Goal: Information Seeking & Learning: Learn about a topic

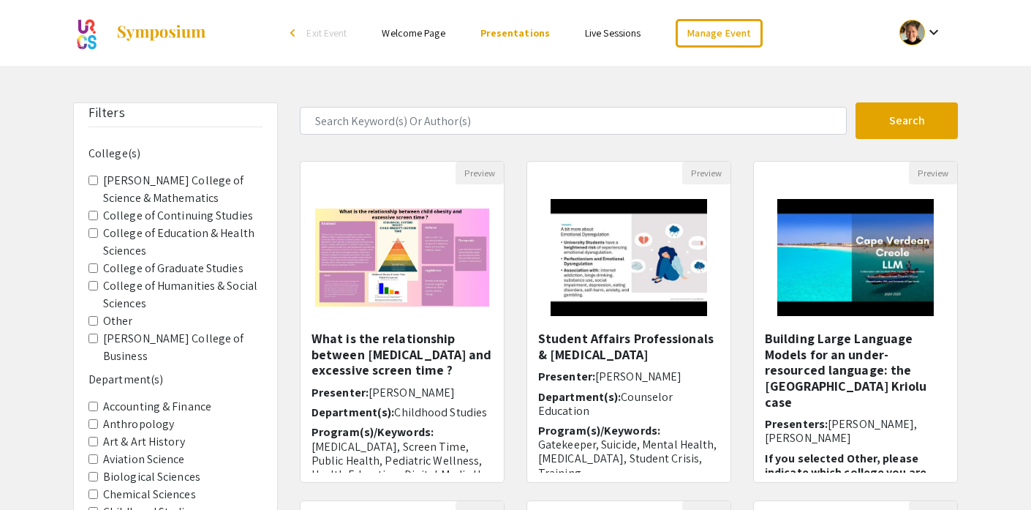
scroll to position [140, 0]
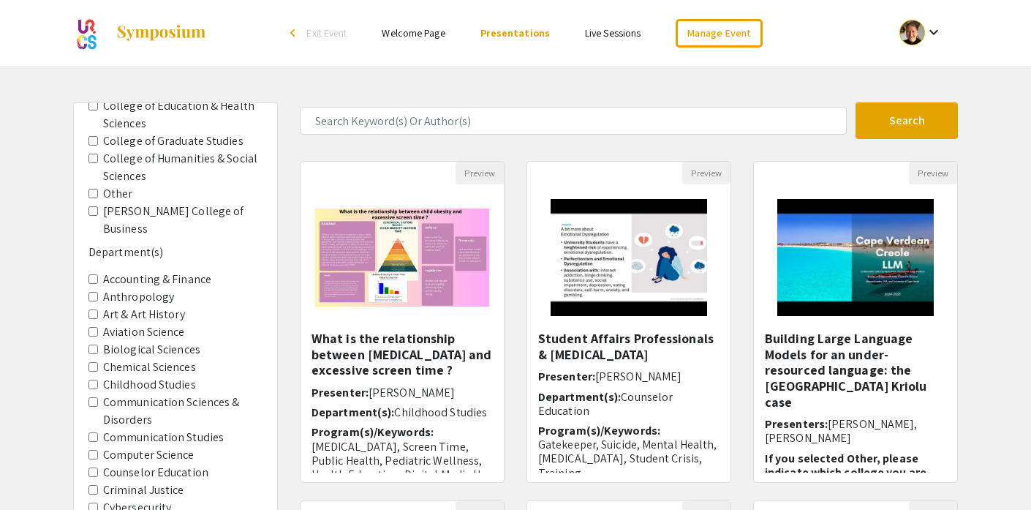
click at [93, 309] on History "Art & Art History" at bounding box center [93, 314] width 10 height 10
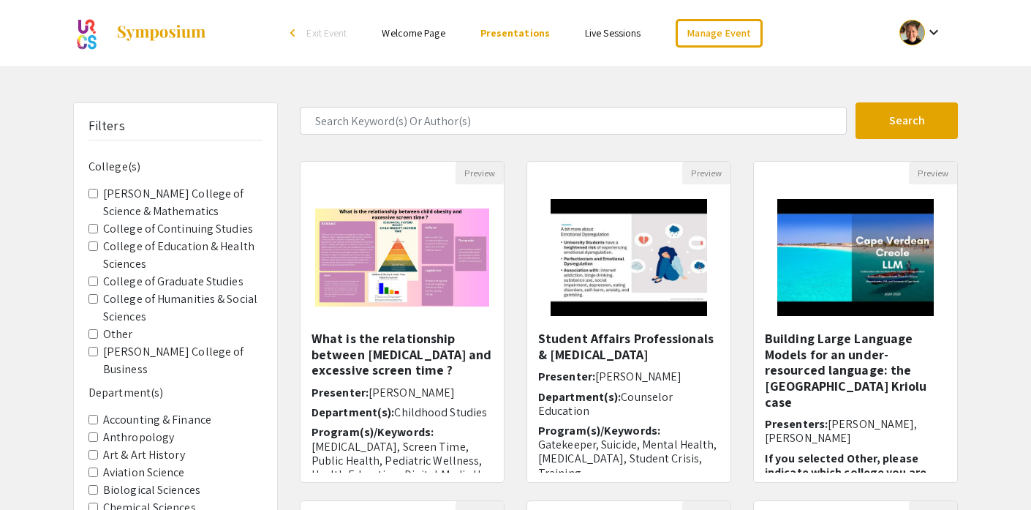
click at [935, 34] on mat-icon "keyboard_arrow_down" at bounding box center [934, 32] width 18 height 18
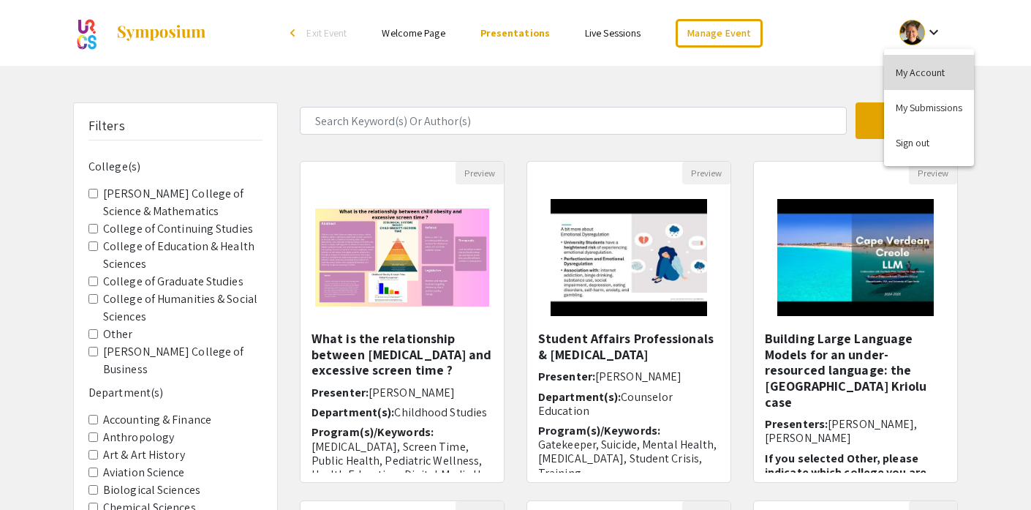
click at [929, 73] on button "My Account" at bounding box center [929, 72] width 90 height 35
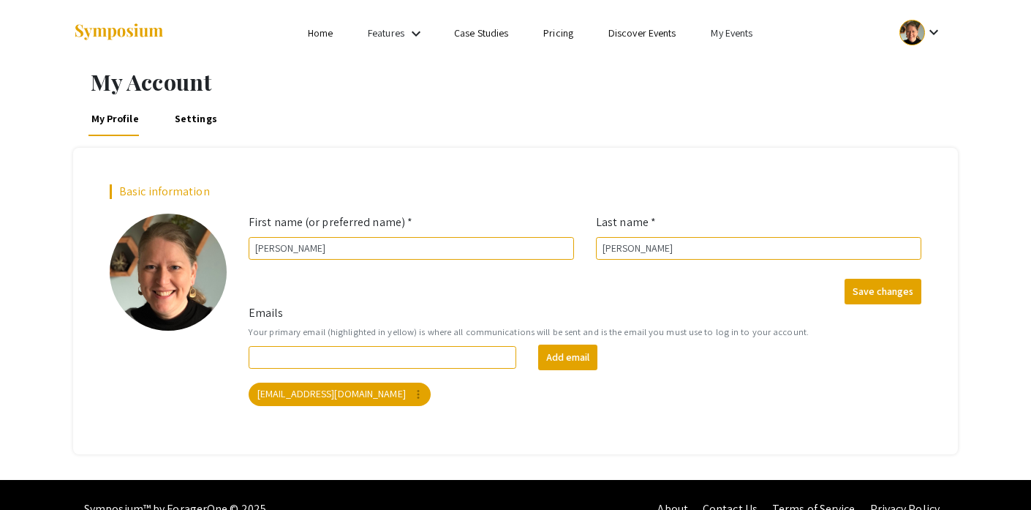
click at [738, 33] on link "My Events" at bounding box center [732, 32] width 42 height 13
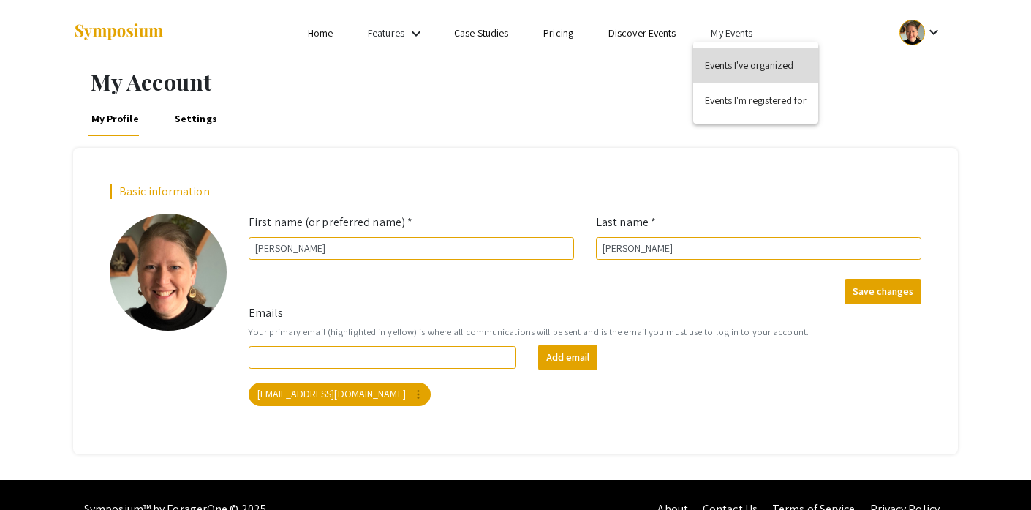
click at [738, 67] on button "Events I've organized" at bounding box center [755, 65] width 125 height 35
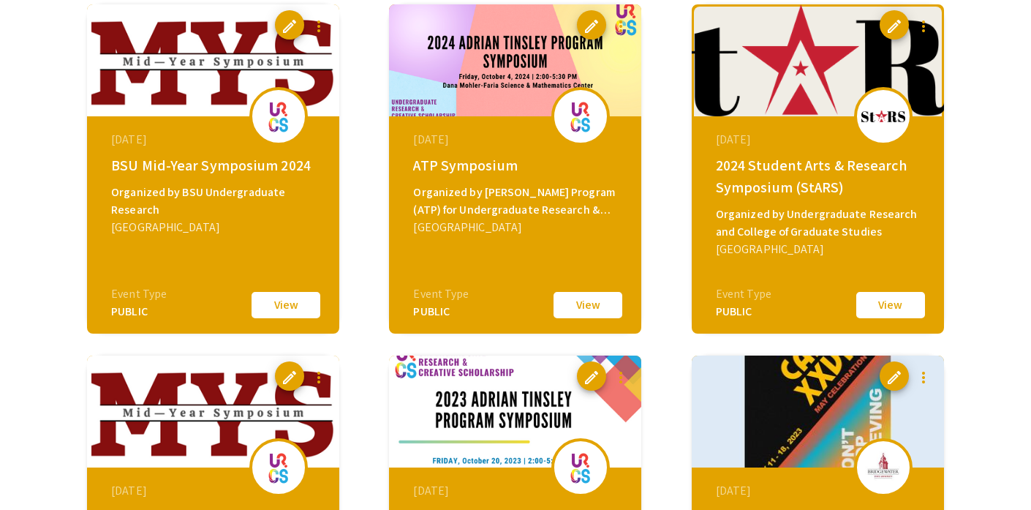
scroll to position [507, 0]
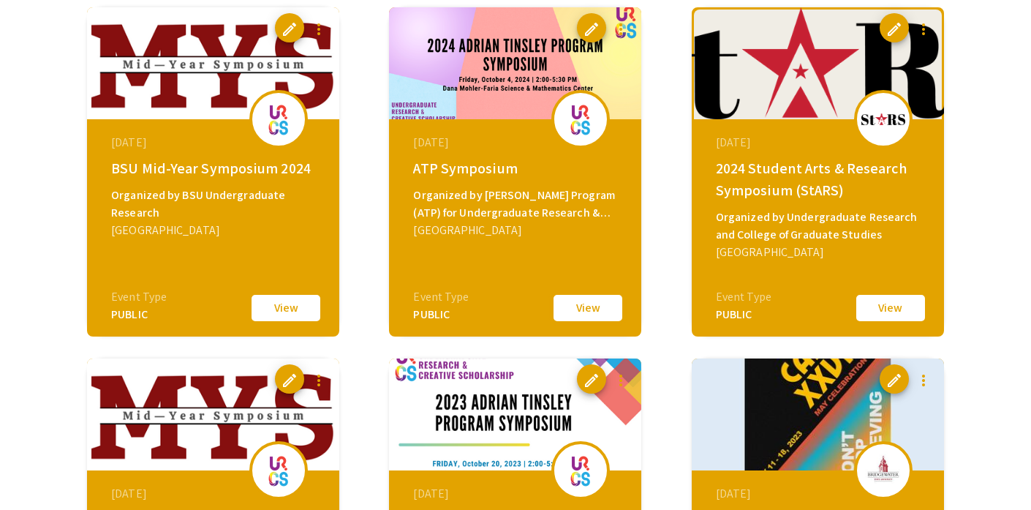
click at [592, 310] on button "View" at bounding box center [587, 307] width 73 height 31
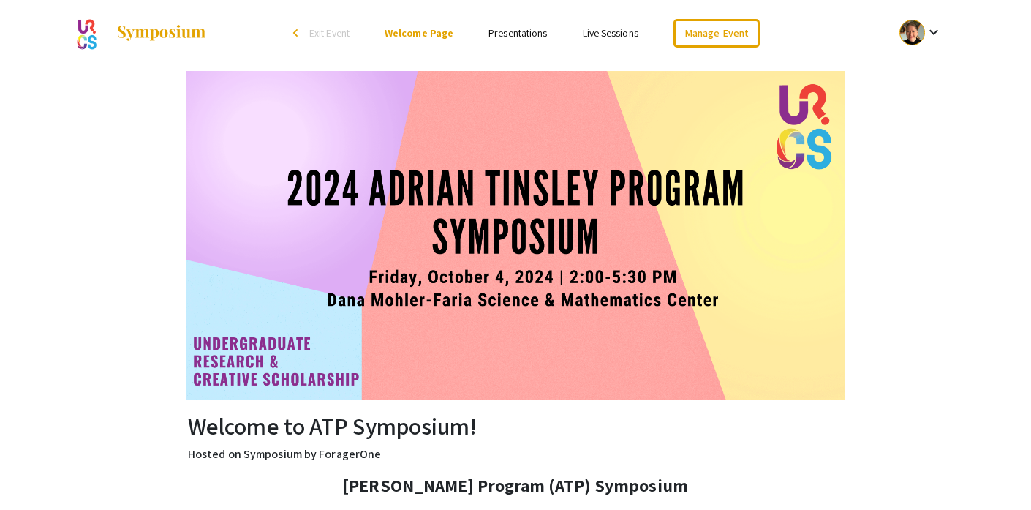
scroll to position [3, 0]
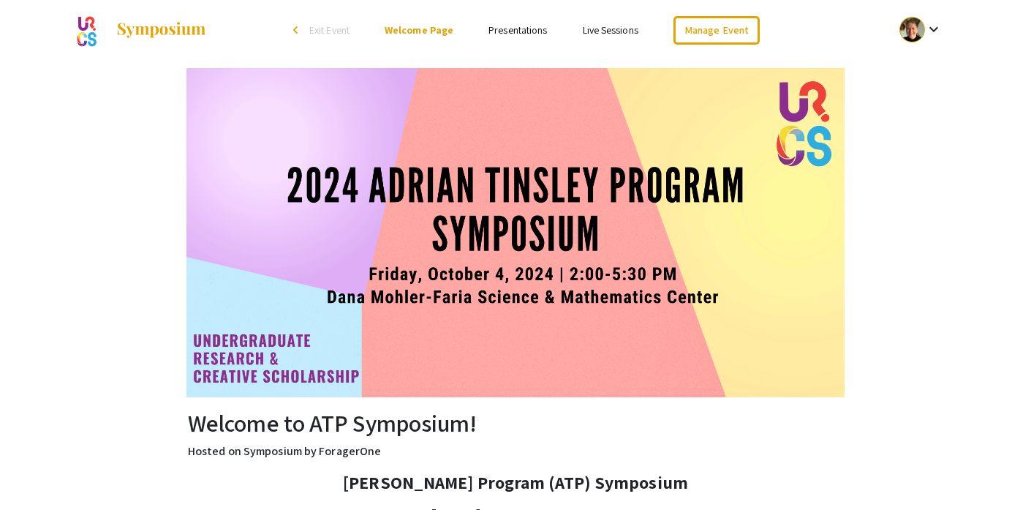
click at [520, 33] on link "Presentations" at bounding box center [517, 29] width 58 height 13
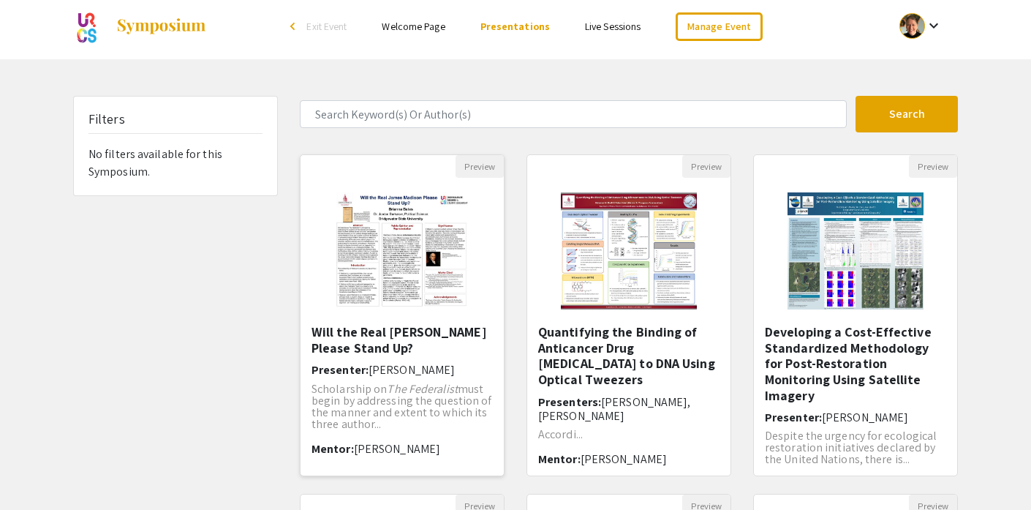
scroll to position [7, 0]
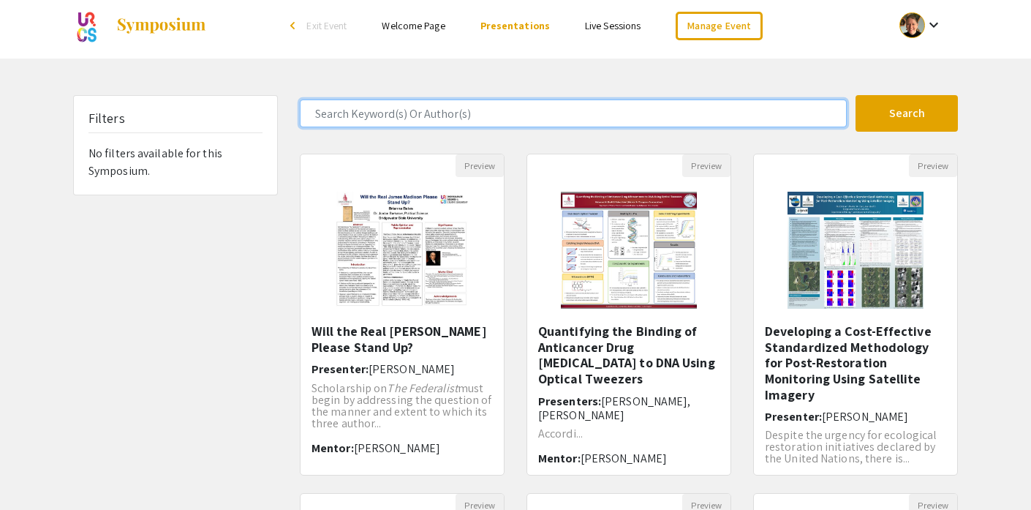
click at [336, 114] on input "Search Keyword(s) Or Author(s)" at bounding box center [573, 113] width 547 height 28
type input "[PERSON_NAME]"
click at [855, 95] on button "Search" at bounding box center [906, 113] width 102 height 37
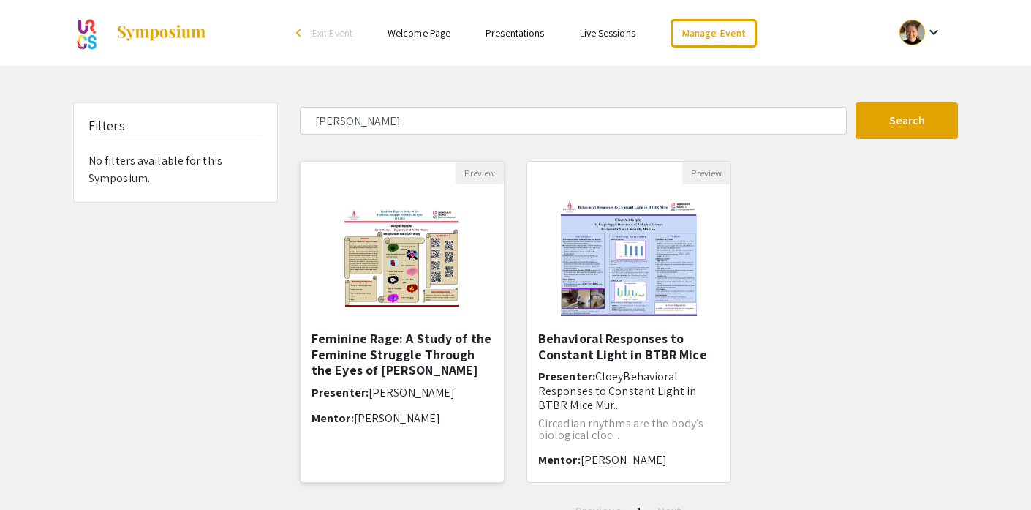
click at [379, 284] on img at bounding box center [402, 257] width 203 height 127
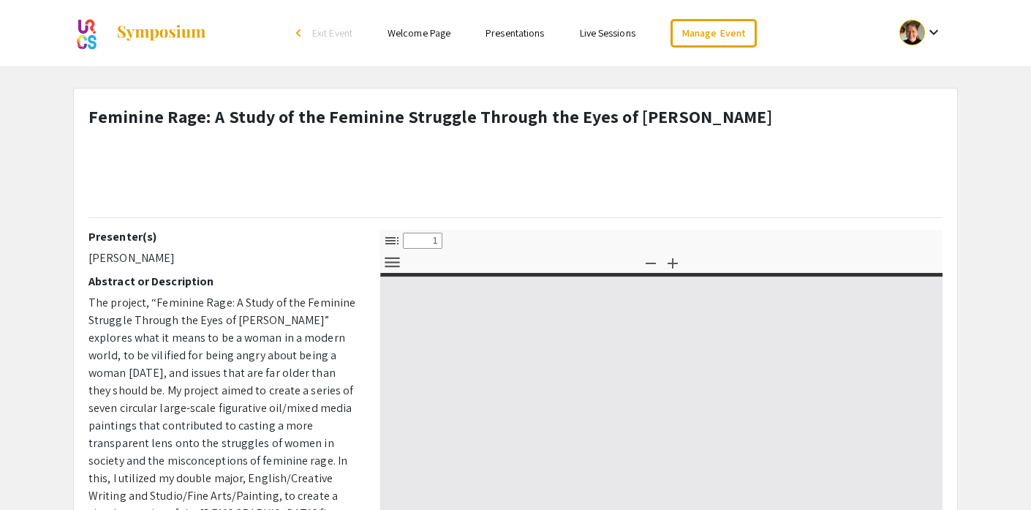
select select "custom"
type input "0"
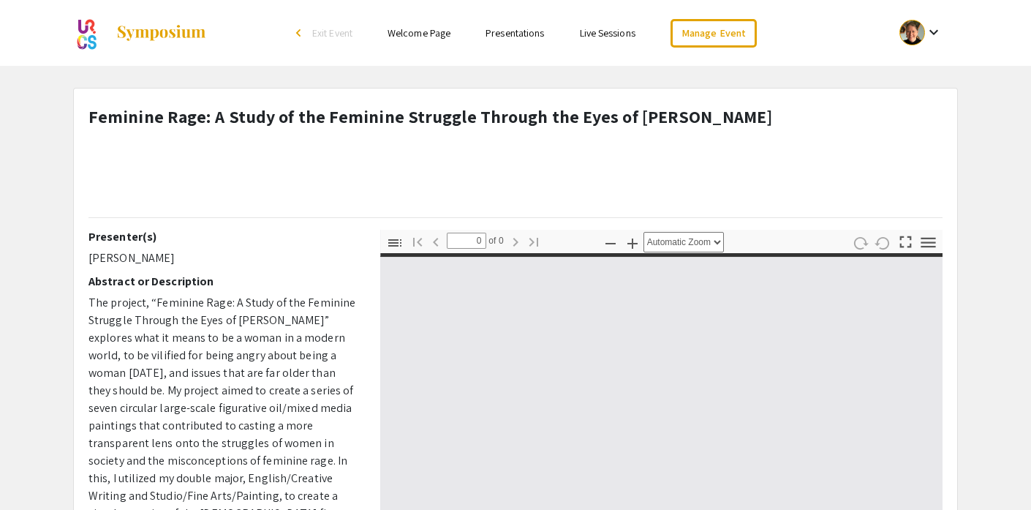
select select "custom"
type input "1"
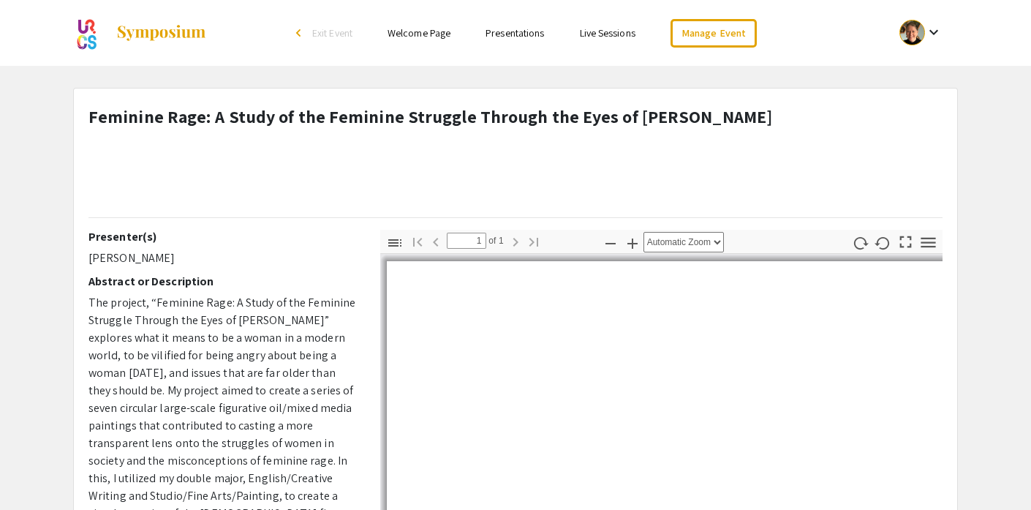
select select "auto"
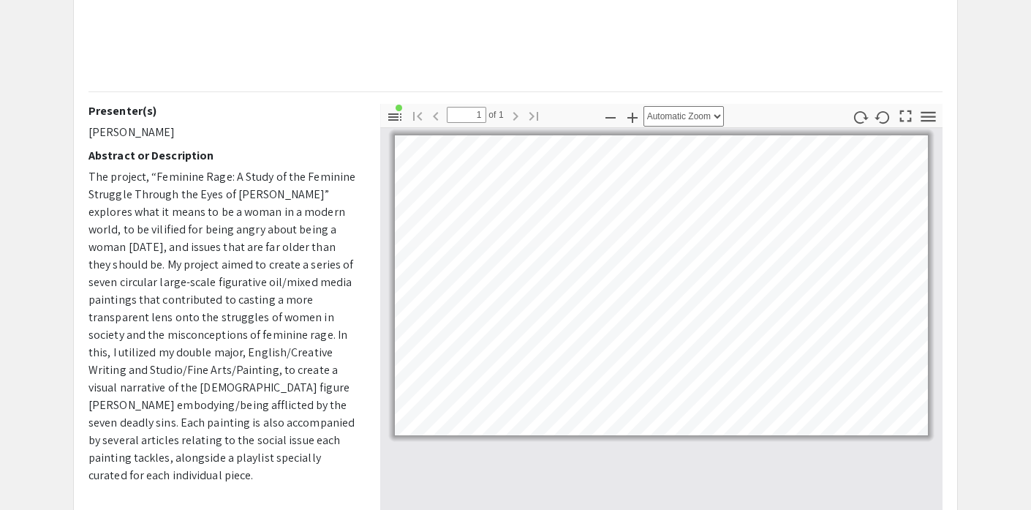
scroll to position [224, 0]
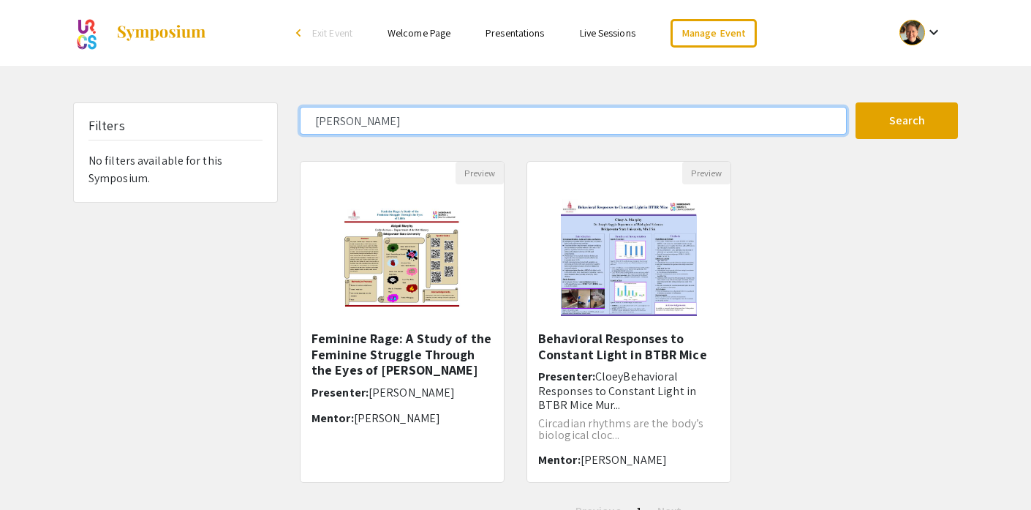
click at [328, 118] on input "[PERSON_NAME]" at bounding box center [573, 121] width 547 height 28
type input "Music"
click at [855, 102] on button "Search" at bounding box center [906, 120] width 102 height 37
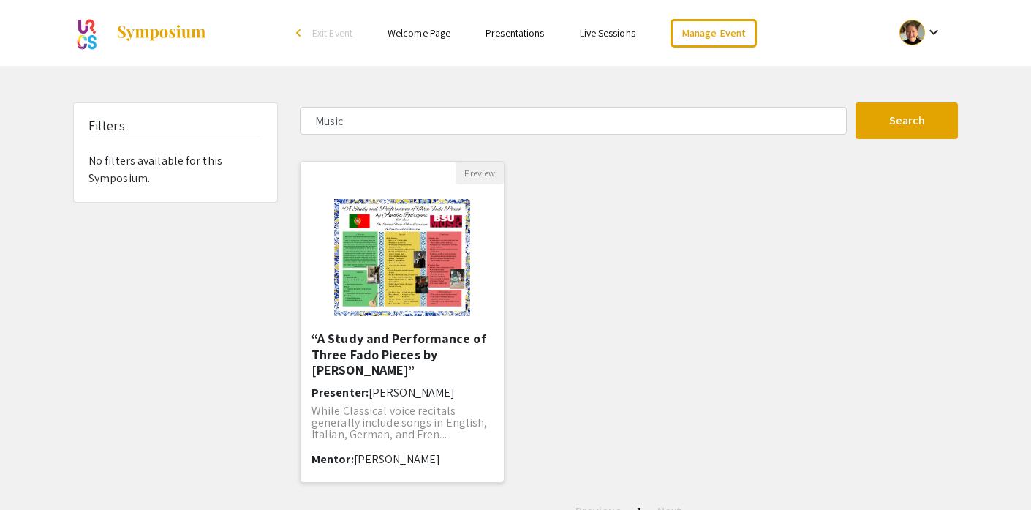
click at [385, 246] on img "Open Presentation <p>“A Study and Performance of Three Fado Pieces by Amalia Ro…" at bounding box center [403, 257] width 166 height 146
select select "custom"
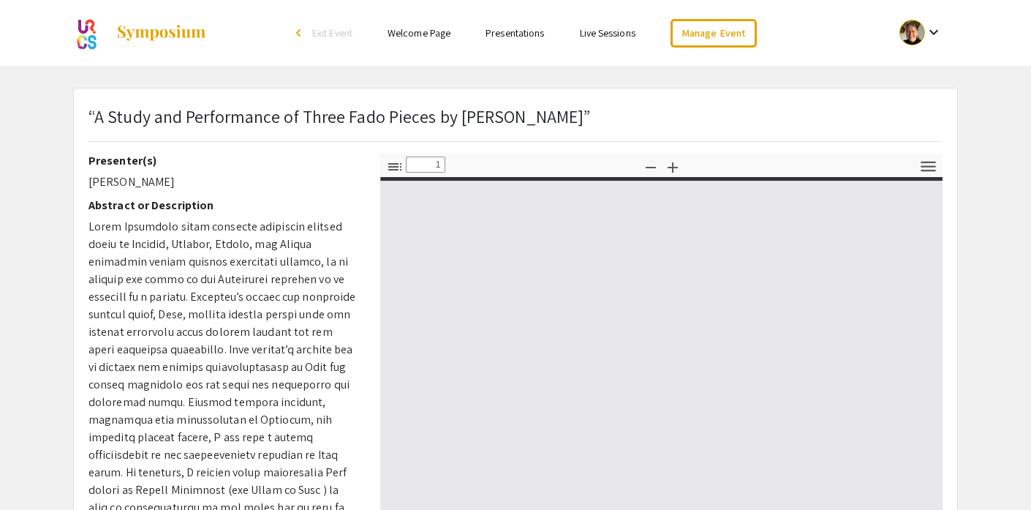
type input "0"
select select "custom"
type input "1"
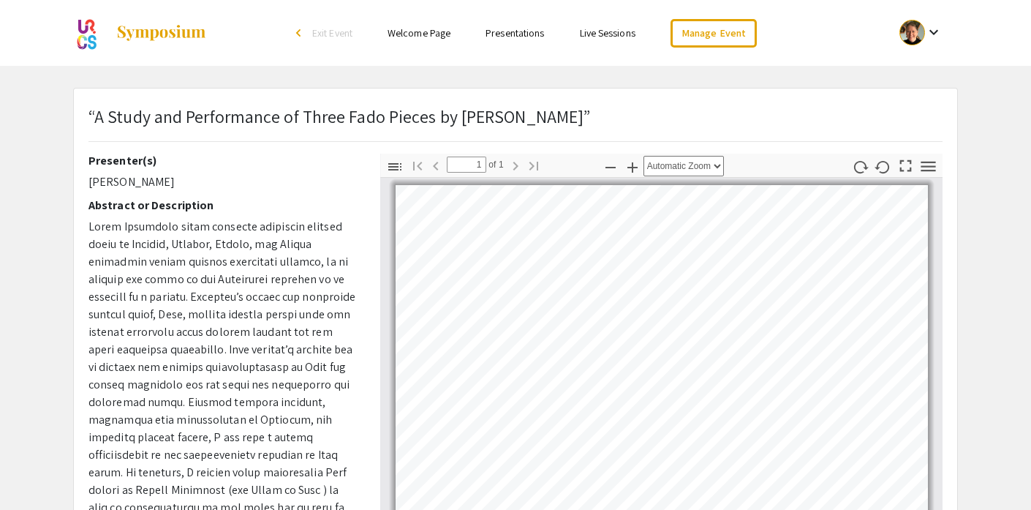
scroll to position [150, 0]
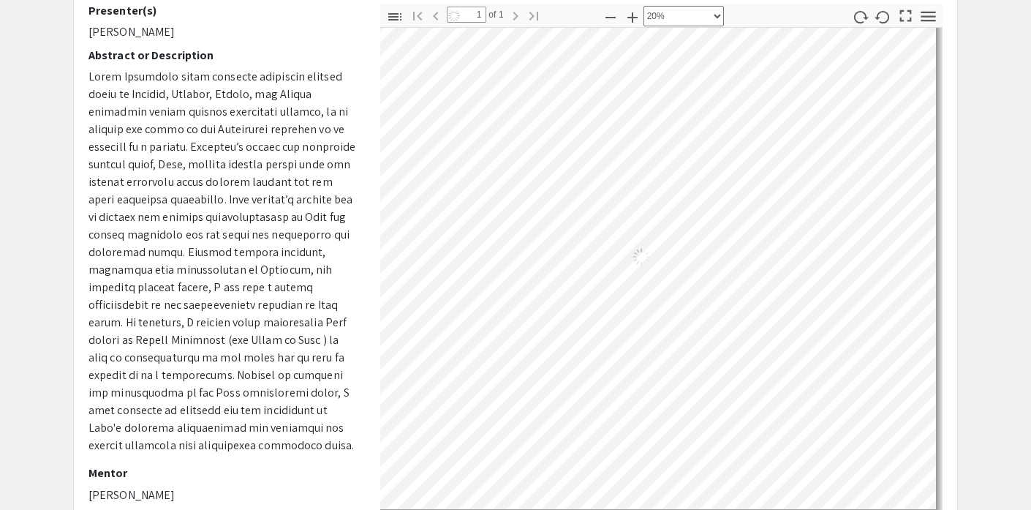
select select "custom"
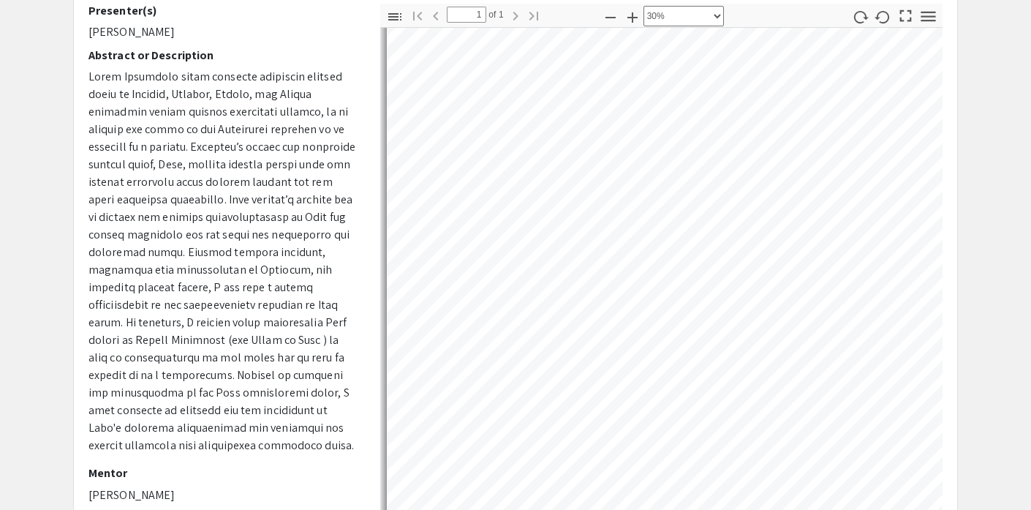
scroll to position [0, 0]
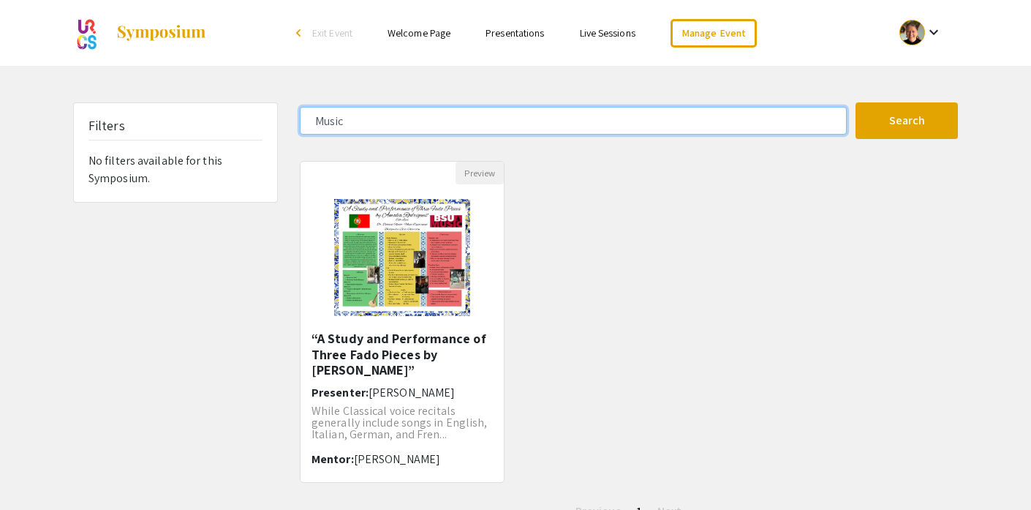
drag, startPoint x: 371, startPoint y: 121, endPoint x: 294, endPoint y: 113, distance: 77.1
click at [294, 113] on div "Music" at bounding box center [572, 121] width 567 height 28
type input "Nemko"
click at [855, 102] on button "Search" at bounding box center [906, 120] width 102 height 37
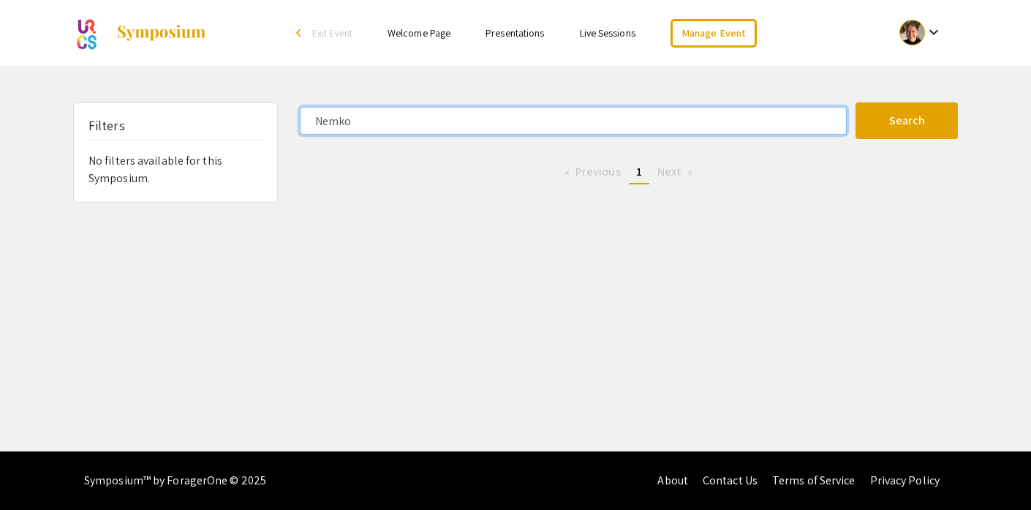
click at [322, 122] on input "Nemko" at bounding box center [573, 121] width 547 height 28
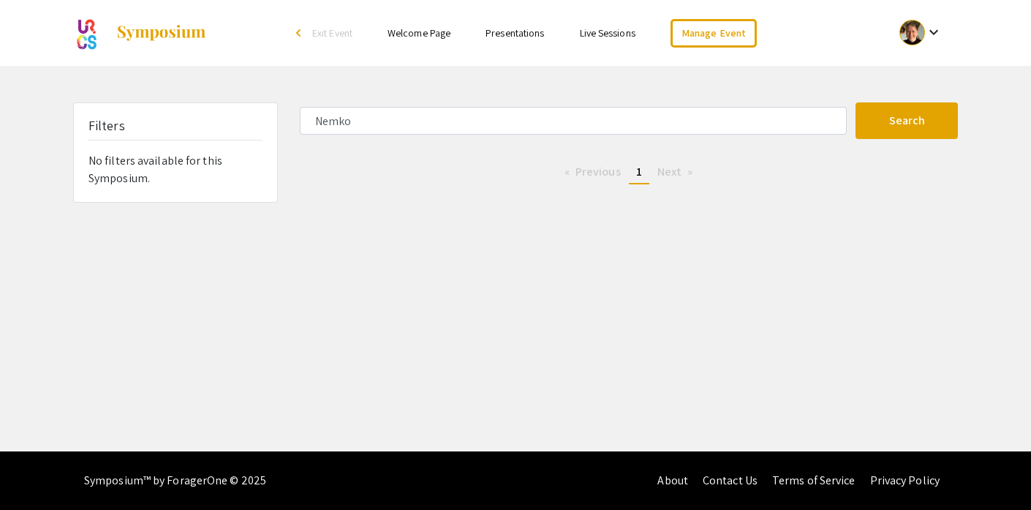
click at [518, 30] on link "Presentations" at bounding box center [514, 32] width 58 height 13
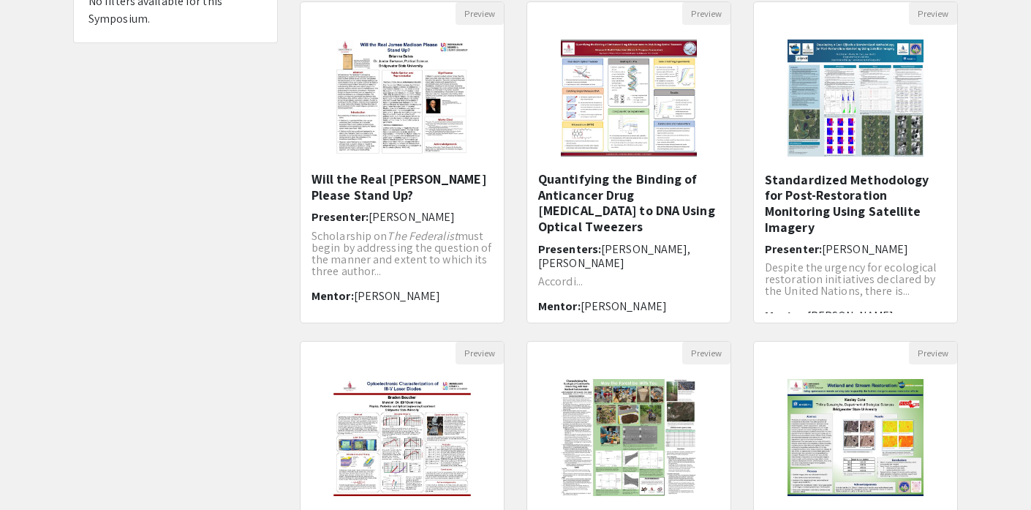
scroll to position [460, 0]
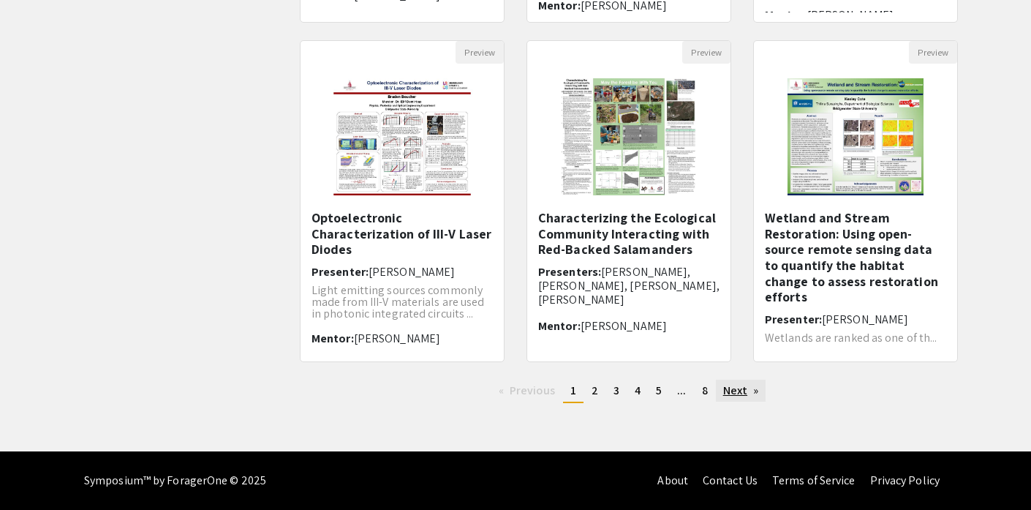
click at [747, 388] on link "Next page" at bounding box center [741, 390] width 50 height 22
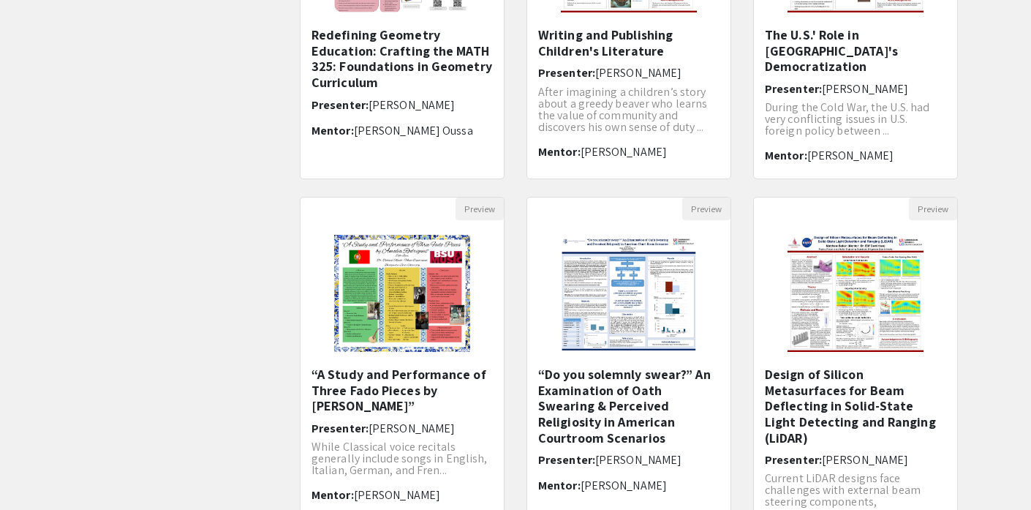
scroll to position [432, 0]
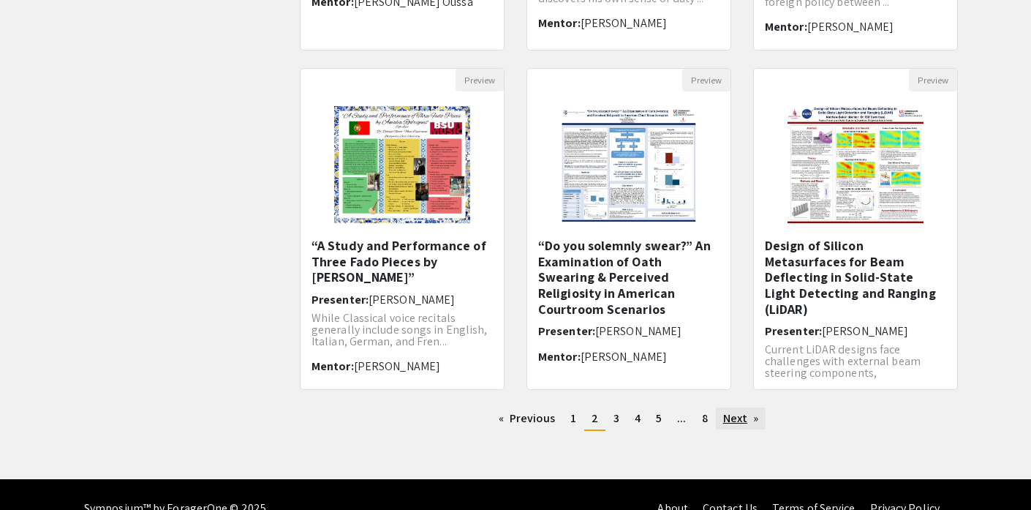
click at [738, 420] on link "Next page" at bounding box center [741, 418] width 50 height 22
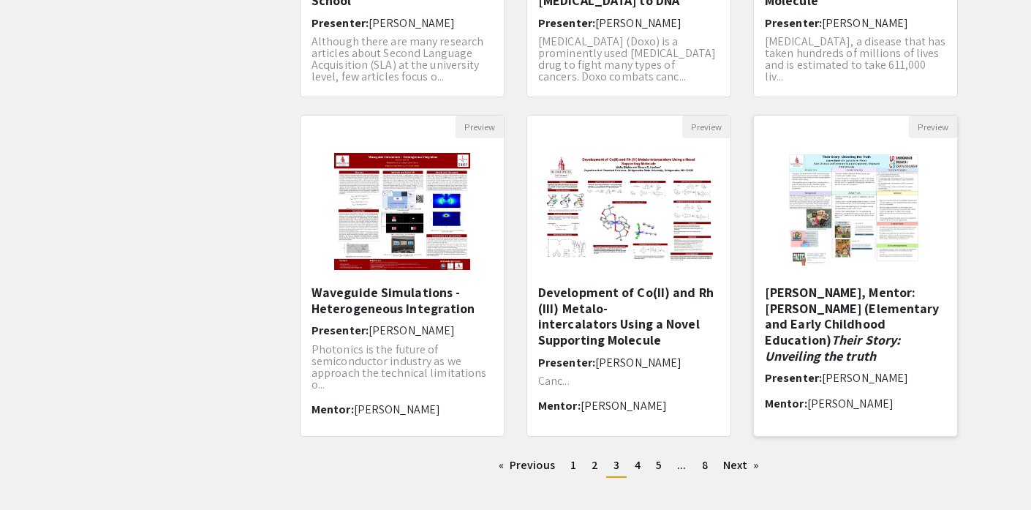
scroll to position [417, 0]
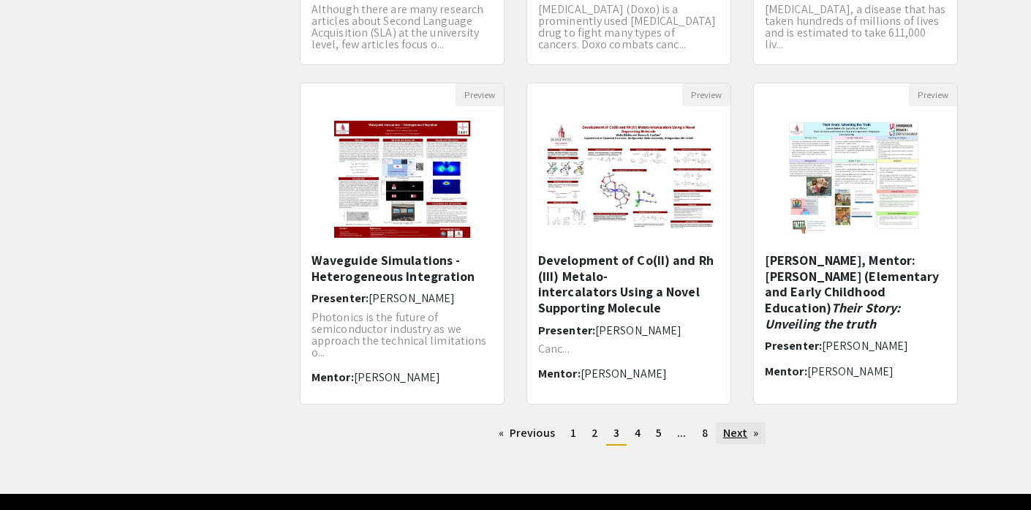
click at [741, 429] on link "Next page" at bounding box center [741, 433] width 50 height 22
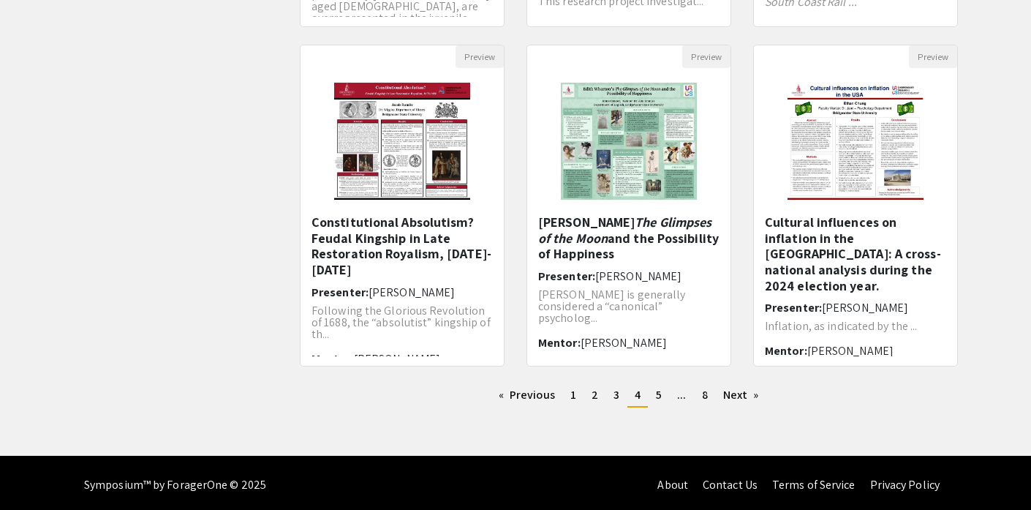
scroll to position [460, 0]
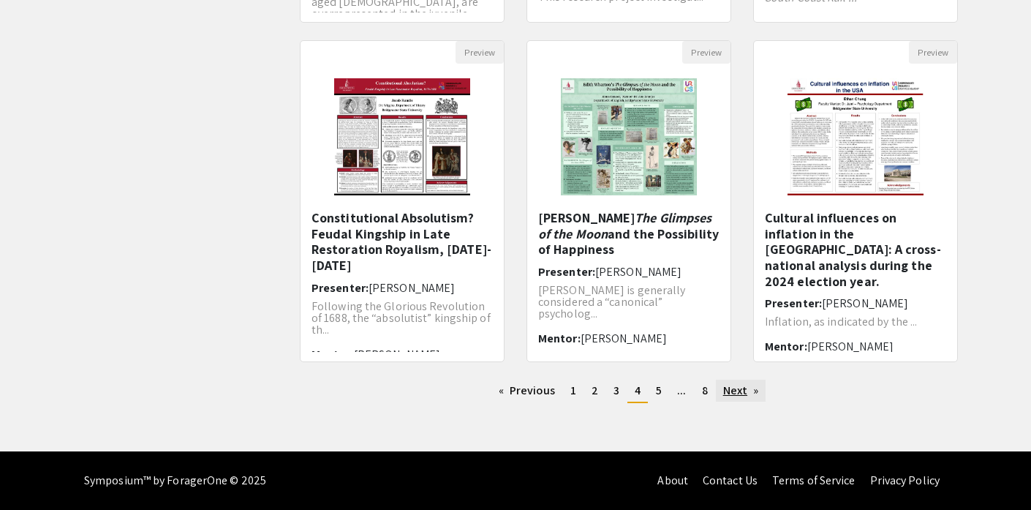
click at [736, 391] on link "Next page" at bounding box center [741, 390] width 50 height 22
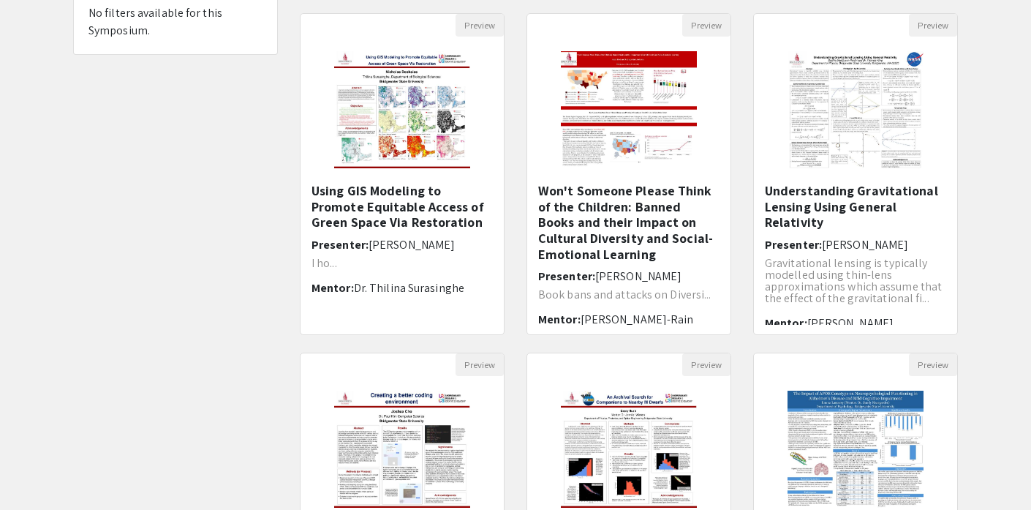
scroll to position [66, 0]
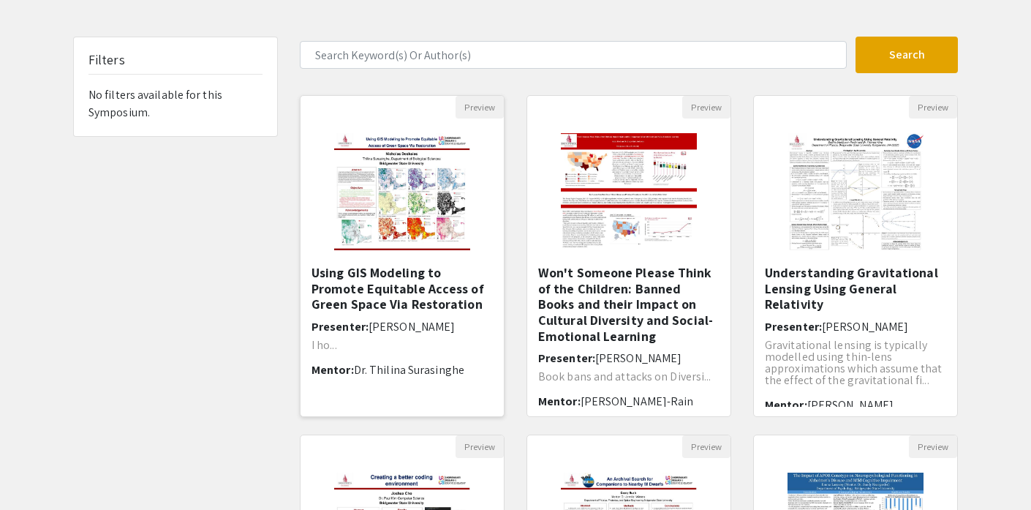
click at [391, 208] on img at bounding box center [403, 191] width 166 height 146
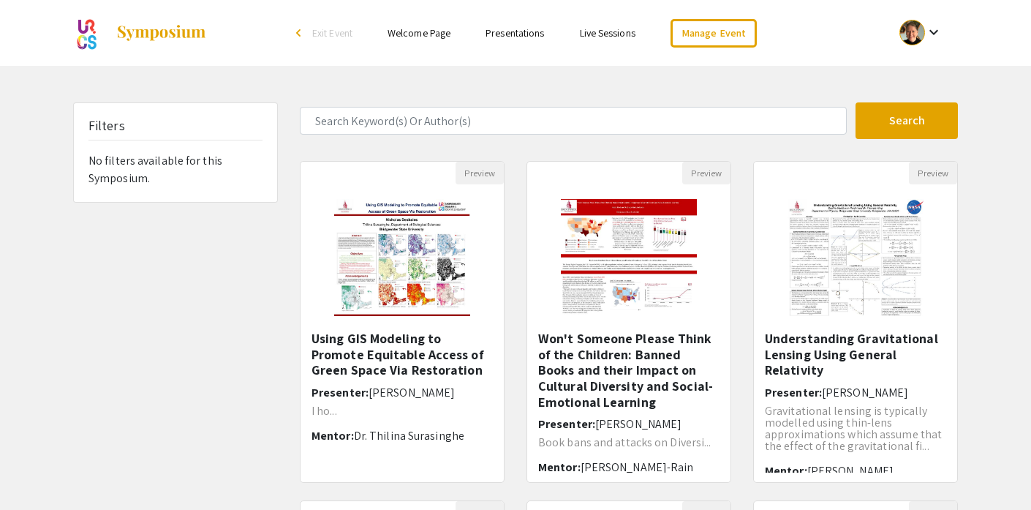
select select "custom"
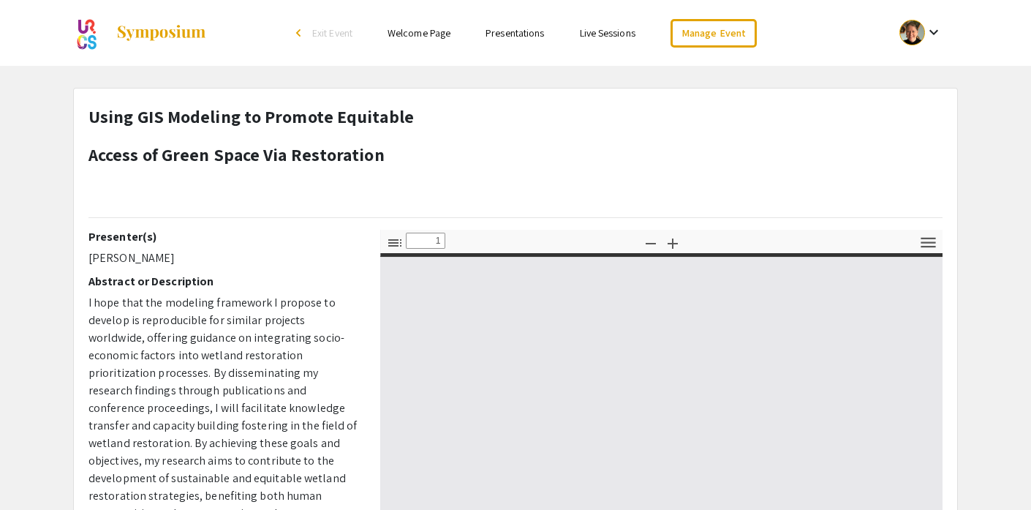
type input "0"
select select "custom"
type input "1"
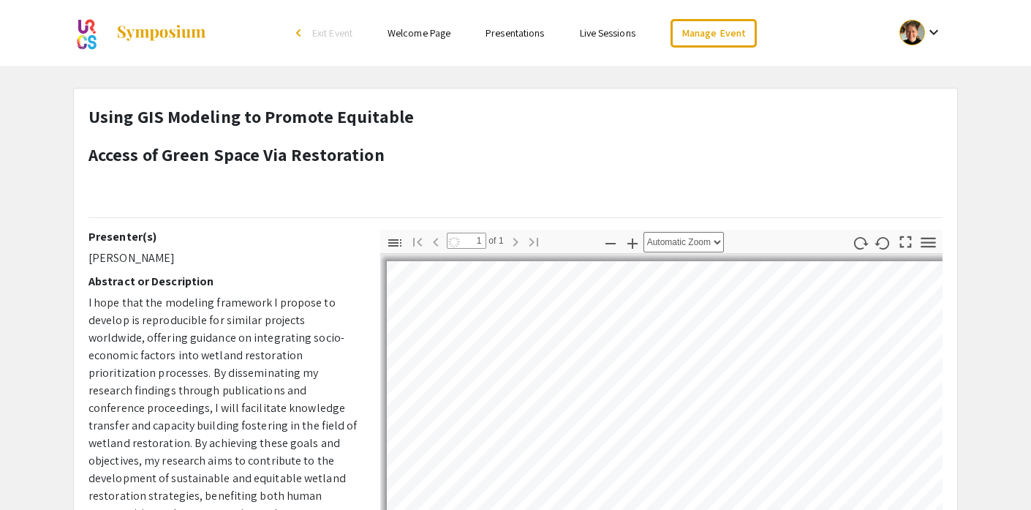
select select "auto"
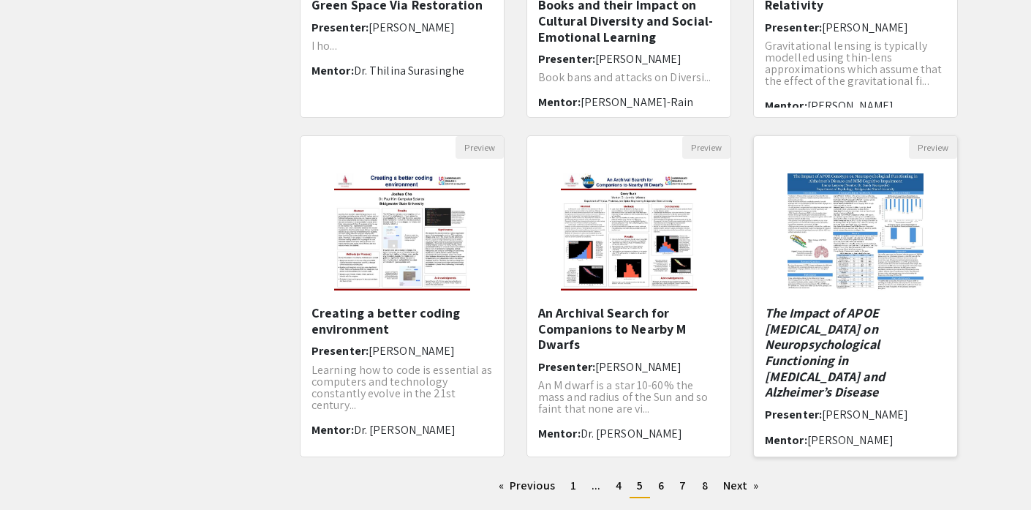
scroll to position [460, 0]
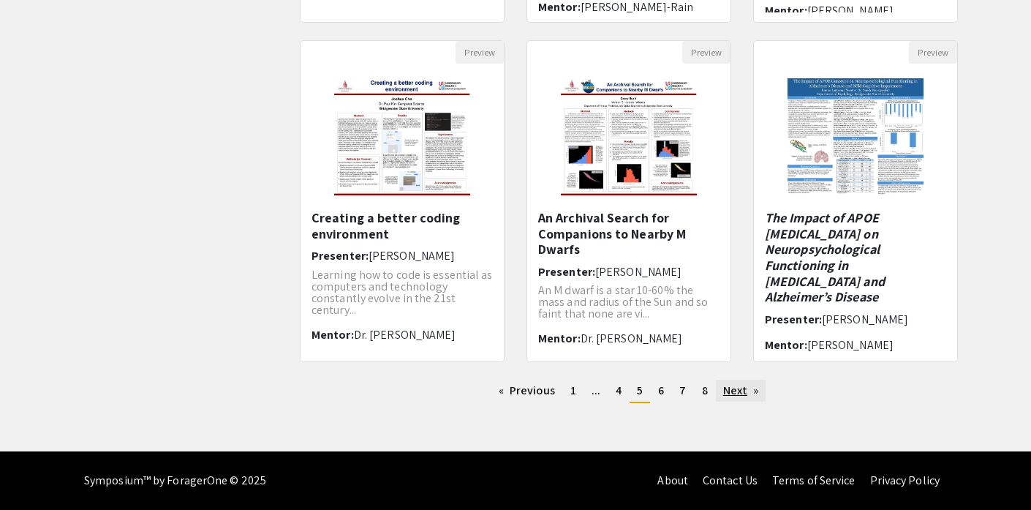
click at [730, 394] on link "Next page" at bounding box center [741, 390] width 50 height 22
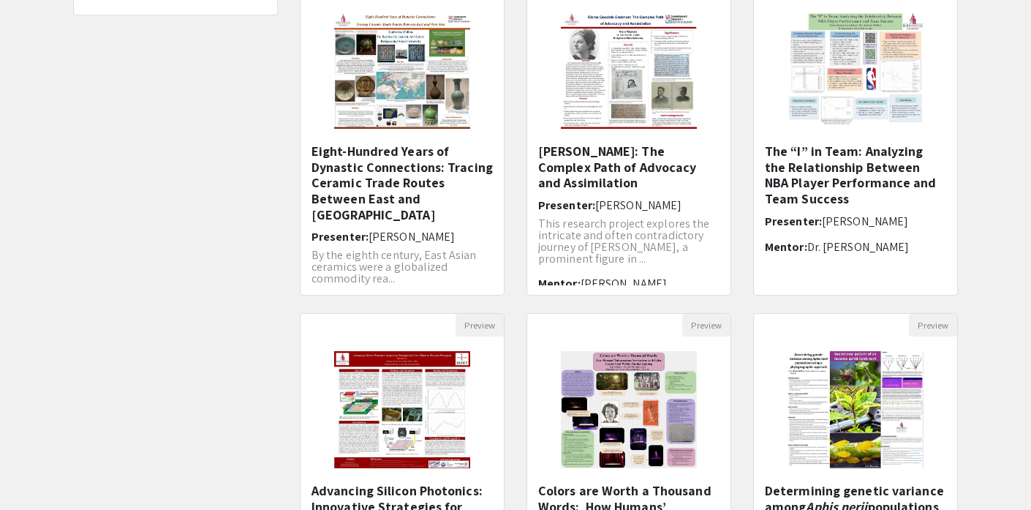
scroll to position [187, 0]
click at [404, 89] on img "Open Presentation <p>Eight-Hundred Years of Dynastic Connections: Tracing Ceram…" at bounding box center [403, 70] width 166 height 146
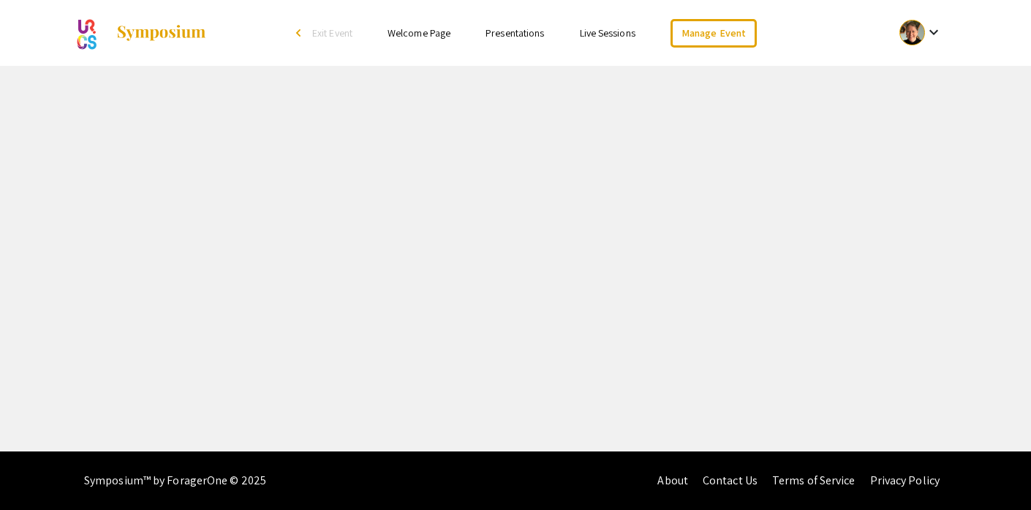
select select "custom"
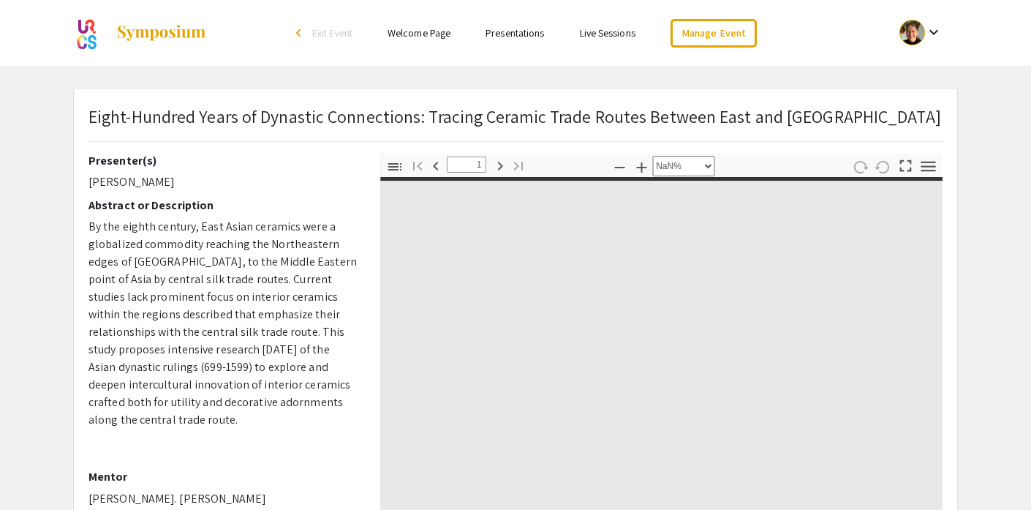
type input "0"
select select "auto"
type input "1"
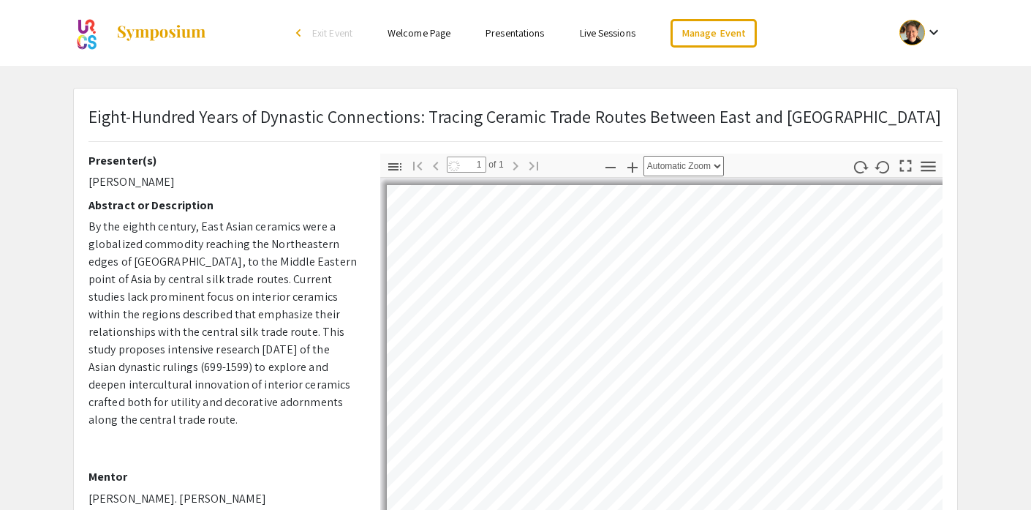
select select "auto"
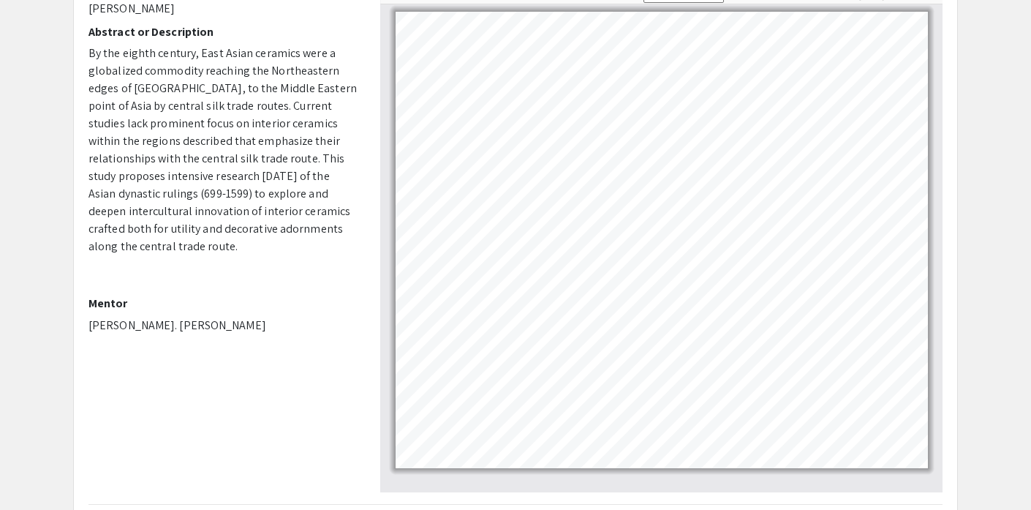
scroll to position [162, 0]
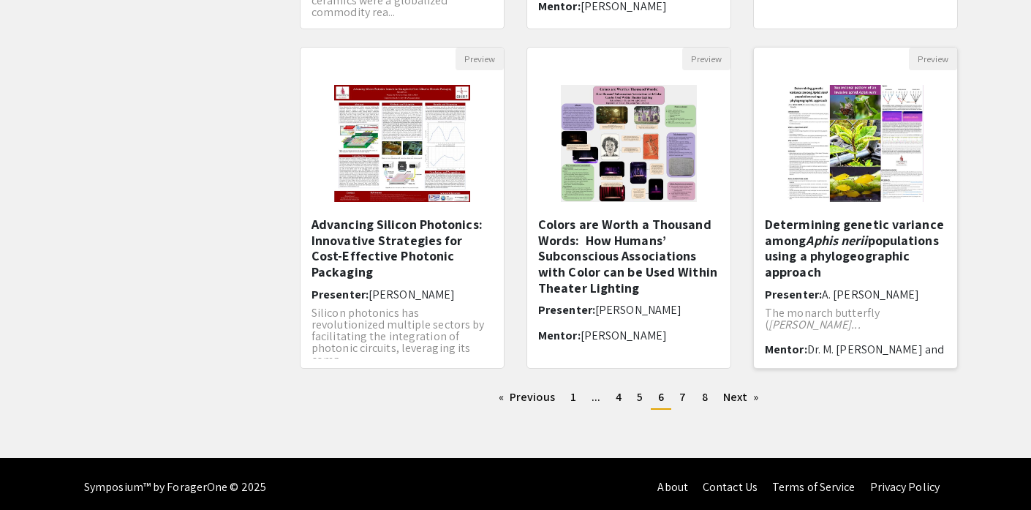
scroll to position [460, 0]
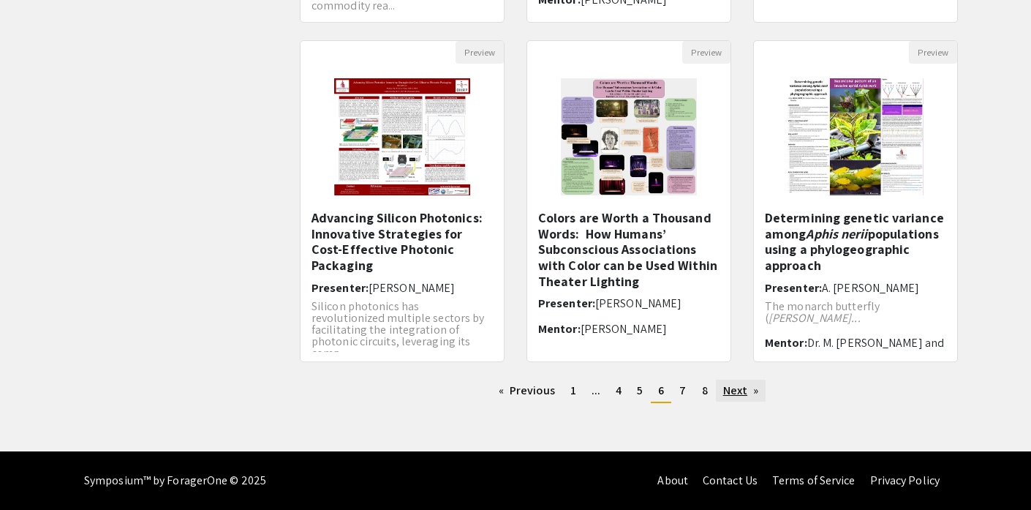
click at [735, 392] on link "Next page" at bounding box center [741, 390] width 50 height 22
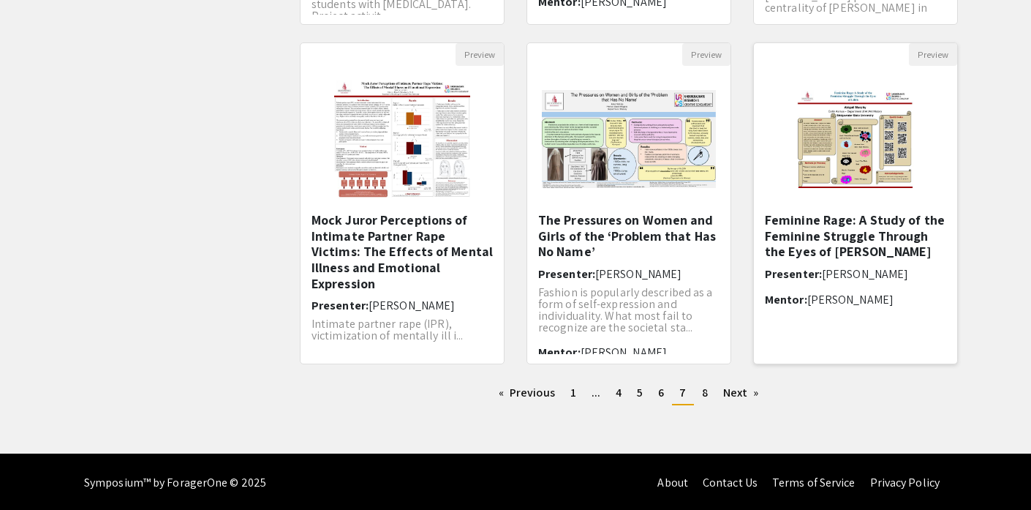
scroll to position [460, 0]
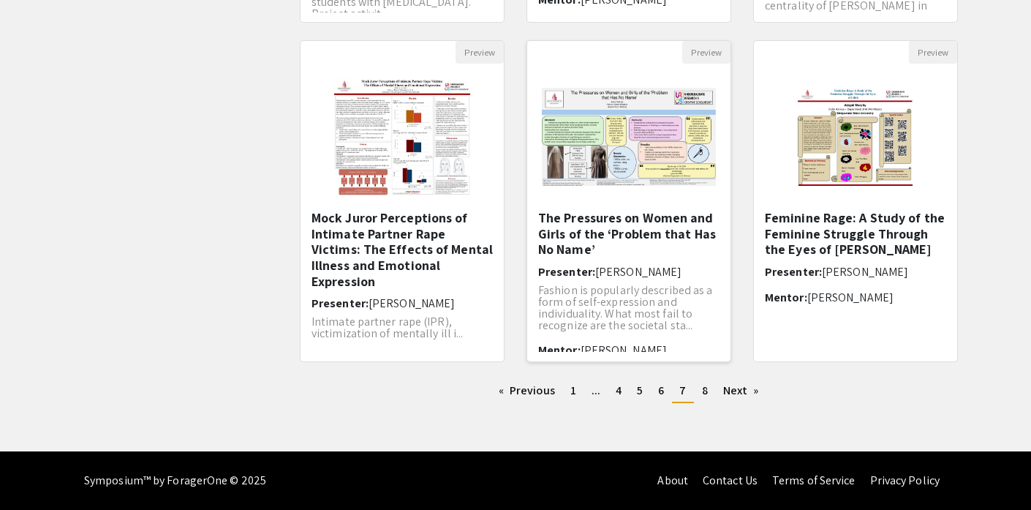
click at [649, 153] on img "Open Presentation <p>The Pressures on Women and Girls of the ‘Problem that Has …" at bounding box center [628, 136] width 203 height 127
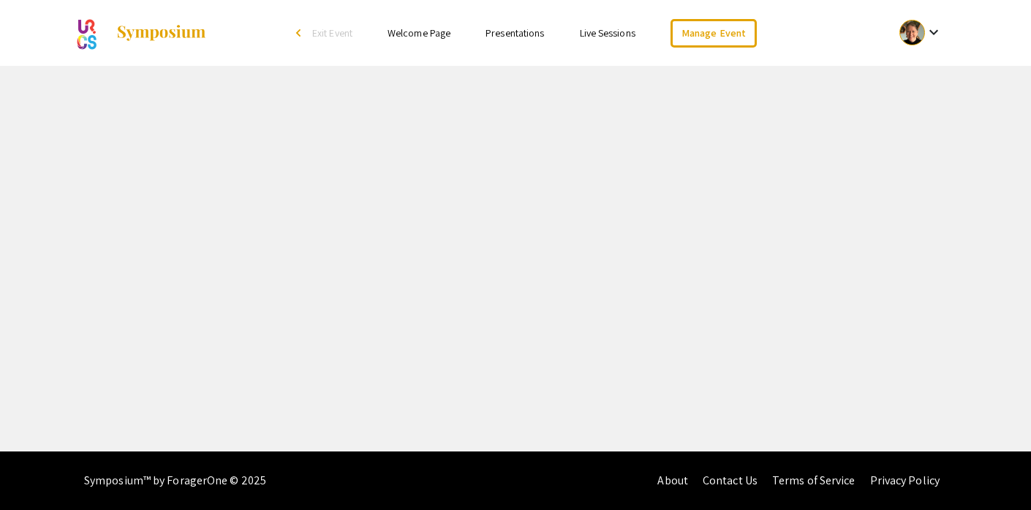
select select "custom"
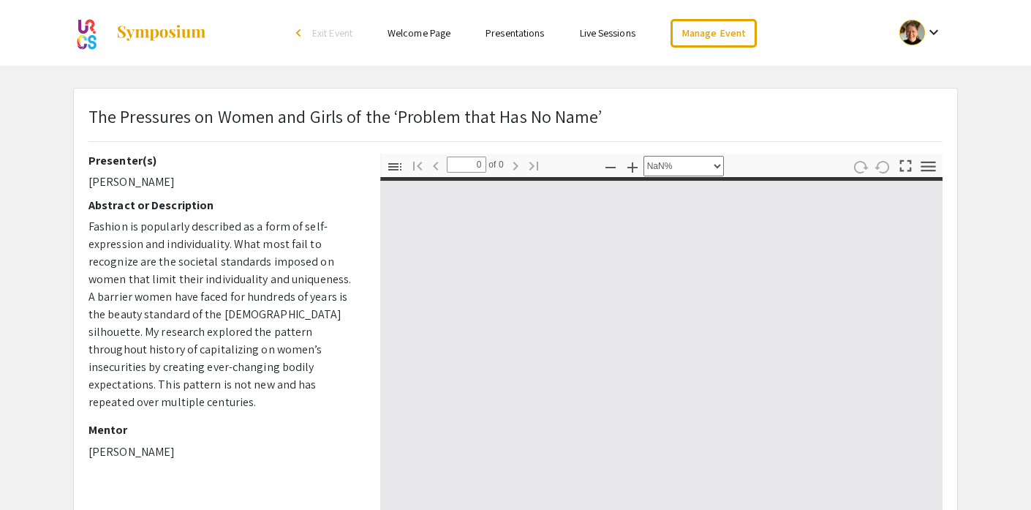
type input "1"
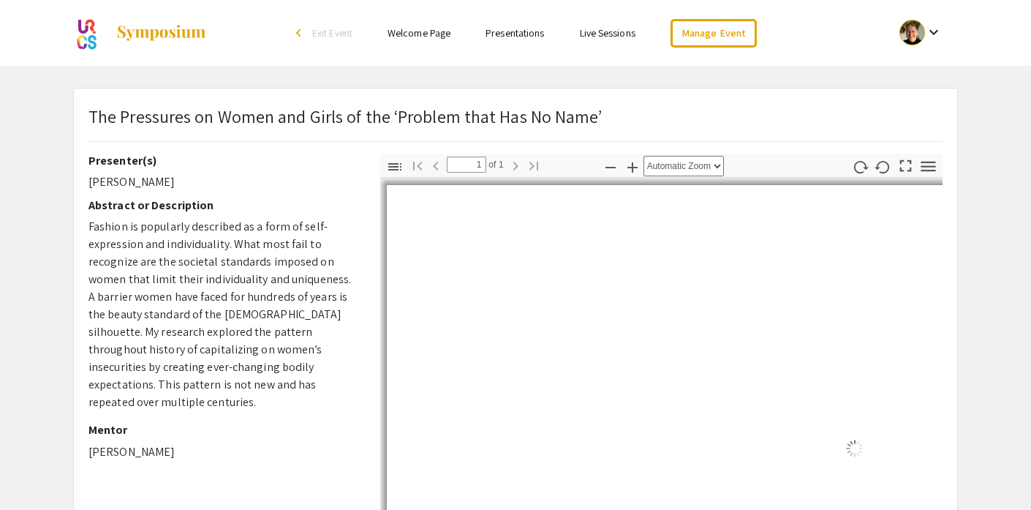
select select "auto"
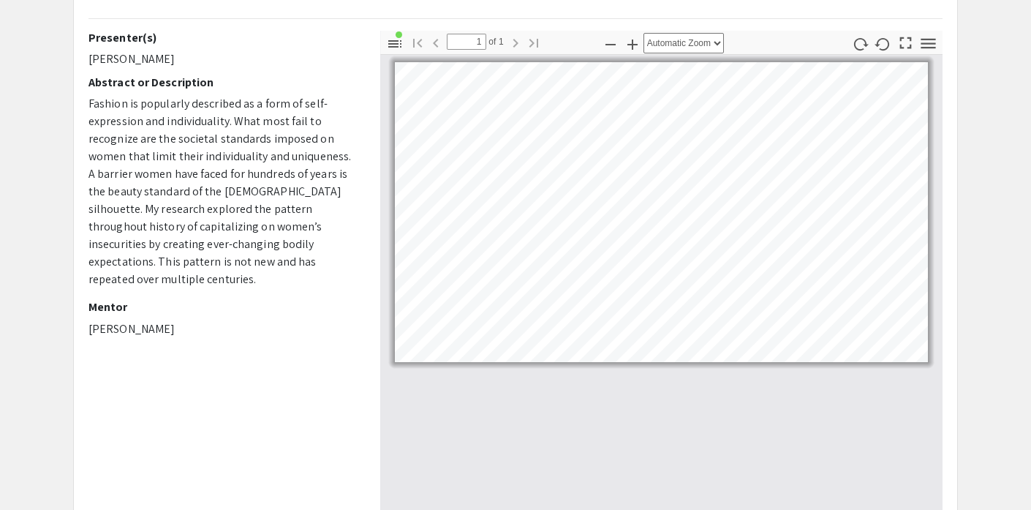
scroll to position [116, 0]
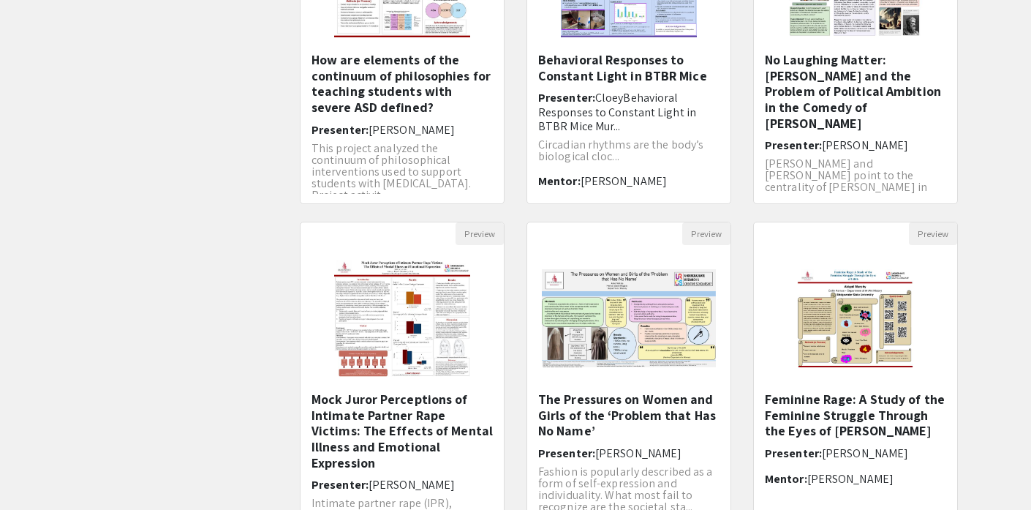
scroll to position [458, 0]
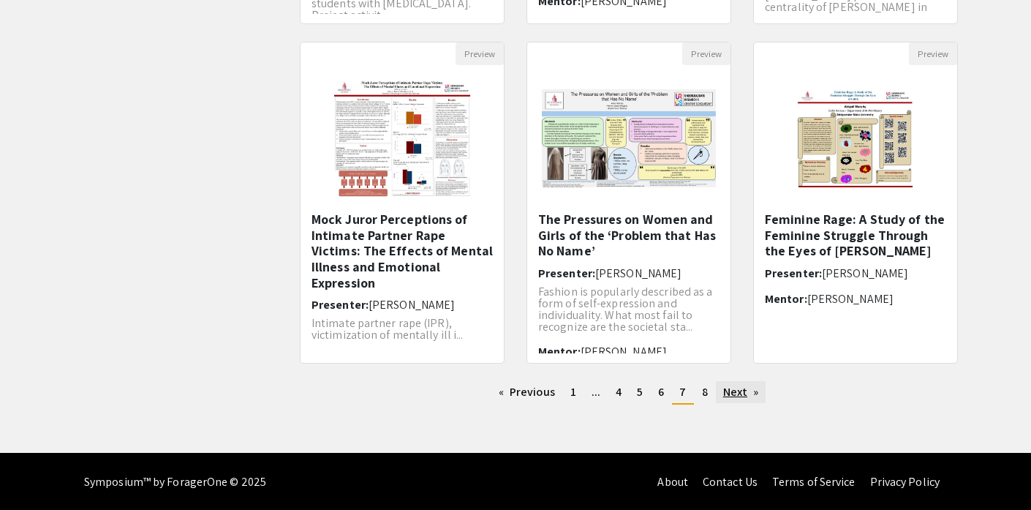
click at [733, 390] on link "Next page" at bounding box center [741, 392] width 50 height 22
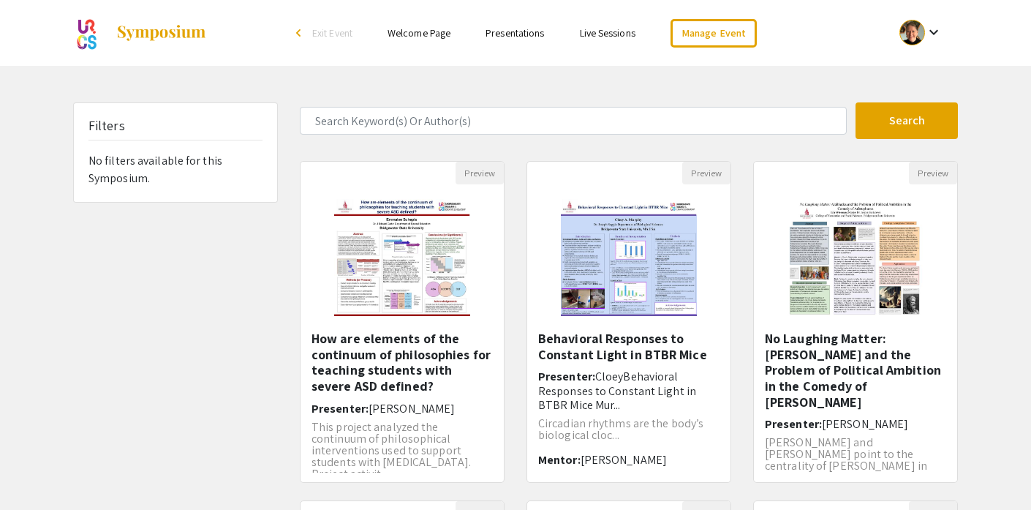
click at [905, 31] on div at bounding box center [912, 33] width 26 height 26
click at [930, 79] on button "My Account" at bounding box center [929, 72] width 90 height 35
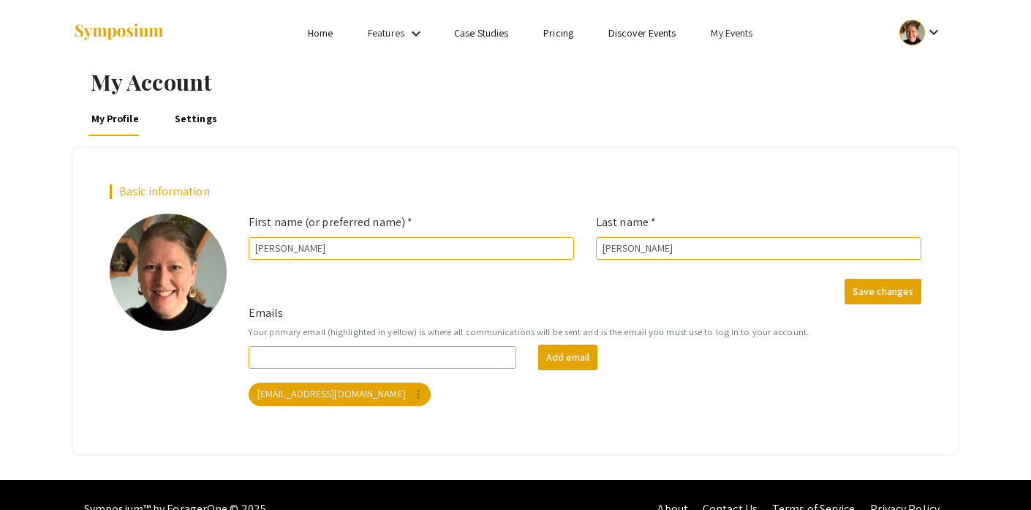
click at [722, 34] on link "My Events" at bounding box center [732, 32] width 42 height 13
click at [731, 67] on button "Events I've organized" at bounding box center [755, 65] width 125 height 35
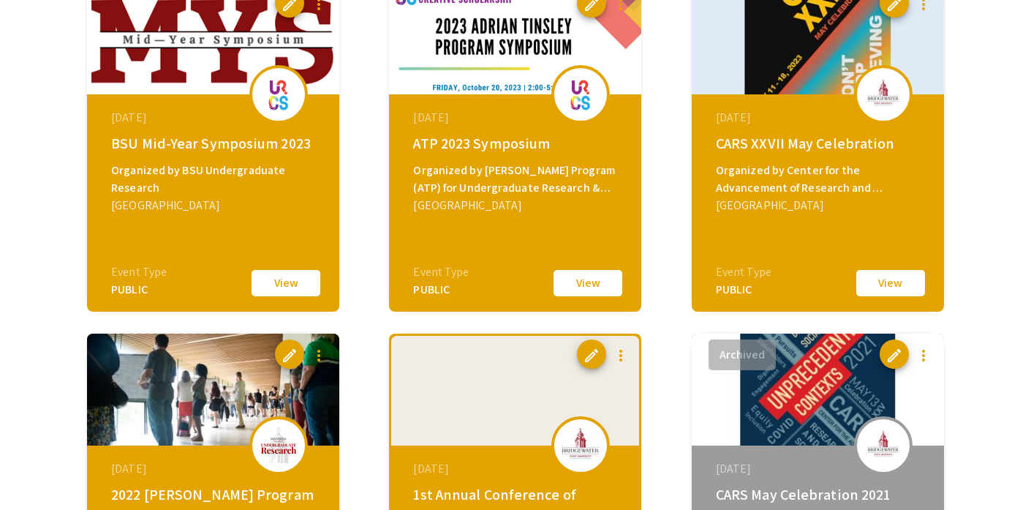
scroll to position [892, 0]
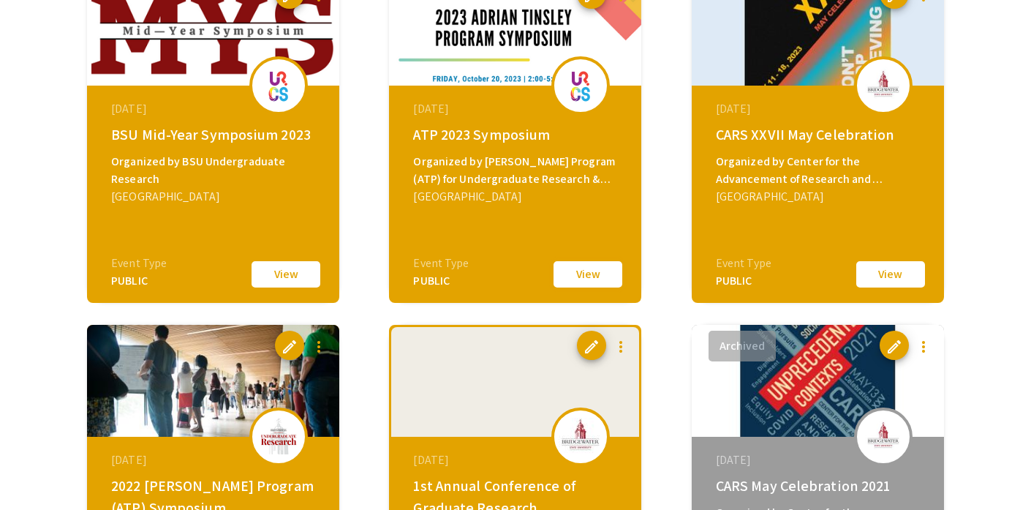
click at [570, 268] on button "View" at bounding box center [587, 274] width 73 height 31
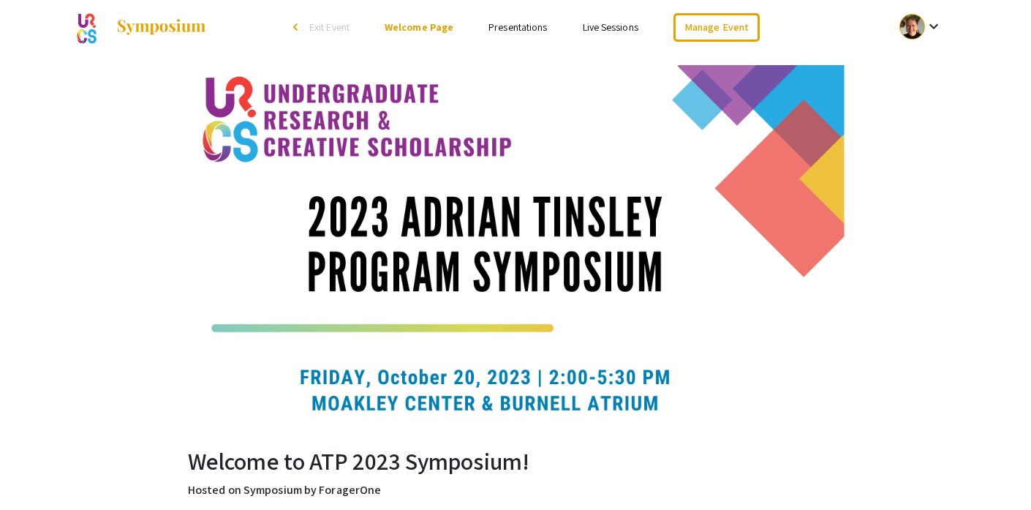
scroll to position [10, 0]
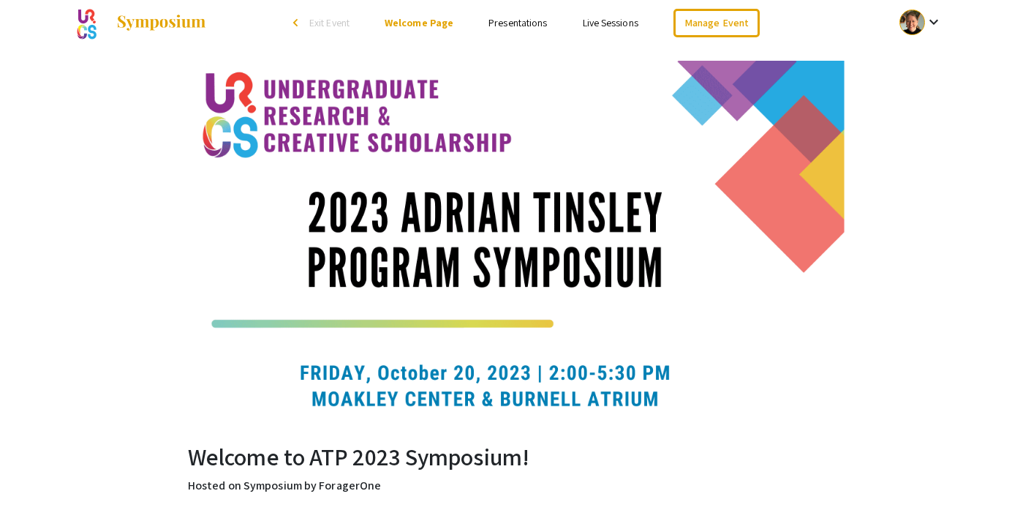
click at [510, 25] on link "Presentations" at bounding box center [517, 22] width 58 height 13
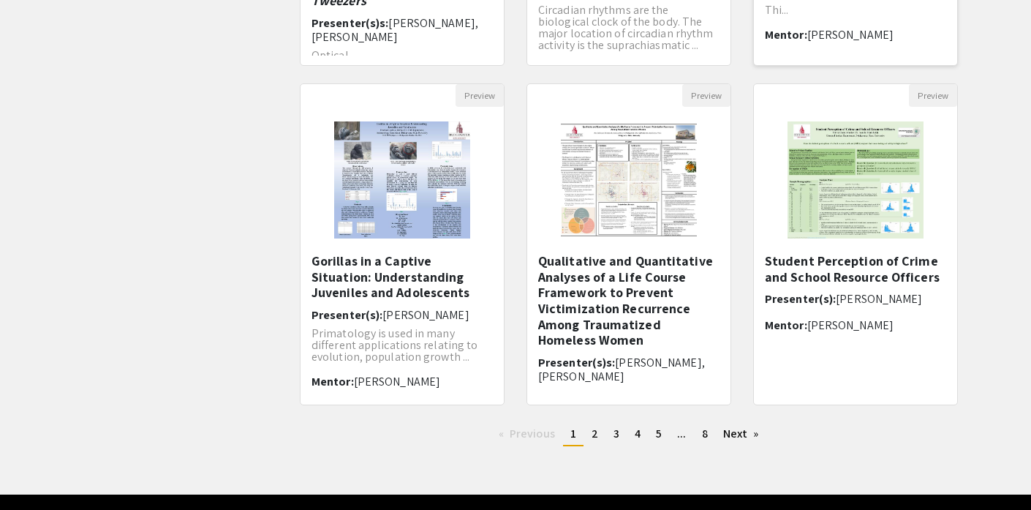
scroll to position [451, 0]
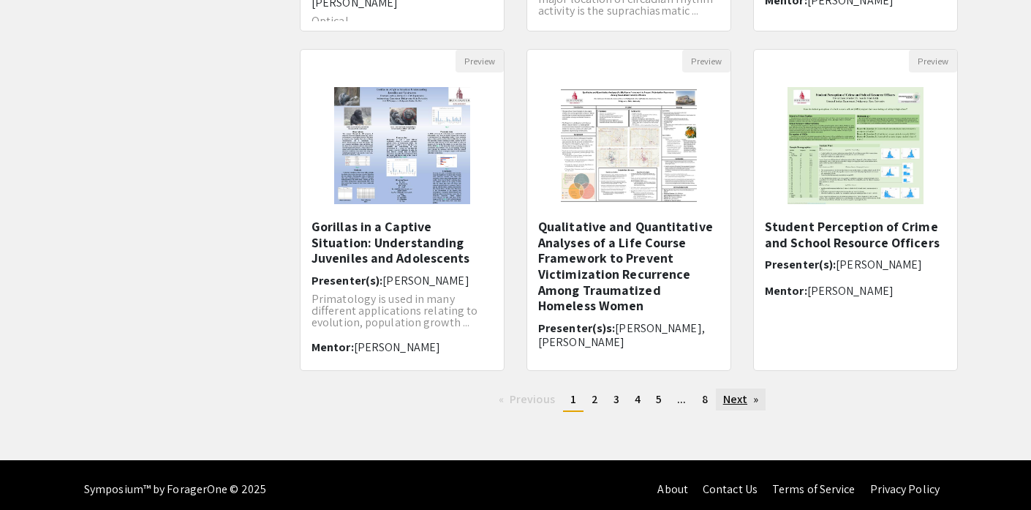
click at [734, 397] on link "Next page" at bounding box center [741, 399] width 50 height 22
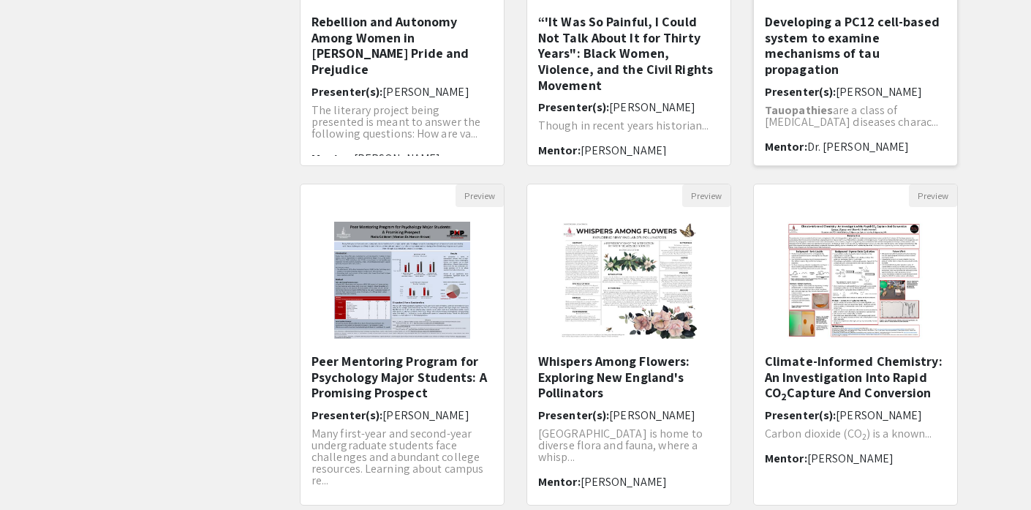
scroll to position [460, 0]
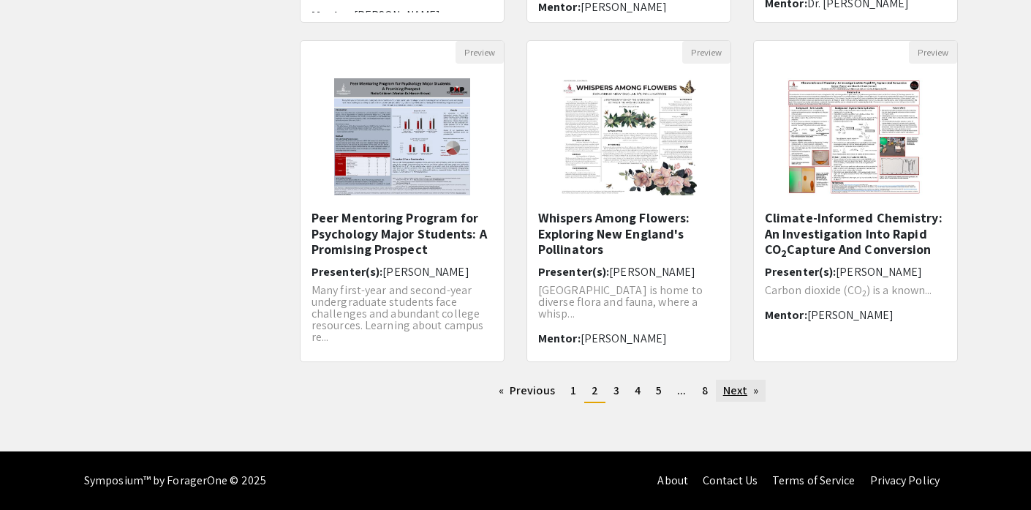
click at [731, 391] on link "Next page" at bounding box center [741, 390] width 50 height 22
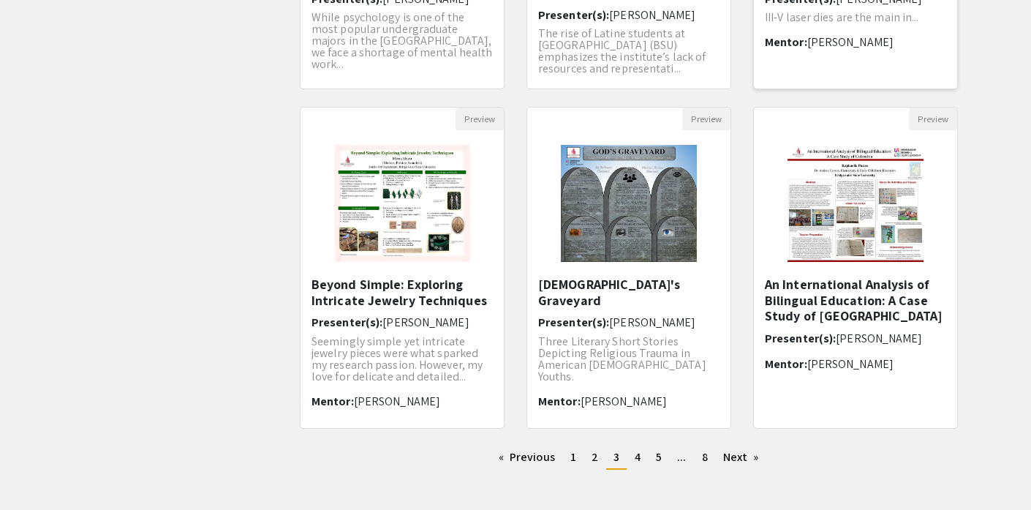
scroll to position [396, 0]
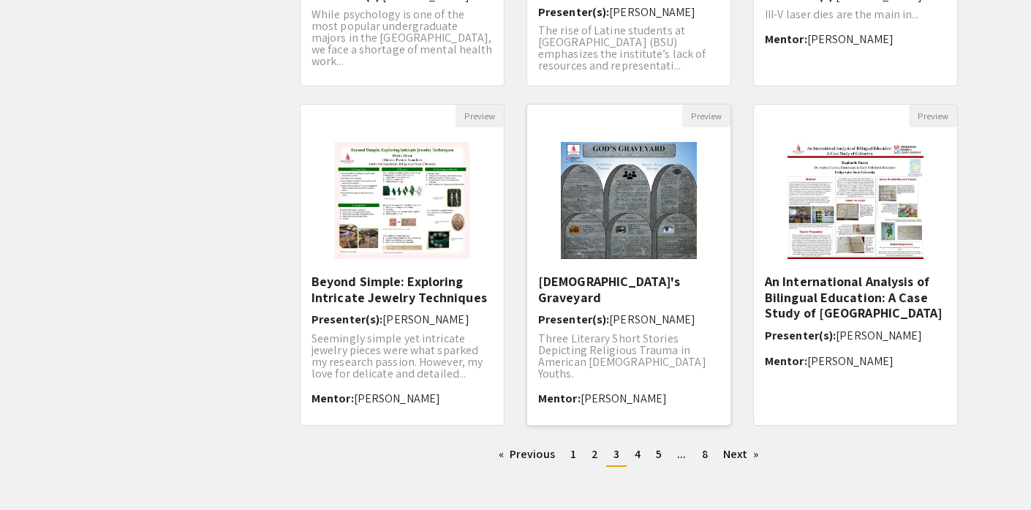
click at [643, 214] on img "Open Presentation <p>God's Graveyard</p>" at bounding box center [629, 200] width 166 height 146
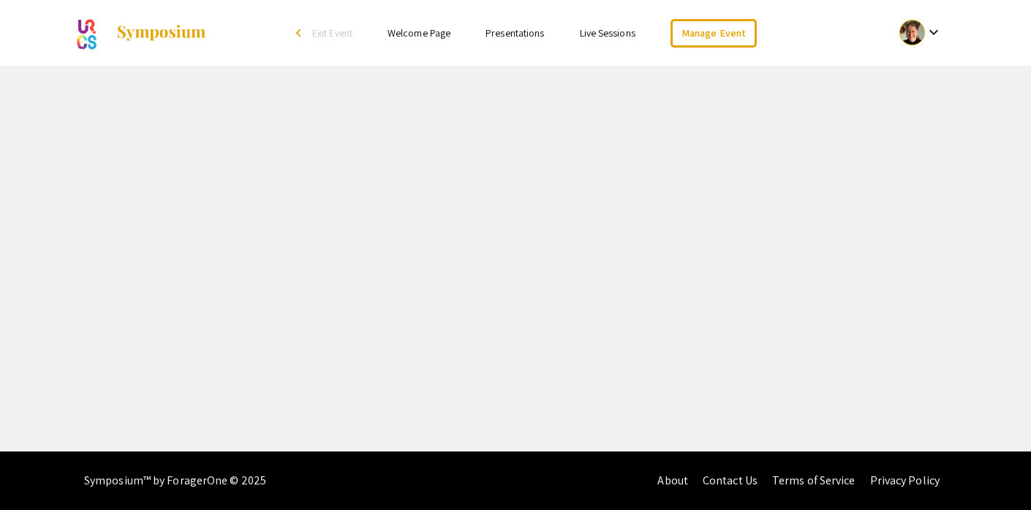
select select "custom"
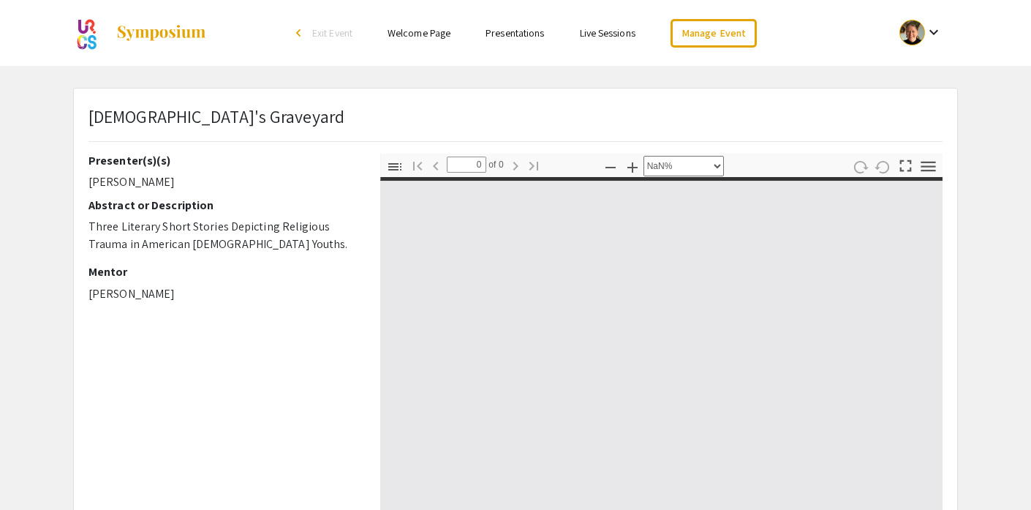
type input "1"
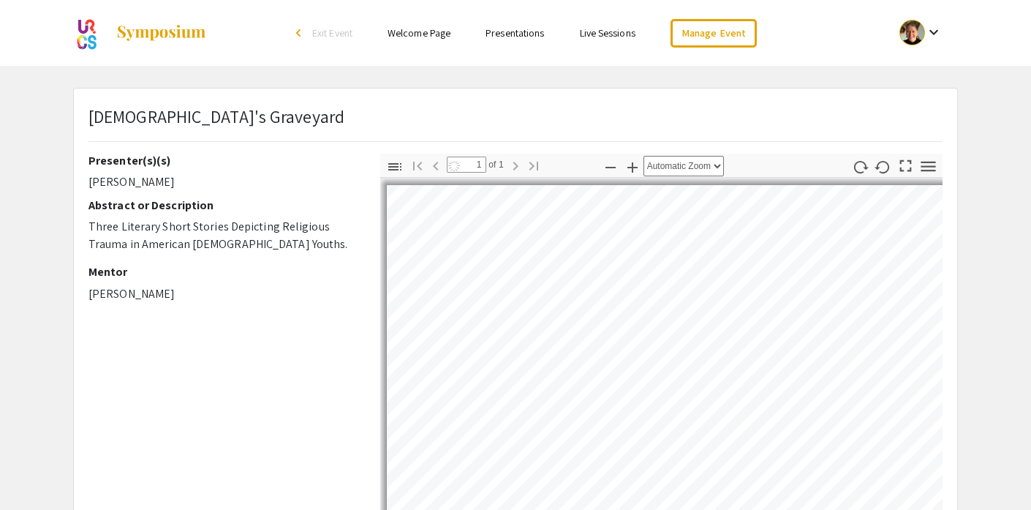
select select "auto"
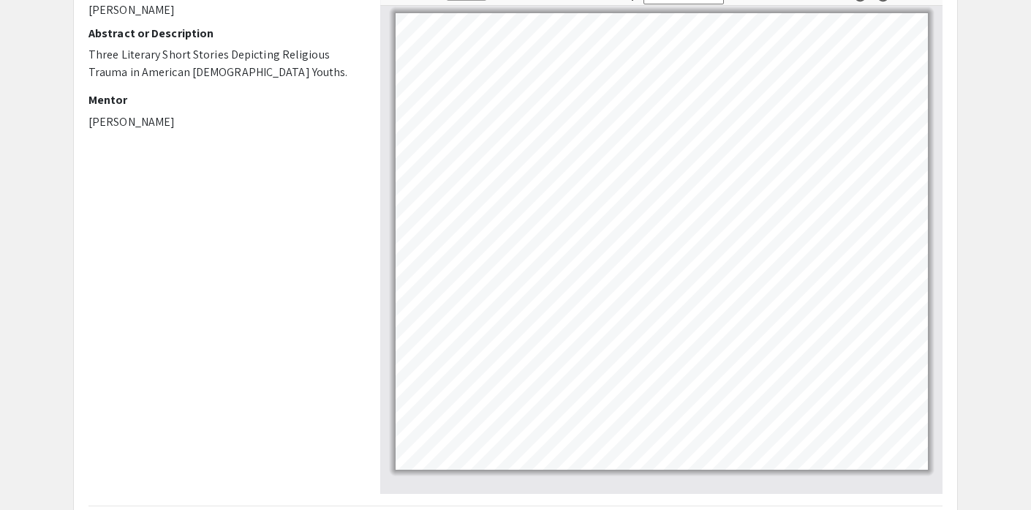
scroll to position [163, 0]
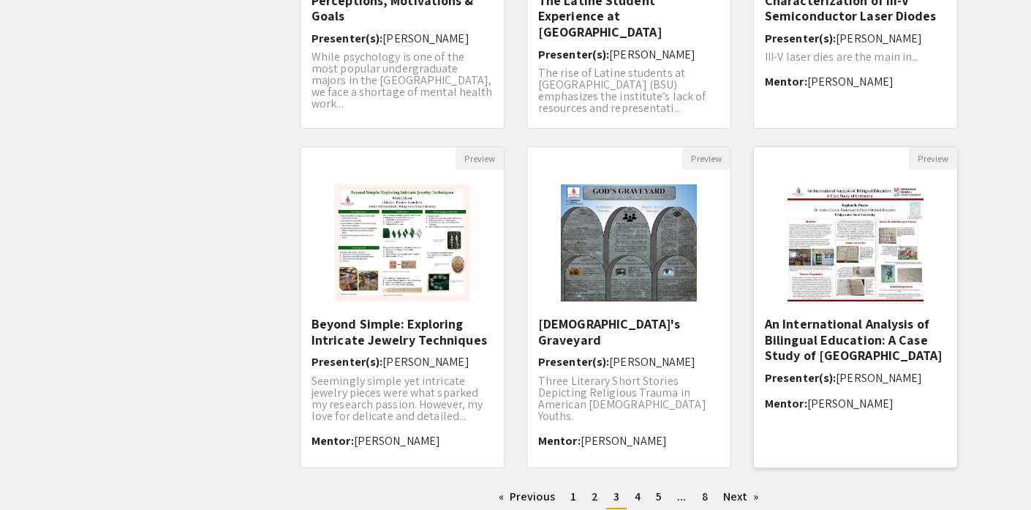
scroll to position [460, 0]
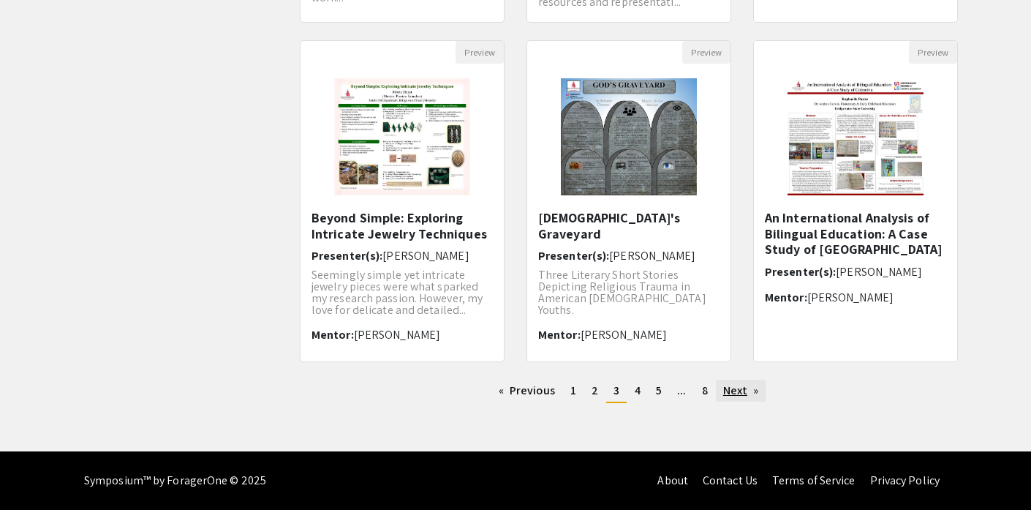
click at [741, 393] on link "Next page" at bounding box center [741, 390] width 50 height 22
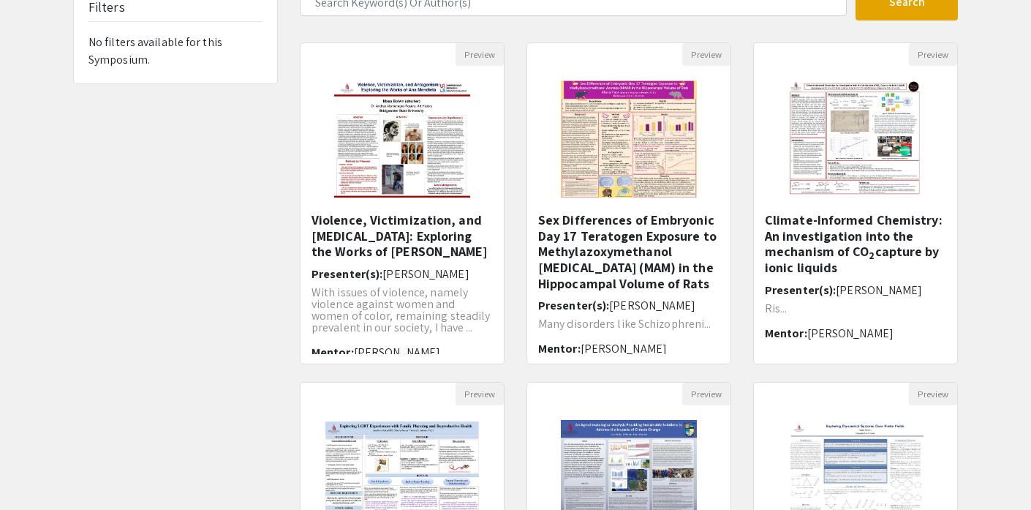
scroll to position [445, 0]
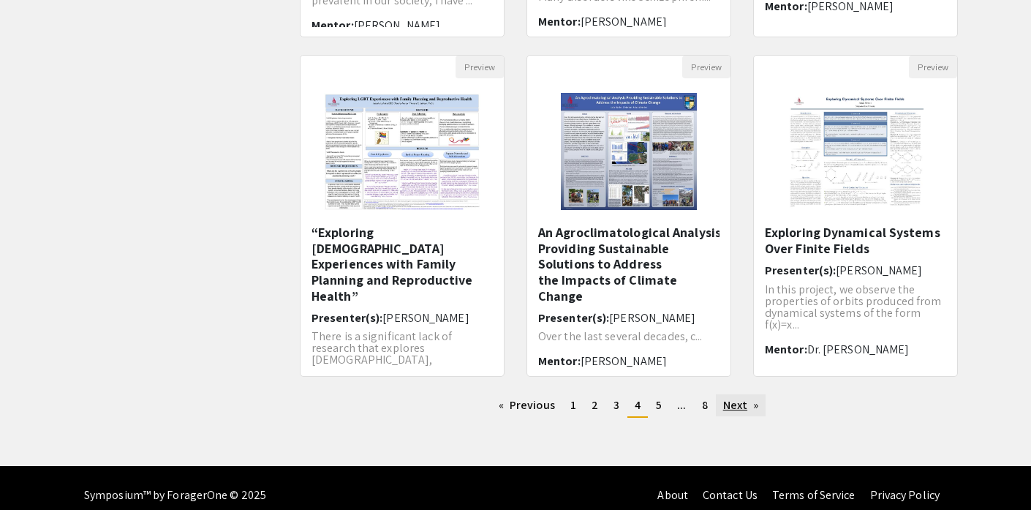
click at [738, 402] on link "Next page" at bounding box center [741, 405] width 50 height 22
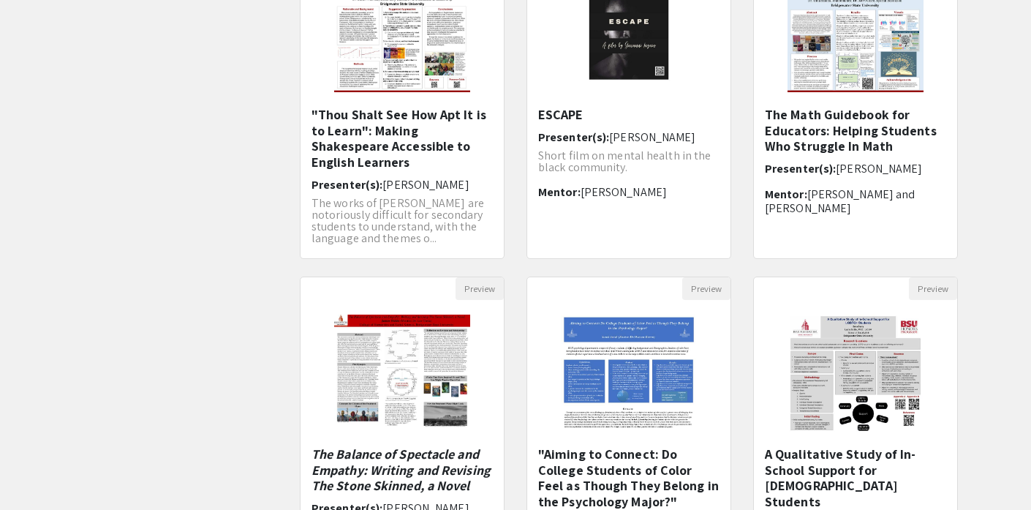
scroll to position [214, 0]
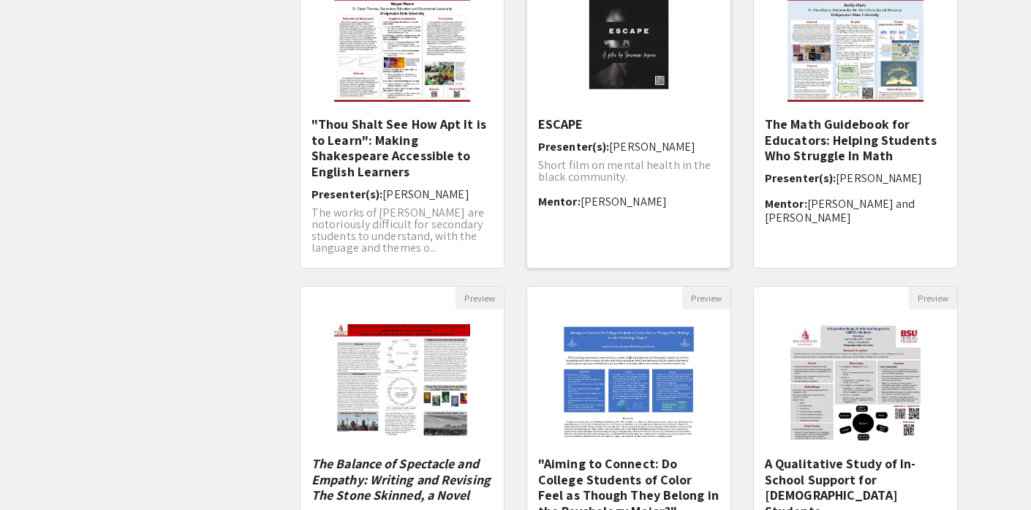
click at [643, 50] on img "Open Presentation <p>ESCAPE</p>" at bounding box center [629, 43] width 112 height 146
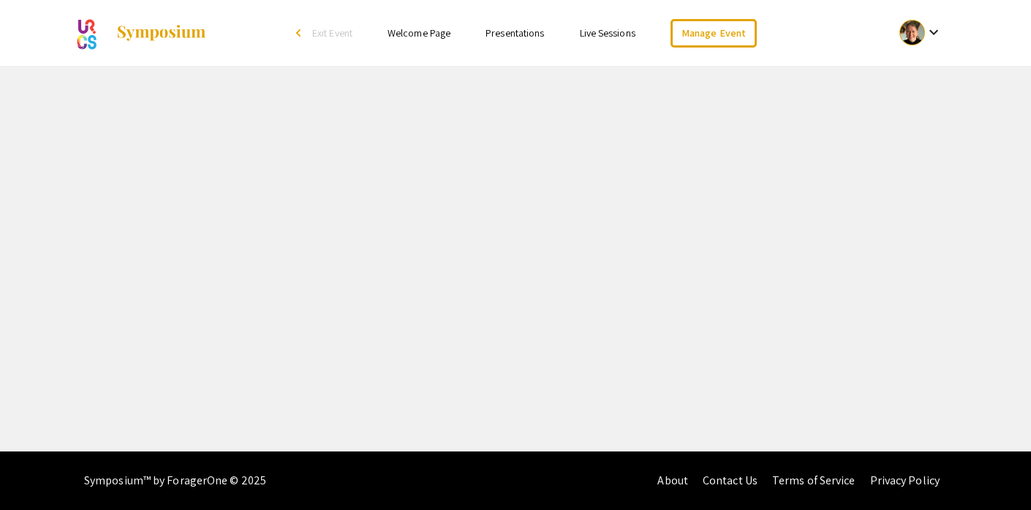
select select "custom"
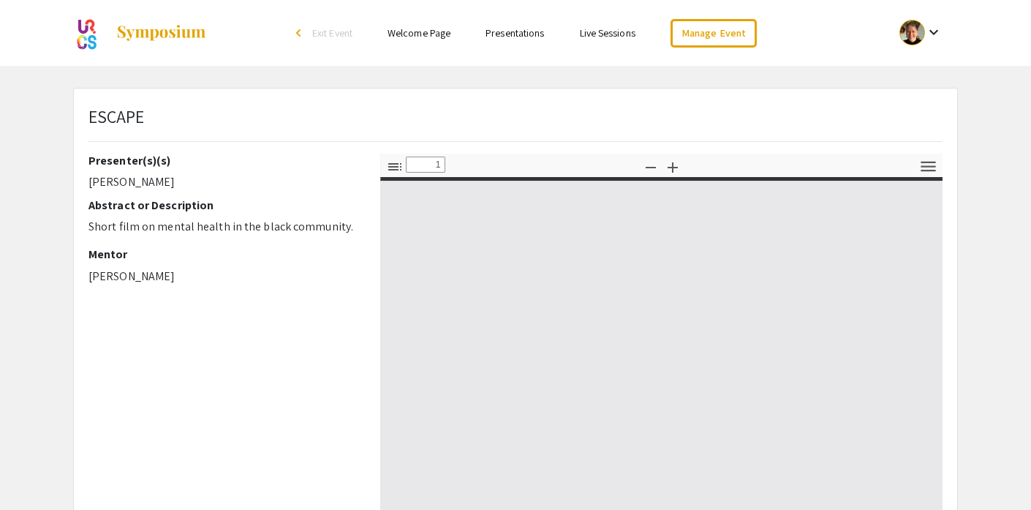
type input "0"
select select "auto"
type input "1"
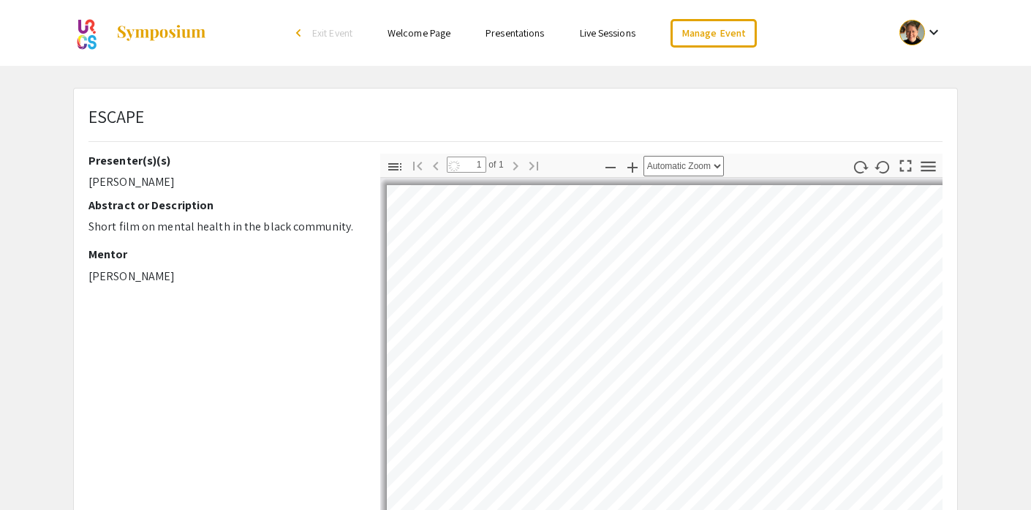
select select "auto"
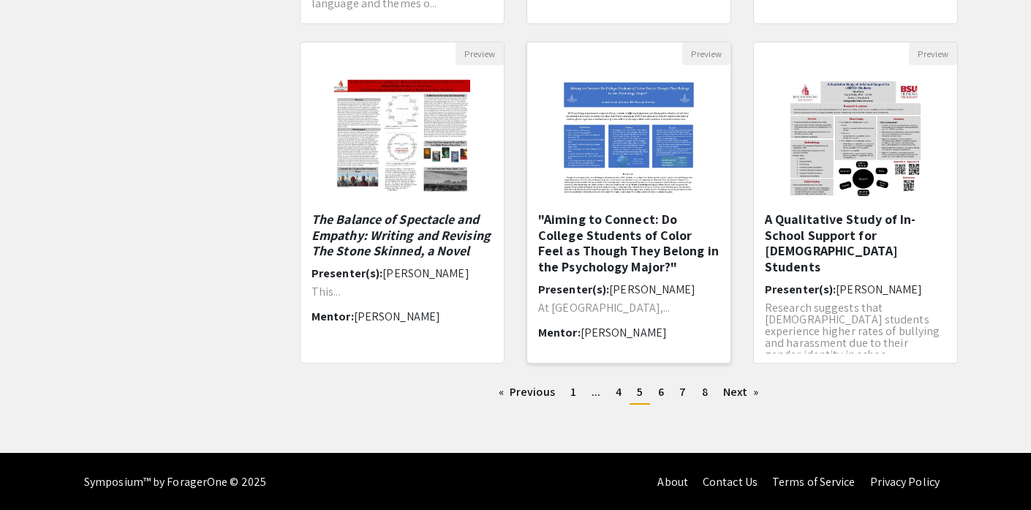
scroll to position [460, 0]
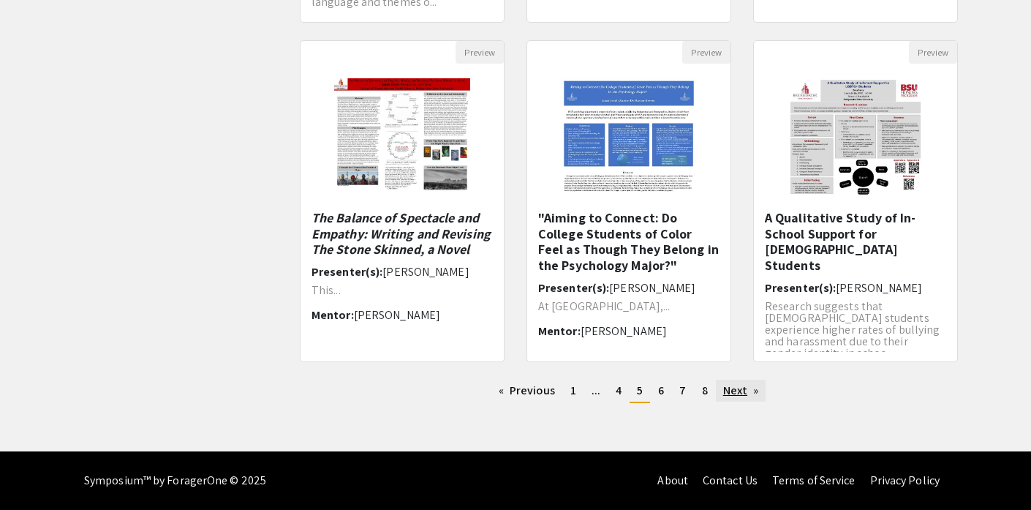
click at [728, 394] on link "Next page" at bounding box center [741, 390] width 50 height 22
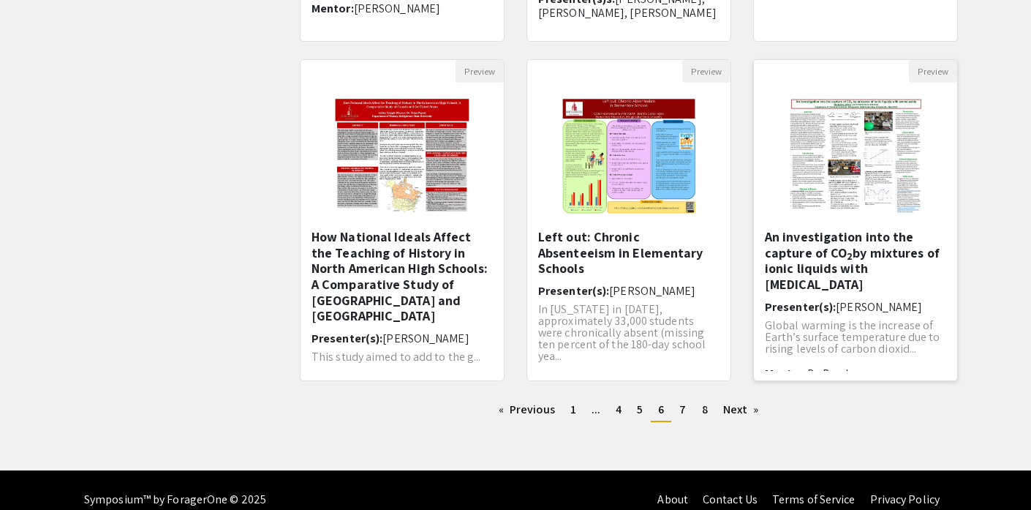
scroll to position [442, 0]
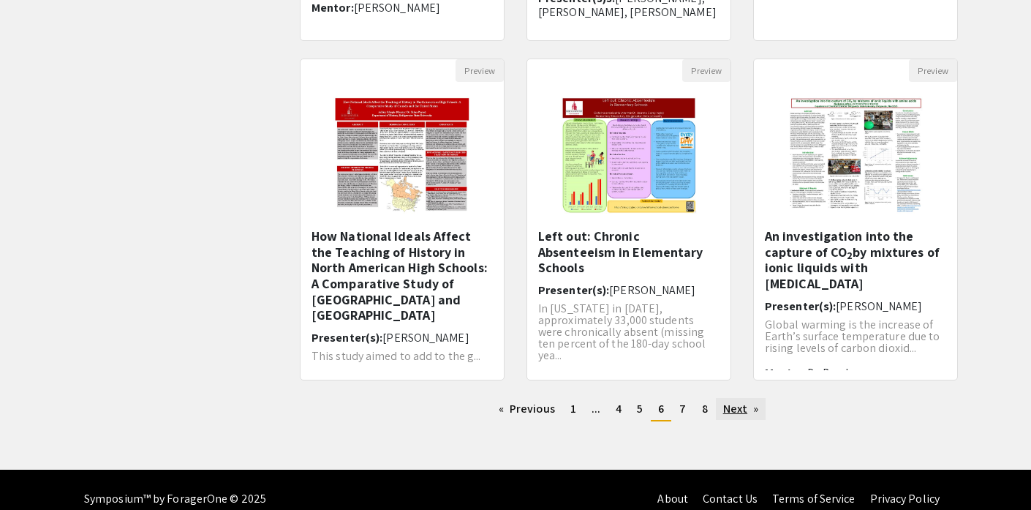
click at [733, 412] on link "Next page" at bounding box center [741, 409] width 50 height 22
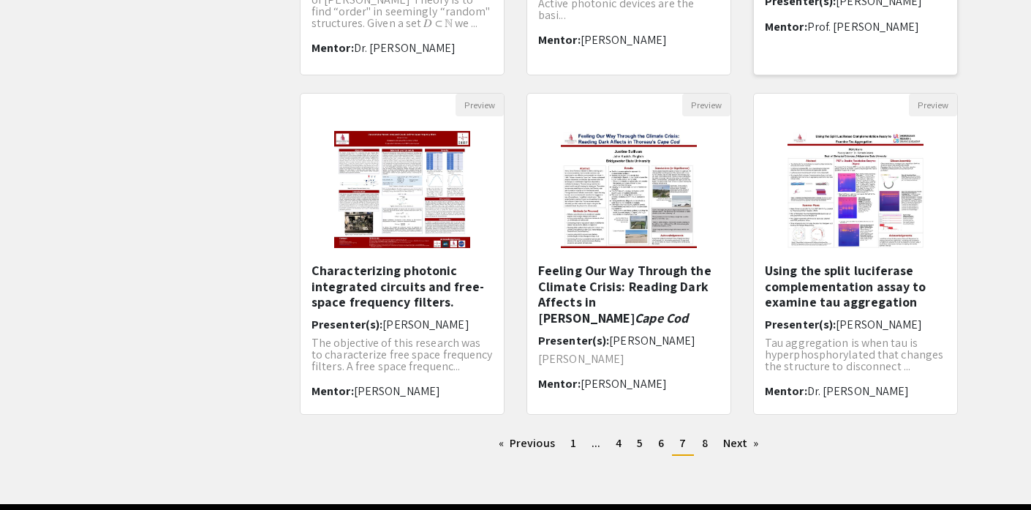
scroll to position [434, 0]
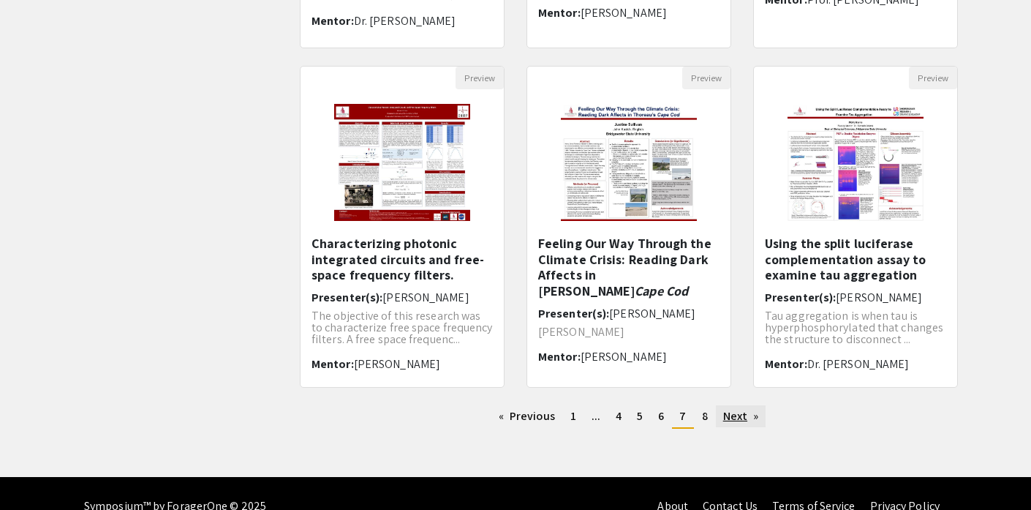
click at [729, 415] on link "Next page" at bounding box center [741, 416] width 50 height 22
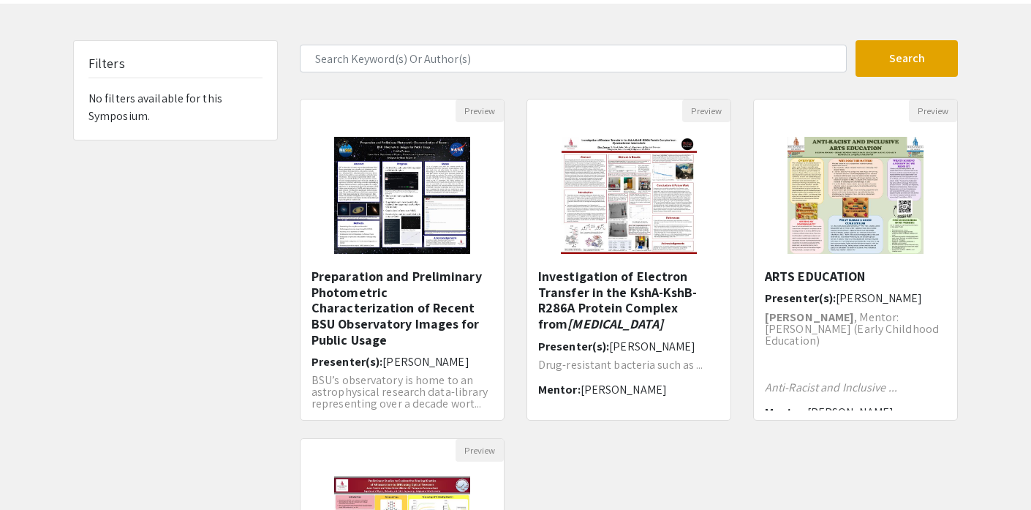
scroll to position [13, 0]
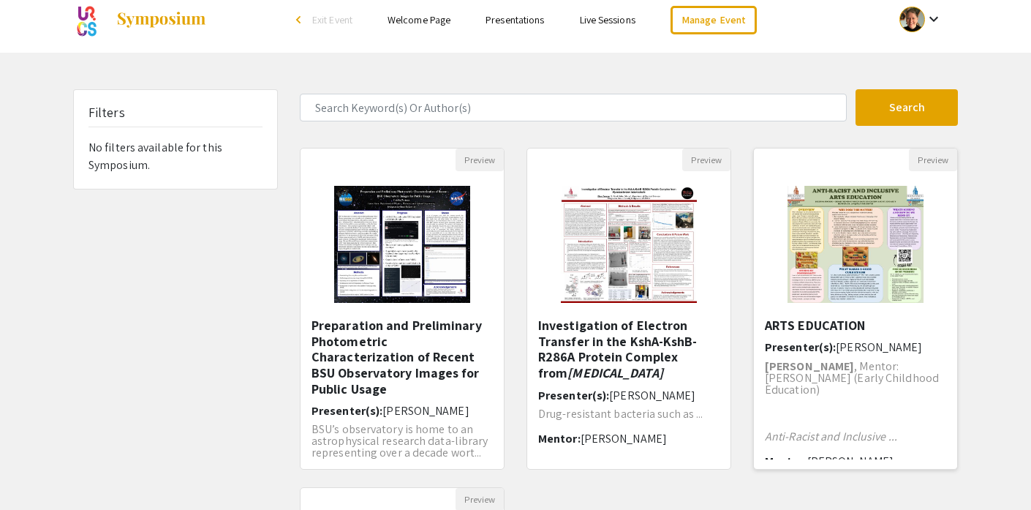
click at [877, 261] on img "Open Presentation <p>ANTI-RACIST AND INCLUSIVE ARTS EDUCATION</p>" at bounding box center [856, 244] width 166 height 146
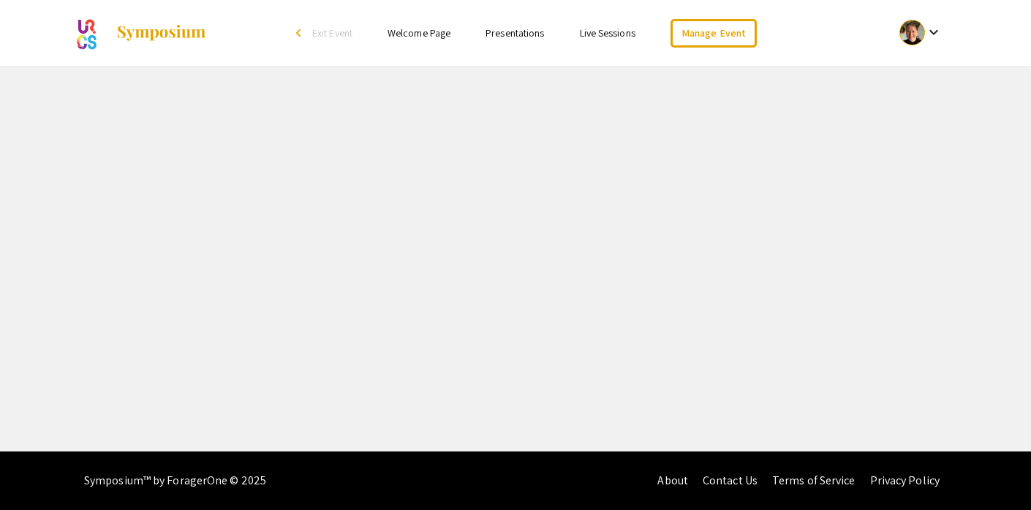
select select "custom"
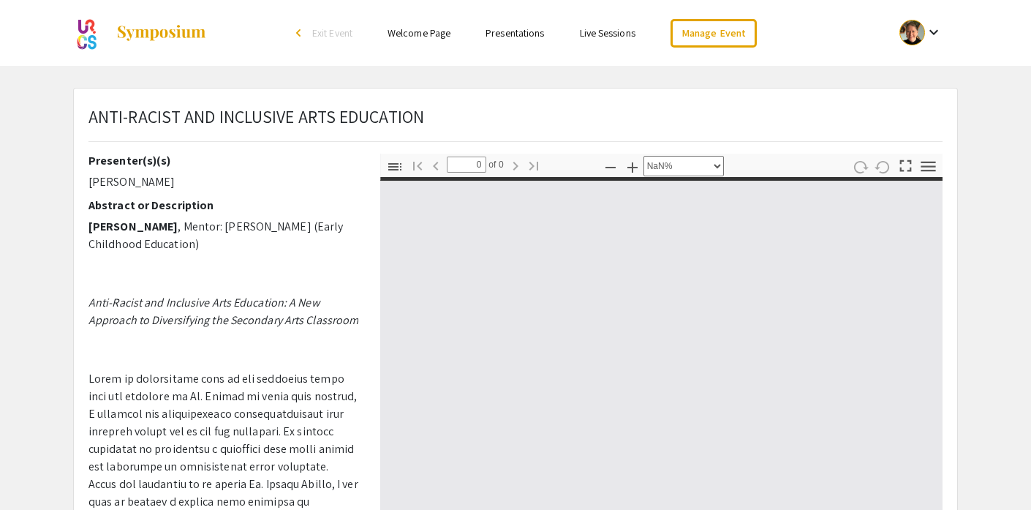
type input "1"
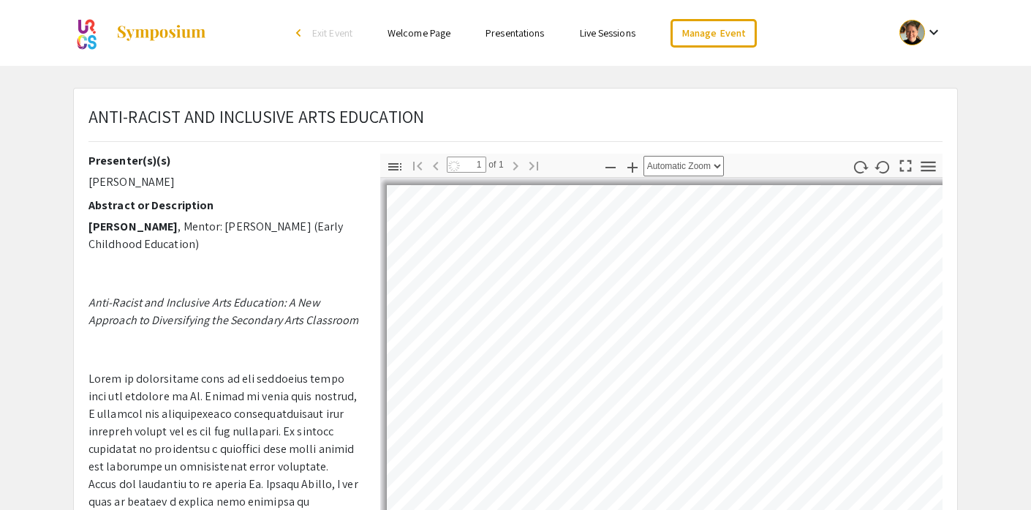
select select "auto"
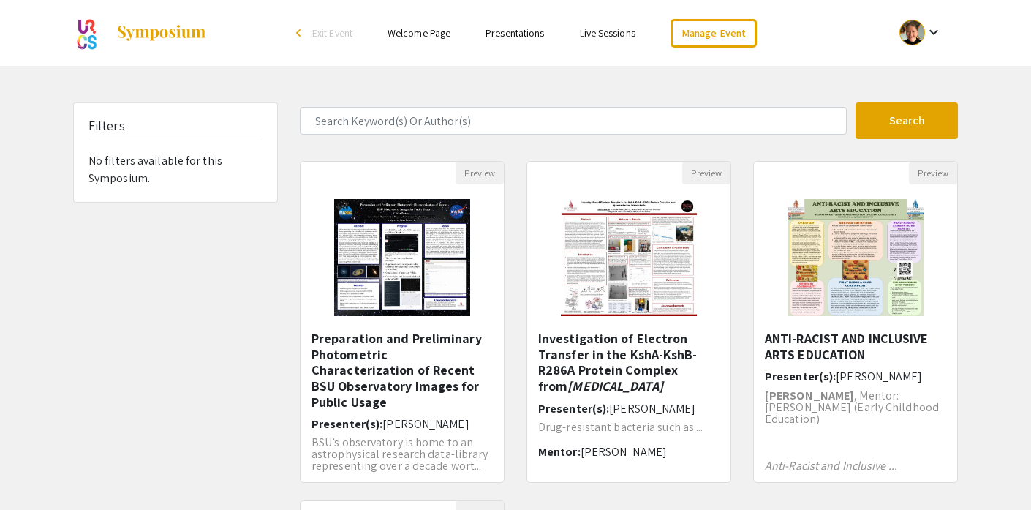
scroll to position [13, 0]
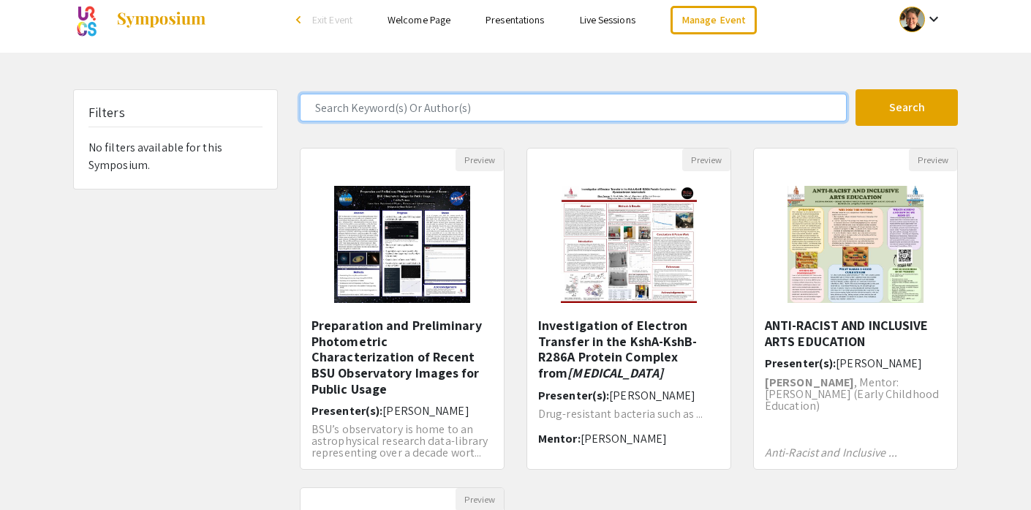
click at [460, 109] on input "Search Keyword(s) Or Author(s)" at bounding box center [573, 108] width 547 height 28
type input "Art"
click at [855, 89] on button "Search" at bounding box center [906, 107] width 102 height 37
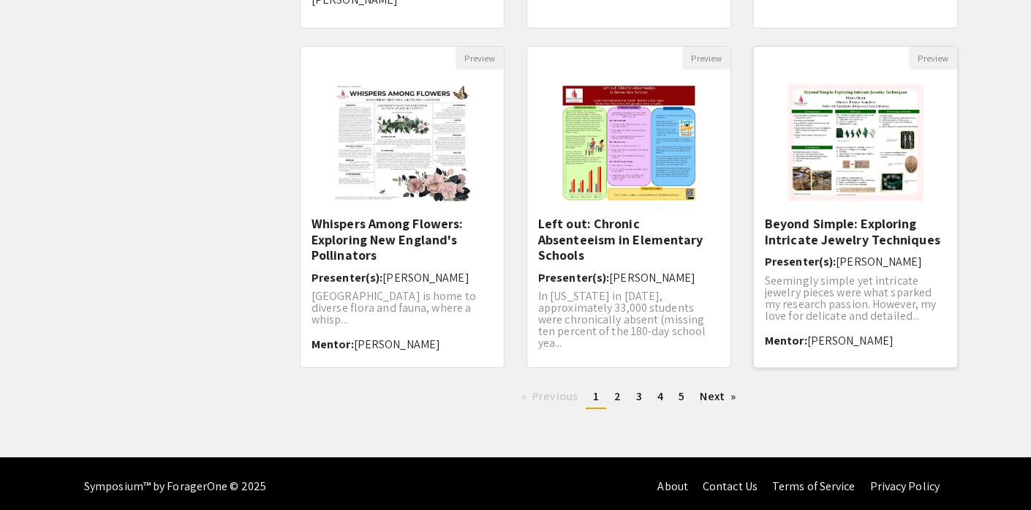
scroll to position [460, 0]
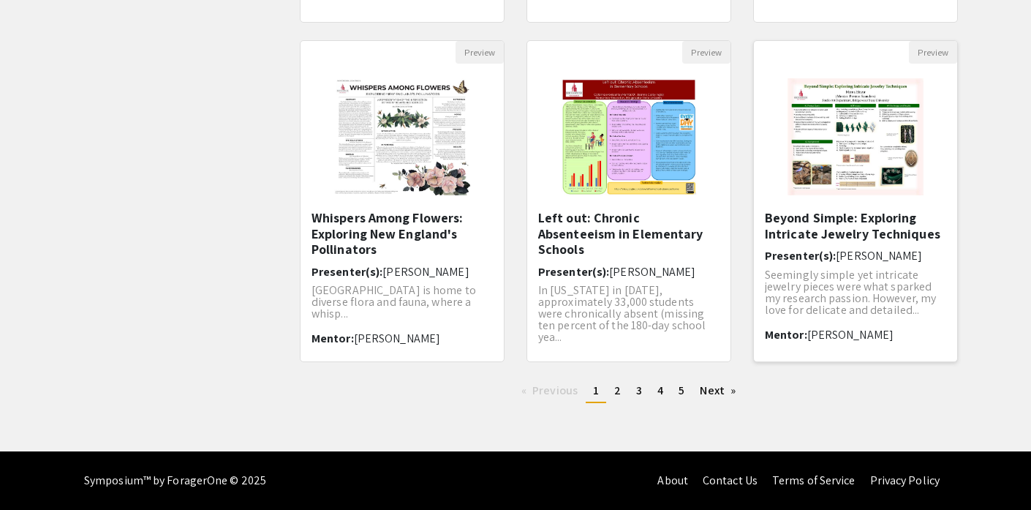
click at [875, 173] on img at bounding box center [856, 137] width 166 height 146
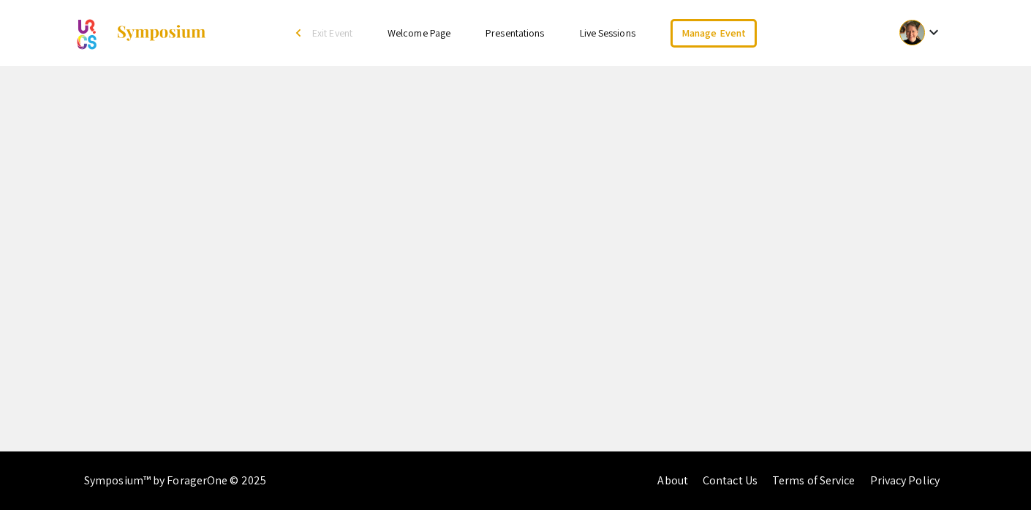
select select "custom"
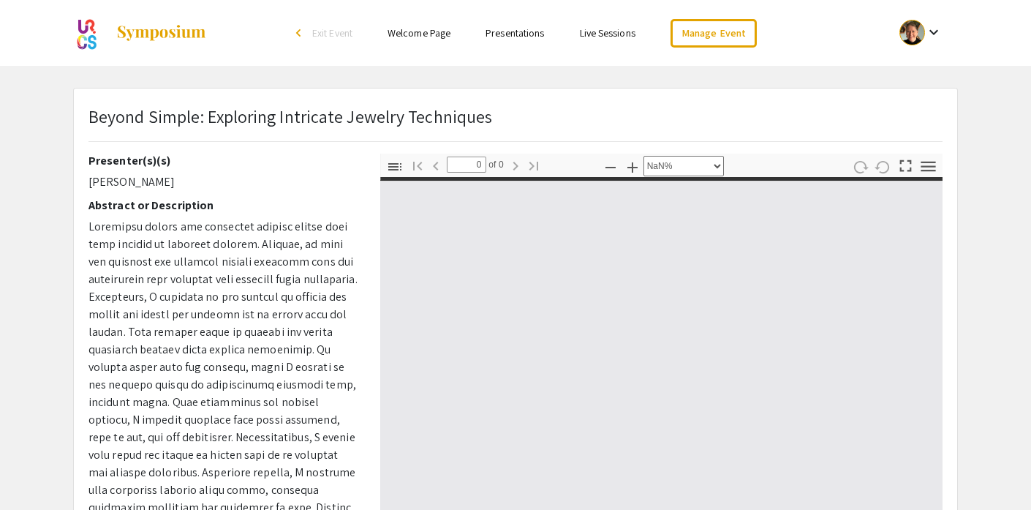
type input "1"
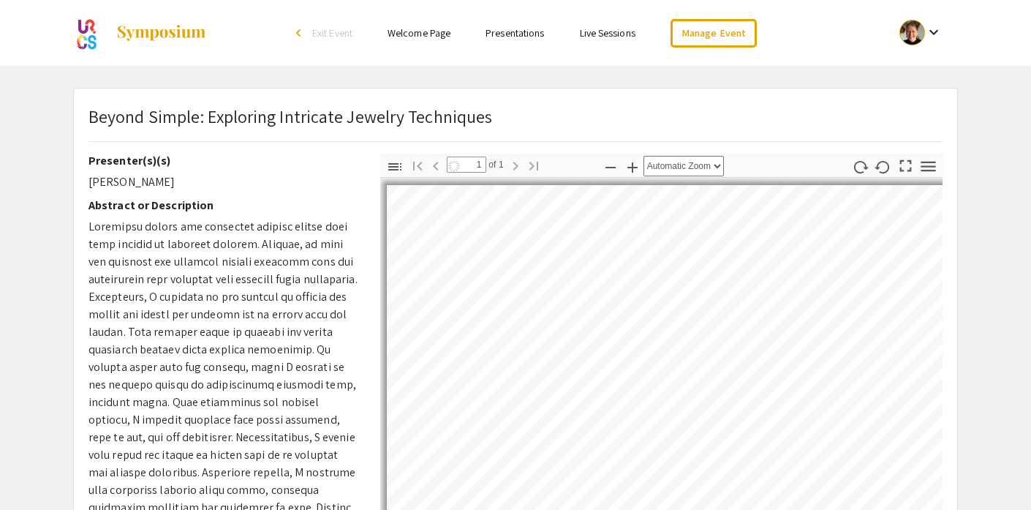
select select "auto"
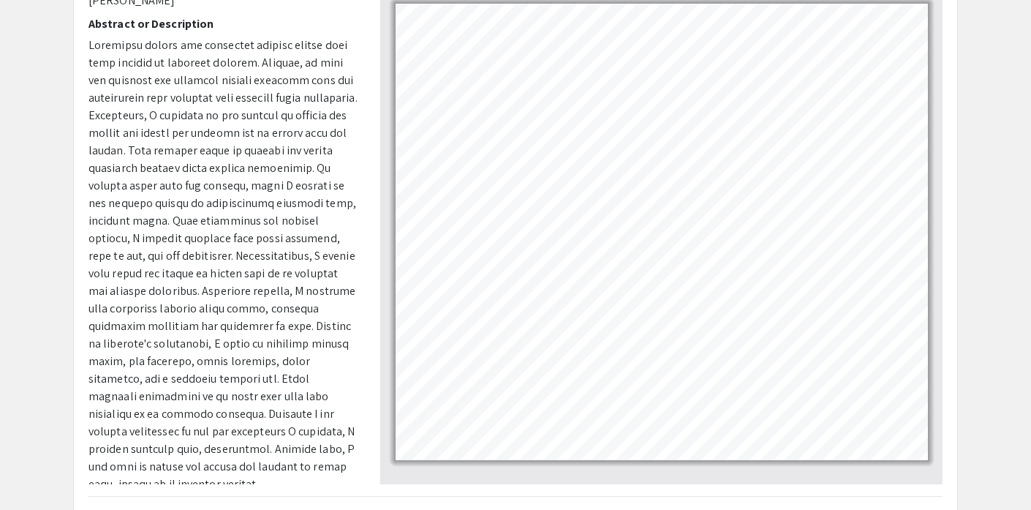
scroll to position [174, 0]
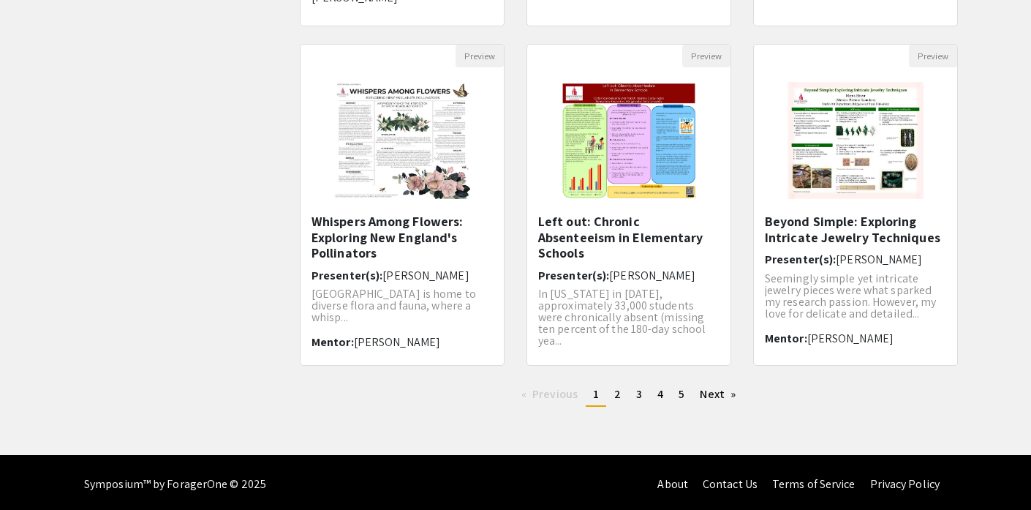
scroll to position [456, 0]
click at [721, 393] on link "Next page" at bounding box center [717, 394] width 50 height 22
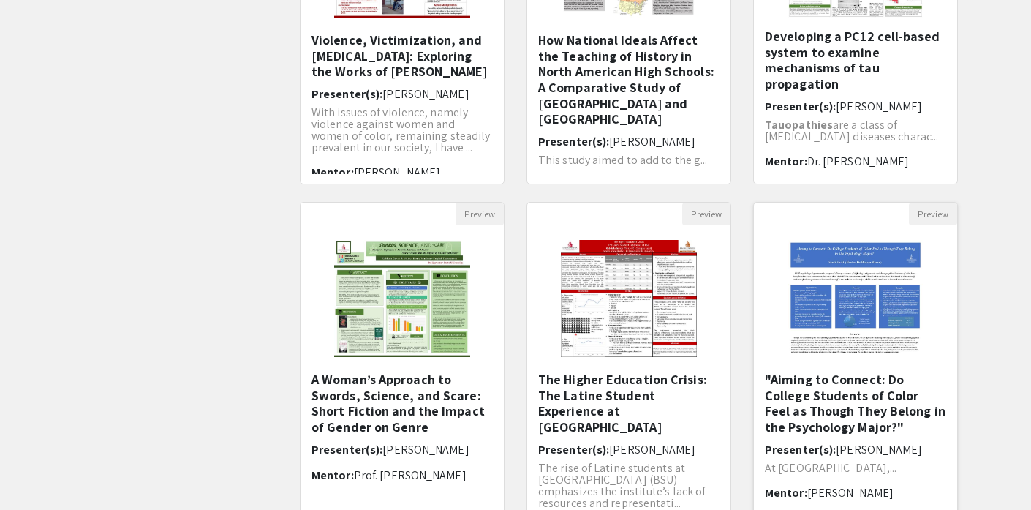
scroll to position [454, 0]
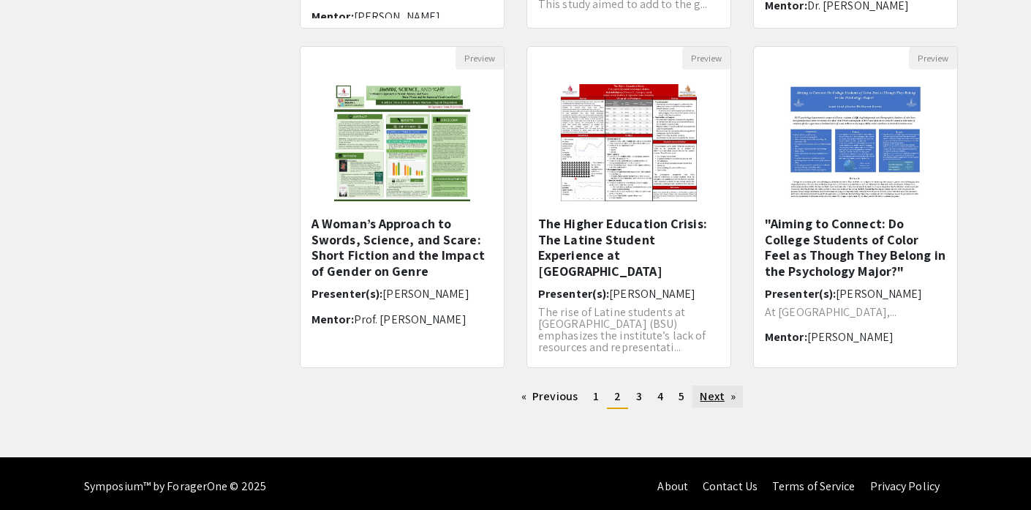
click at [703, 395] on link "Next page" at bounding box center [717, 396] width 50 height 22
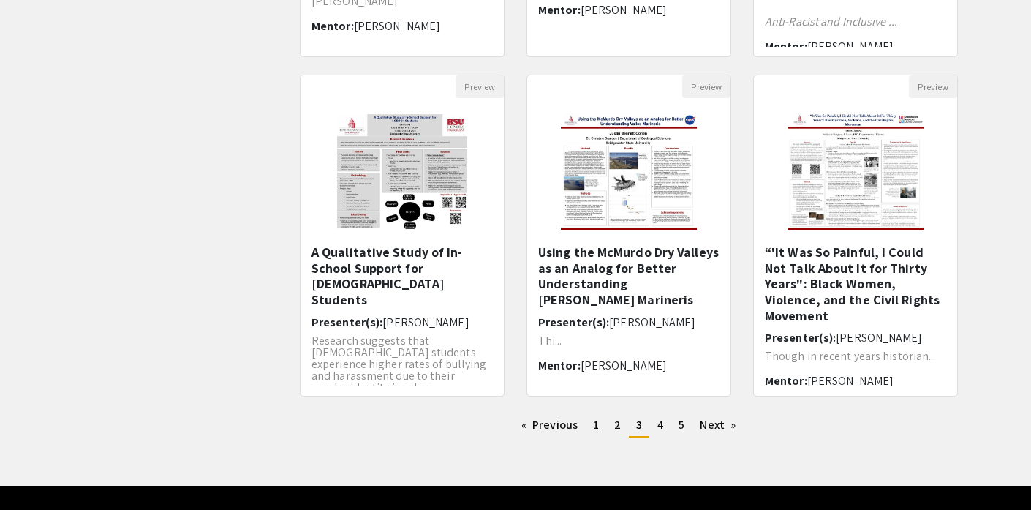
scroll to position [460, 0]
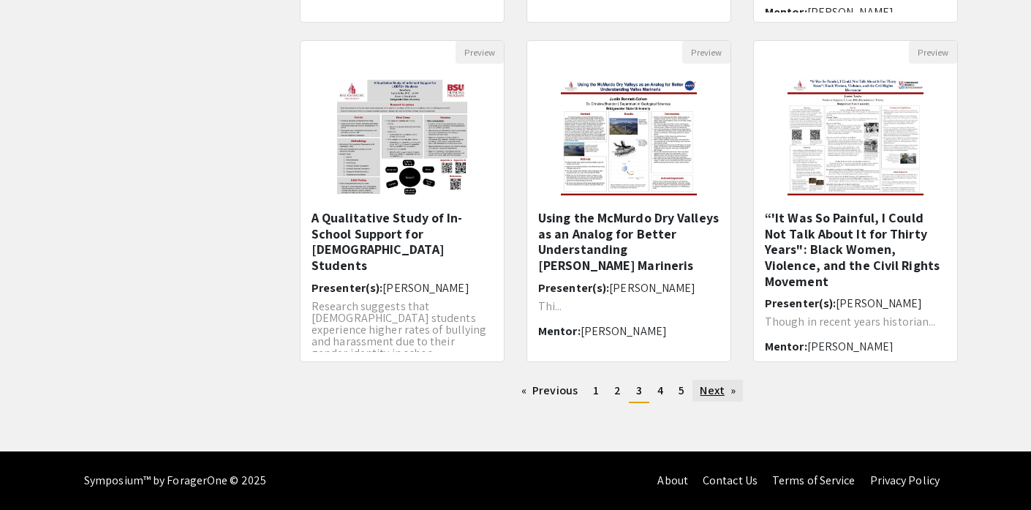
click at [720, 392] on link "Next page" at bounding box center [717, 390] width 50 height 22
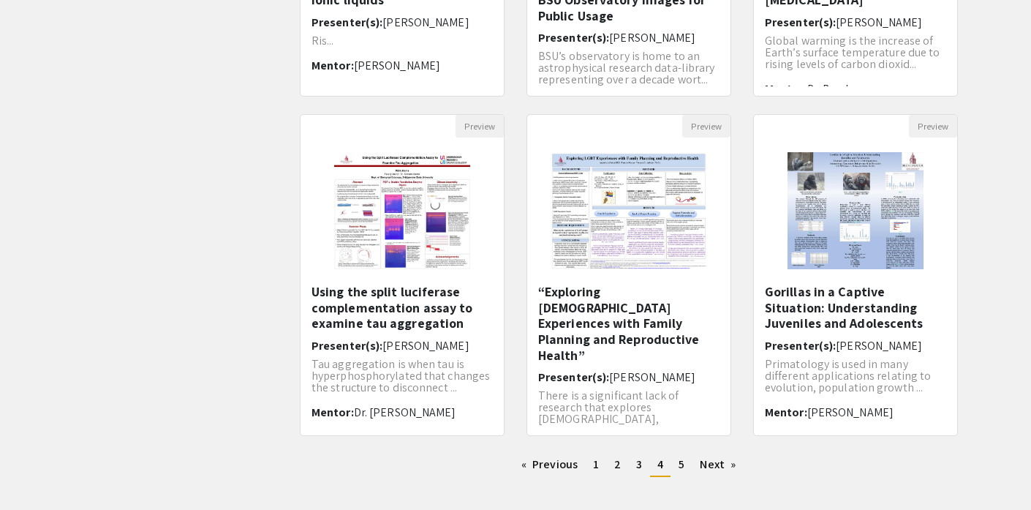
scroll to position [460, 0]
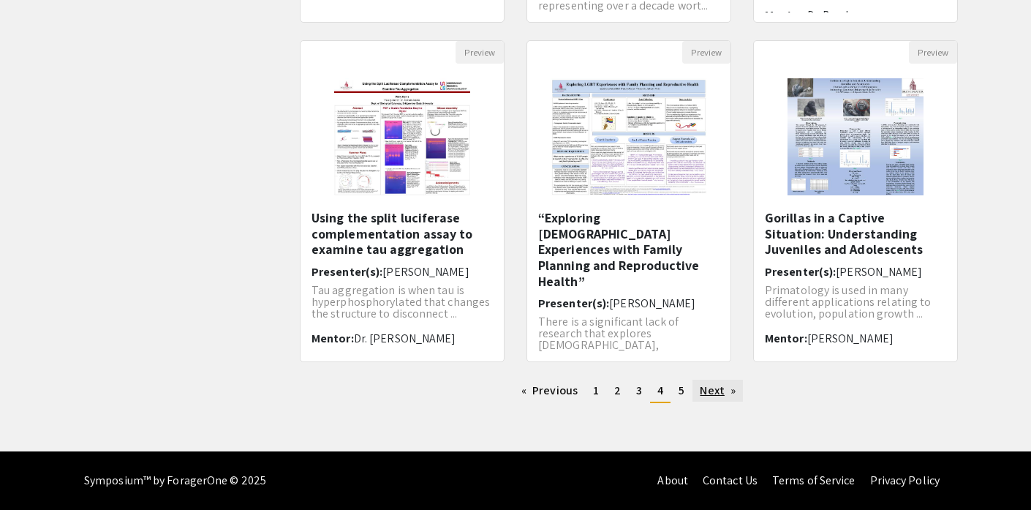
click at [717, 393] on link "Next page" at bounding box center [717, 390] width 50 height 22
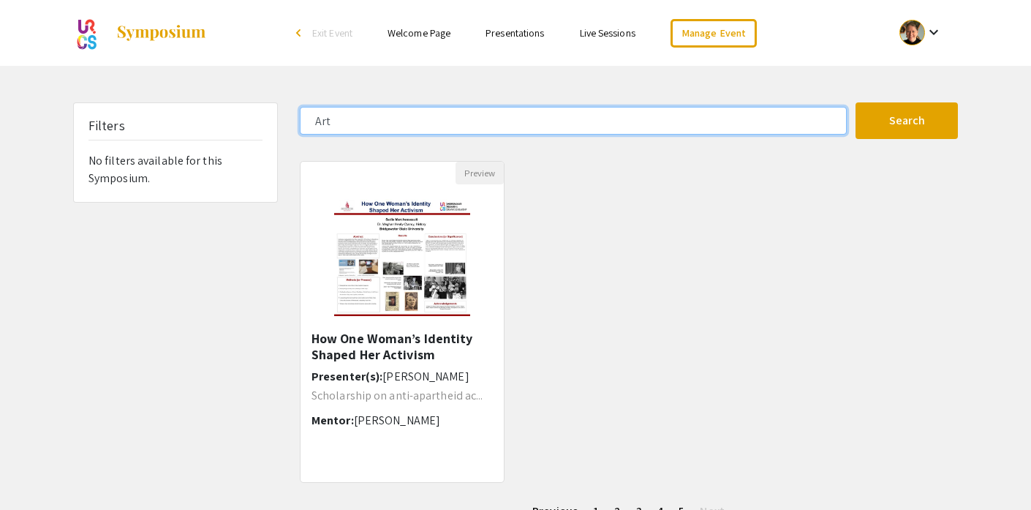
click at [318, 119] on input "Art" at bounding box center [573, 121] width 547 height 28
click at [855, 102] on button "Search" at bounding box center [906, 120] width 102 height 37
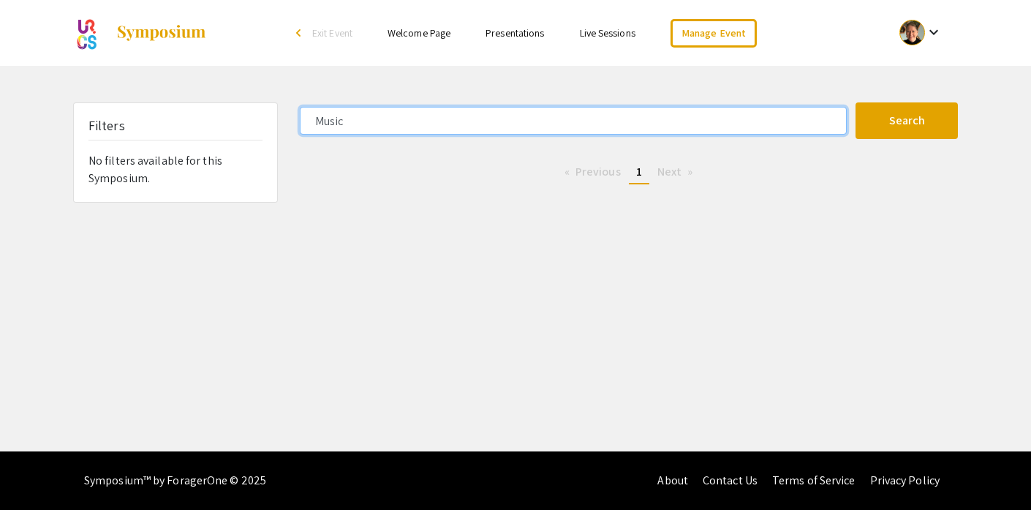
click at [324, 121] on input "Music" at bounding box center [573, 121] width 547 height 28
type input "Art"
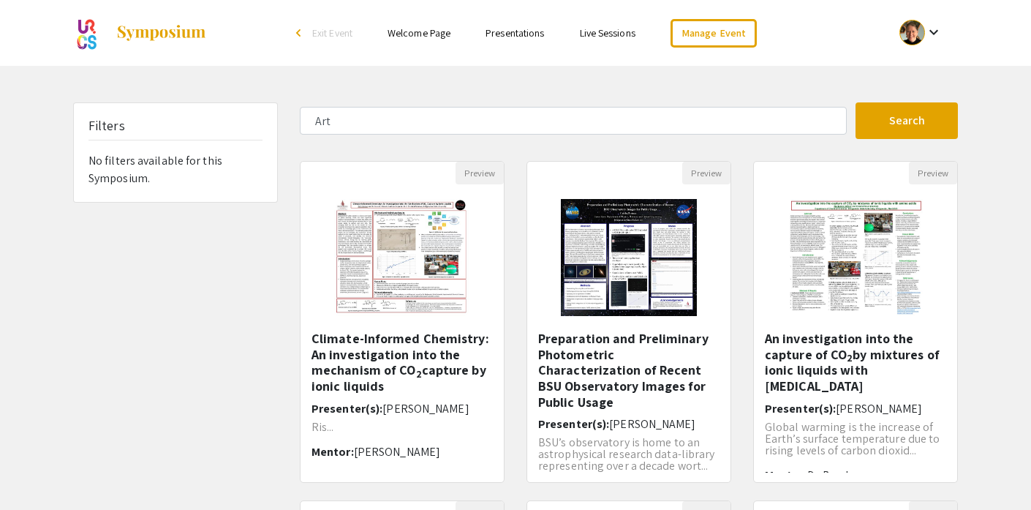
click at [926, 40] on mat-icon "keyboard_arrow_down" at bounding box center [934, 32] width 18 height 18
click at [924, 76] on button "My Account" at bounding box center [929, 72] width 90 height 35
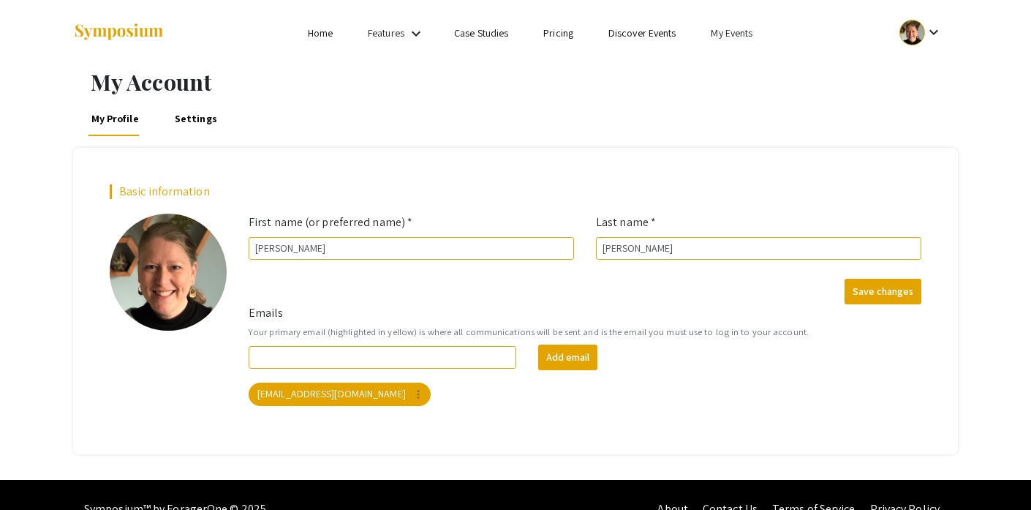
click at [747, 37] on link "My Events" at bounding box center [732, 32] width 42 height 13
click at [749, 67] on button "Events I've organized" at bounding box center [755, 65] width 125 height 35
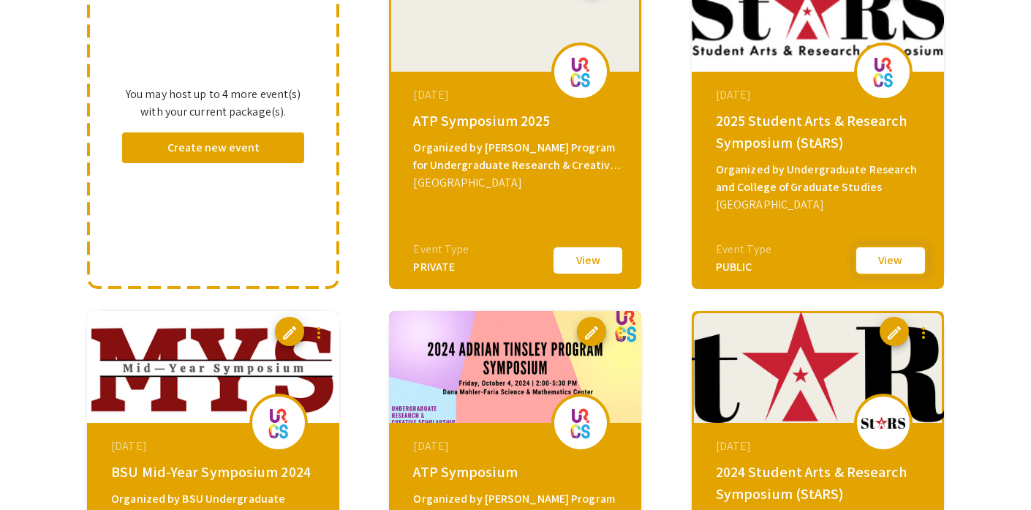
scroll to position [204, 0]
click at [889, 259] on button "View" at bounding box center [890, 260] width 73 height 31
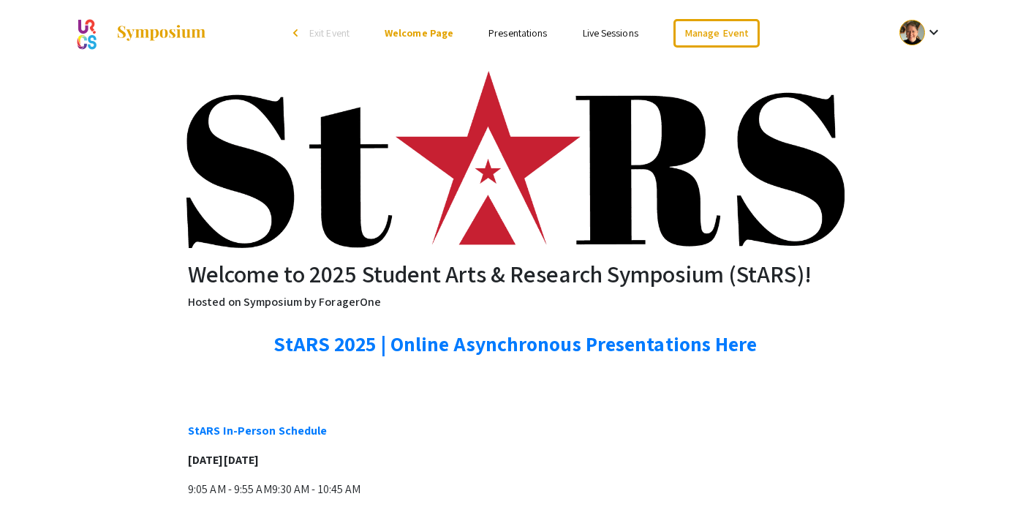
click at [519, 34] on link "Presentations" at bounding box center [517, 32] width 58 height 13
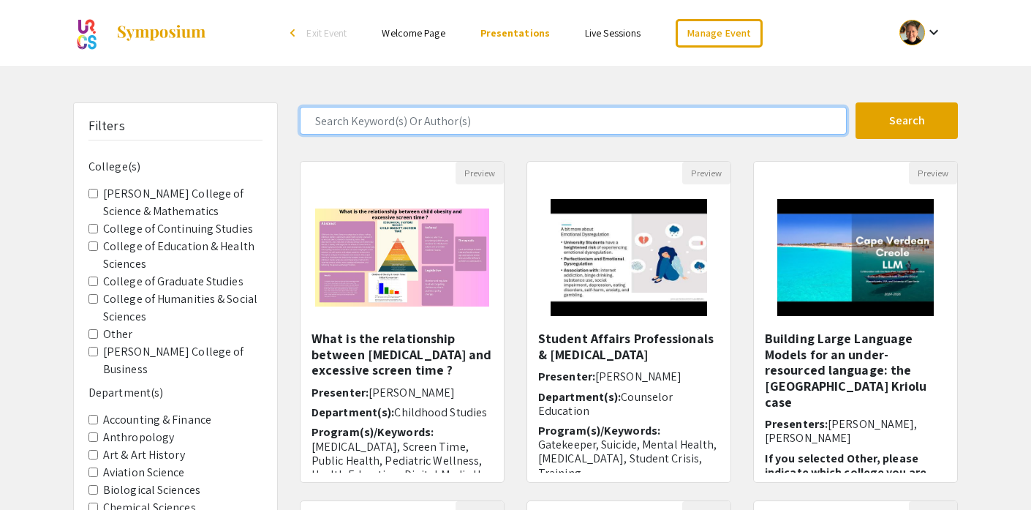
click at [450, 116] on input "Search Keyword(s) Or Author(s)" at bounding box center [573, 121] width 547 height 28
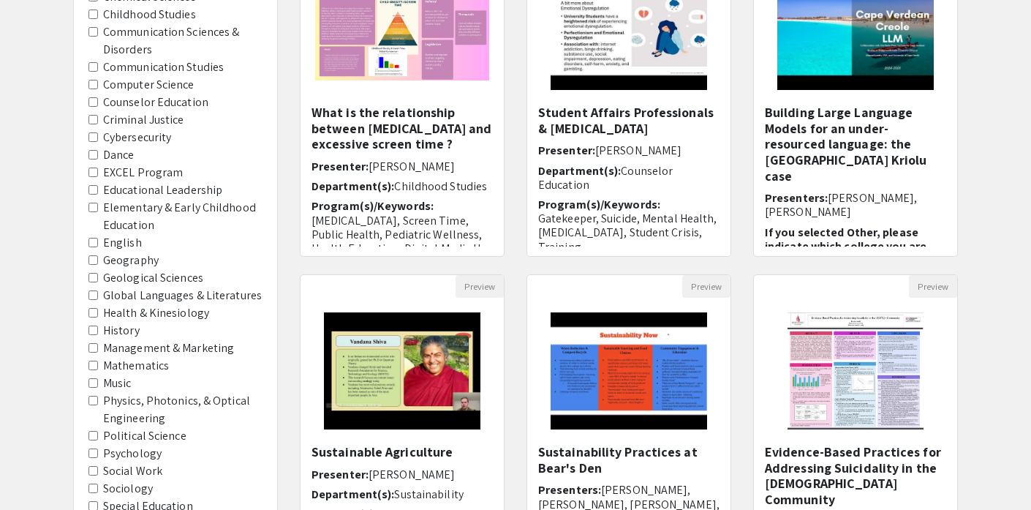
scroll to position [240, 0]
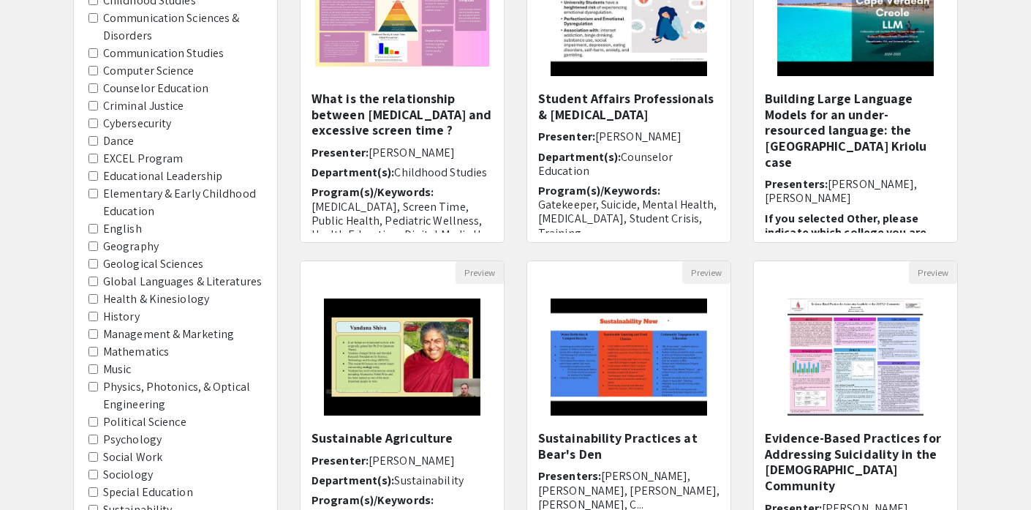
click at [93, 364] on input "Music" at bounding box center [93, 369] width 10 height 10
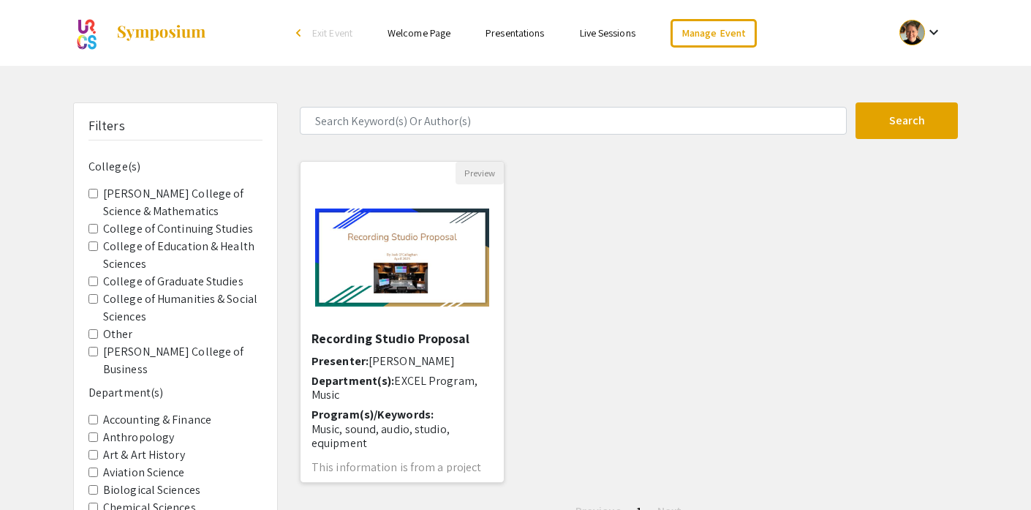
click at [448, 259] on img "Open Presentation <p>Recording Studio Proposal</p>" at bounding box center [402, 257] width 203 height 127
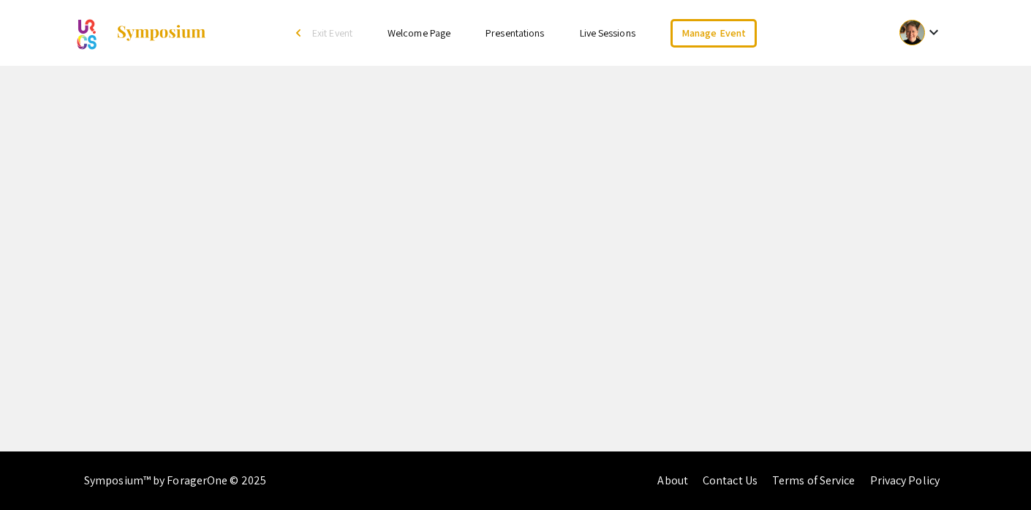
select select "custom"
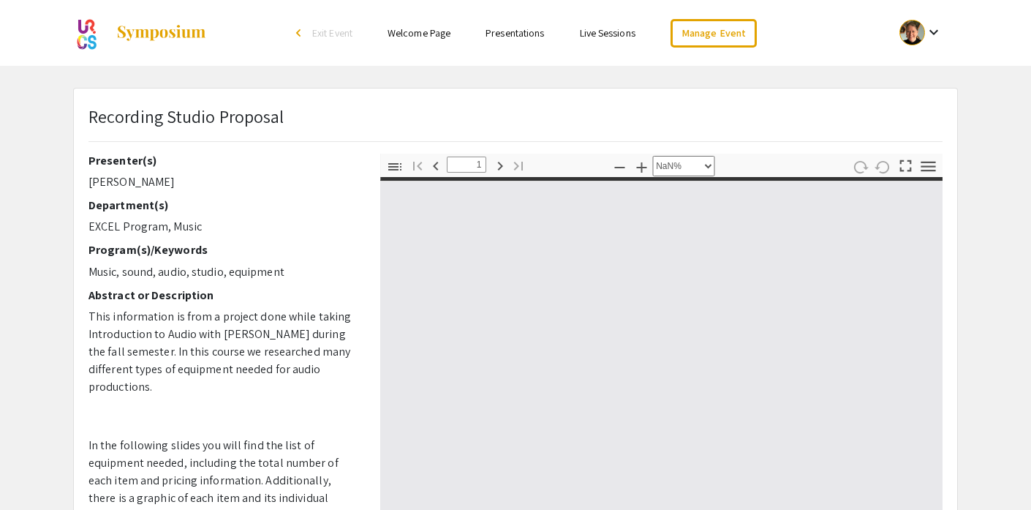
type input "0"
select select "custom"
type input "1"
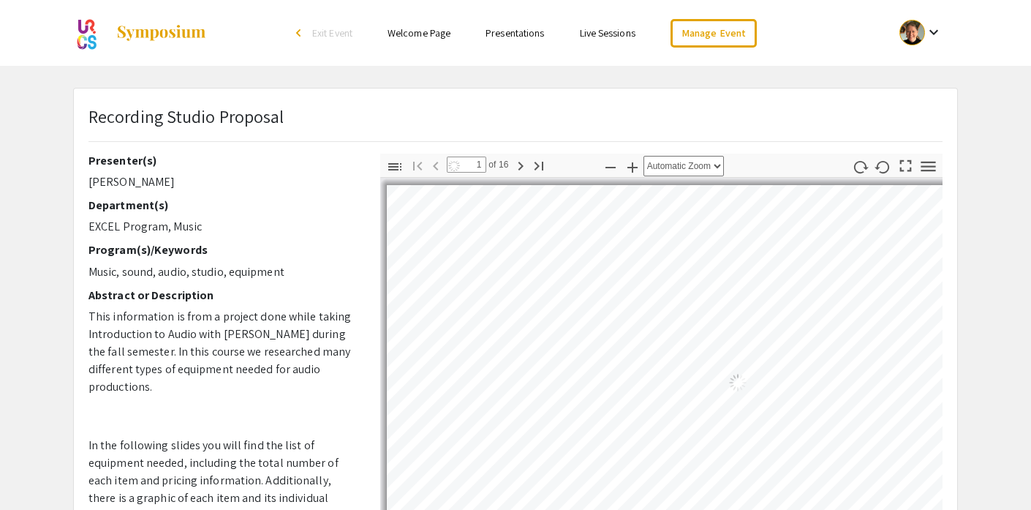
select select "auto"
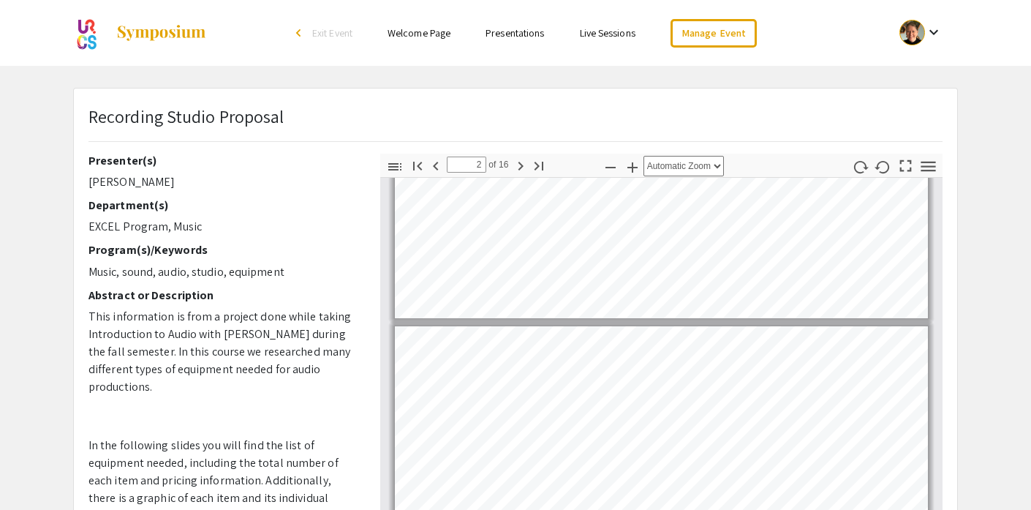
type input "1"
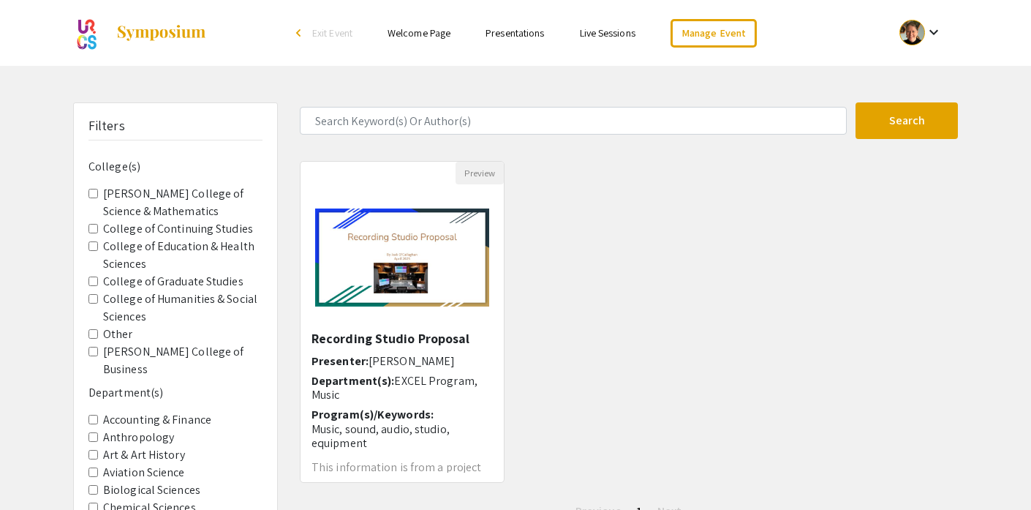
click at [94, 450] on History "Art & Art History" at bounding box center [93, 455] width 10 height 10
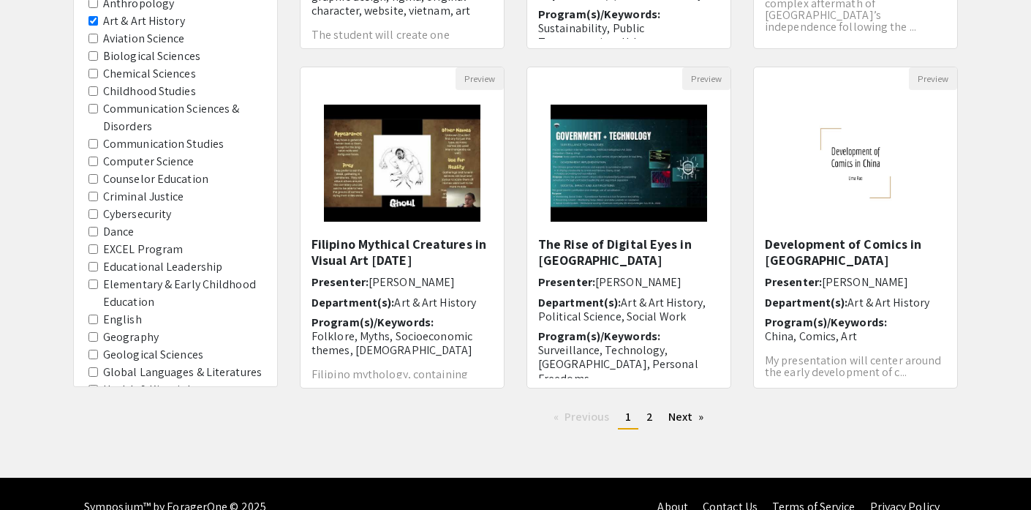
scroll to position [438, 0]
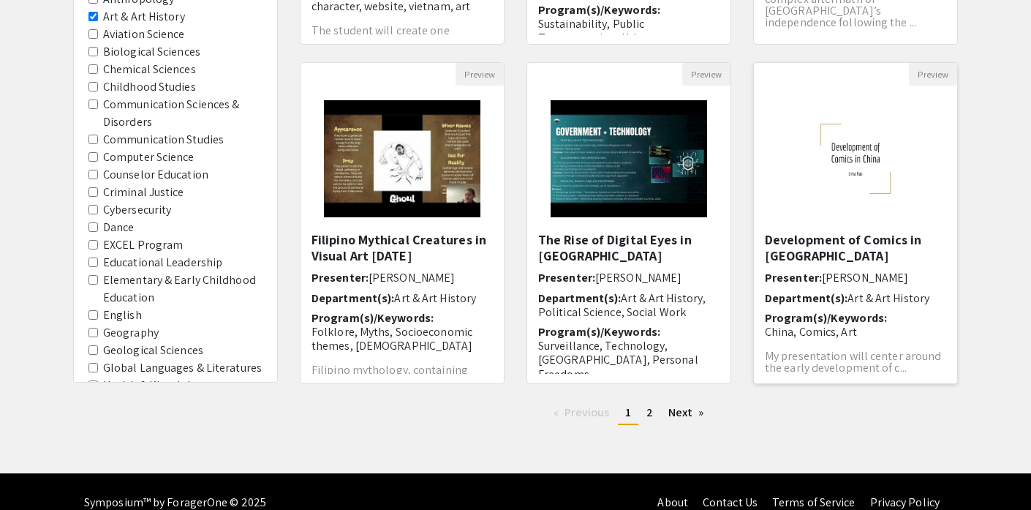
click at [887, 188] on img "Open Presentation <p>Development of Comics in China</p>" at bounding box center [855, 158] width 203 height 127
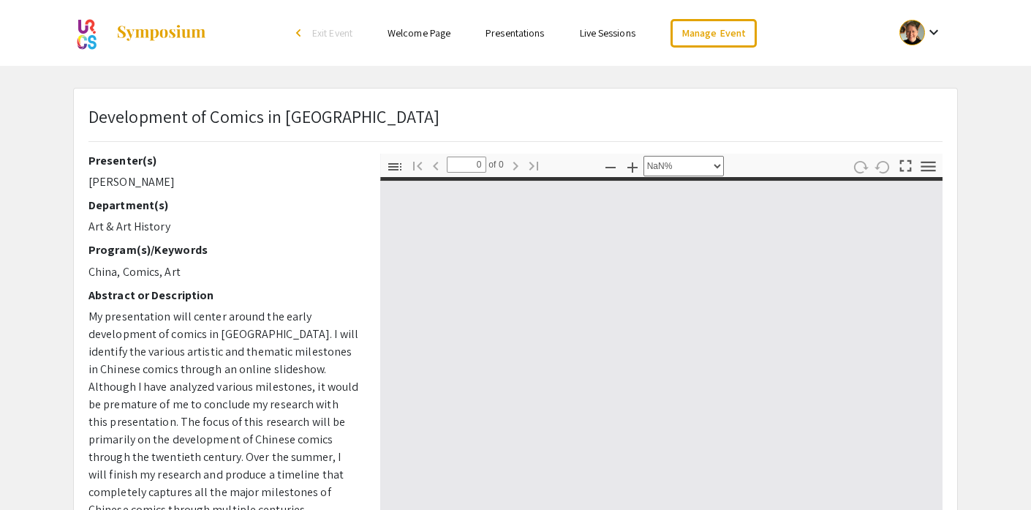
select select "auto"
type input "1"
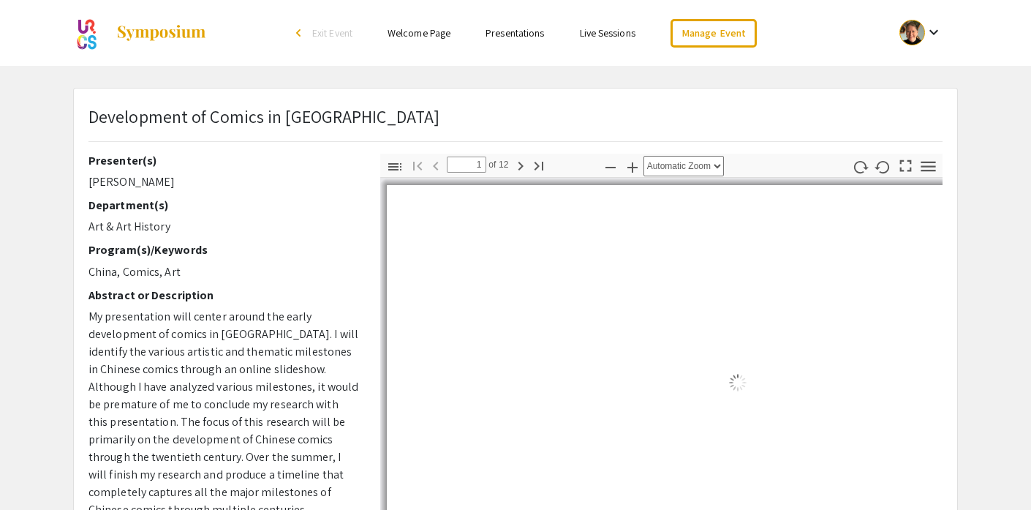
select select "auto"
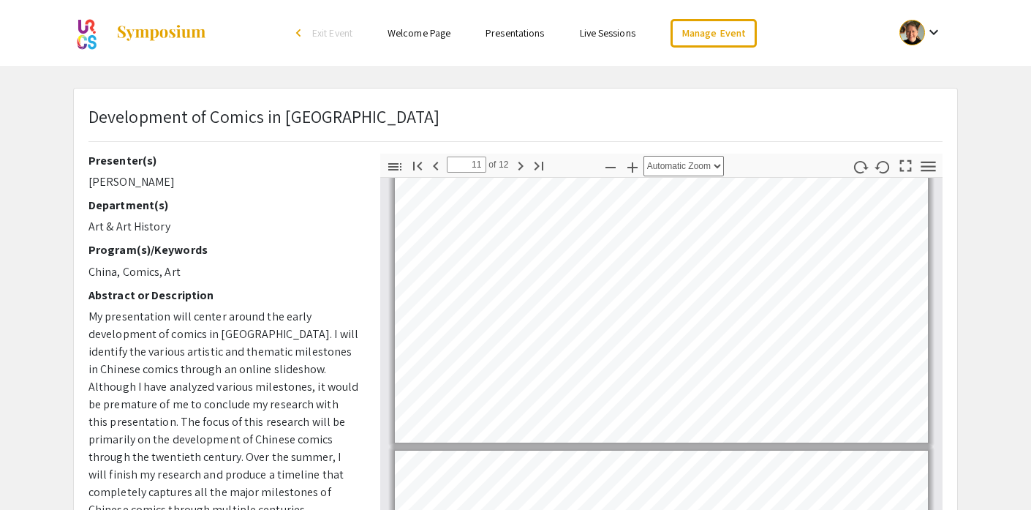
type input "12"
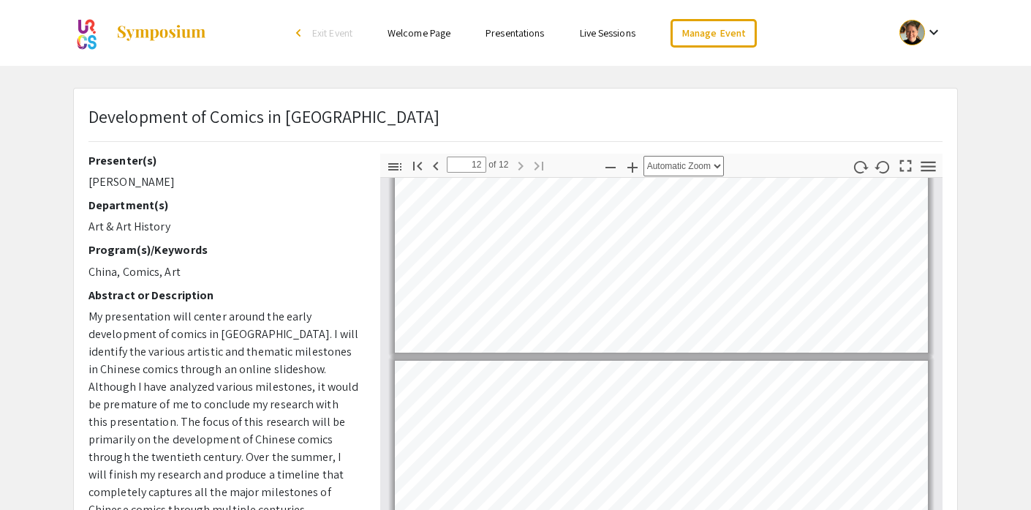
scroll to position [3212, 0]
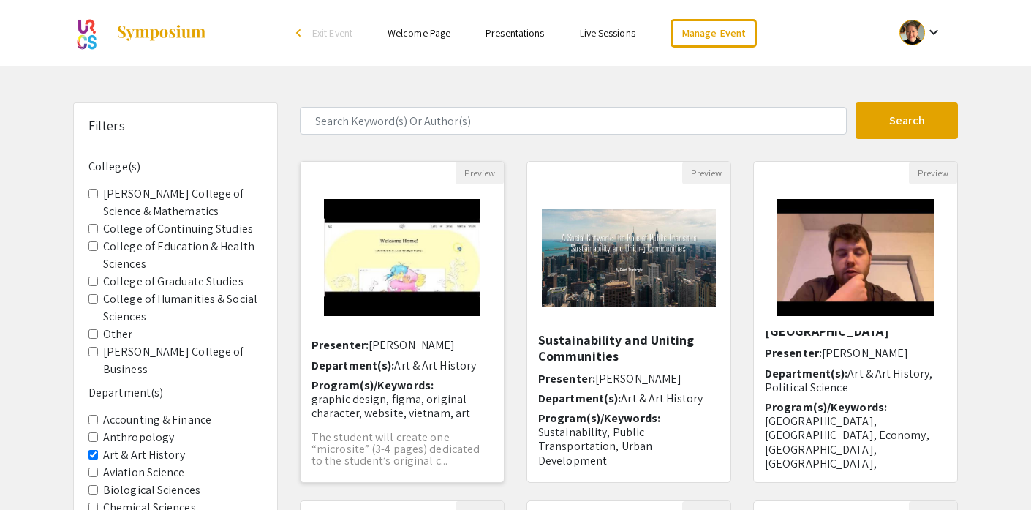
scroll to position [32, 0]
click at [399, 257] on img "Open Presentation <p>Lê Figma Website Prototype</p>" at bounding box center [401, 257] width 185 height 146
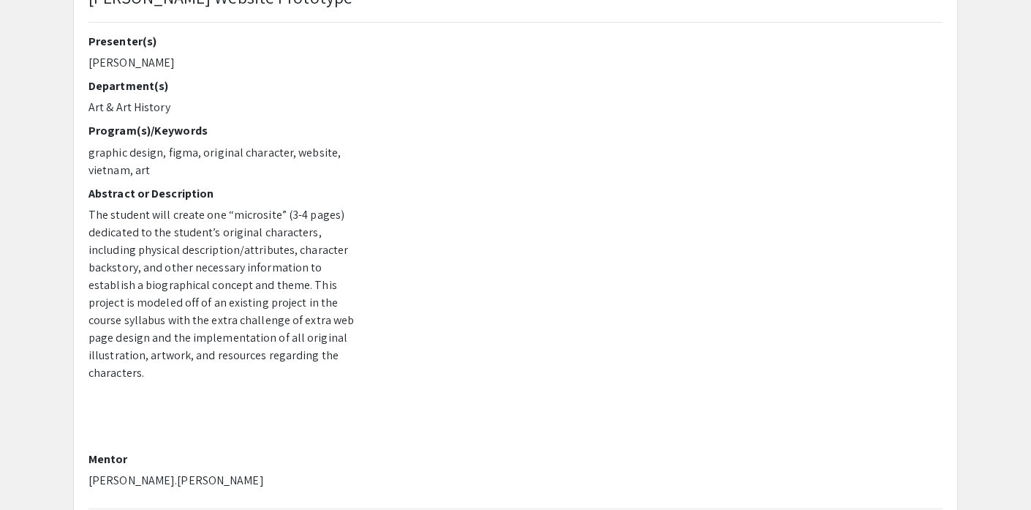
scroll to position [118, 0]
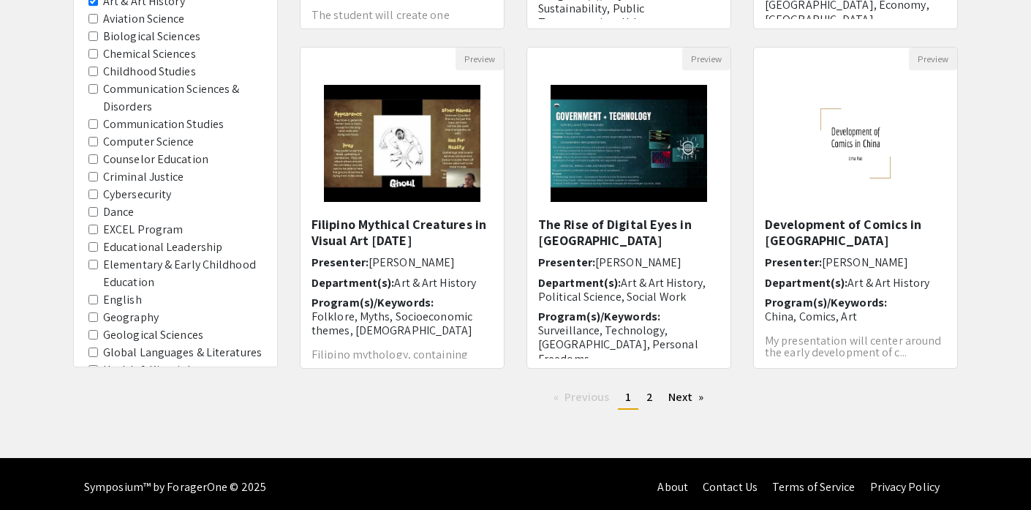
scroll to position [460, 0]
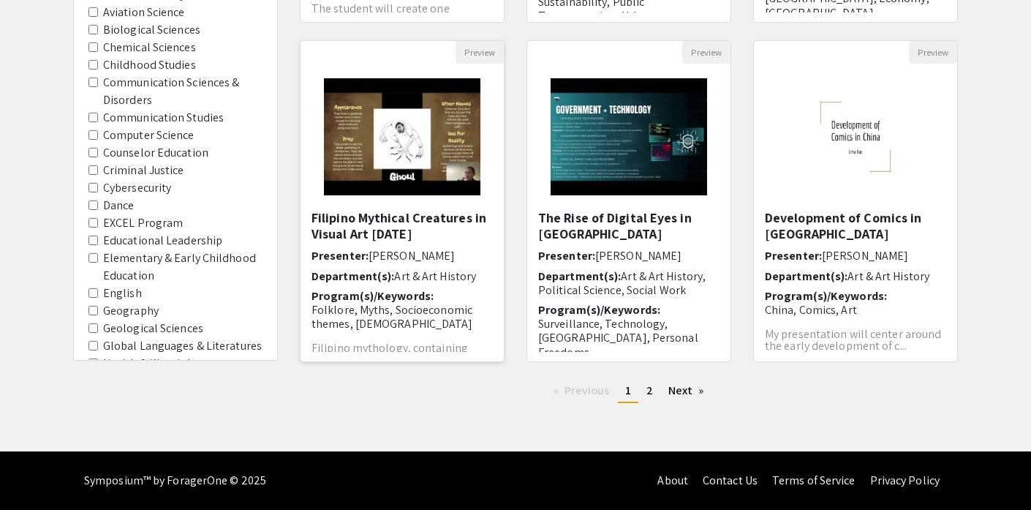
click at [410, 140] on img "Open Presentation <p>Filipino Mythical Creatures in Visual Art Today</p>" at bounding box center [401, 137] width 185 height 146
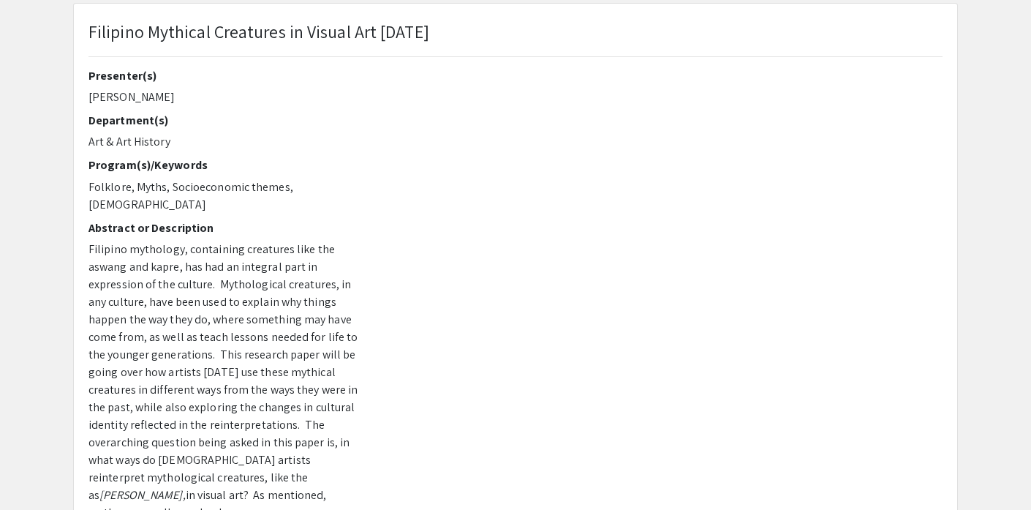
scroll to position [64, 0]
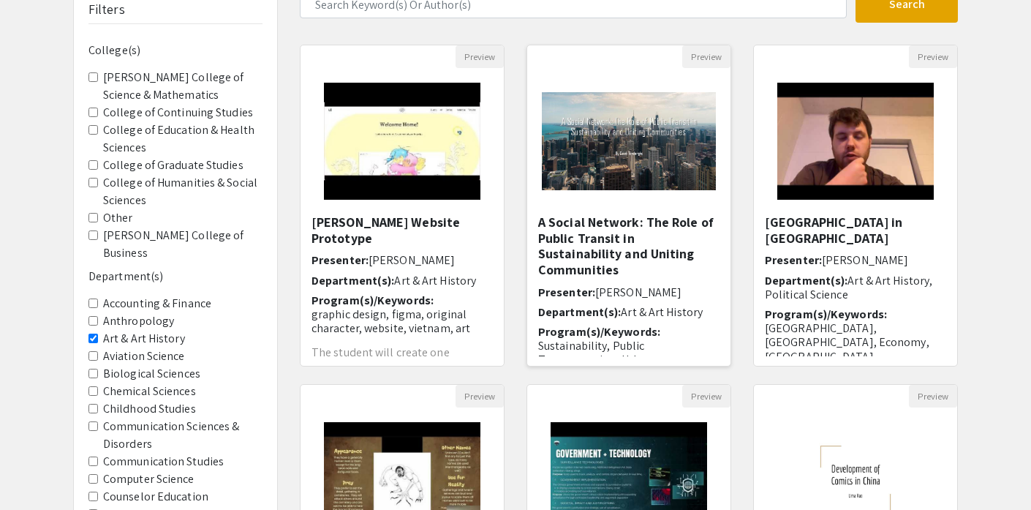
scroll to position [460, 0]
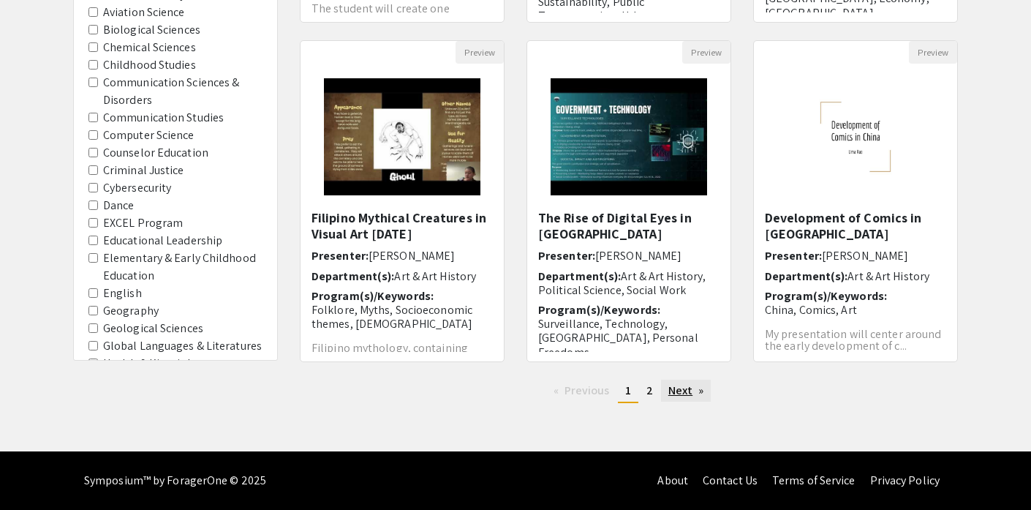
click at [669, 395] on link "Next page" at bounding box center [686, 390] width 50 height 22
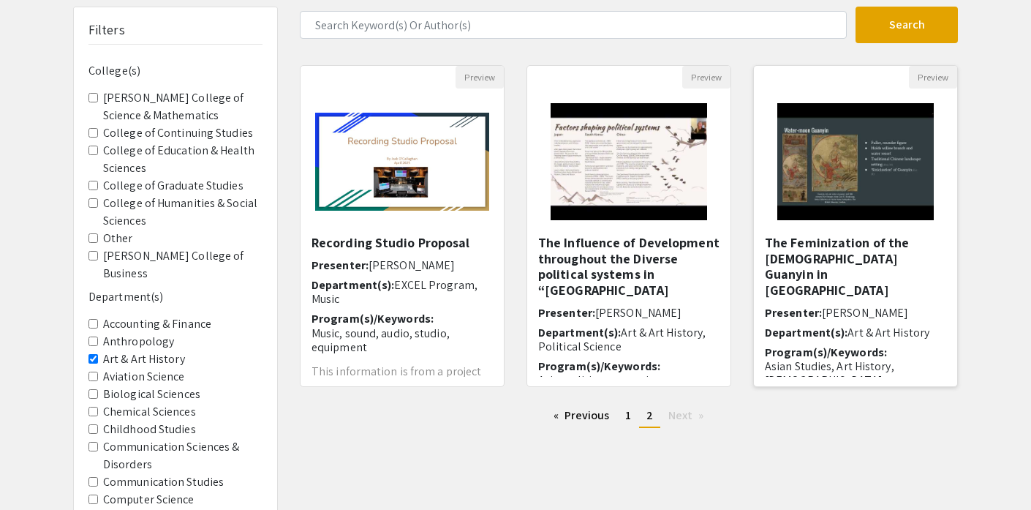
click at [885, 184] on img "Open Presentation <p>The Feminization of the Bodhisattva Guanyin in China</p>" at bounding box center [855, 161] width 185 height 146
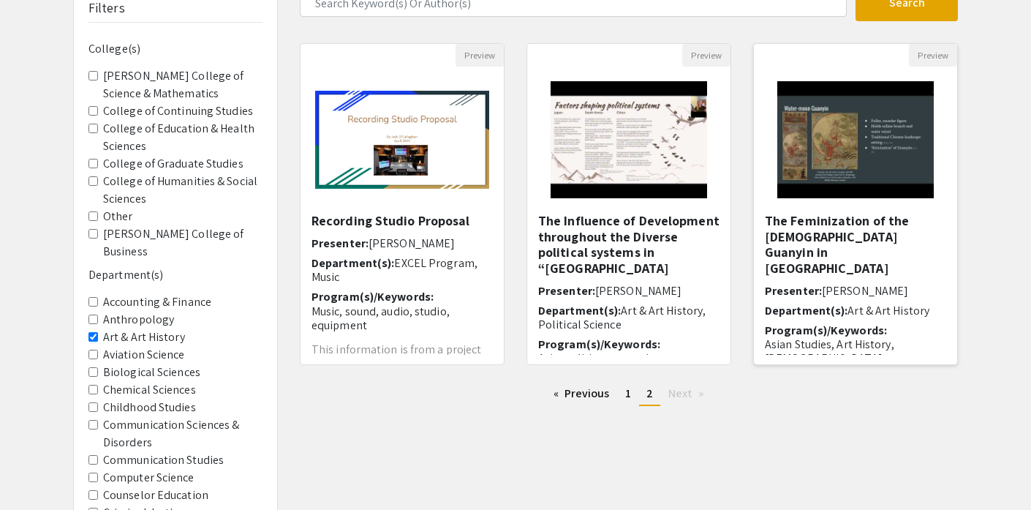
scroll to position [118, 0]
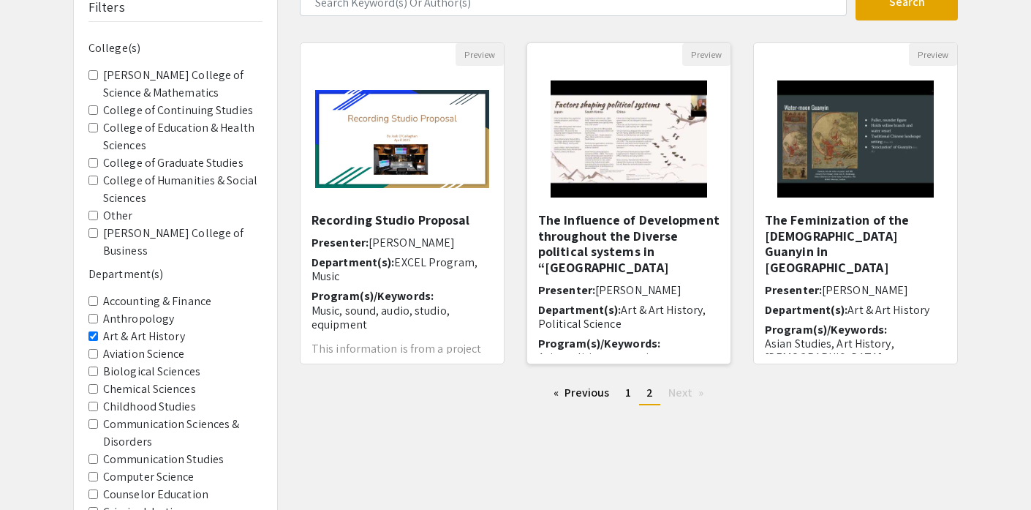
click at [616, 146] on img "Open Presentation <p>The Influence of Development throughout the Diverse politi…" at bounding box center [628, 139] width 185 height 146
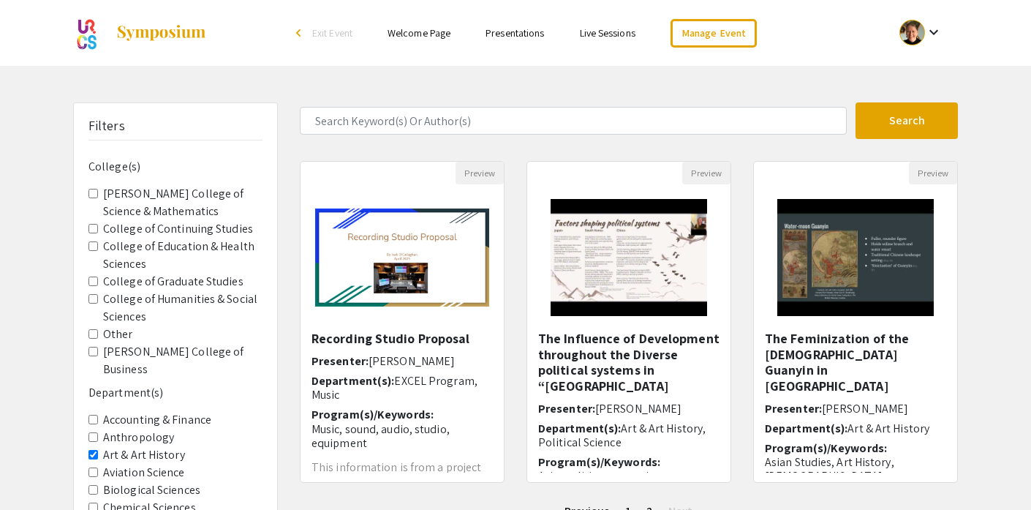
click at [934, 34] on mat-icon "keyboard_arrow_down" at bounding box center [934, 32] width 18 height 18
click at [930, 76] on button "My Account" at bounding box center [929, 72] width 90 height 35
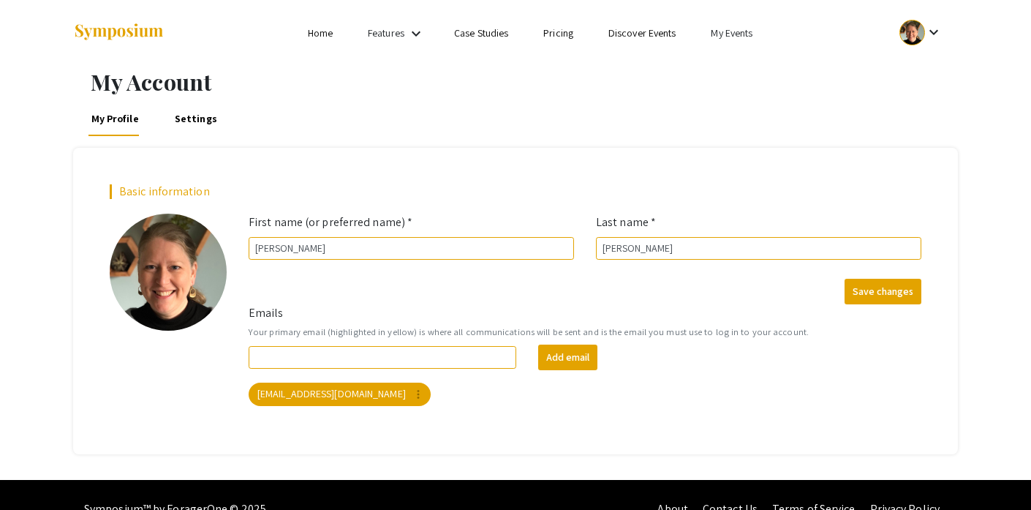
click at [724, 37] on link "My Events" at bounding box center [732, 32] width 42 height 13
click at [732, 69] on button "Events I've organized" at bounding box center [755, 65] width 125 height 35
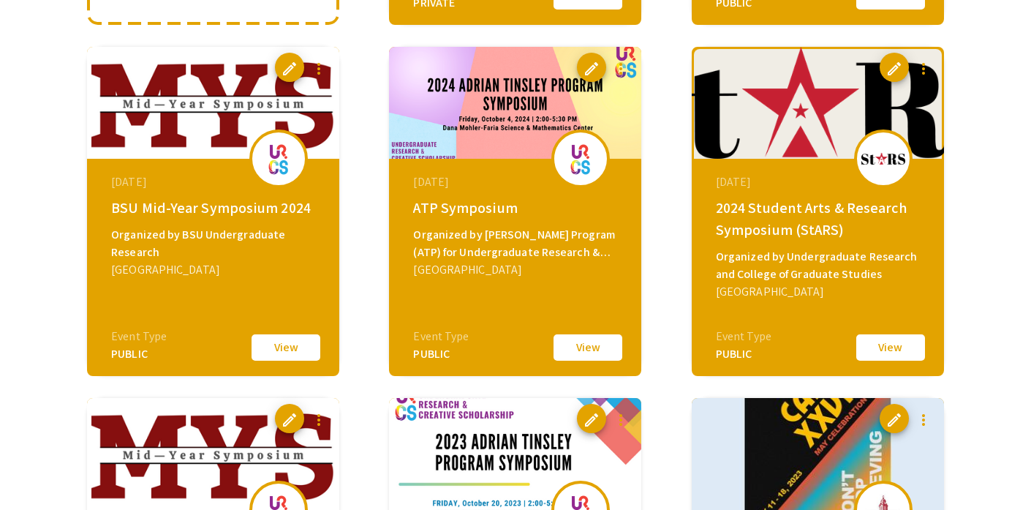
scroll to position [480, 0]
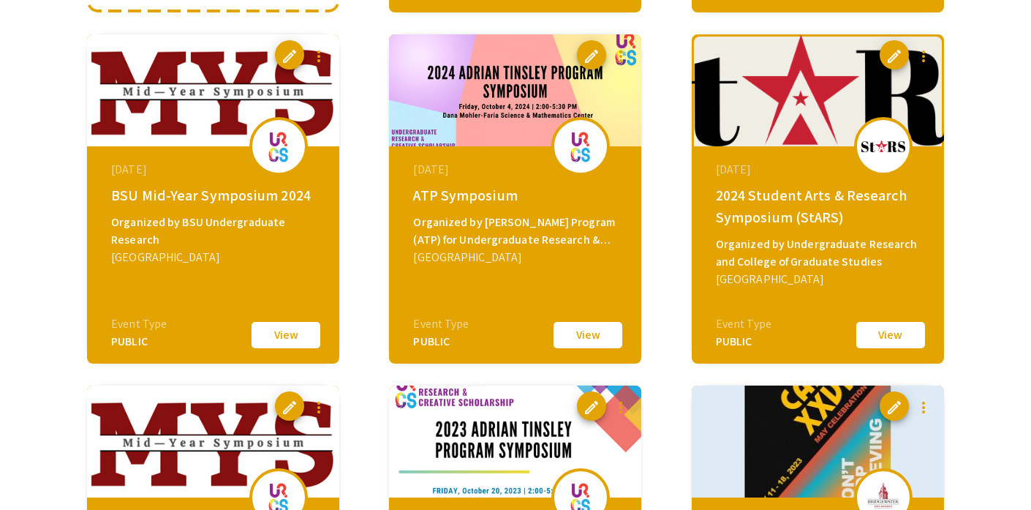
click at [295, 336] on button "View" at bounding box center [285, 335] width 73 height 31
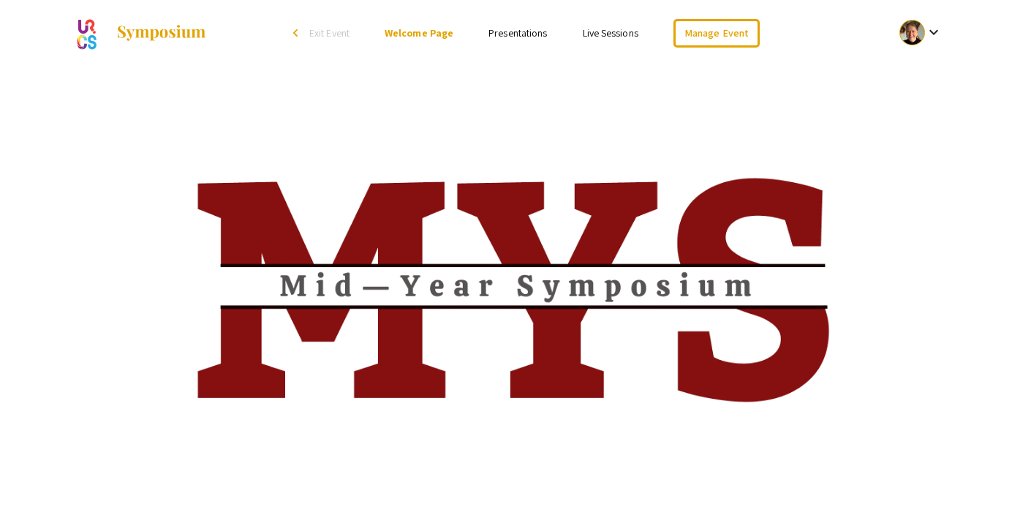
click at [514, 36] on link "Presentations" at bounding box center [517, 32] width 58 height 13
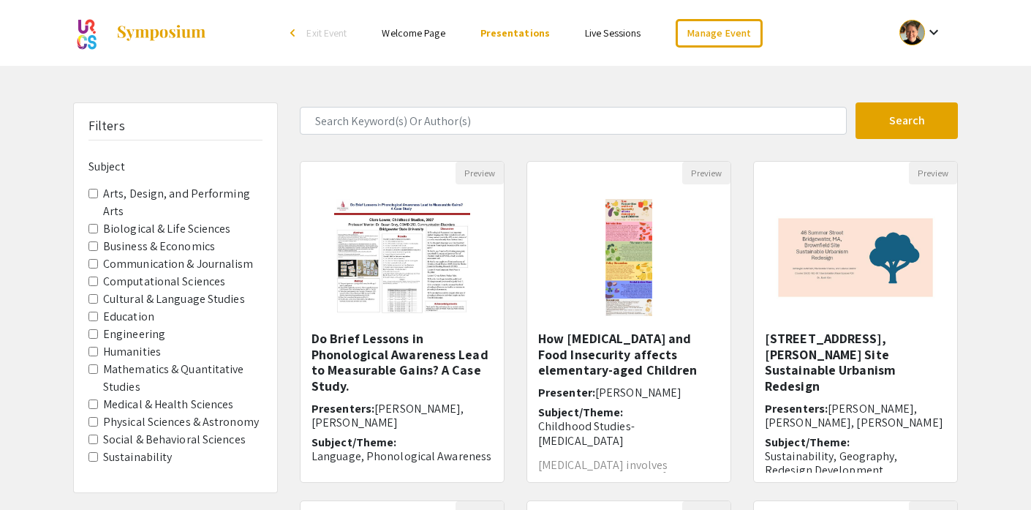
click at [92, 191] on Arts "Arts, Design, and Performing Arts" at bounding box center [93, 194] width 10 height 10
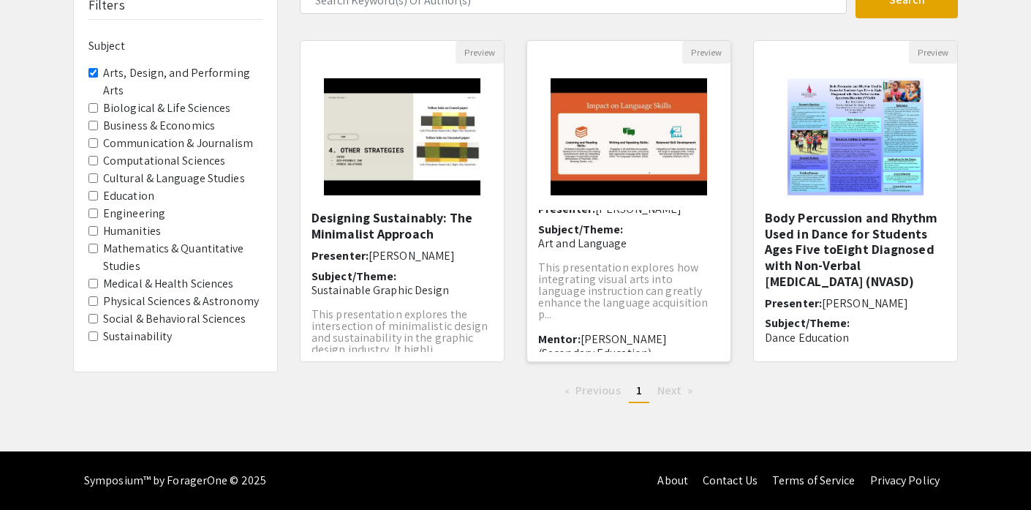
scroll to position [49, 0]
click at [643, 175] on img "Open Presentation <p>Visual Art as a Catalyst for Language Acquisition</p>" at bounding box center [628, 137] width 185 height 146
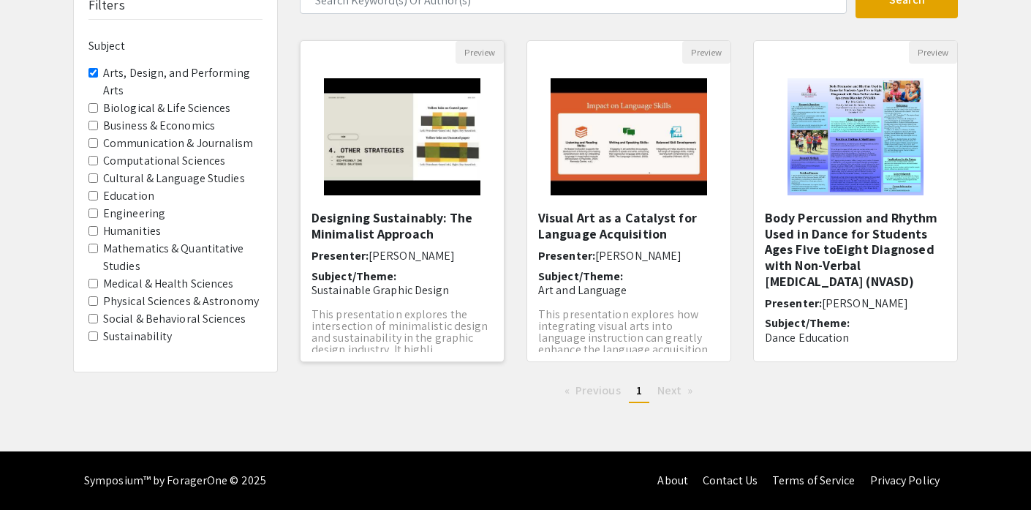
click at [398, 132] on img "Open Presentation <p>Designing Sustainably: The Minimalist Approach</p><p><br><…" at bounding box center [401, 137] width 185 height 146
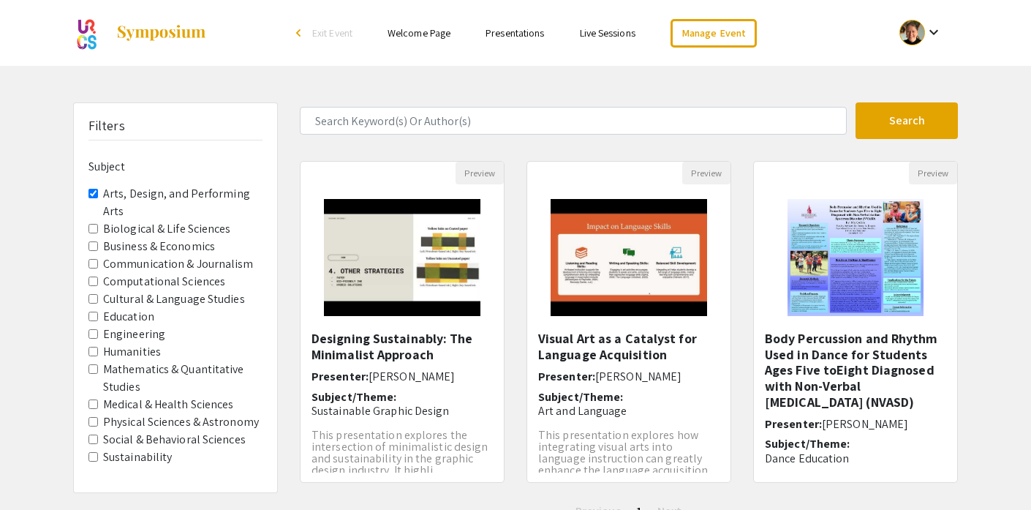
scroll to position [121, 0]
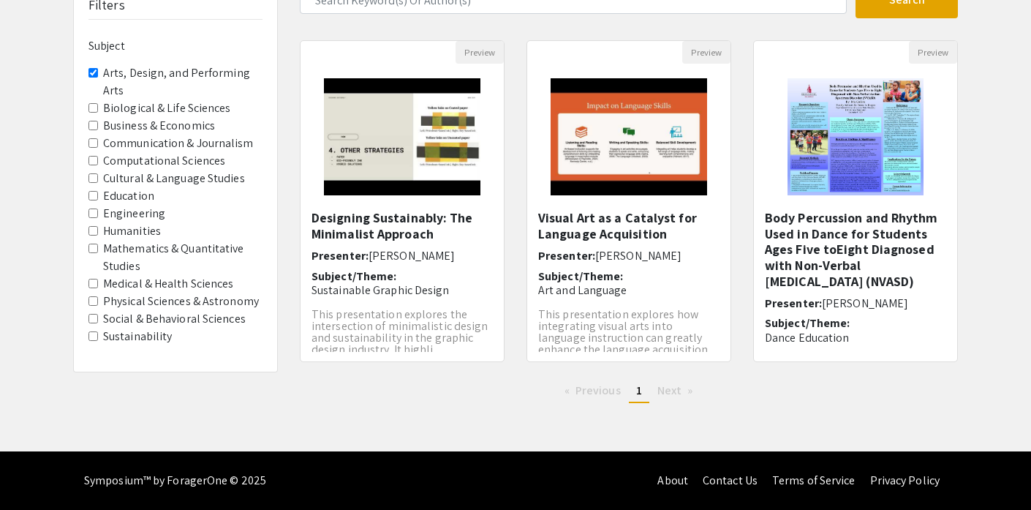
click at [93, 70] on Arts "Arts, Design, and Performing Arts" at bounding box center [93, 73] width 10 height 10
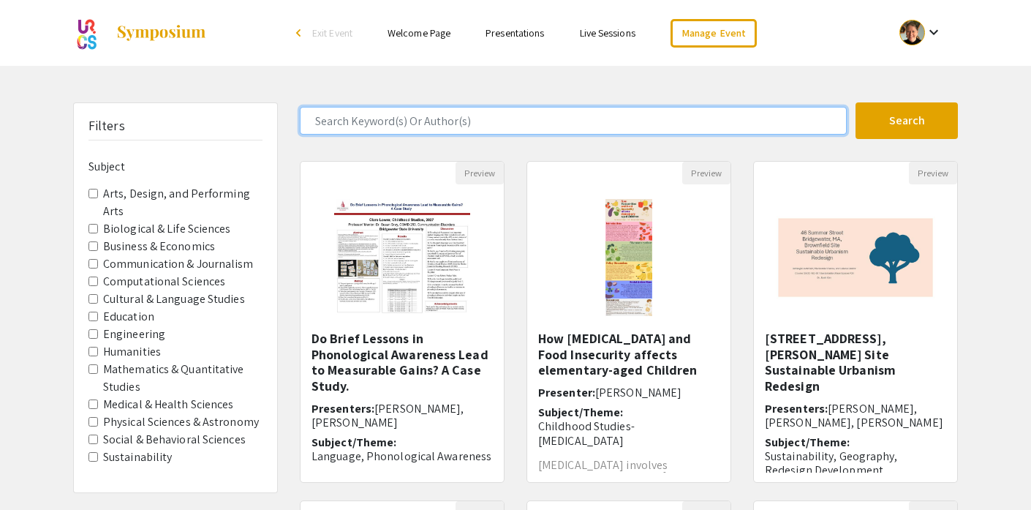
click at [362, 123] on input "Search Keyword(s) Or Author(s)" at bounding box center [573, 121] width 547 height 28
type input "Music"
click at [855, 102] on button "Search" at bounding box center [906, 120] width 102 height 37
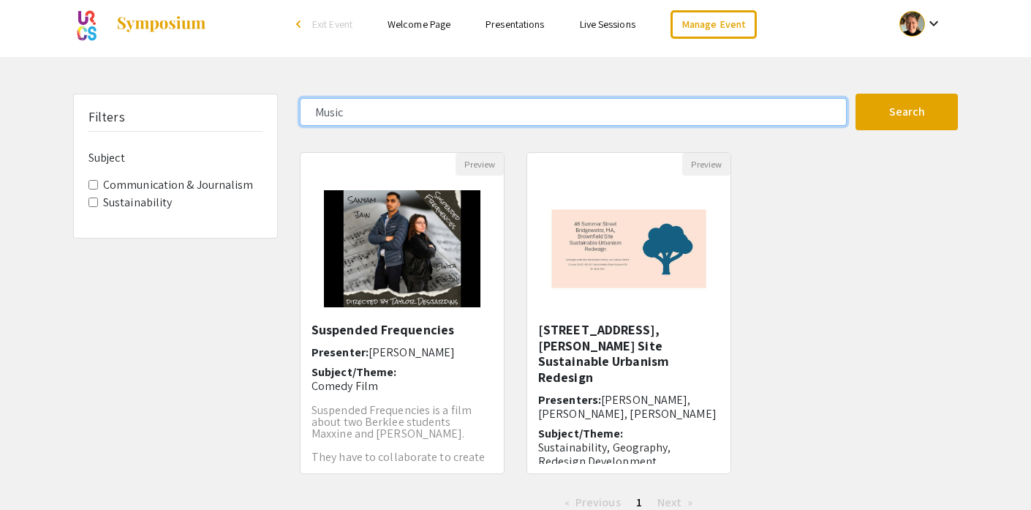
scroll to position [32, 0]
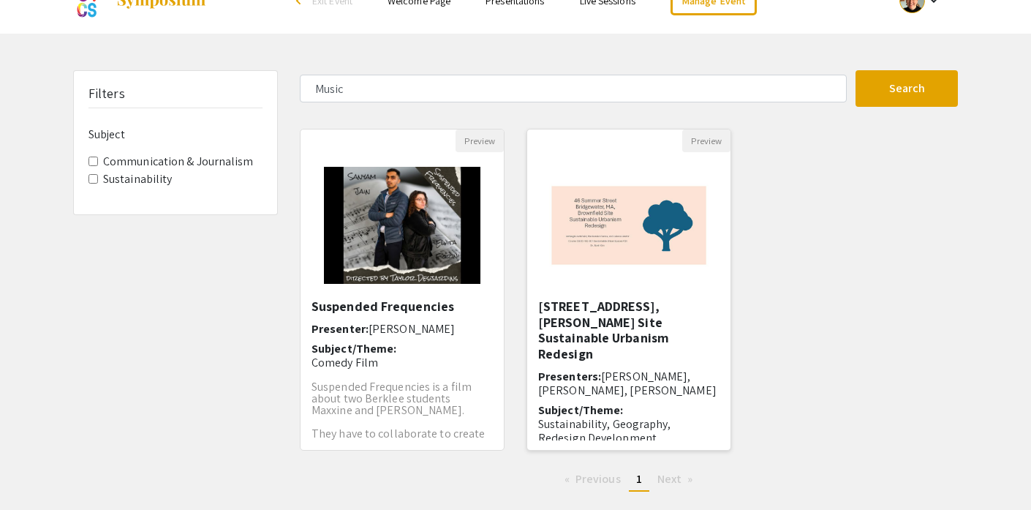
click at [583, 235] on img "Open Presentation <p>43 Summer St, Bridgewater, MA, Brownfield Site Sustainable…" at bounding box center [628, 225] width 203 height 127
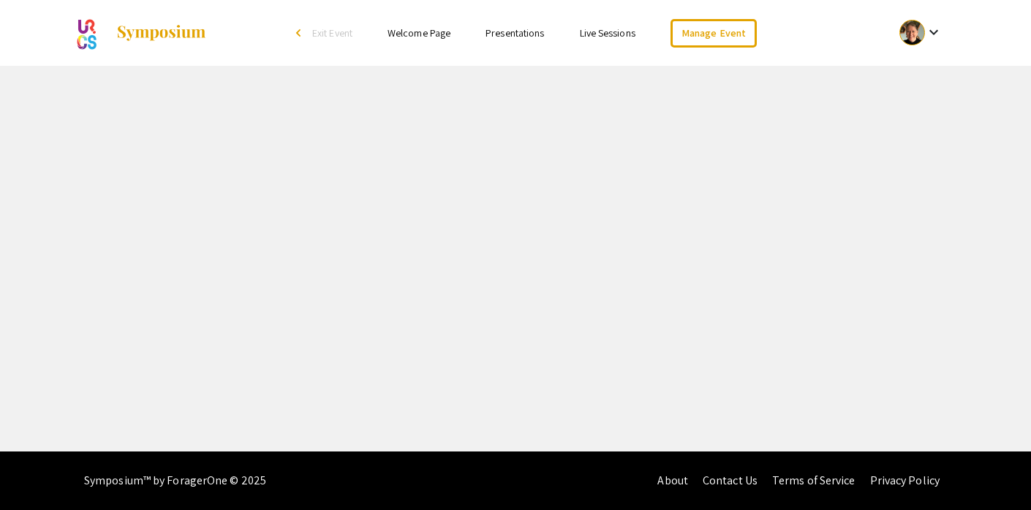
select select "custom"
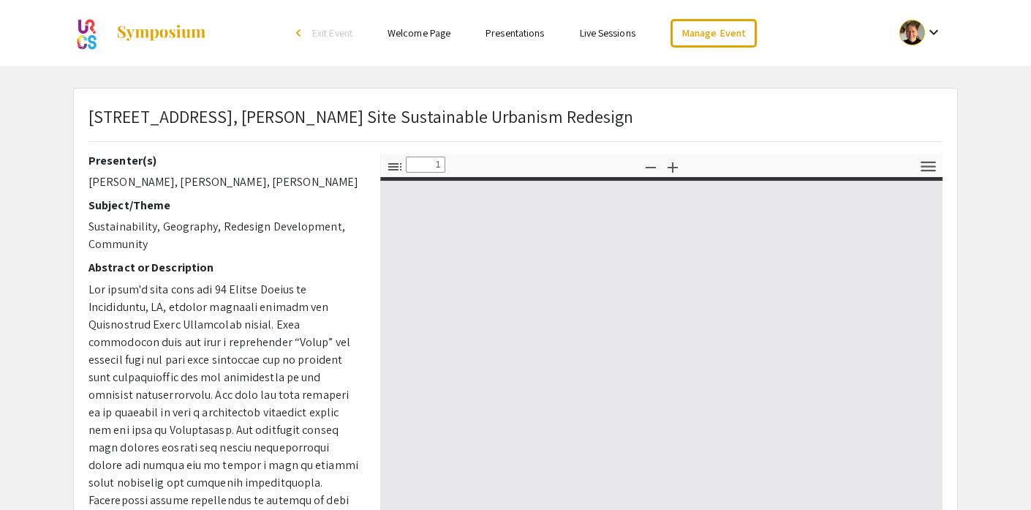
type input "0"
select select "auto"
type input "1"
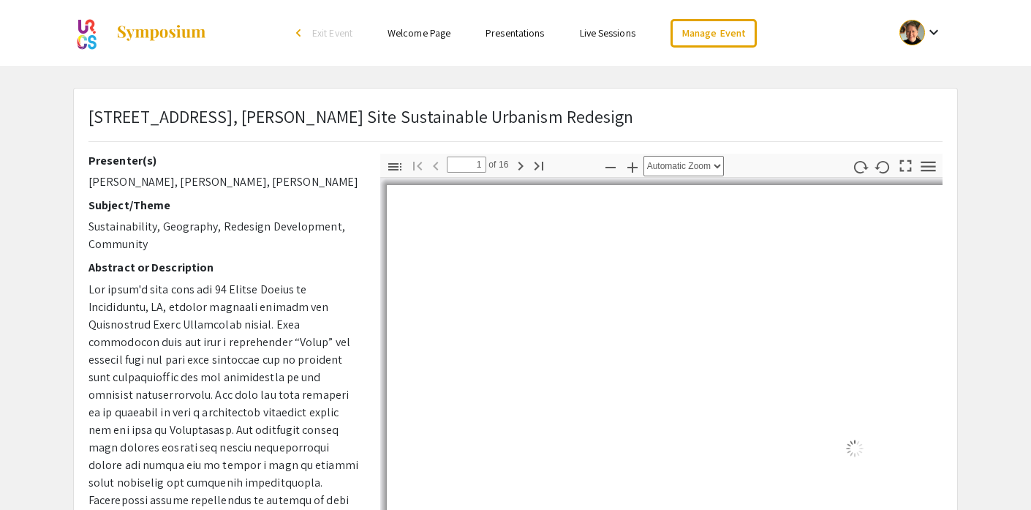
select select "auto"
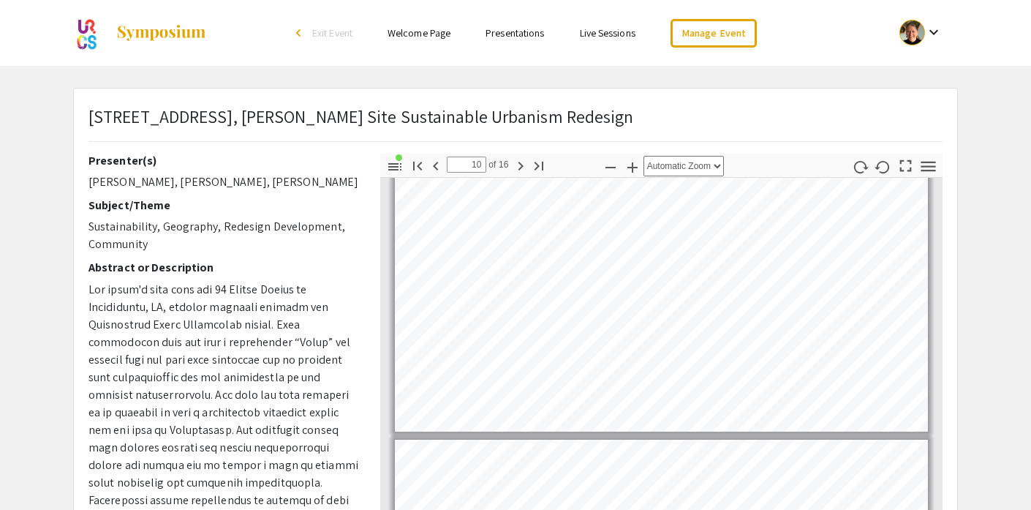
type input "11"
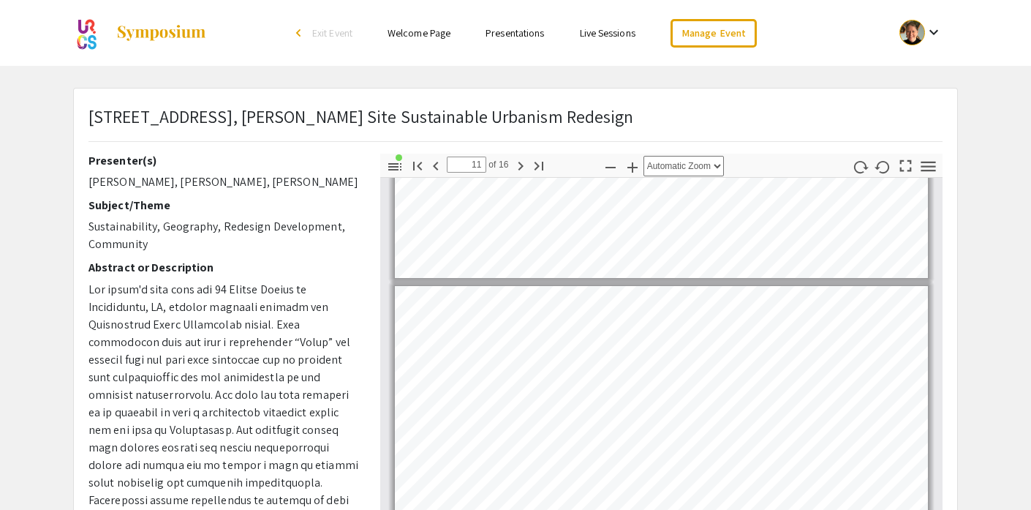
scroll to position [2985, 0]
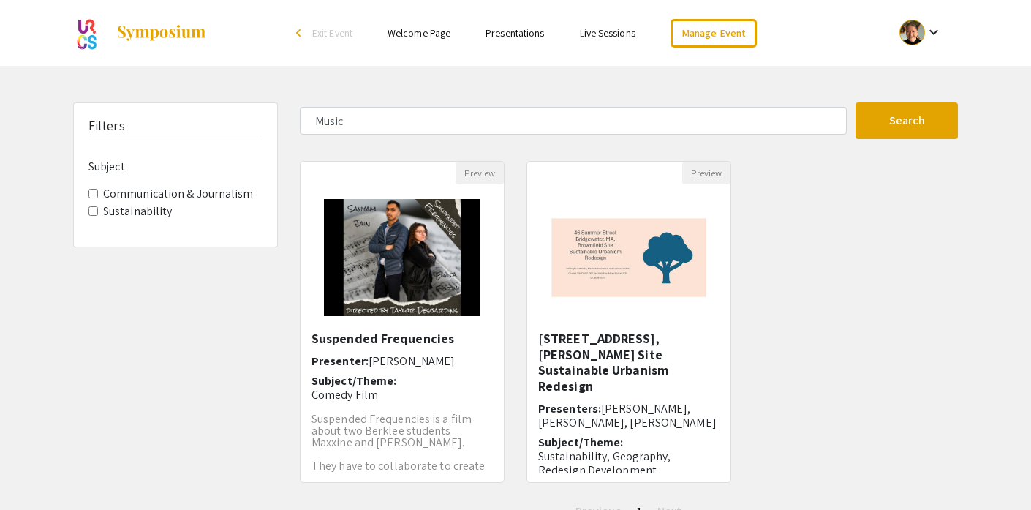
scroll to position [32, 0]
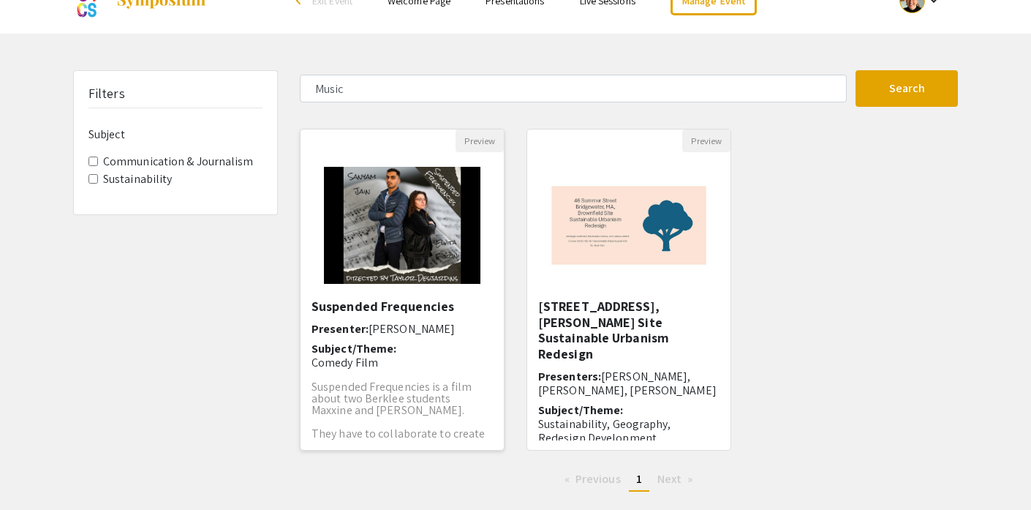
click at [393, 256] on img "Open Presentation <p>Suspended Frequencies </p>" at bounding box center [401, 225] width 185 height 146
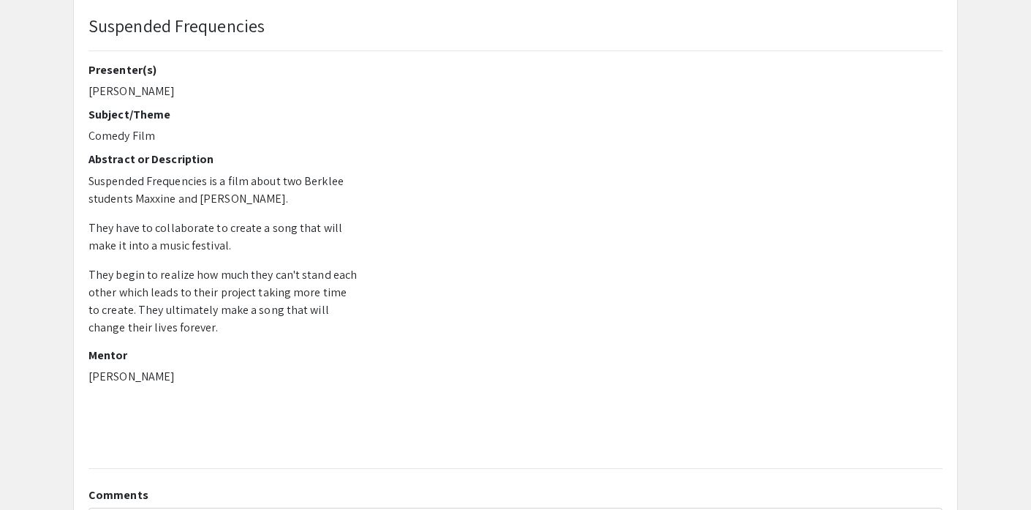
scroll to position [90, 0]
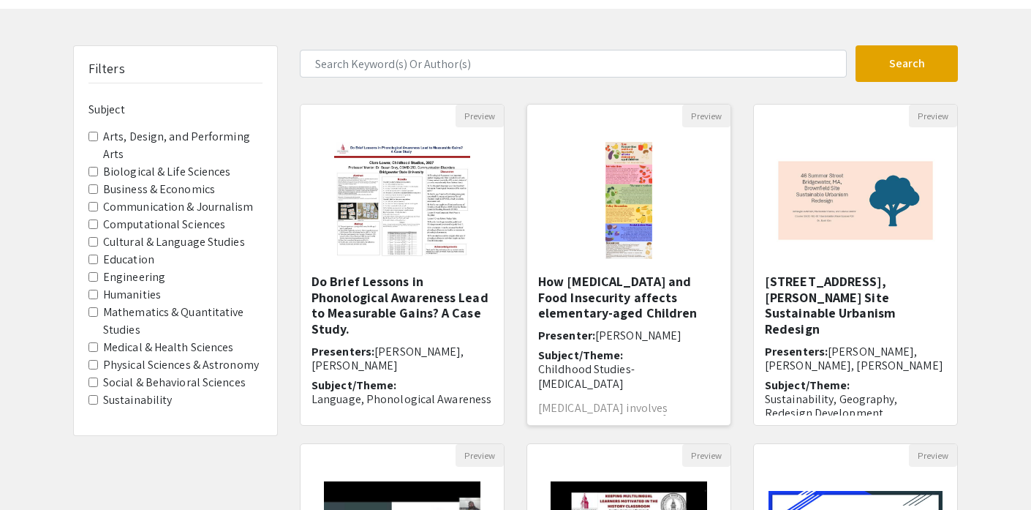
scroll to position [58, 0]
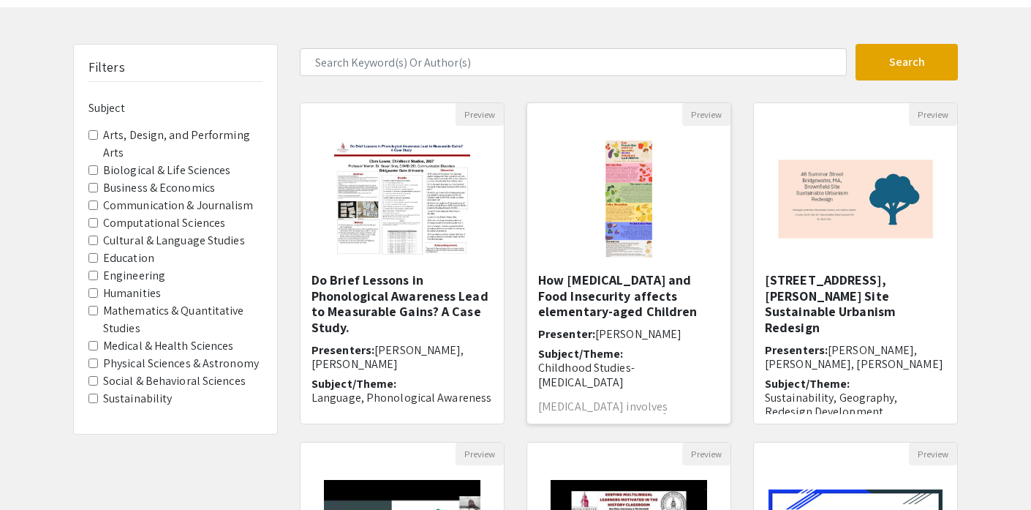
click at [620, 208] on img "Open Presentation <p>How Malnutrition and Food Insecurity affects elementary-ag…" at bounding box center [629, 199] width 76 height 146
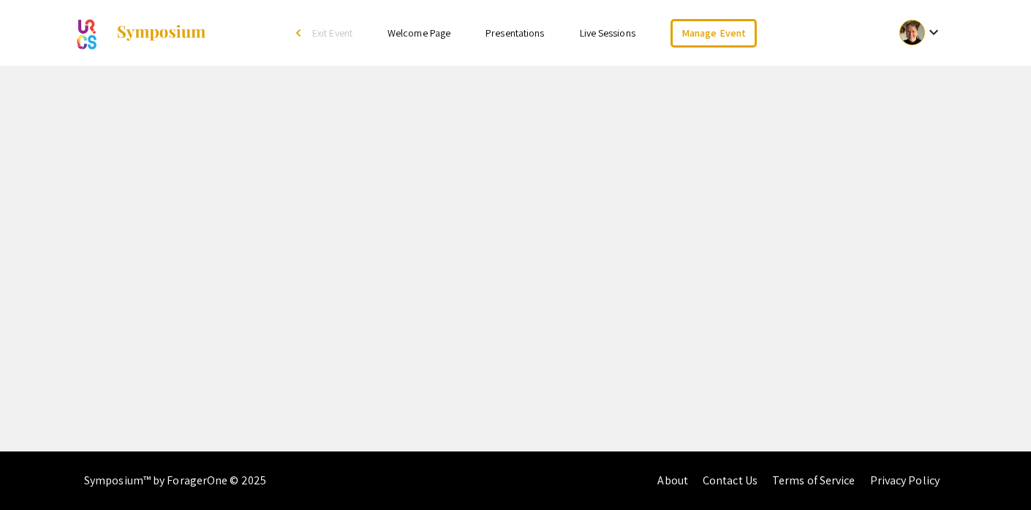
select select "custom"
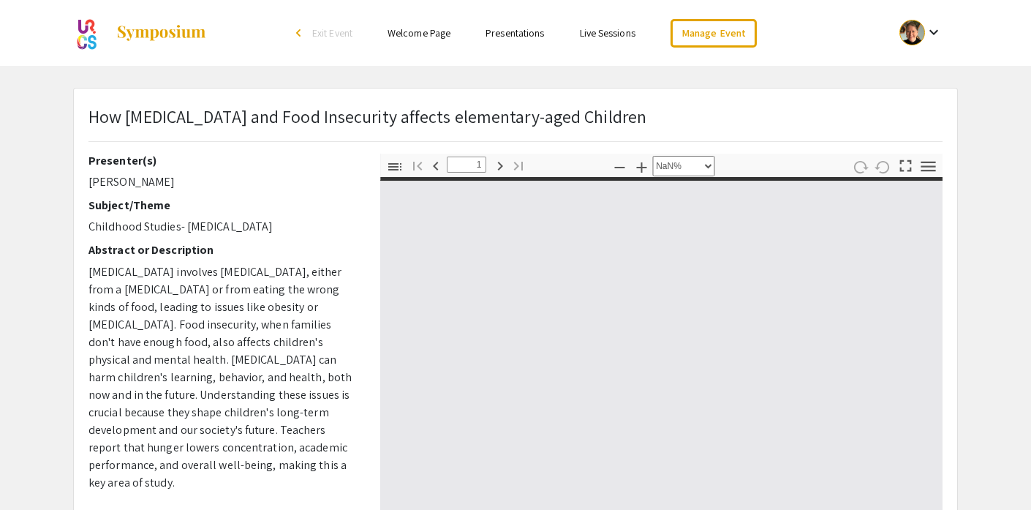
type input "0"
select select "custom"
type input "1"
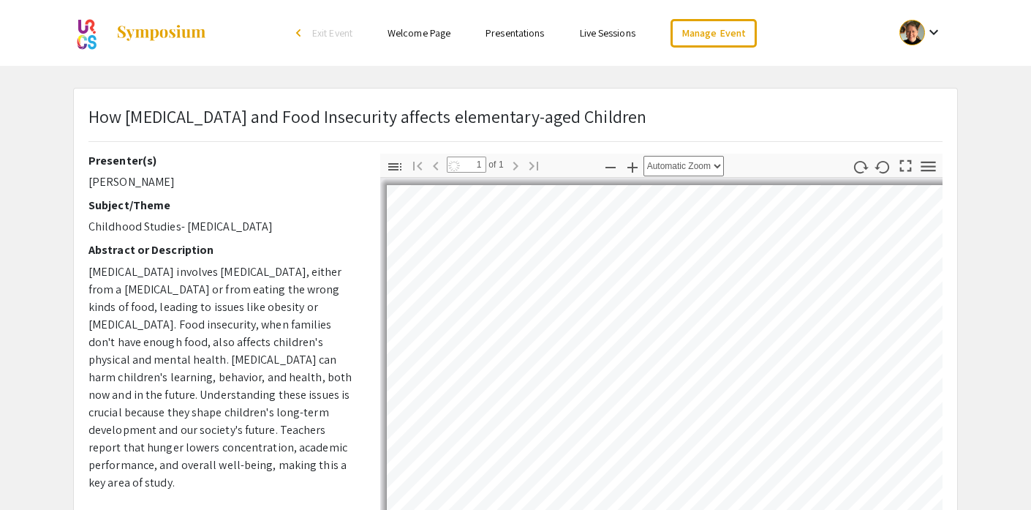
select select "auto"
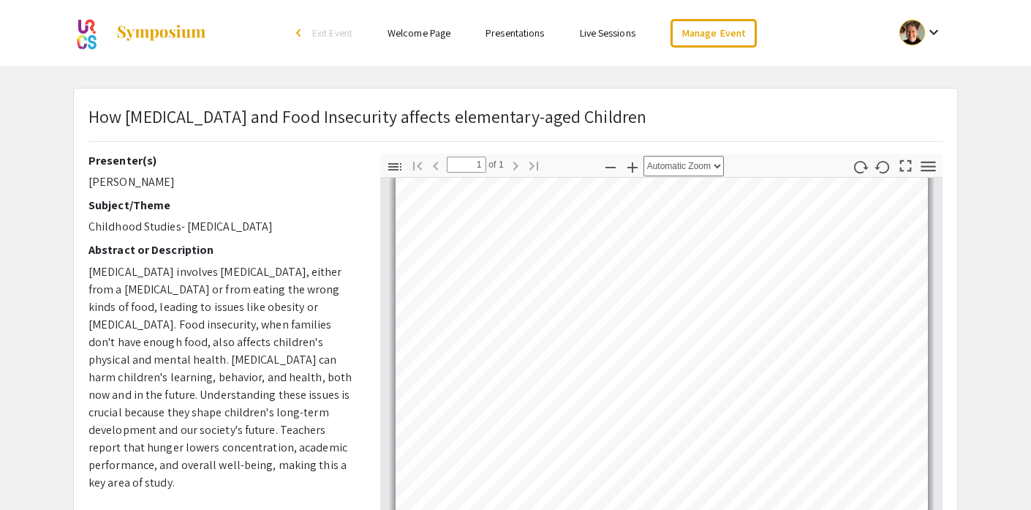
scroll to position [858, 0]
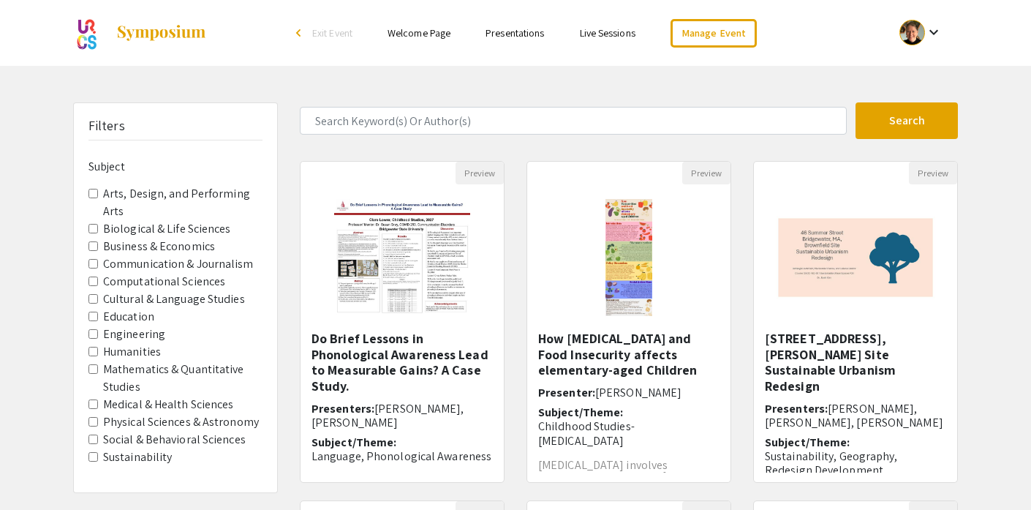
click at [908, 34] on div at bounding box center [912, 33] width 26 height 26
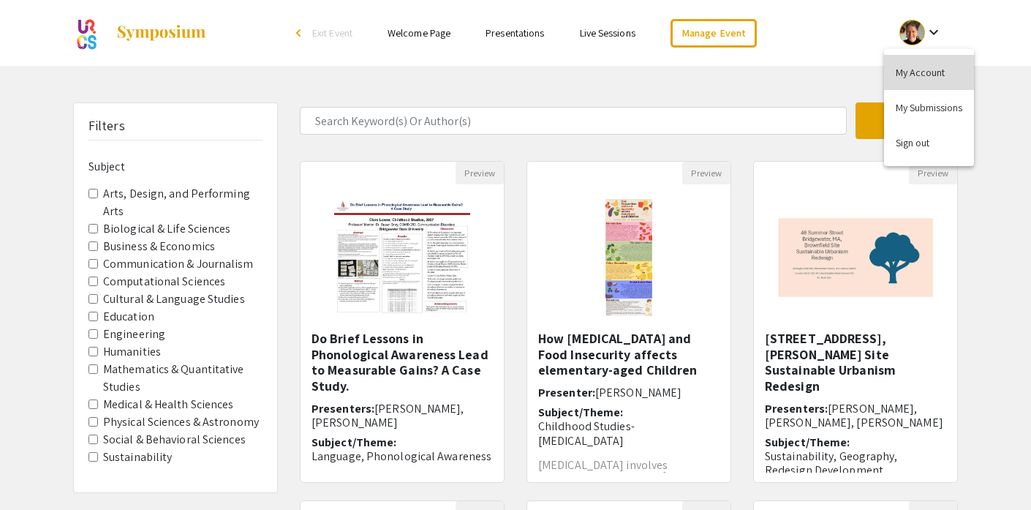
click at [921, 80] on button "My Account" at bounding box center [929, 72] width 90 height 35
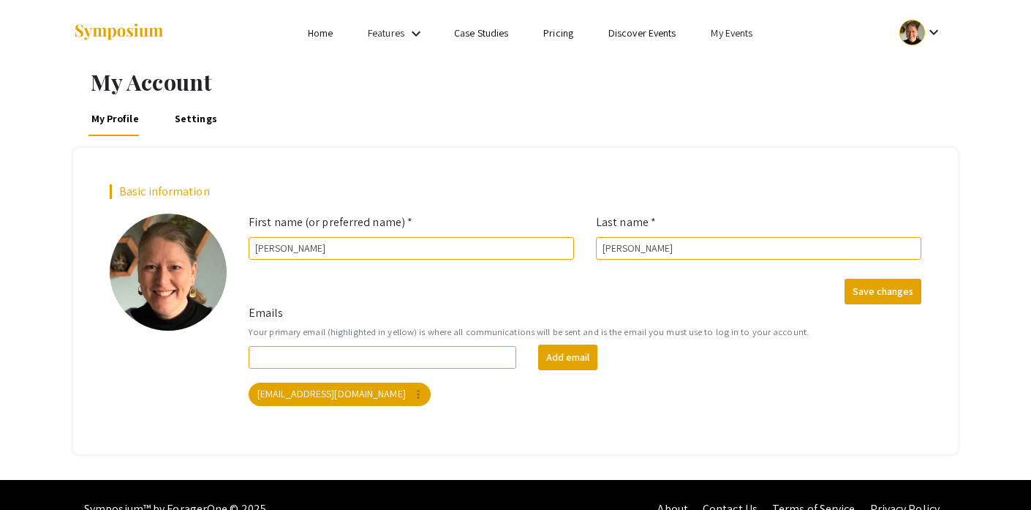
click at [701, 29] on li "My Events" at bounding box center [731, 33] width 77 height 18
click at [730, 67] on button "Events I've organized" at bounding box center [755, 65] width 125 height 35
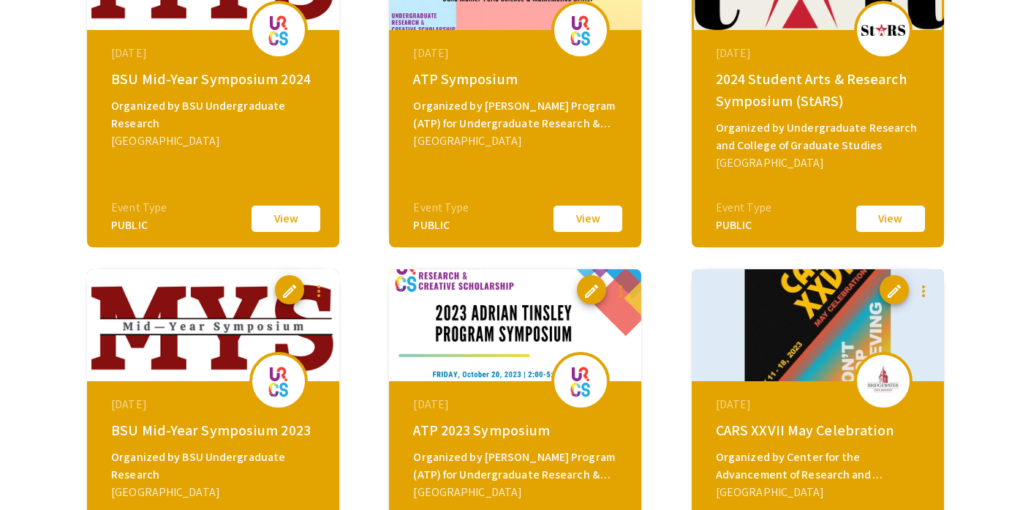
scroll to position [615, 0]
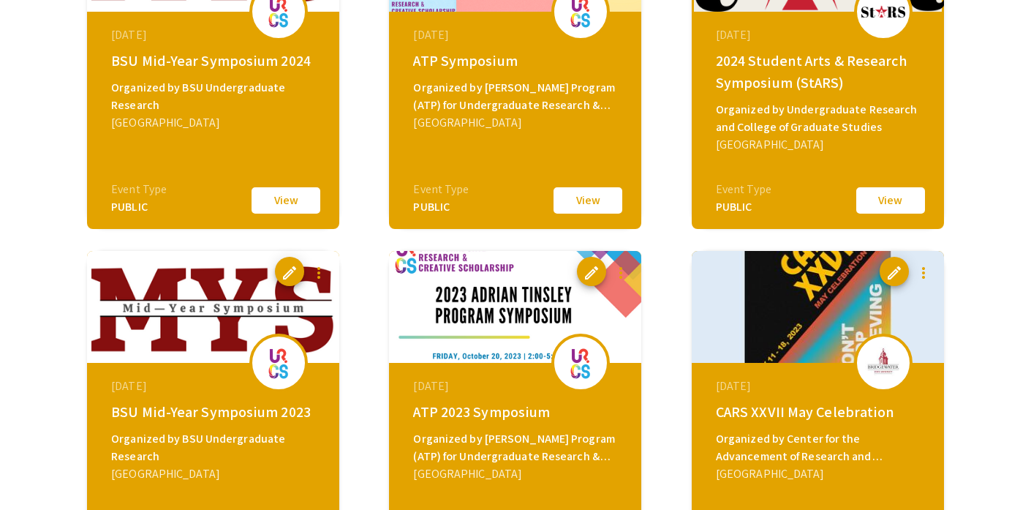
click at [901, 207] on button "View" at bounding box center [890, 200] width 73 height 31
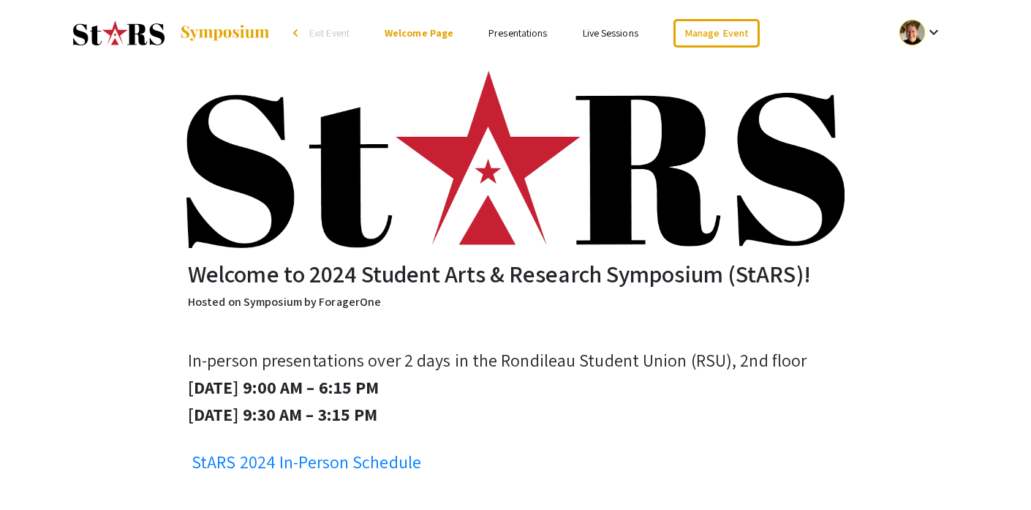
click at [537, 37] on link "Presentations" at bounding box center [517, 32] width 58 height 13
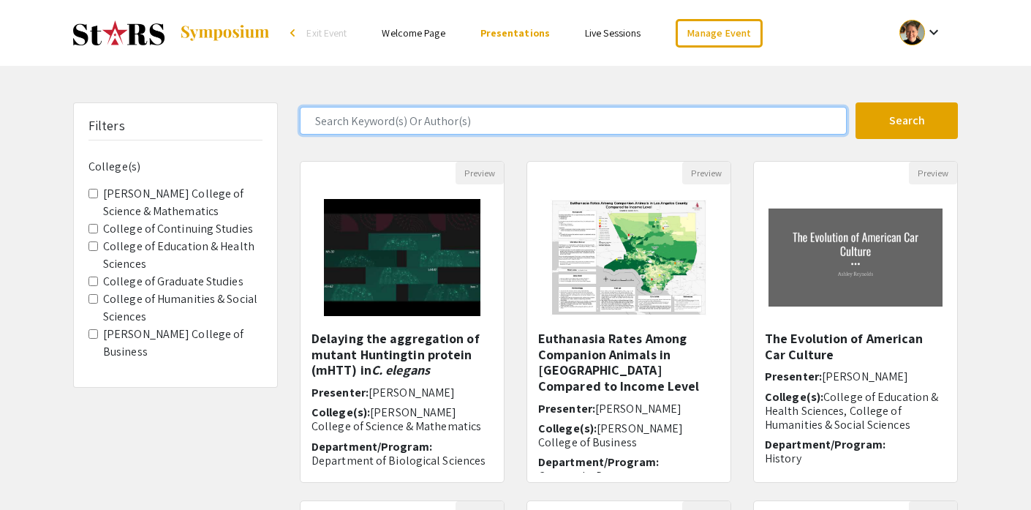
click at [437, 120] on input "Search Keyword(s) Or Author(s)" at bounding box center [573, 121] width 547 height 28
type input "Music"
click at [855, 102] on button "Search" at bounding box center [906, 120] width 102 height 37
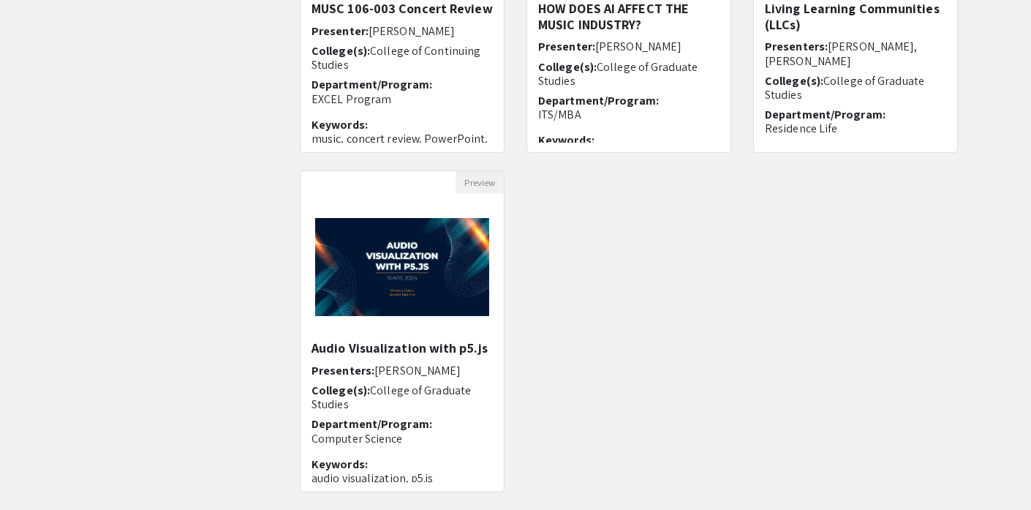
scroll to position [460, 0]
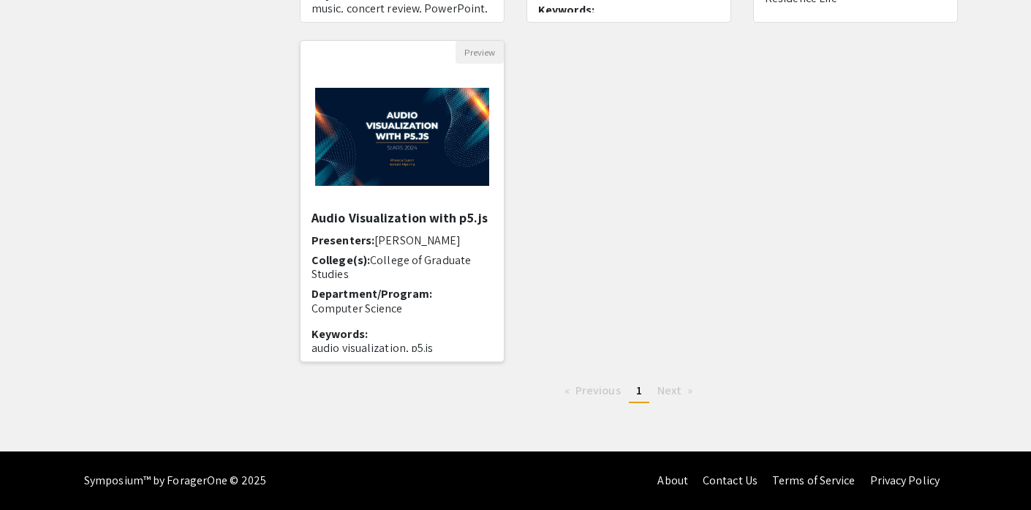
click at [404, 145] on img "Open Presentation <p>Audio Visualization with p5.js</p>" at bounding box center [402, 136] width 203 height 127
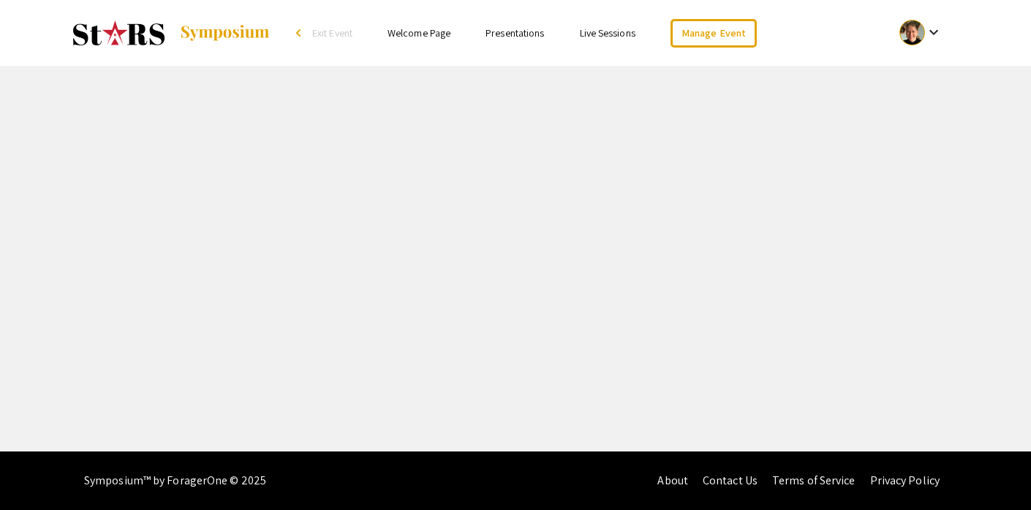
select select "custom"
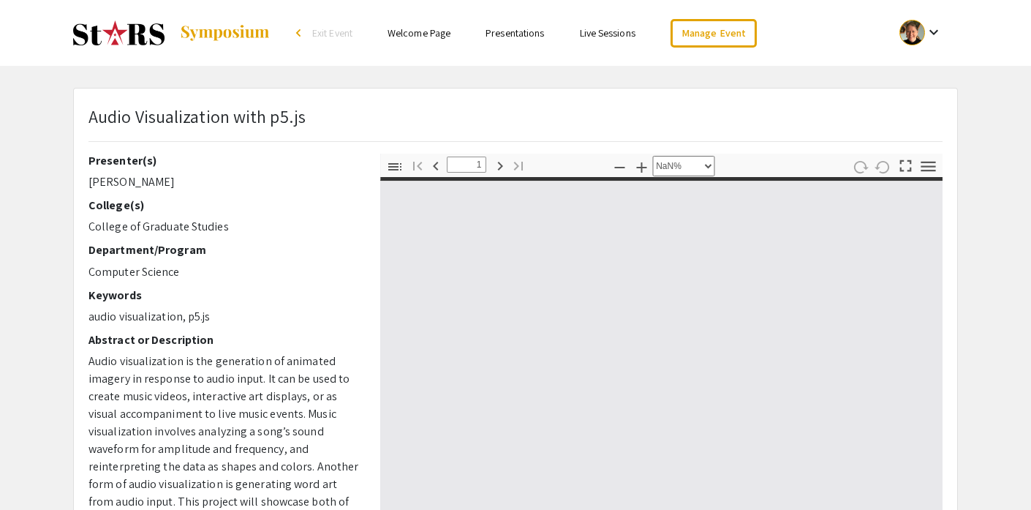
type input "0"
select select "custom"
type input "1"
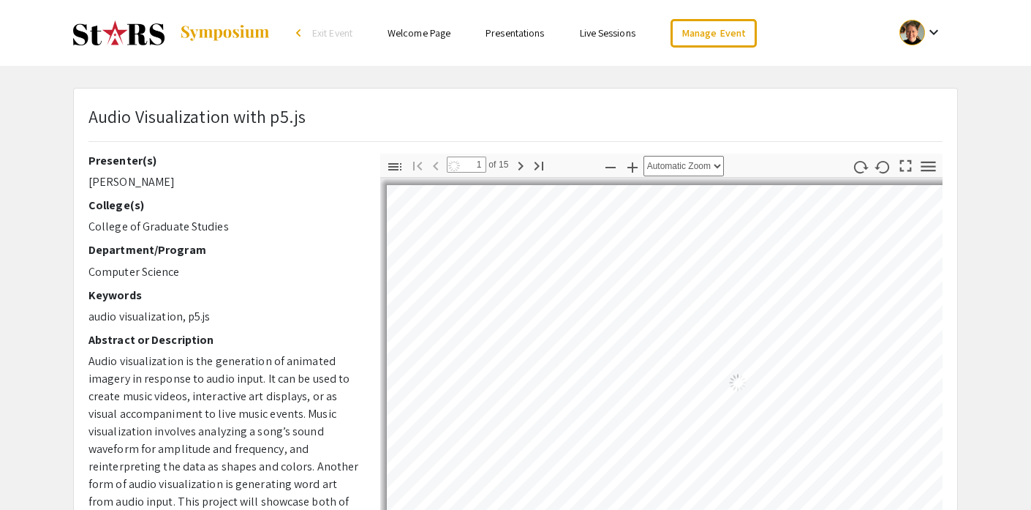
select select "auto"
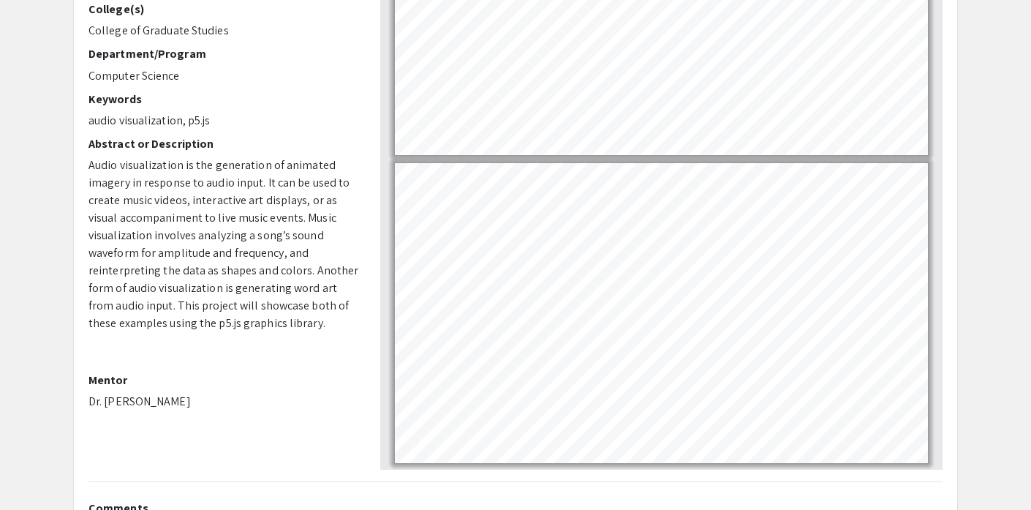
scroll to position [217, 0]
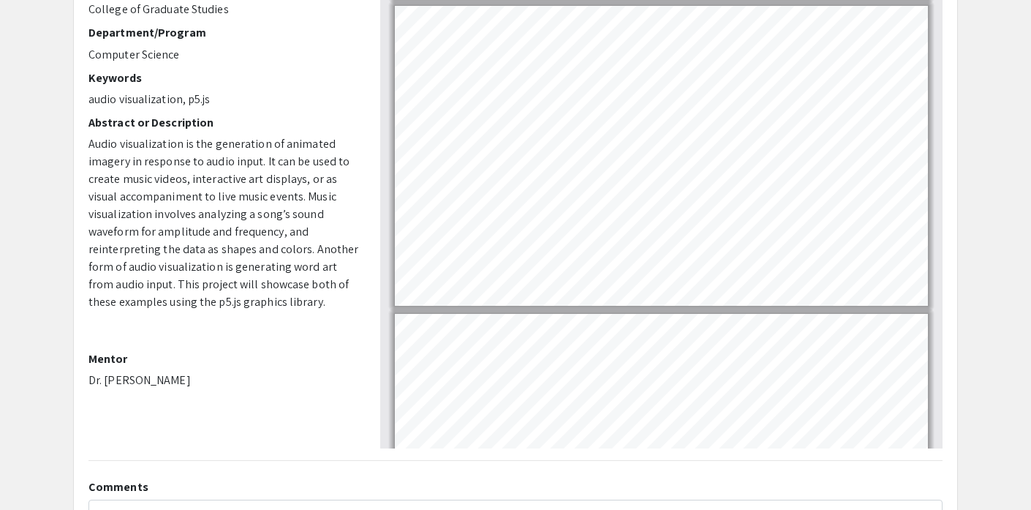
type input "2"
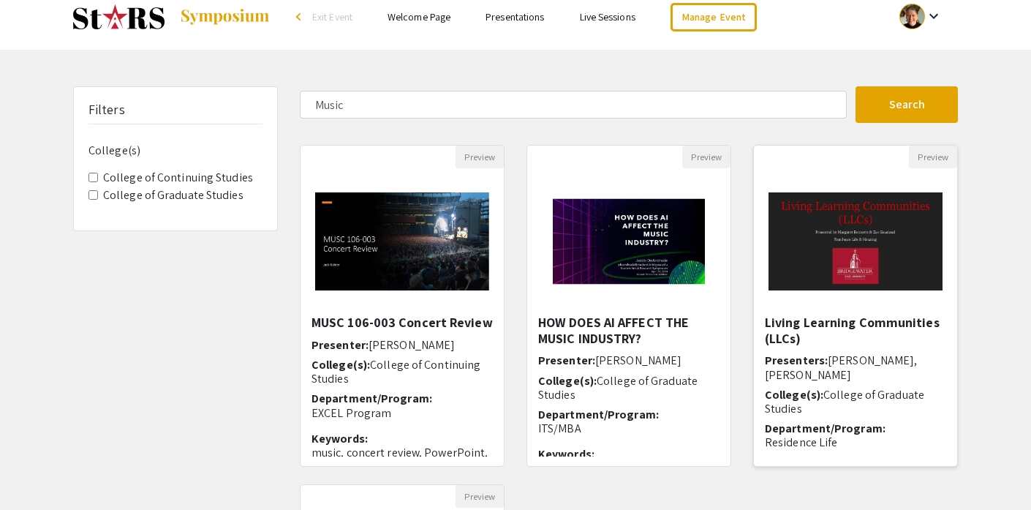
scroll to position [165, 0]
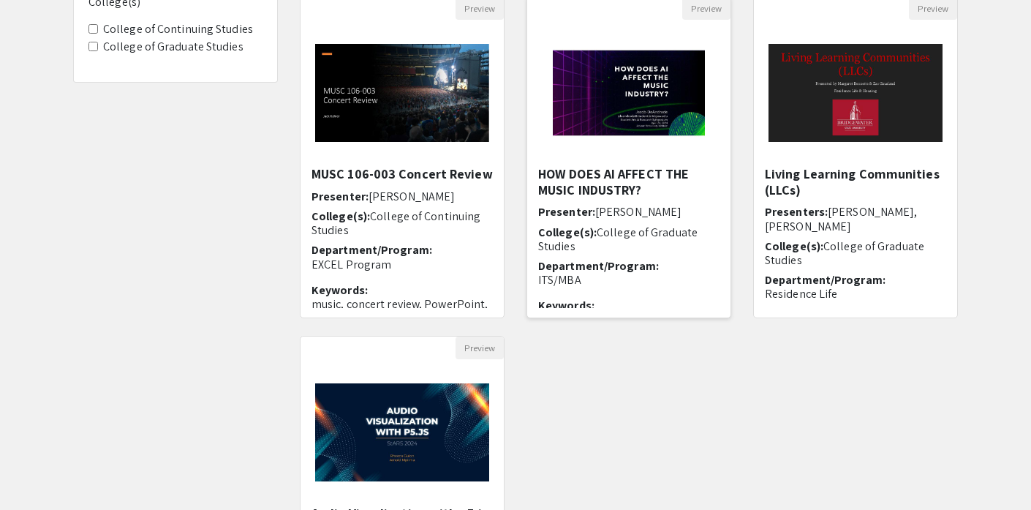
click at [647, 95] on img "Open Presentation <p>HOW DOES AI AFFECT THE MUSIC INDUSTRY?</p>" at bounding box center [628, 93] width 181 height 146
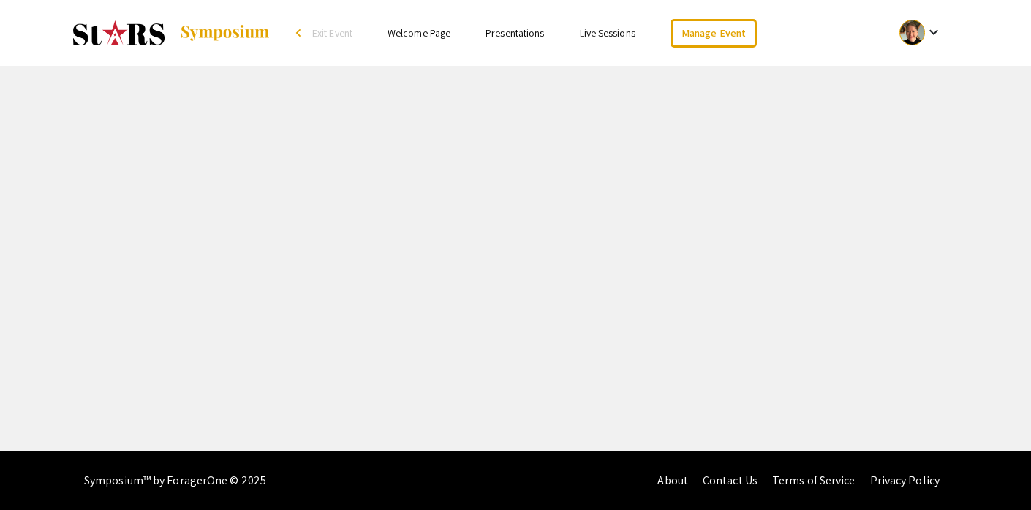
select select "custom"
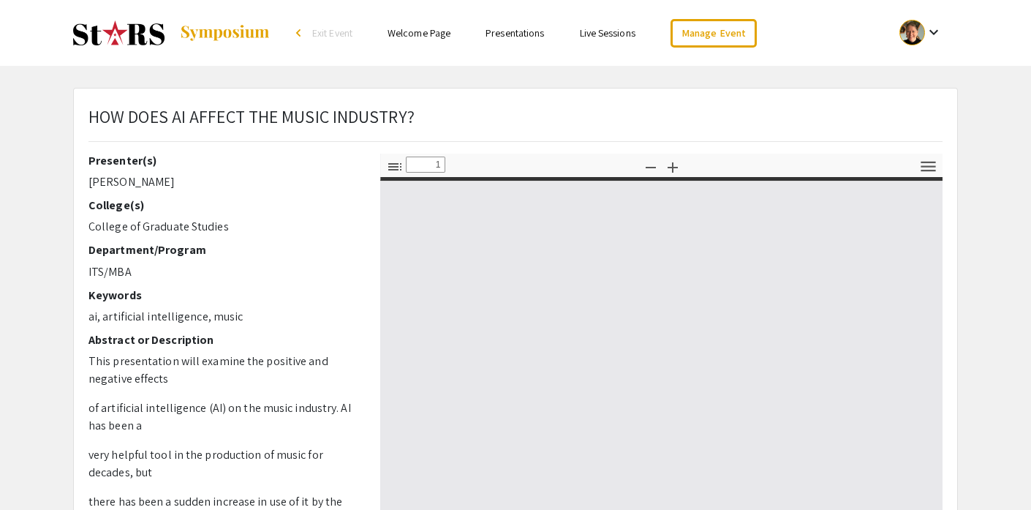
type input "0"
select select "custom"
type input "1"
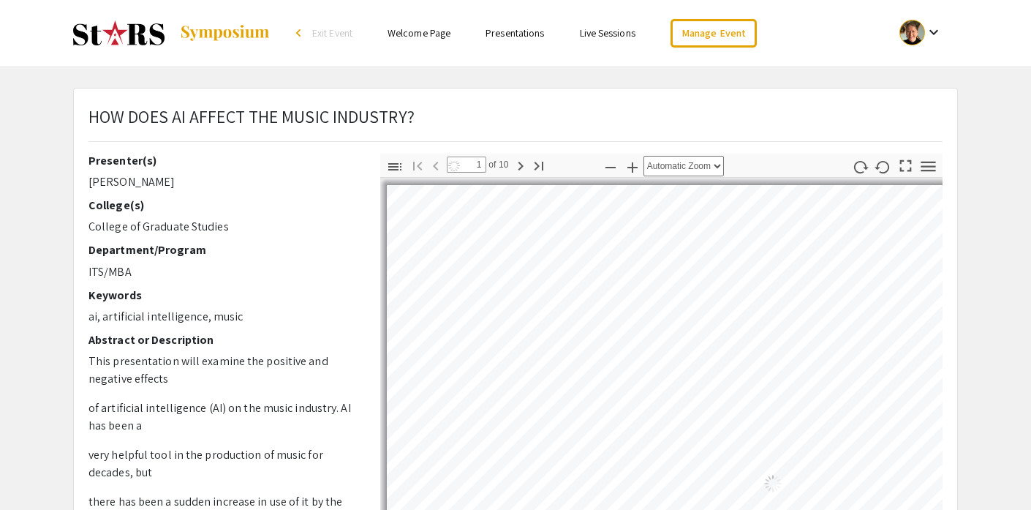
select select "auto"
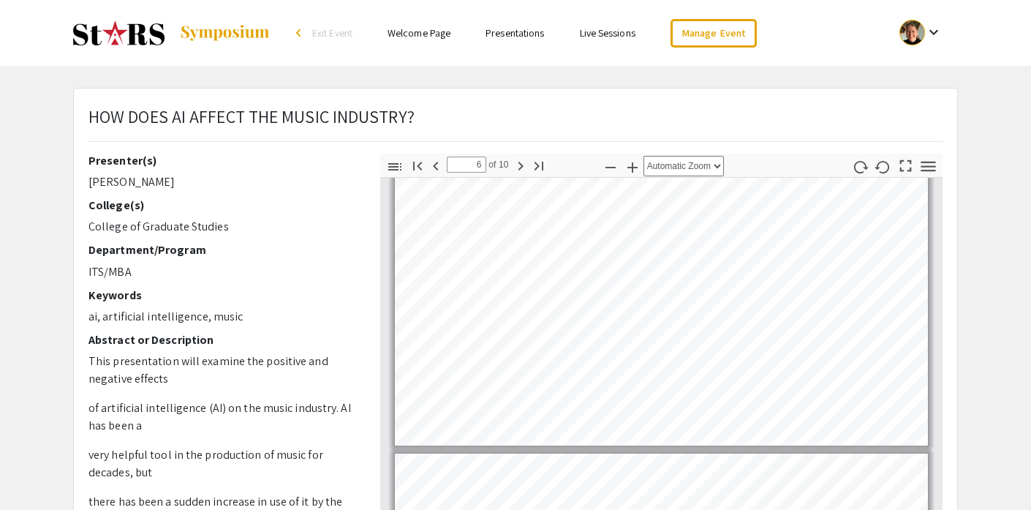
type input "7"
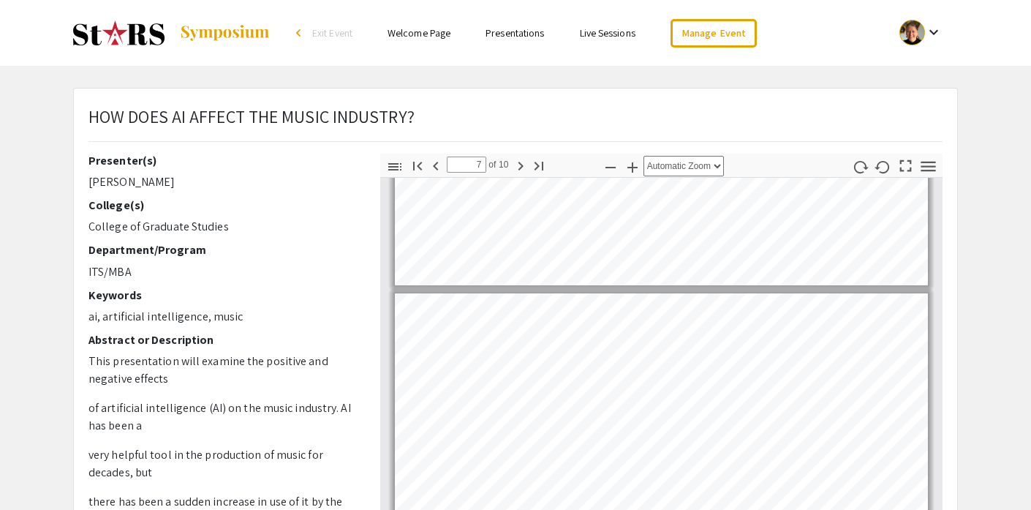
scroll to position [2591, 0]
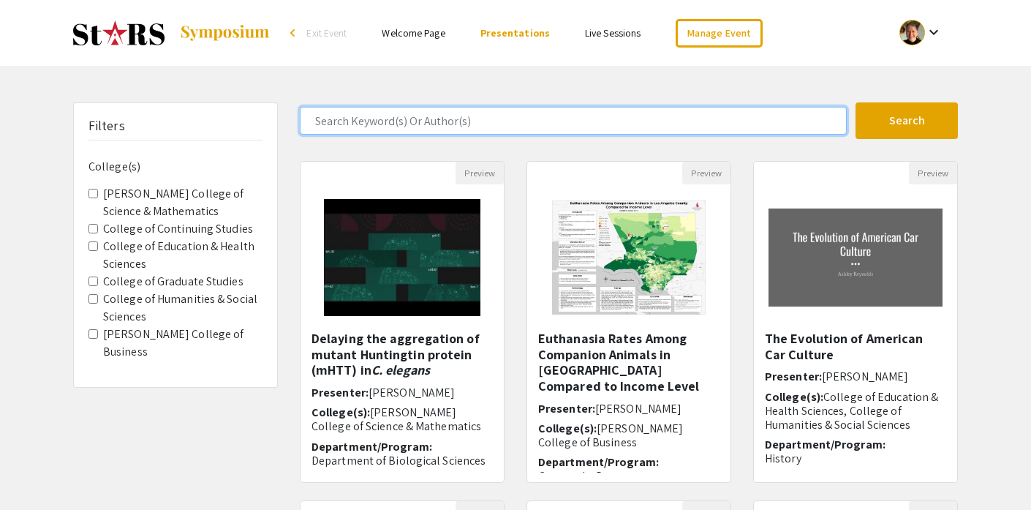
click at [338, 122] on input "Search Keyword(s) Or Author(s)" at bounding box center [573, 121] width 547 height 28
type input "Art"
click at [855, 102] on button "Search" at bounding box center [906, 120] width 102 height 37
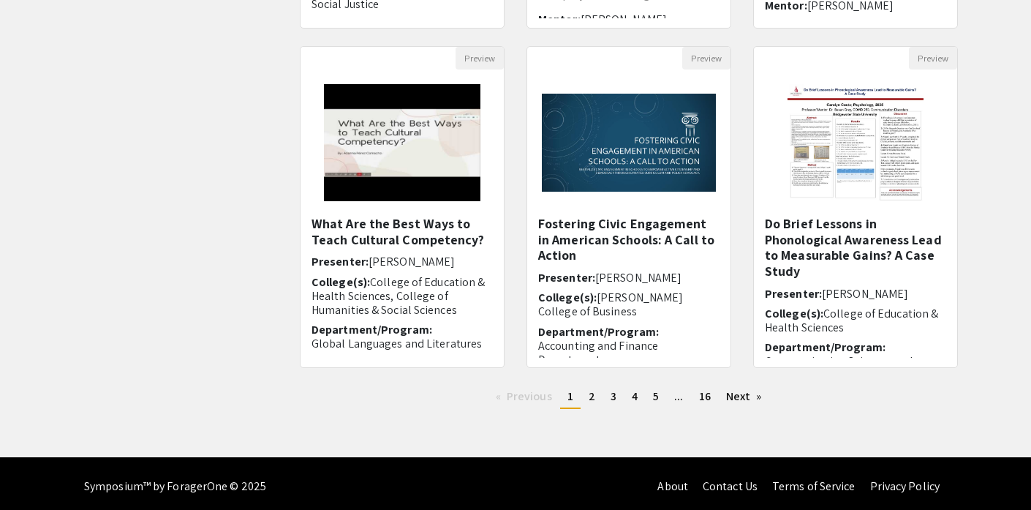
scroll to position [455, 0]
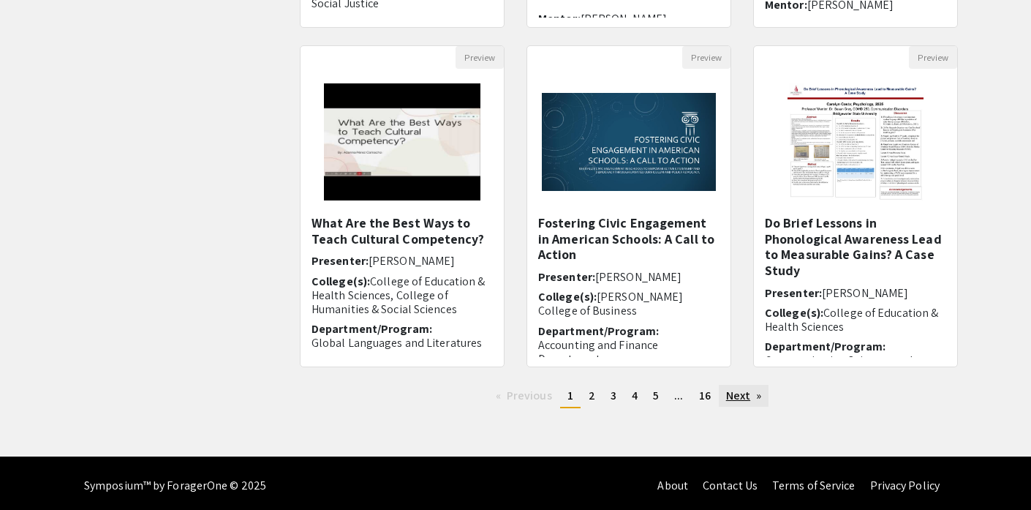
click at [733, 390] on link "Next page" at bounding box center [744, 396] width 50 height 22
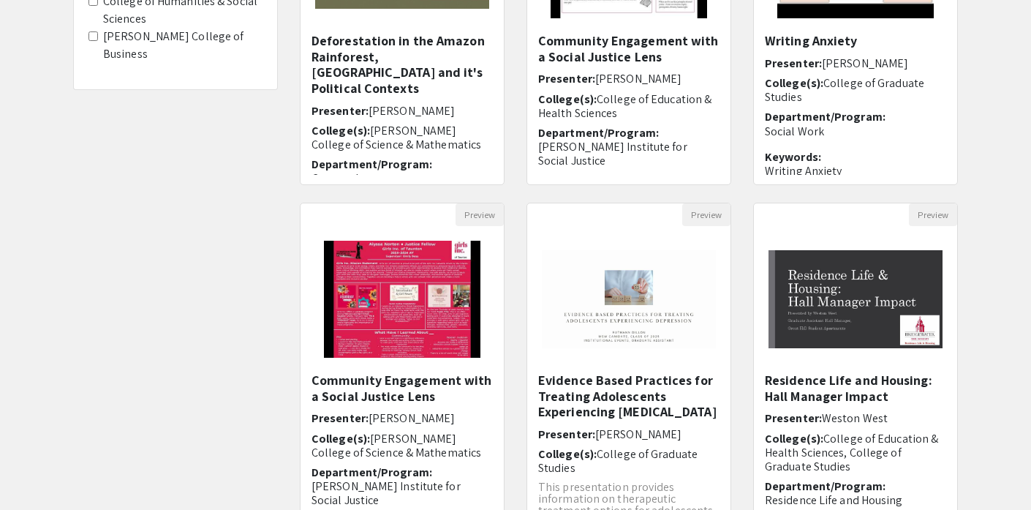
scroll to position [440, 0]
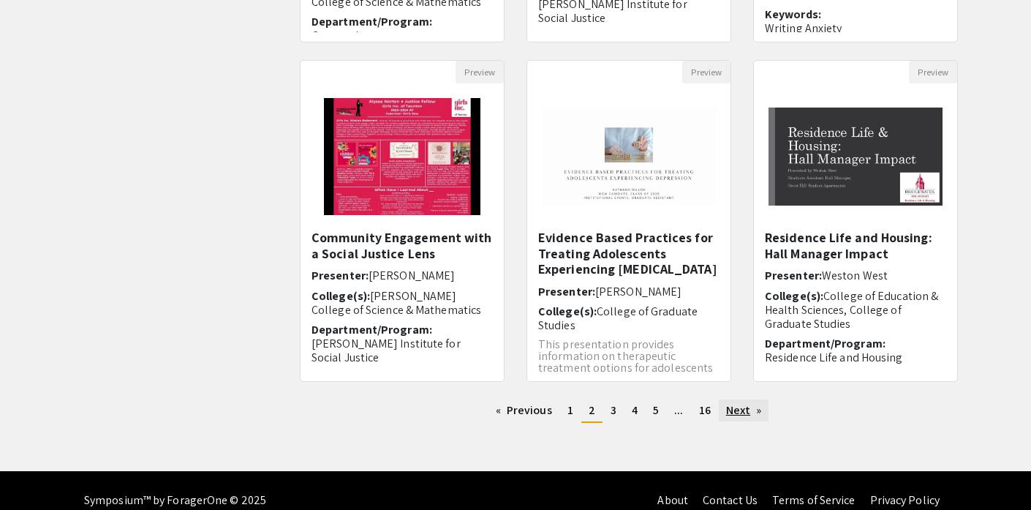
click at [741, 407] on link "Next page" at bounding box center [744, 410] width 50 height 22
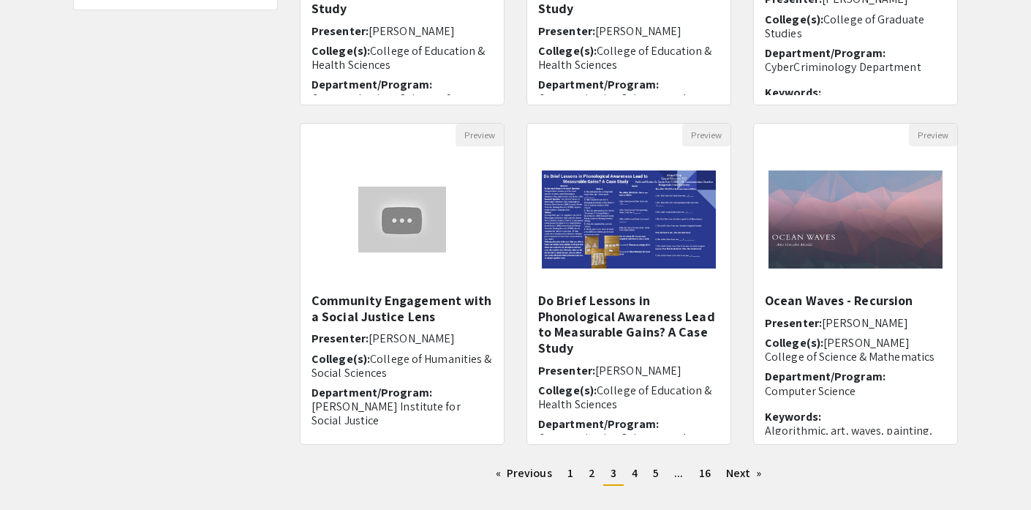
scroll to position [460, 0]
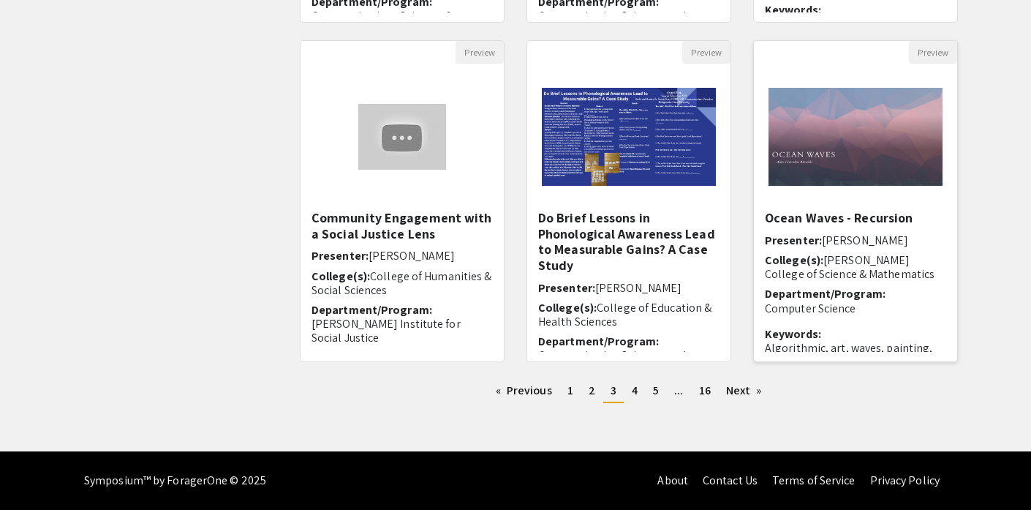
click at [873, 160] on img "Open Presentation <p>Ocean Waves - Recursion</p>" at bounding box center [855, 136] width 203 height 127
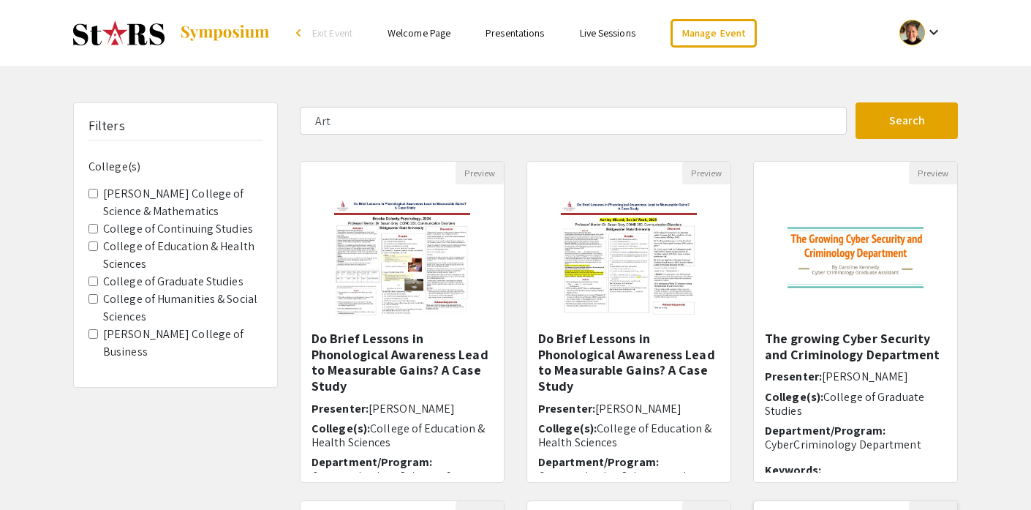
select select "custom"
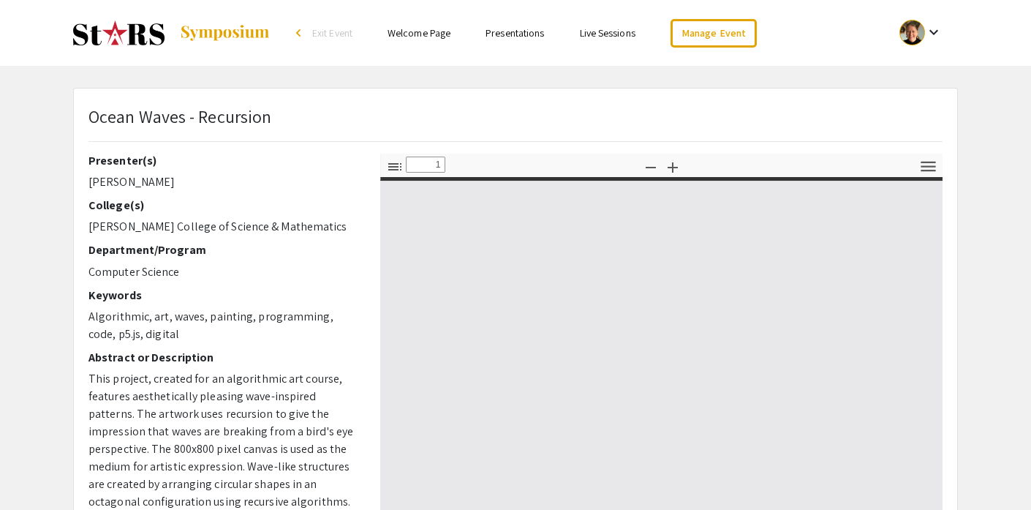
type input "0"
select select "custom"
type input "1"
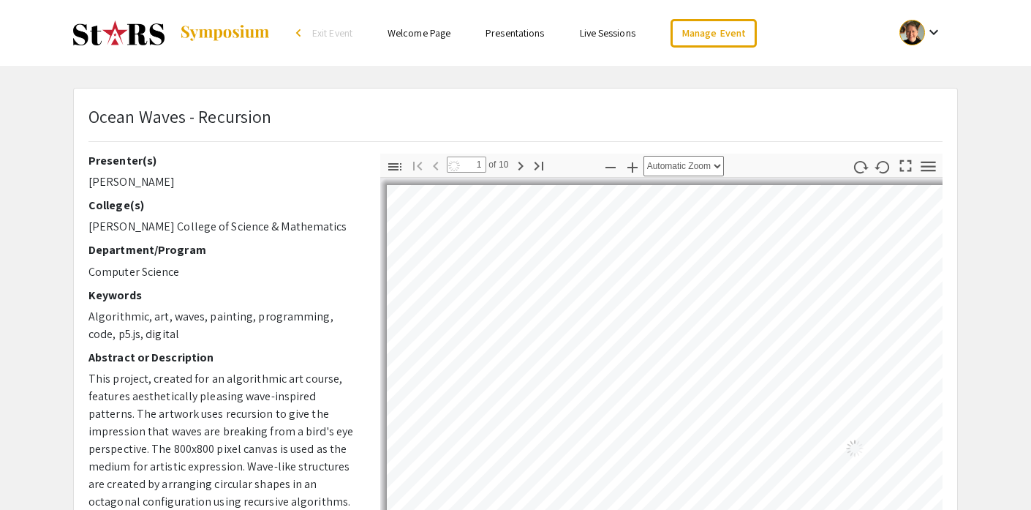
select select "auto"
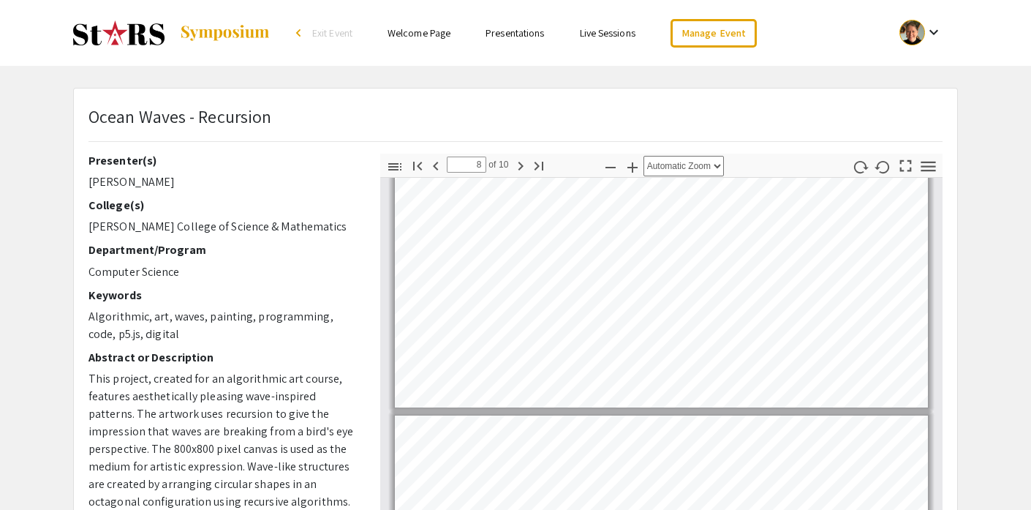
type input "9"
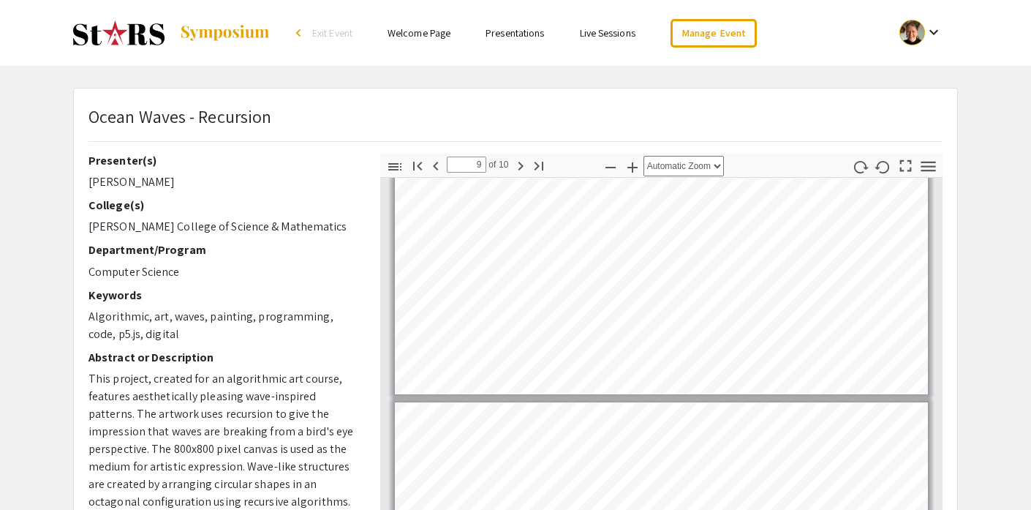
scroll to position [2425, 0]
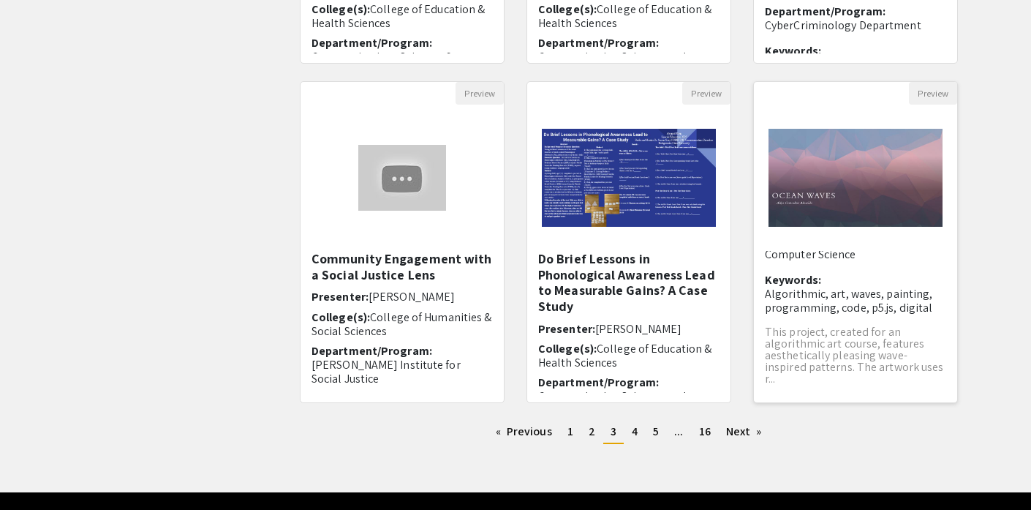
scroll to position [107, 0]
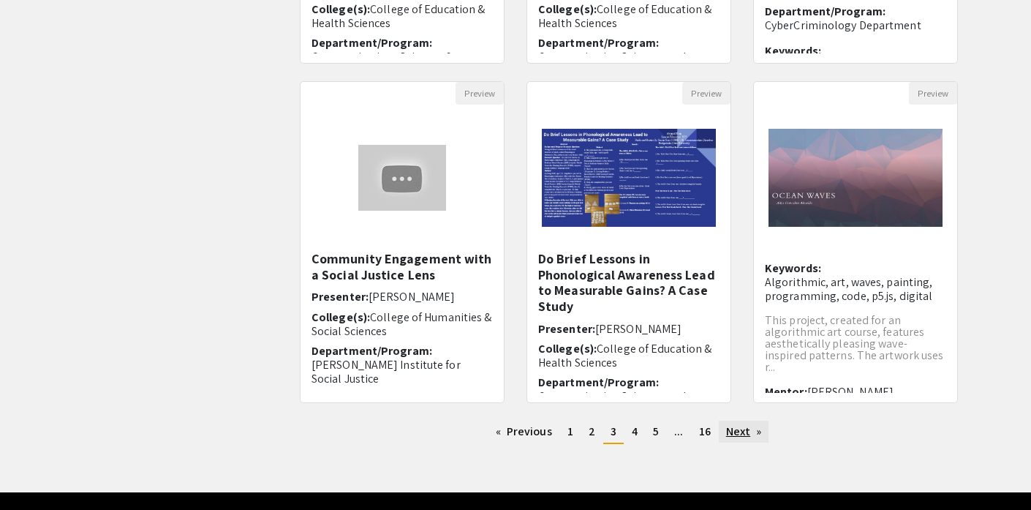
click at [739, 434] on link "Next page" at bounding box center [744, 431] width 50 height 22
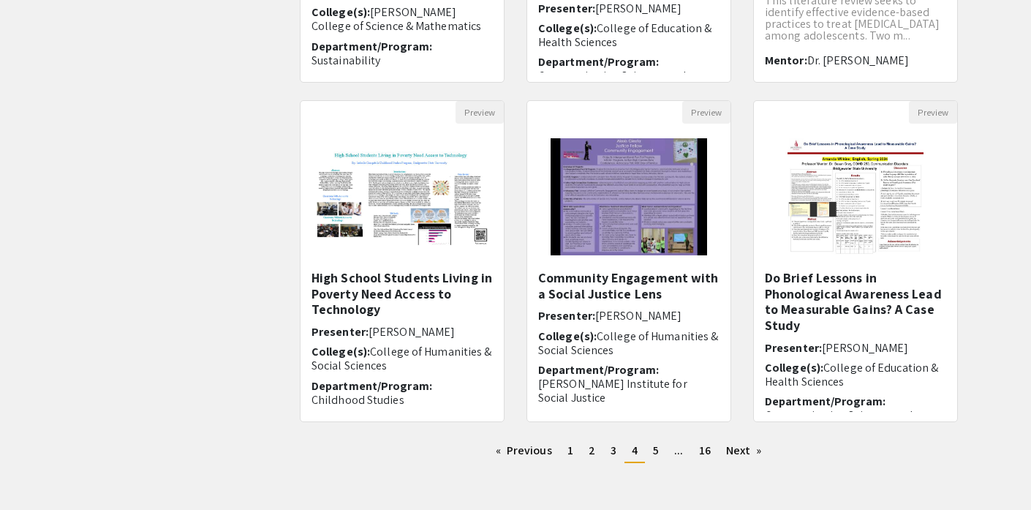
scroll to position [408, 0]
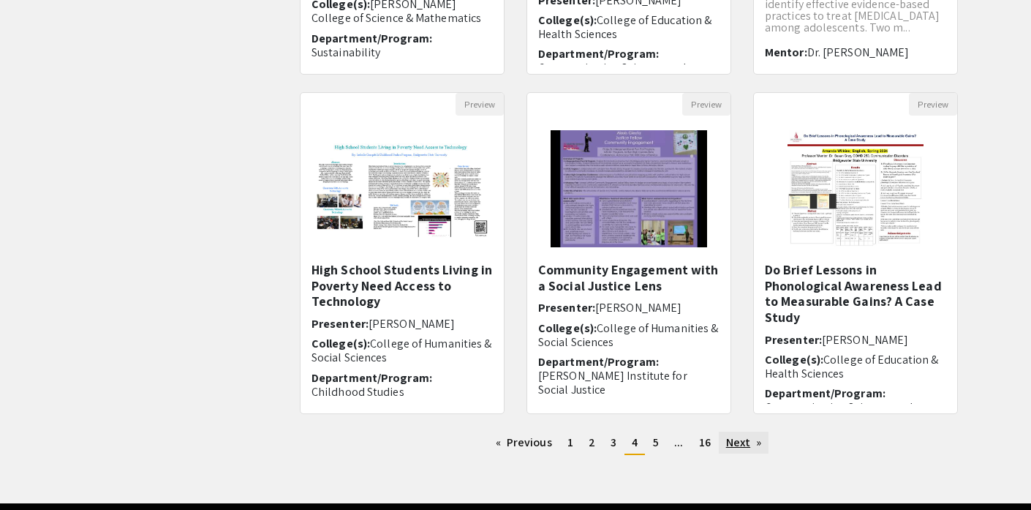
click at [741, 445] on link "Next page" at bounding box center [744, 442] width 50 height 22
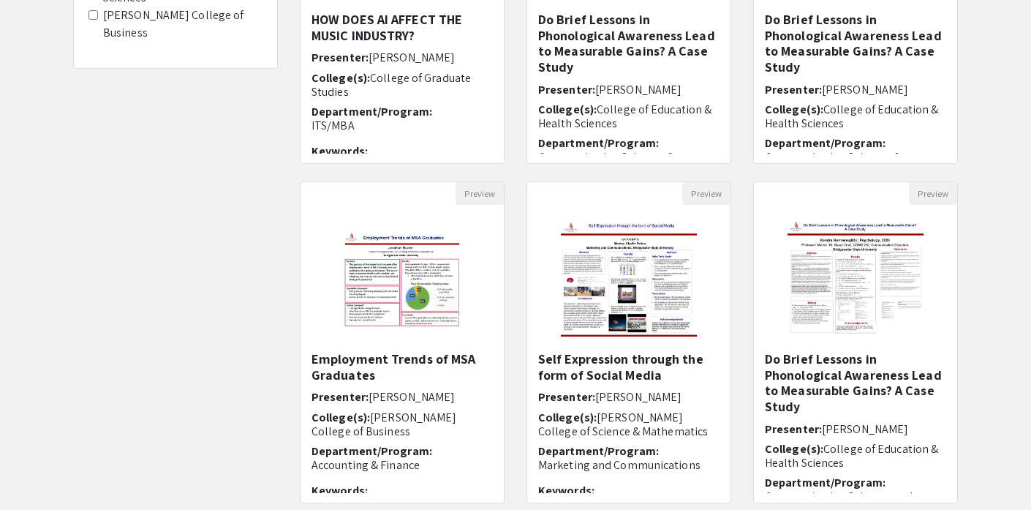
scroll to position [460, 0]
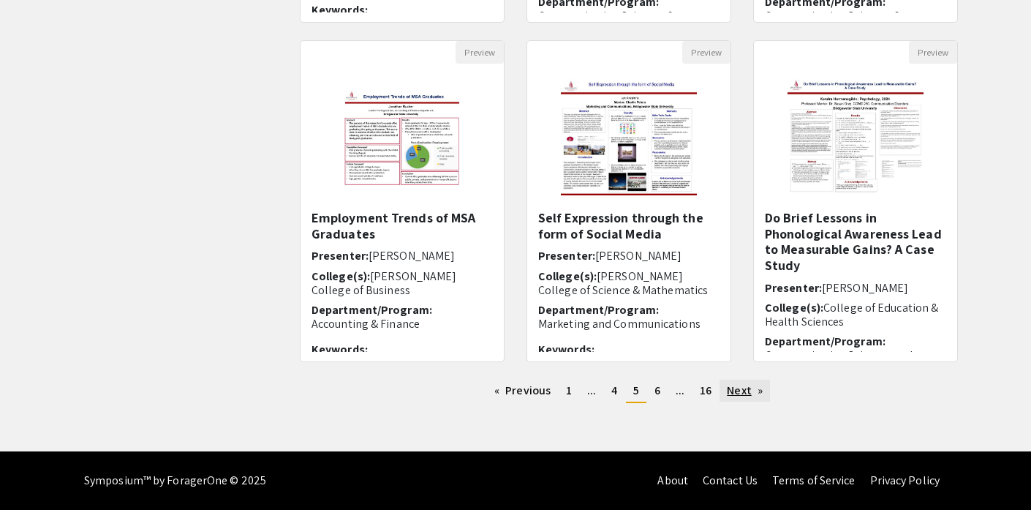
click at [747, 390] on link "Next page" at bounding box center [744, 390] width 50 height 22
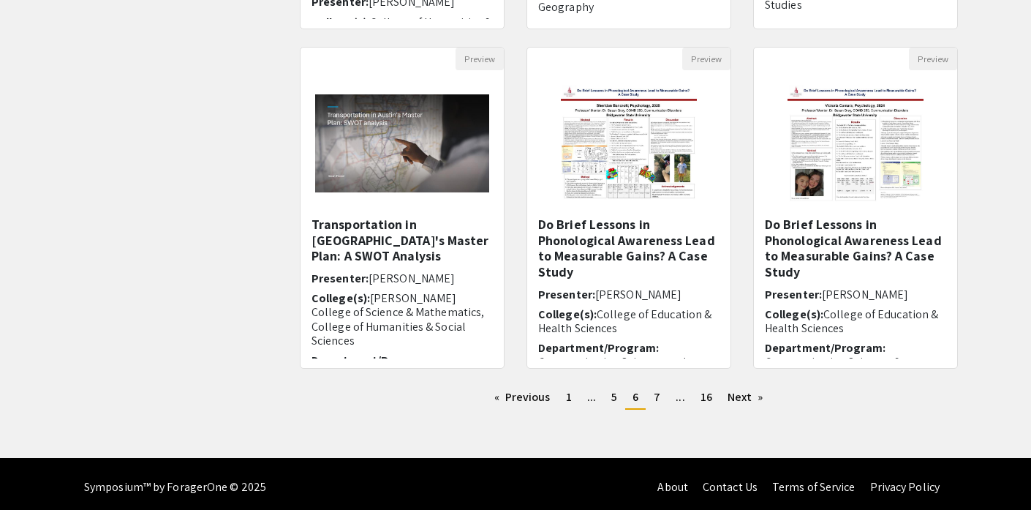
scroll to position [460, 0]
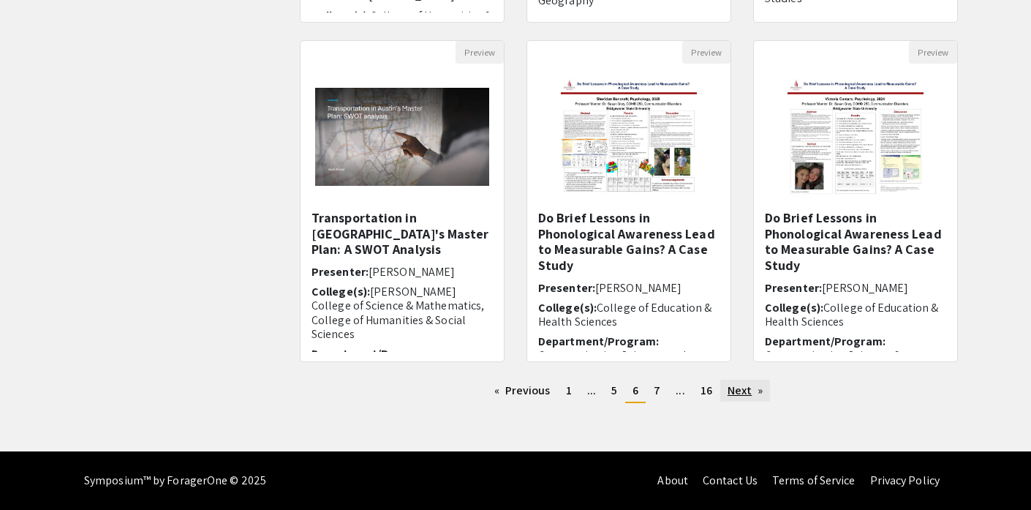
click at [739, 393] on link "Next page" at bounding box center [745, 390] width 50 height 22
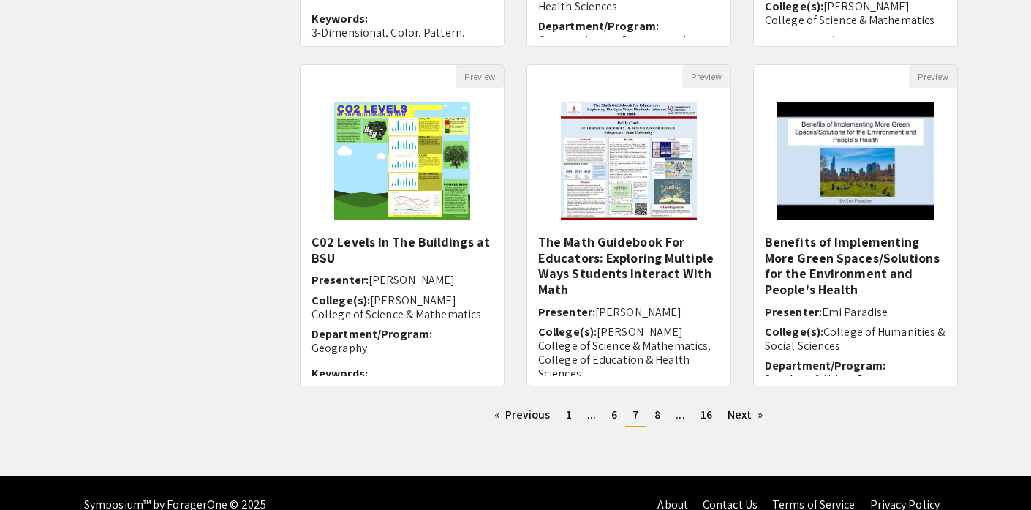
scroll to position [460, 0]
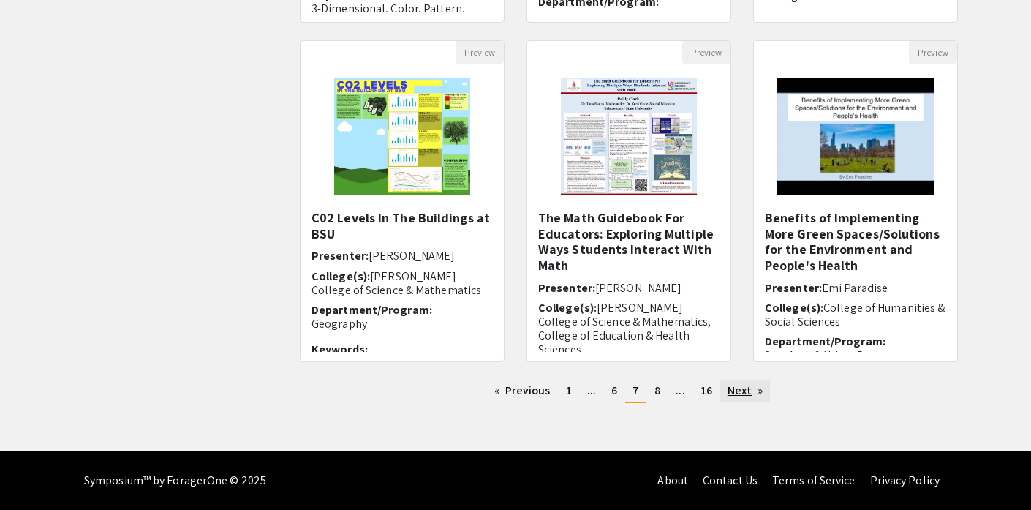
click at [738, 391] on link "Next page" at bounding box center [745, 390] width 50 height 22
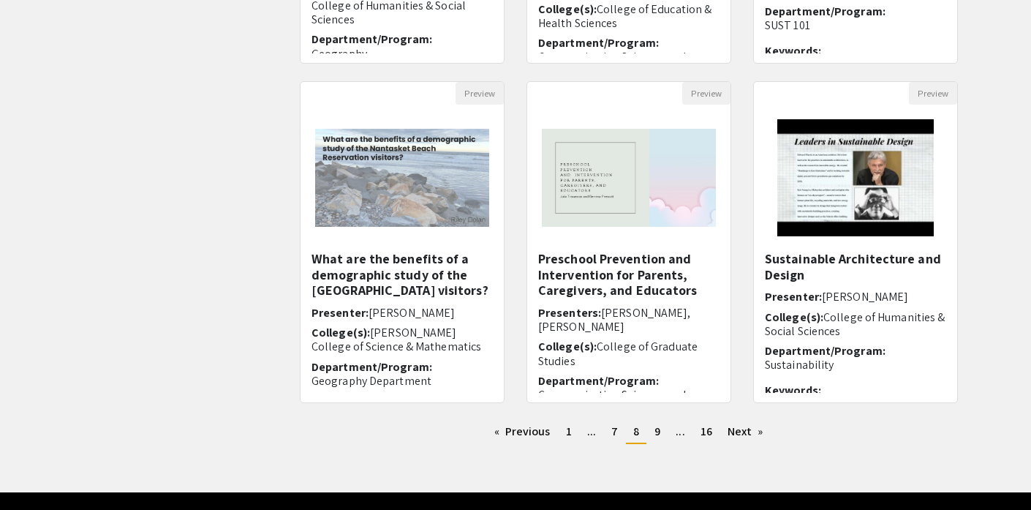
scroll to position [460, 0]
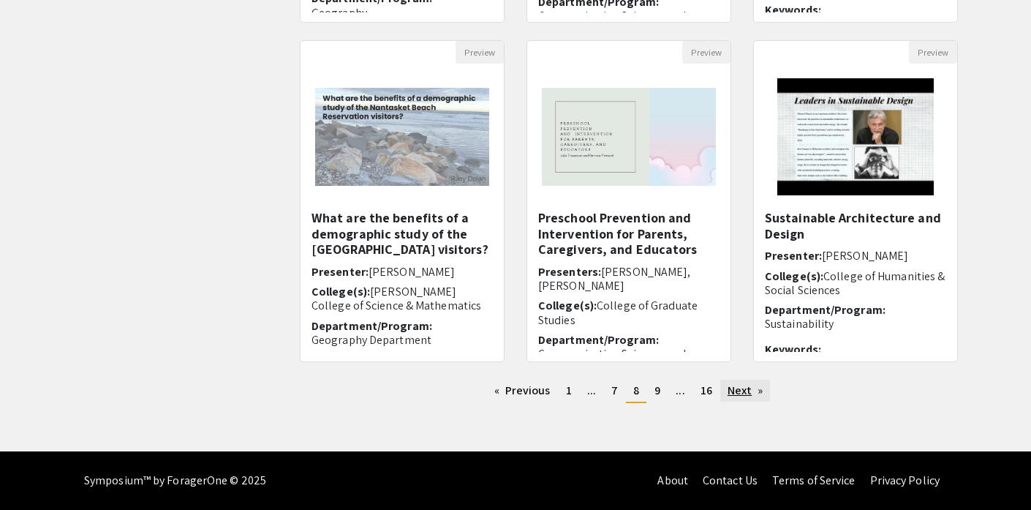
click at [733, 393] on link "Next page" at bounding box center [745, 390] width 50 height 22
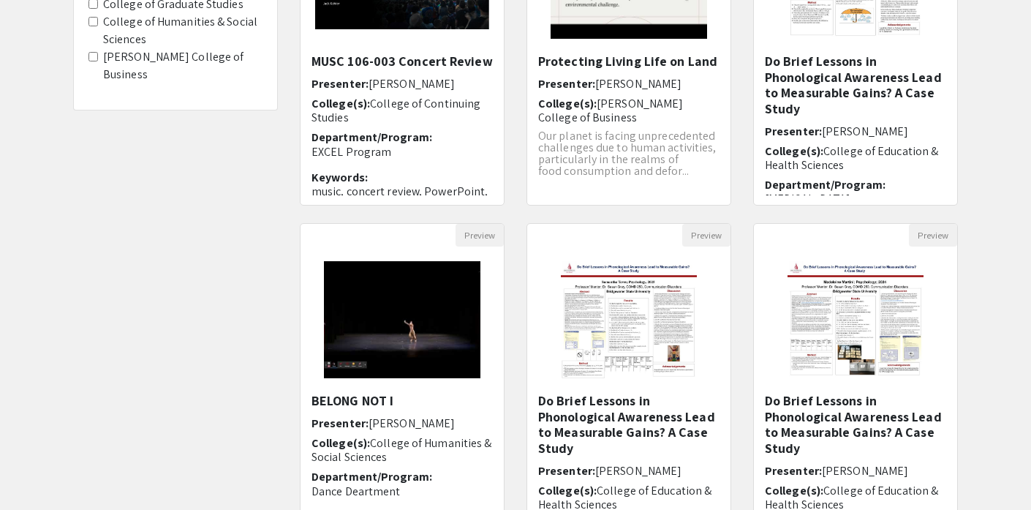
scroll to position [460, 0]
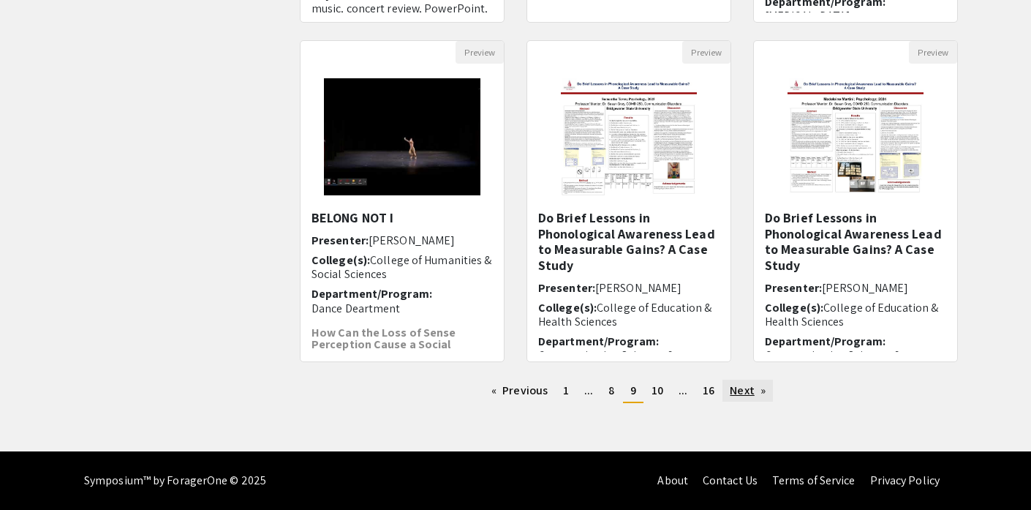
click at [753, 390] on link "Next page" at bounding box center [747, 390] width 50 height 22
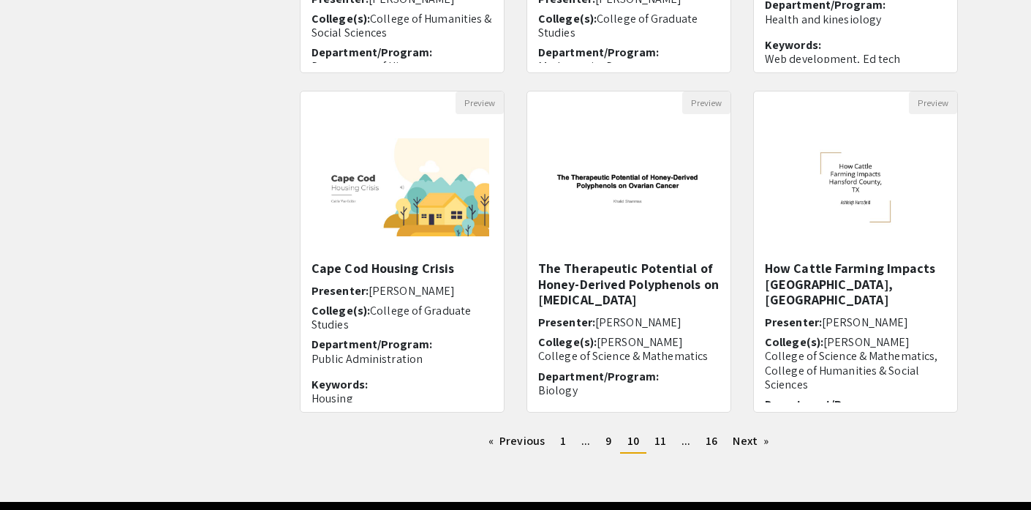
scroll to position [437, 0]
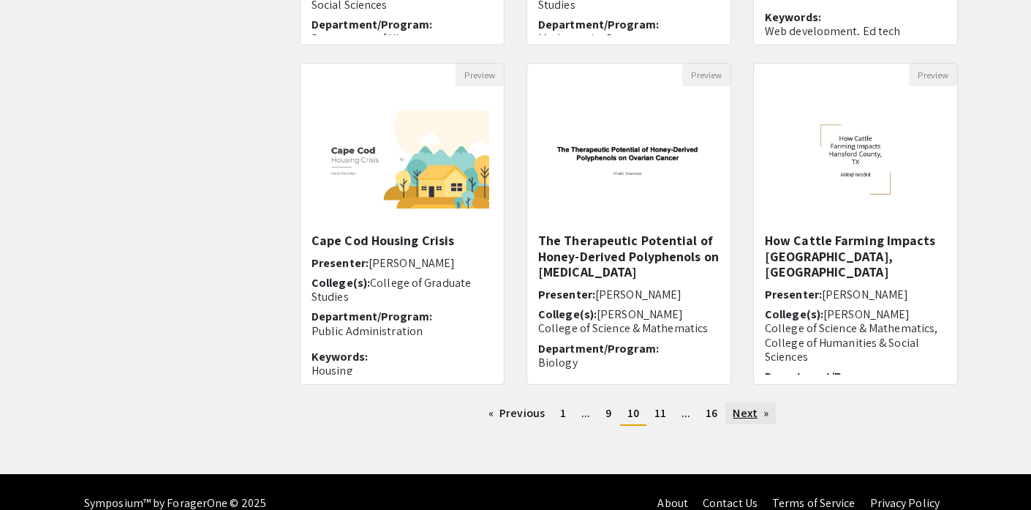
click at [744, 412] on link "Next page" at bounding box center [750, 413] width 50 height 22
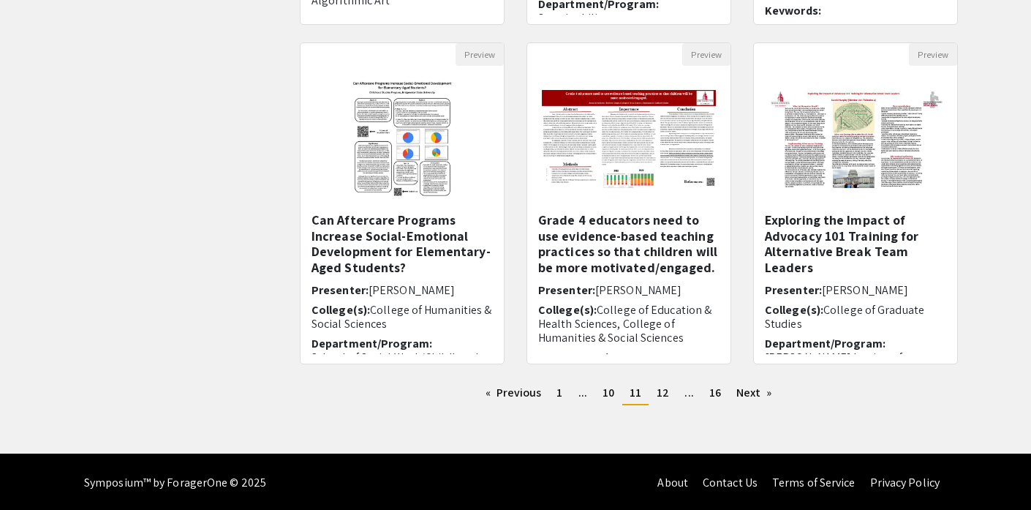
scroll to position [460, 0]
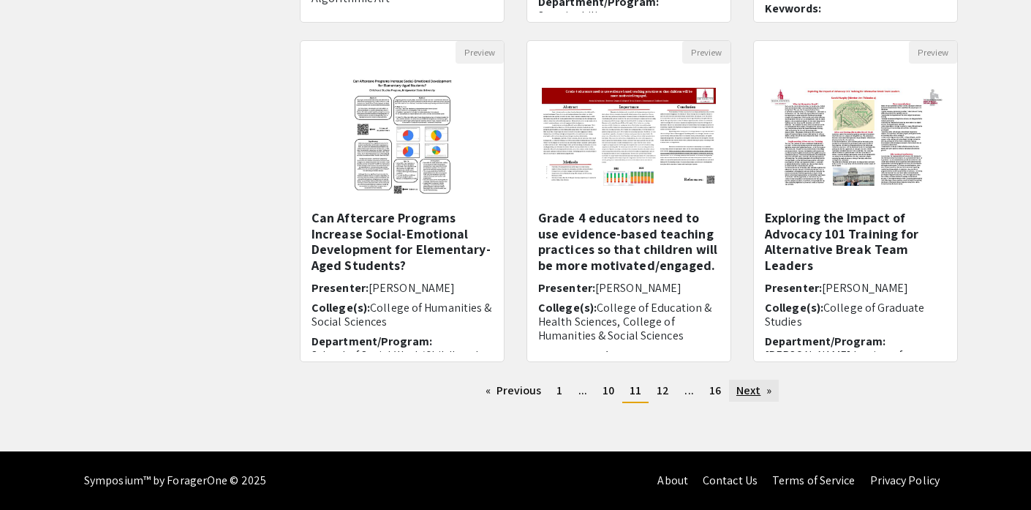
click at [746, 392] on link "Next page" at bounding box center [754, 390] width 50 height 22
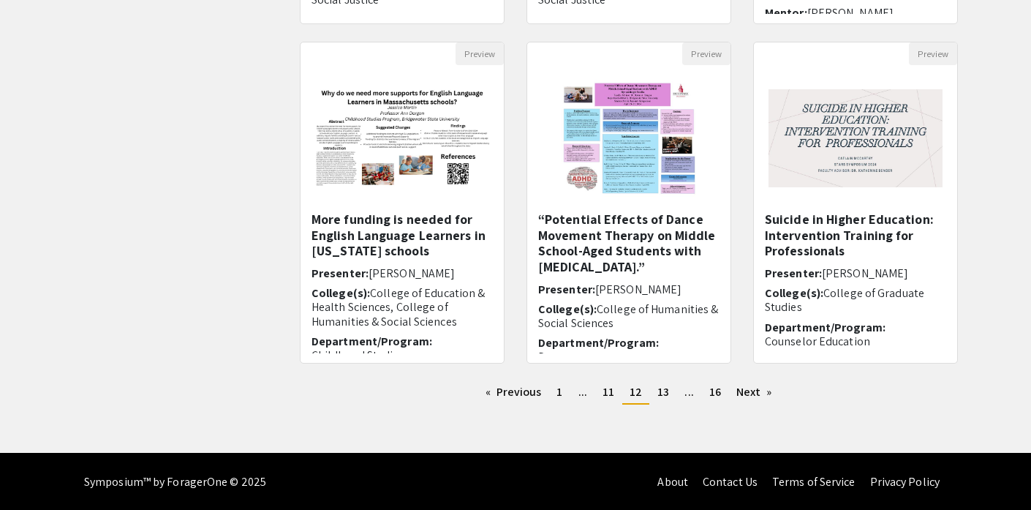
scroll to position [460, 0]
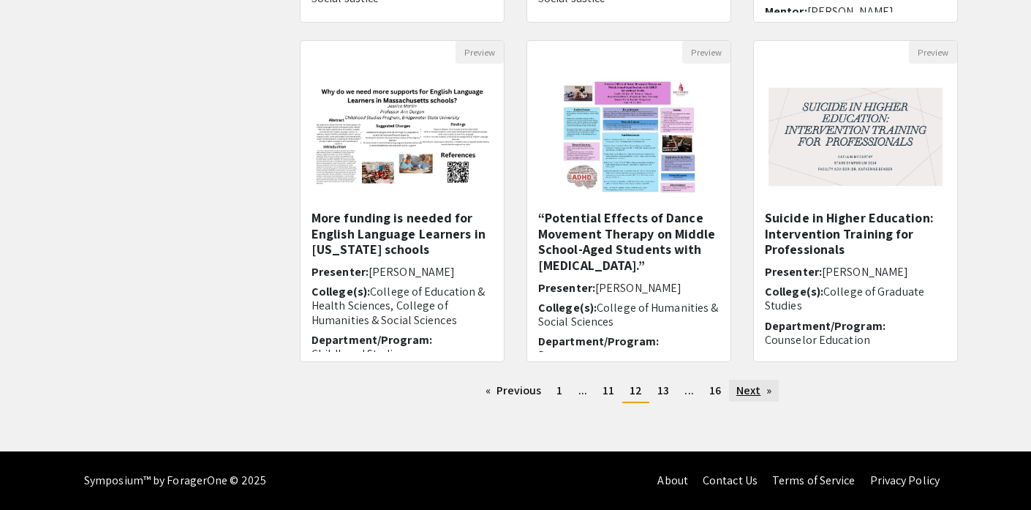
click at [755, 396] on link "Next page" at bounding box center [754, 390] width 50 height 22
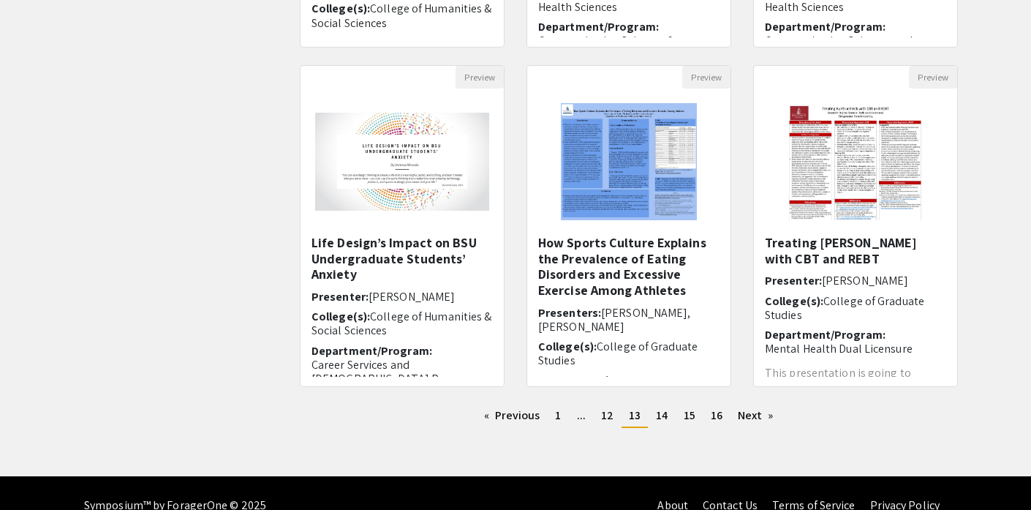
scroll to position [460, 0]
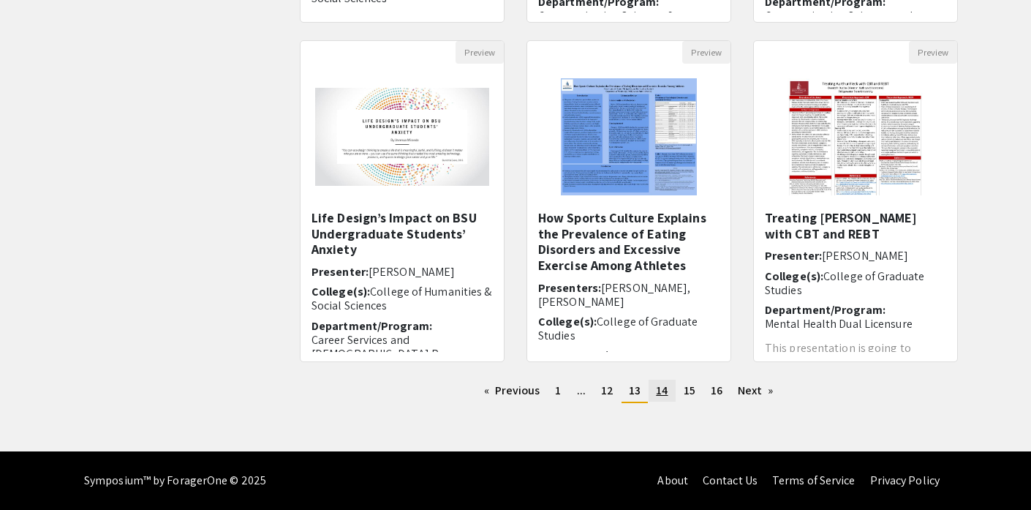
click at [661, 394] on span "14" at bounding box center [662, 389] width 12 height 15
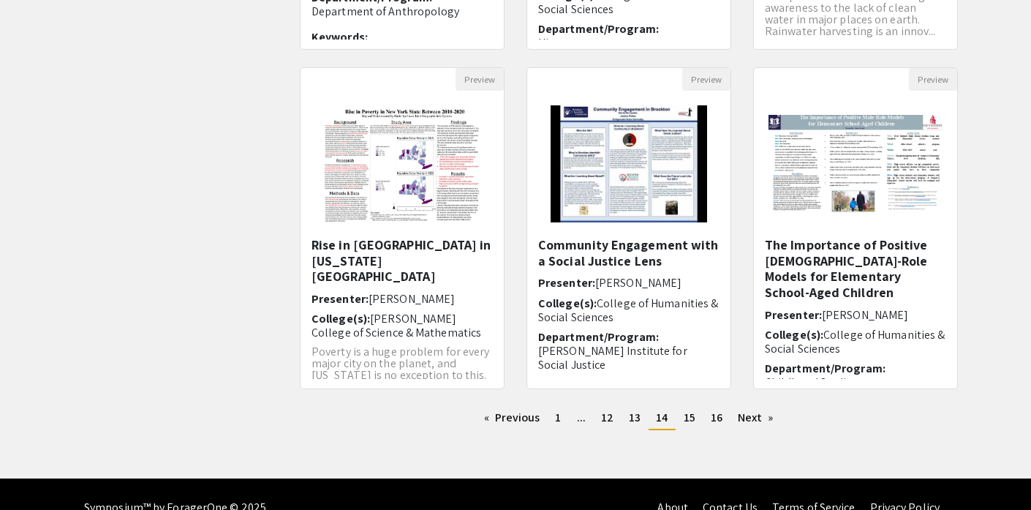
scroll to position [456, 0]
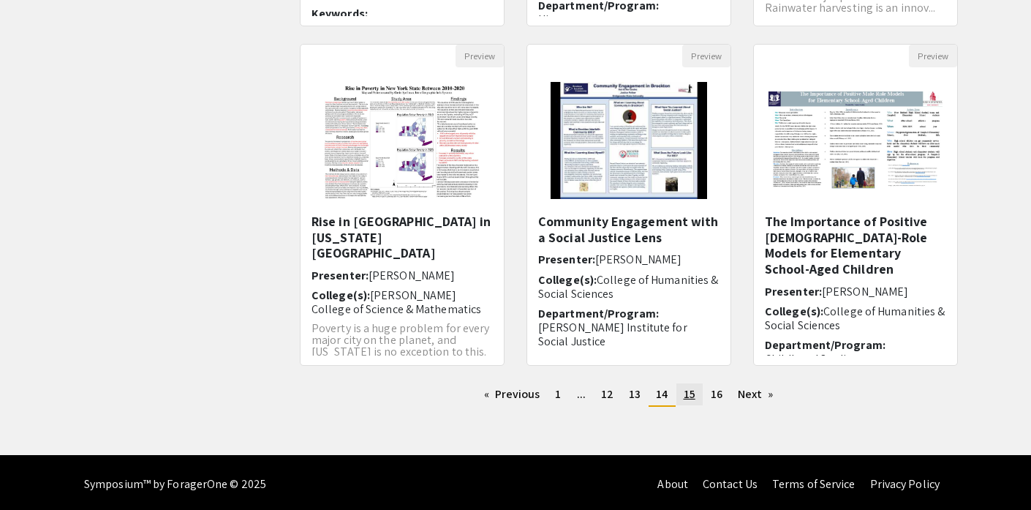
click at [686, 398] on span "15" at bounding box center [690, 393] width 12 height 15
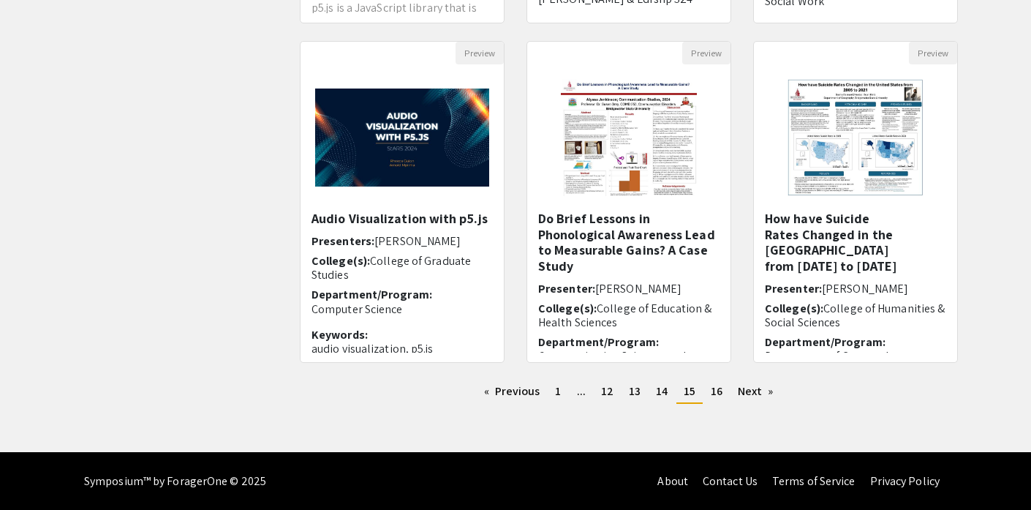
scroll to position [460, 0]
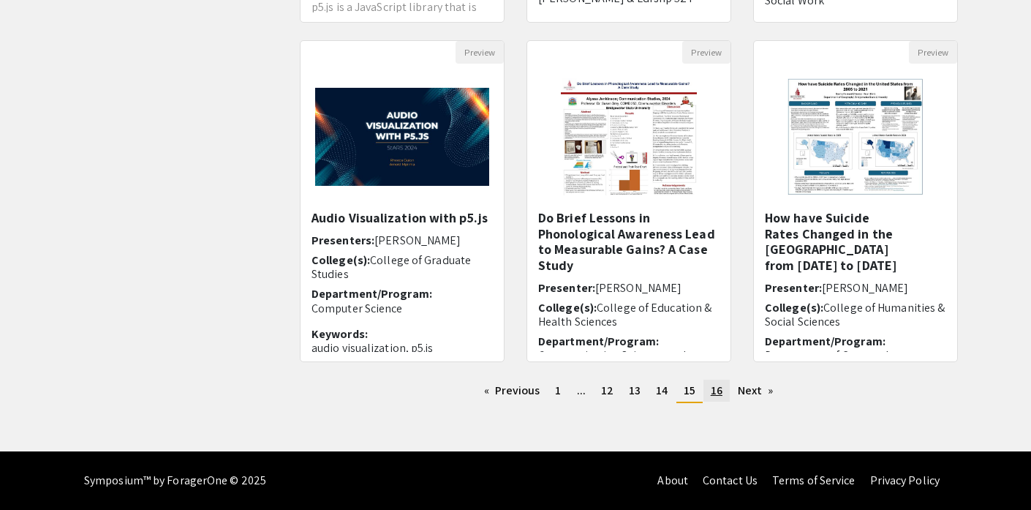
click at [711, 394] on span "16" at bounding box center [717, 389] width 12 height 15
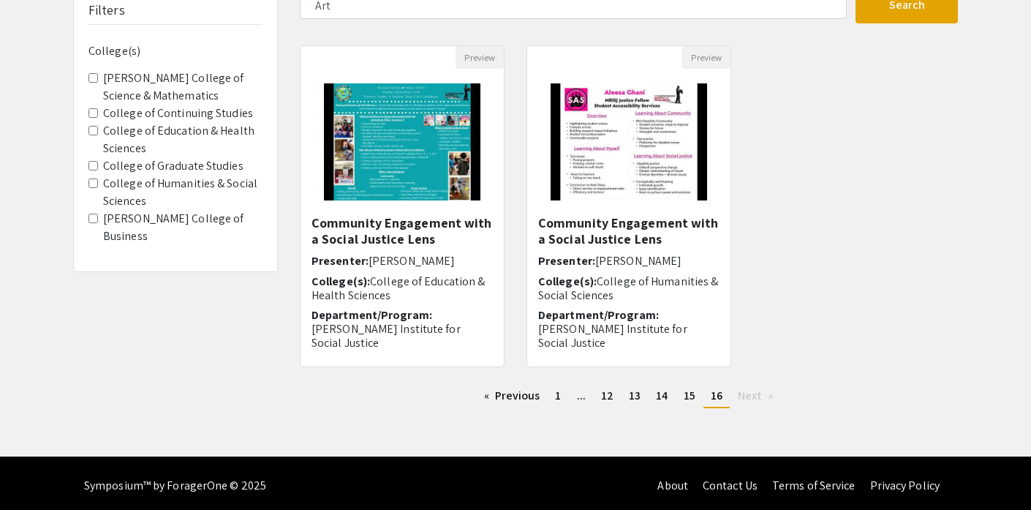
scroll to position [121, 0]
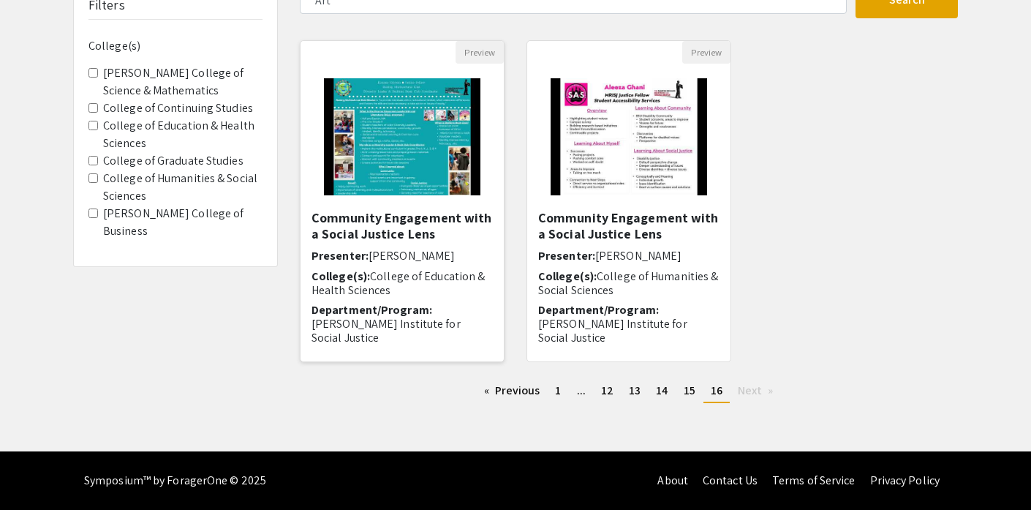
click at [407, 178] on img "Open Presentation <p>Community Engagement with a Social Justice Lens</p>" at bounding box center [401, 137] width 185 height 146
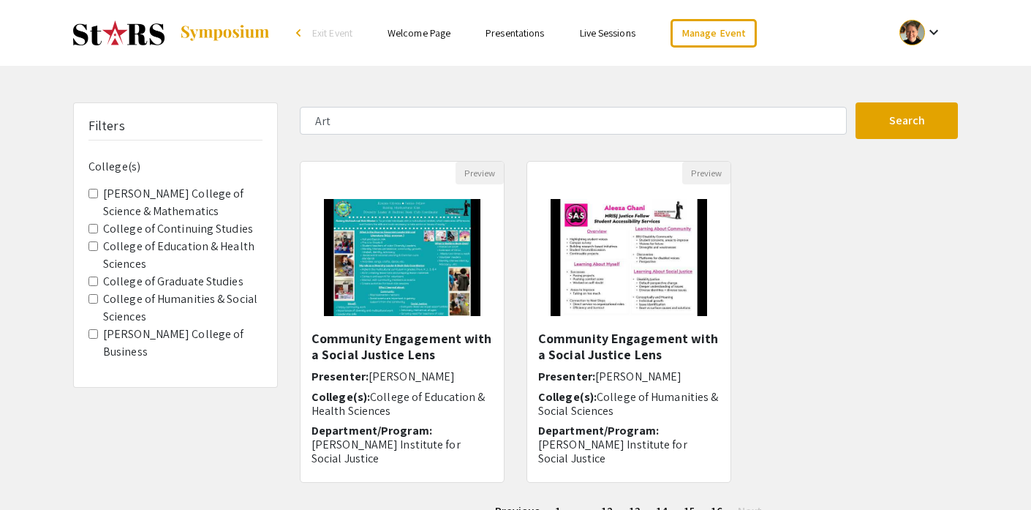
click at [915, 33] on div at bounding box center [912, 33] width 26 height 26
click at [900, 67] on button "My Account" at bounding box center [929, 72] width 90 height 35
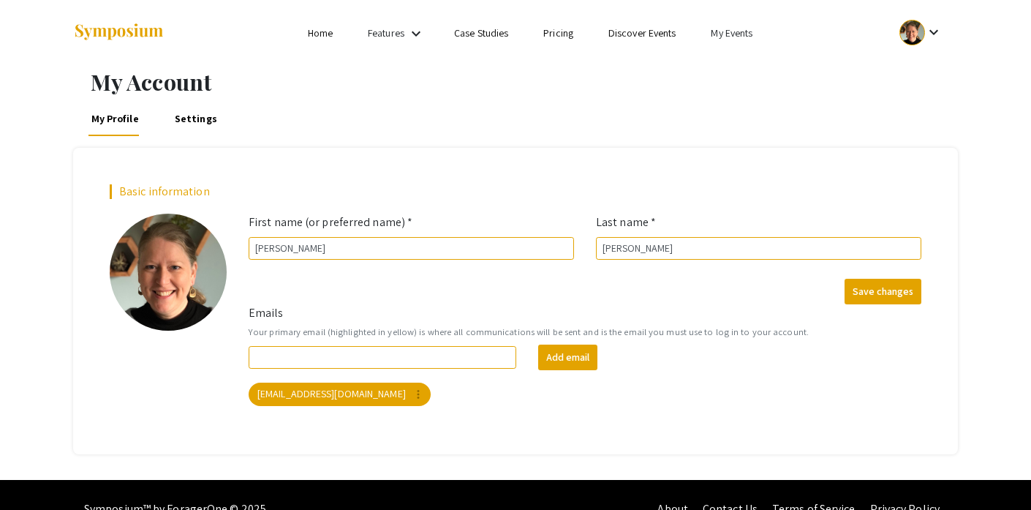
click at [738, 33] on link "My Events" at bounding box center [732, 32] width 42 height 13
click at [741, 67] on button "Events I've organized" at bounding box center [755, 65] width 125 height 35
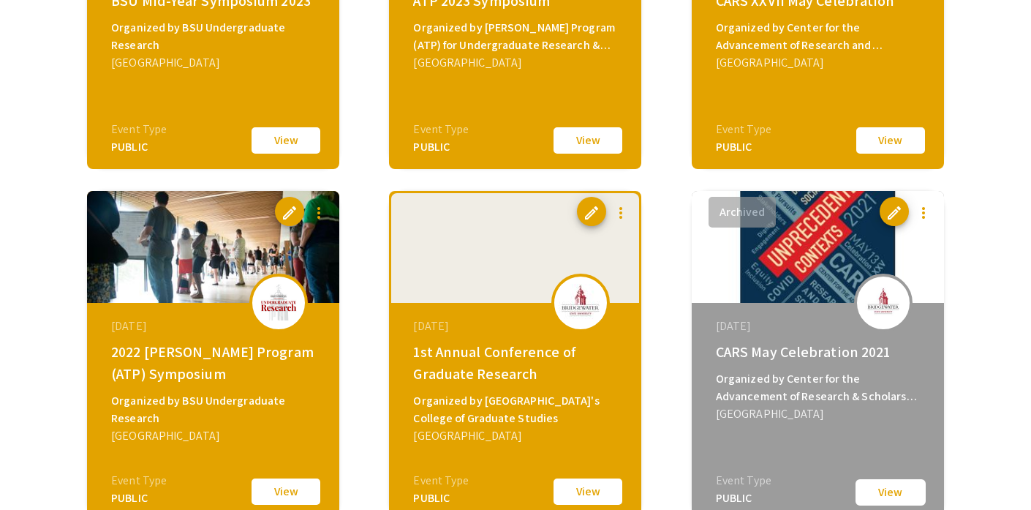
scroll to position [1156, 0]
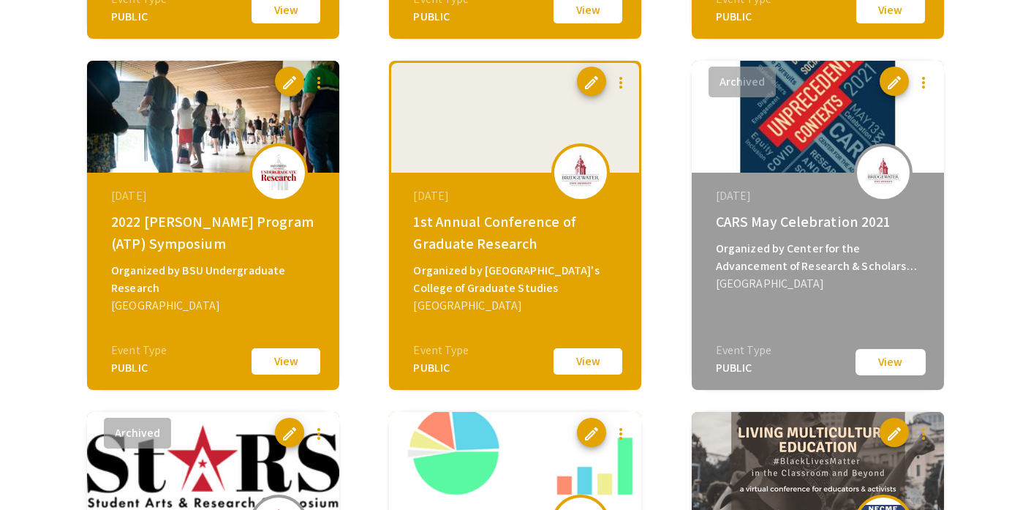
click at [275, 364] on button "View" at bounding box center [285, 361] width 73 height 31
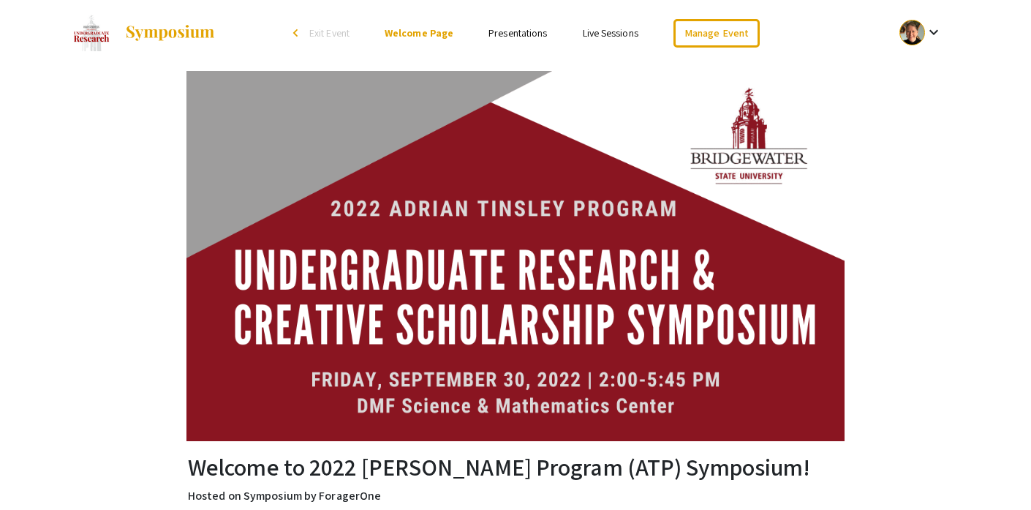
click at [517, 33] on link "Presentations" at bounding box center [517, 32] width 58 height 13
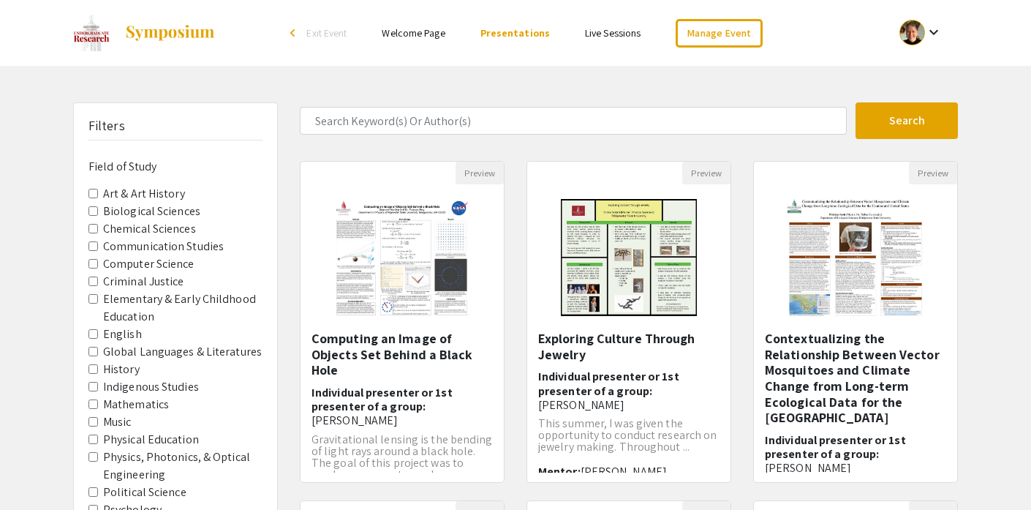
click at [92, 192] on History "Art & Art History" at bounding box center [93, 194] width 10 height 10
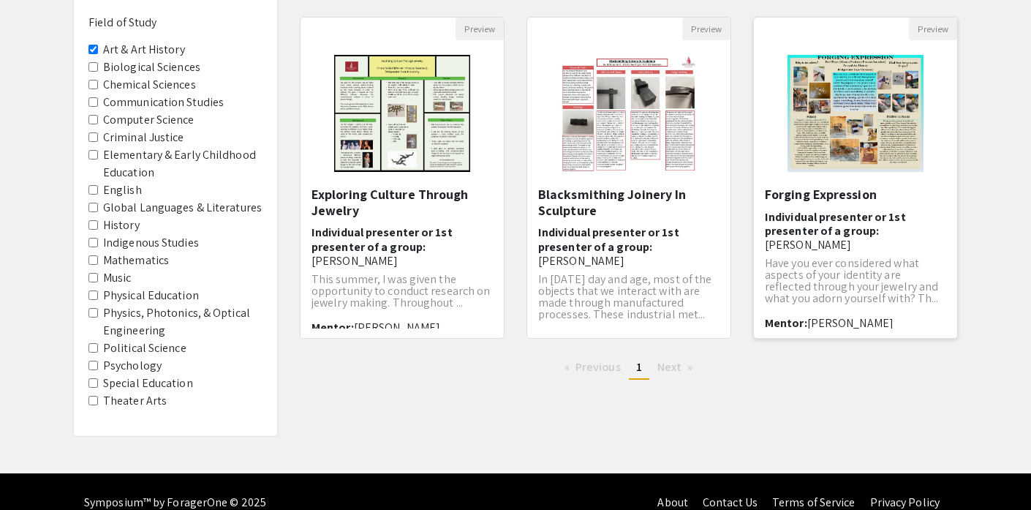
scroll to position [144, 0]
click at [95, 279] on Study-Music "Music" at bounding box center [93, 278] width 10 height 10
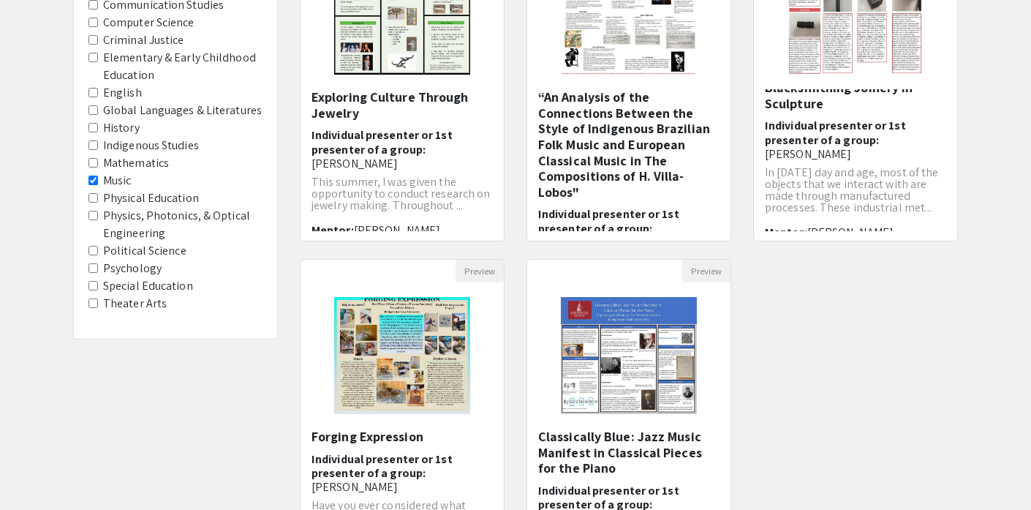
scroll to position [429, 0]
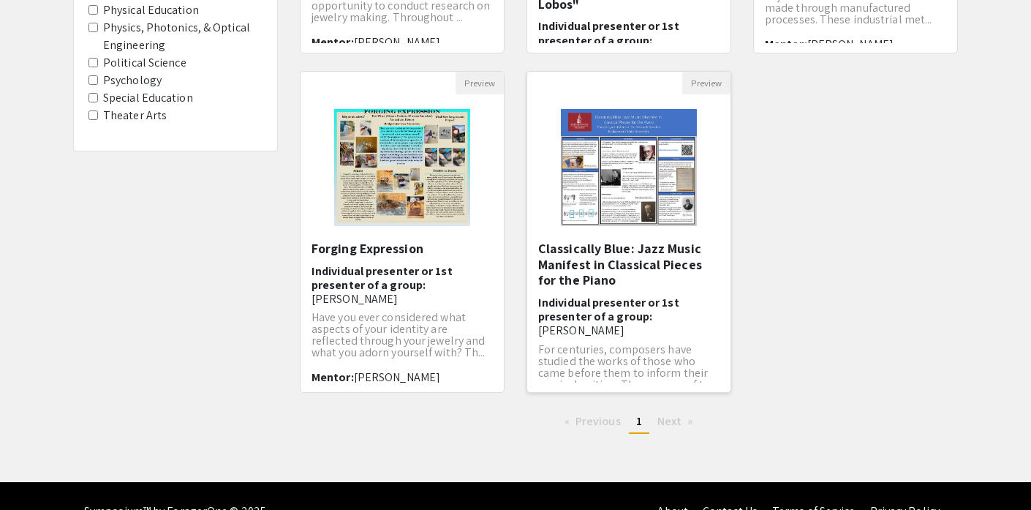
click at [675, 183] on img "Open Presentation <p>Classically Blue: Jazz Music Manifest in Classical Pieces …" at bounding box center [629, 167] width 166 height 146
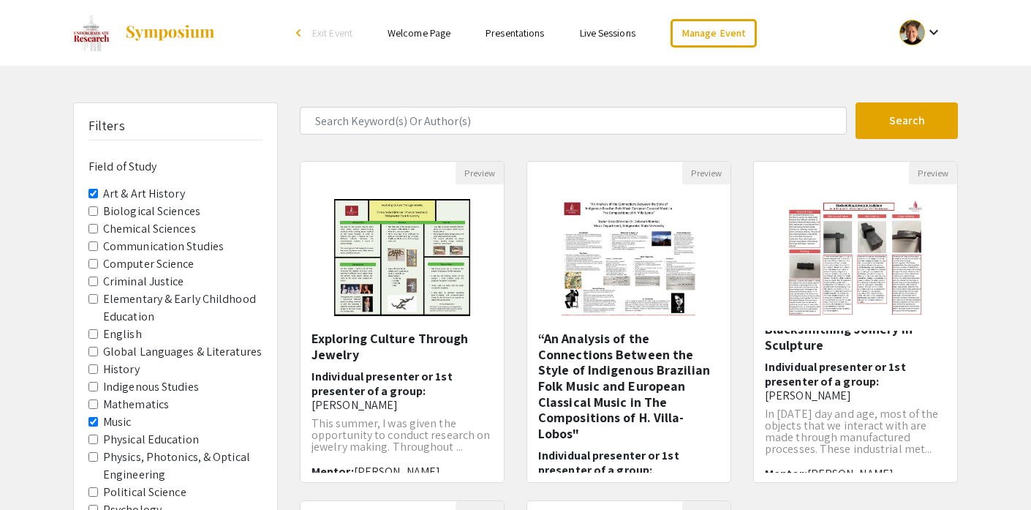
select select "custom"
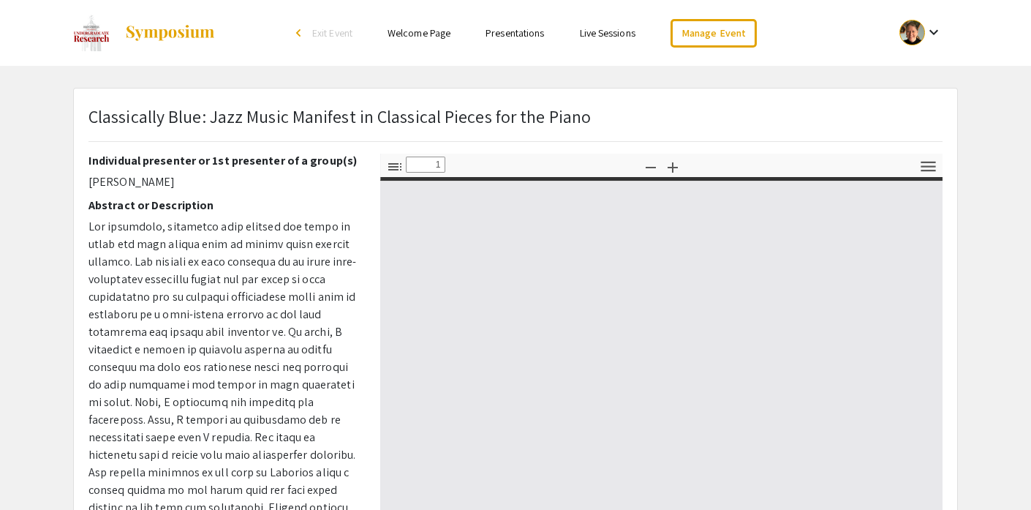
type input "0"
select select "custom"
type input "1"
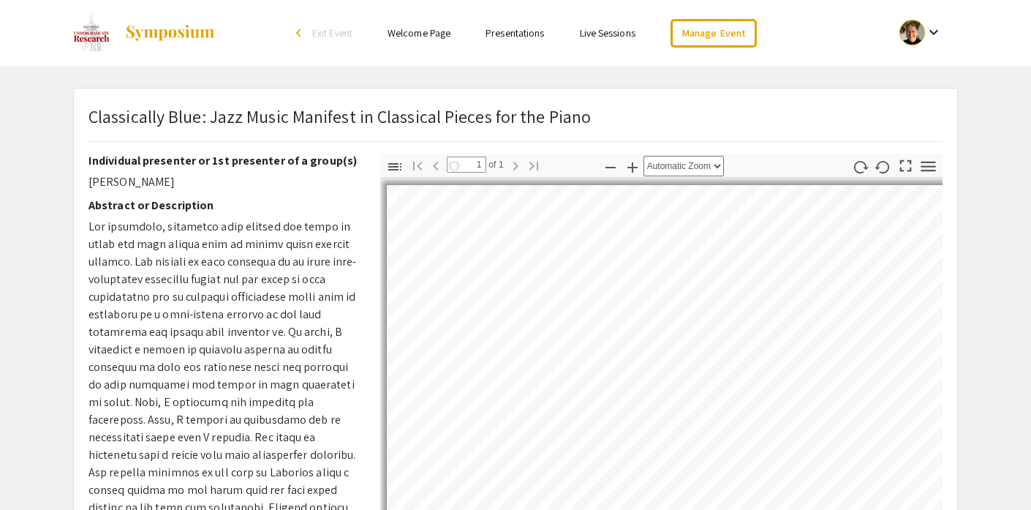
select select "auto"
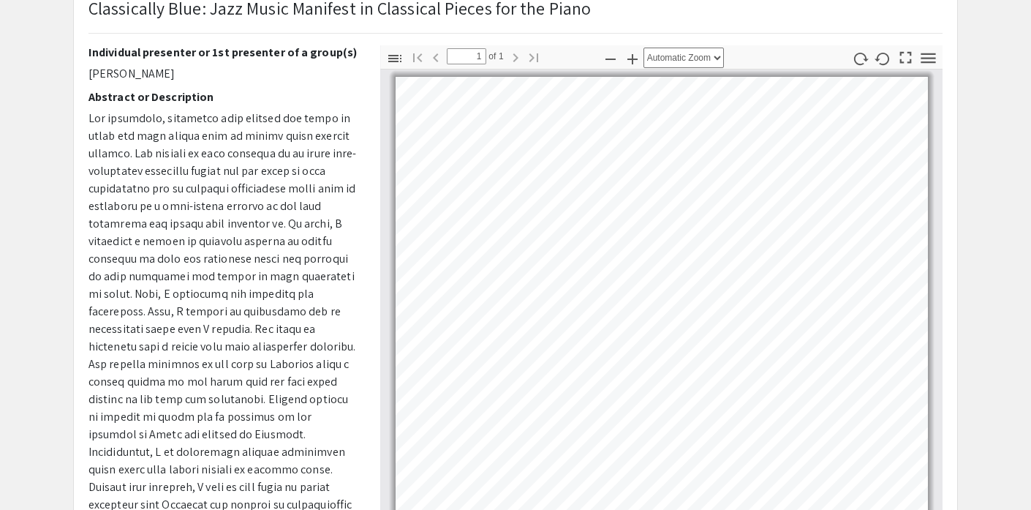
scroll to position [80, 0]
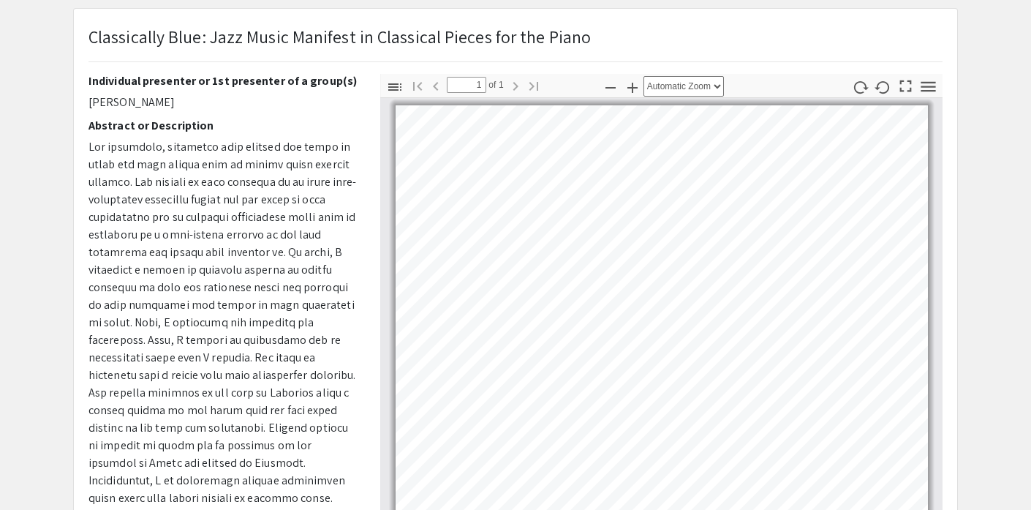
click at [950, 409] on div "Thumbnails Document Outline Attachments Layers Current Outline Item Toggle Side…" at bounding box center [661, 330] width 584 height 512
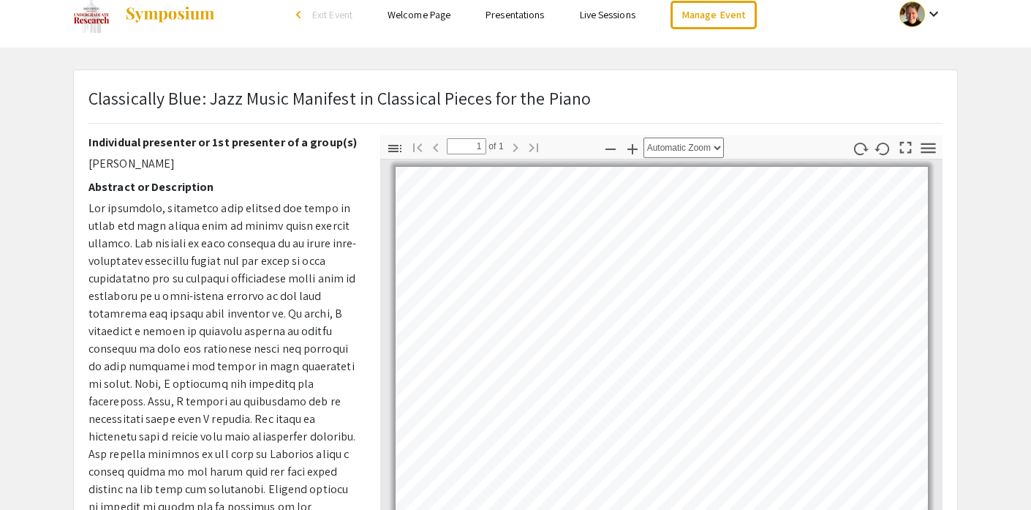
scroll to position [0, 0]
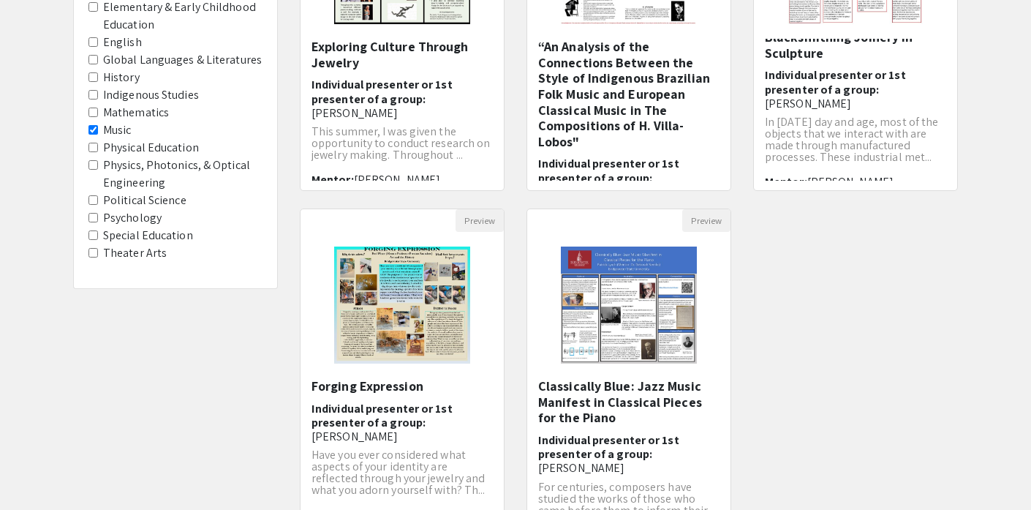
scroll to position [303, 0]
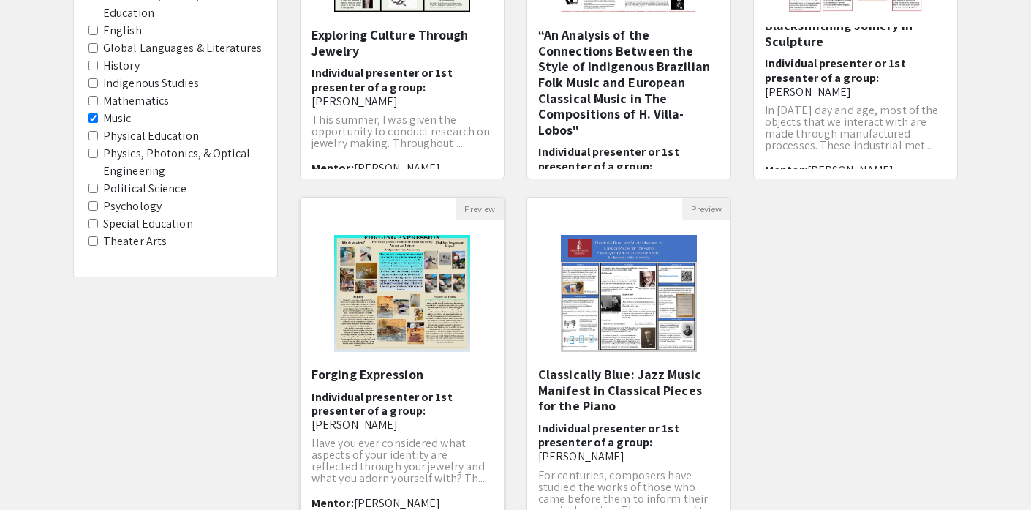
click at [423, 317] on img "Open Presentation <p>Forging Expression</p>" at bounding box center [403, 293] width 166 height 146
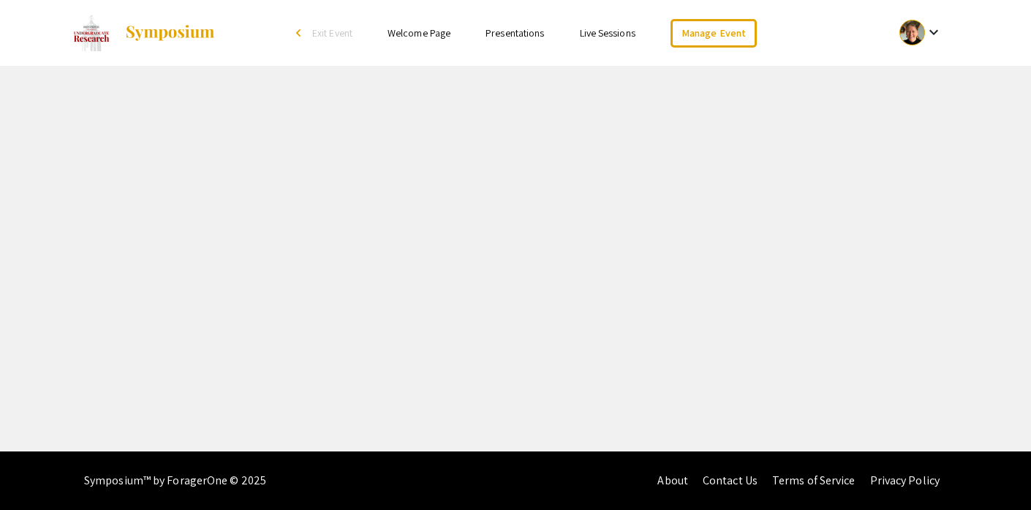
select select "custom"
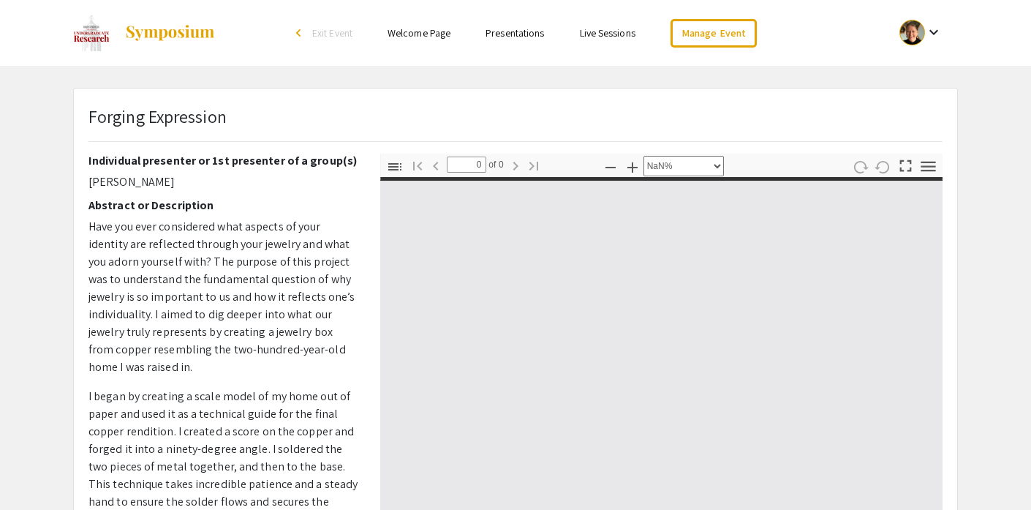
type input "1"
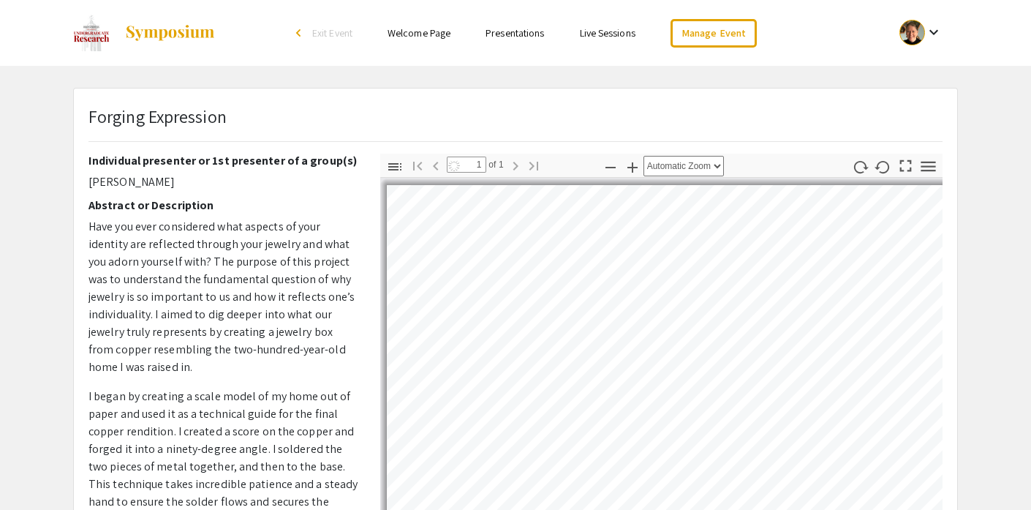
select select "auto"
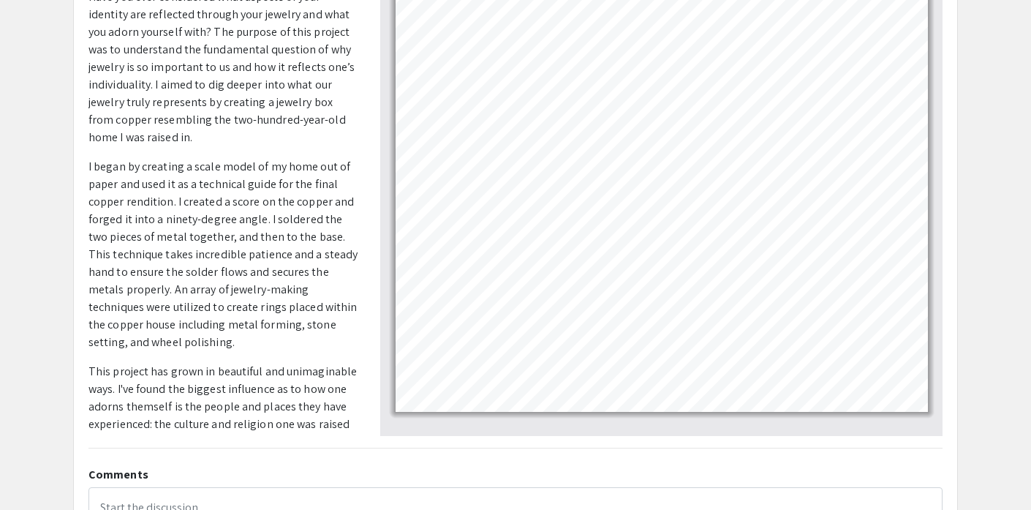
scroll to position [231, 0]
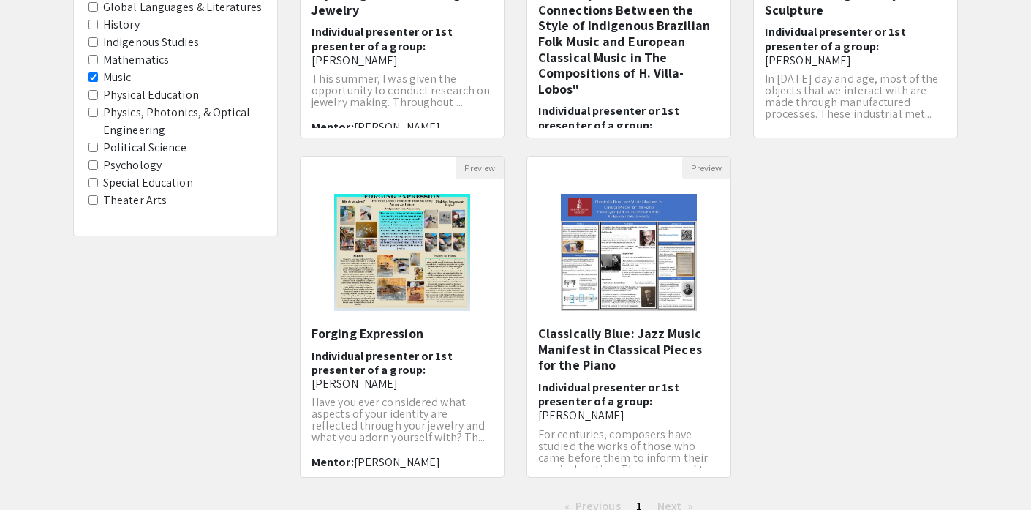
scroll to position [111, 0]
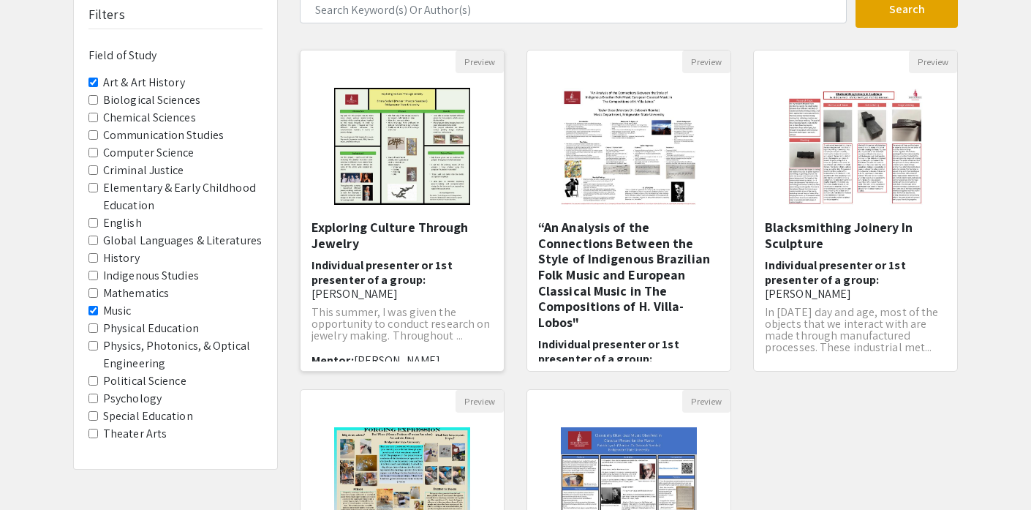
click at [472, 215] on img "Open Presentation <p>Exploring Culture Through Jewelry</p>" at bounding box center [403, 146] width 166 height 146
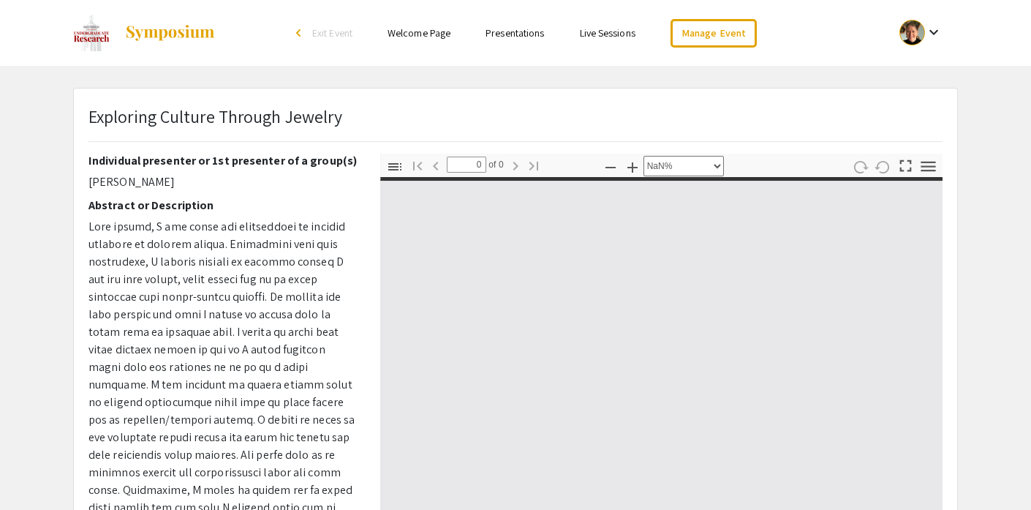
select select "auto"
type input "1"
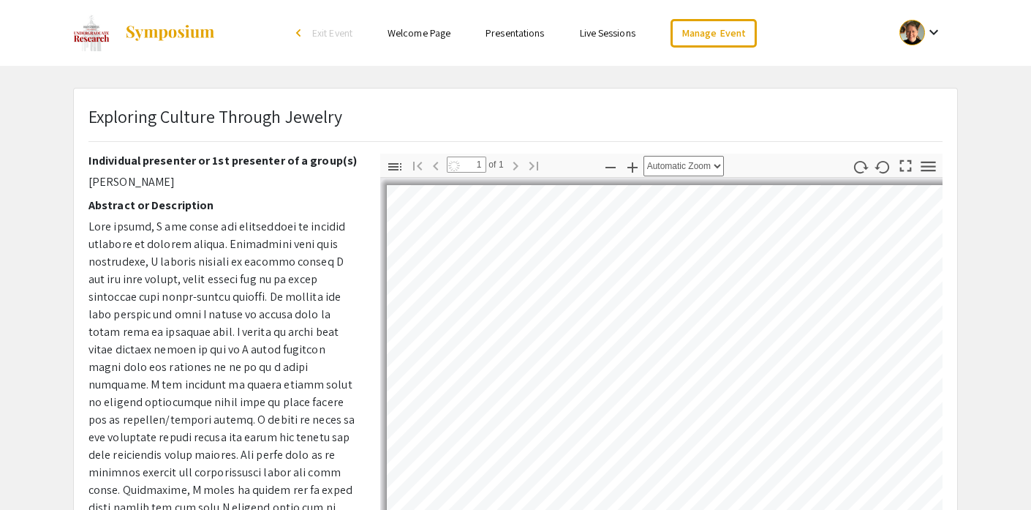
select select "auto"
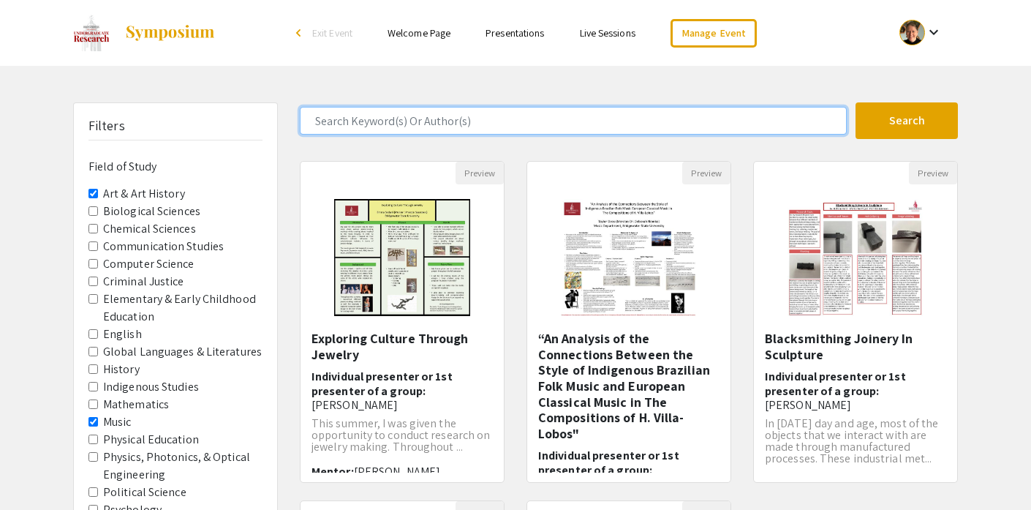
click at [368, 118] on input "Search Keyword(s) Or Author(s)" at bounding box center [573, 121] width 547 height 28
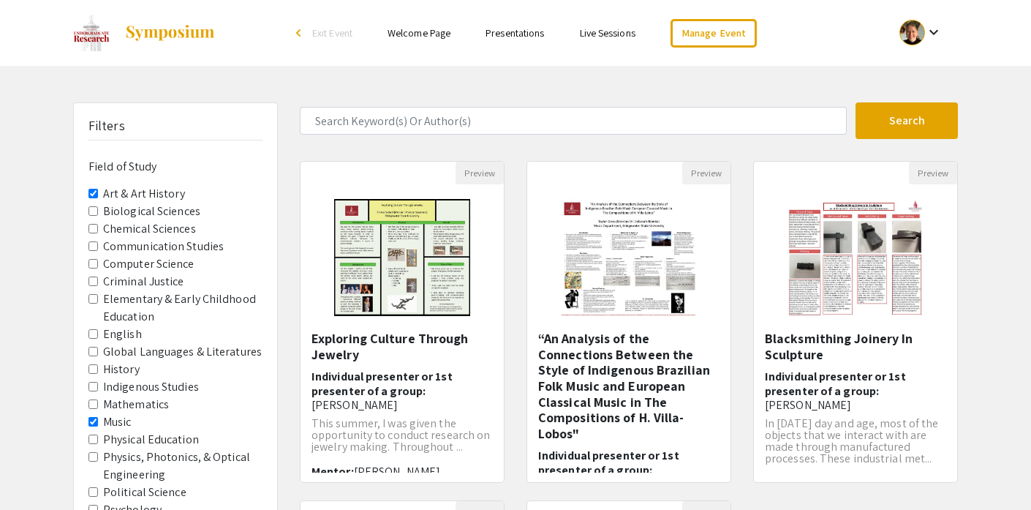
click at [95, 193] on History "Art & Art History" at bounding box center [93, 194] width 10 height 10
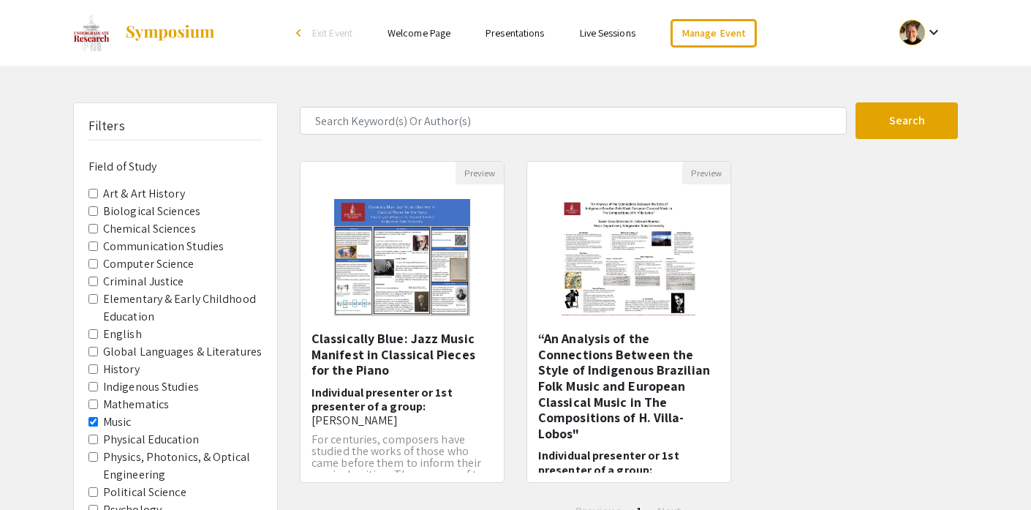
click at [93, 420] on Study-Music "Music" at bounding box center [93, 422] width 10 height 10
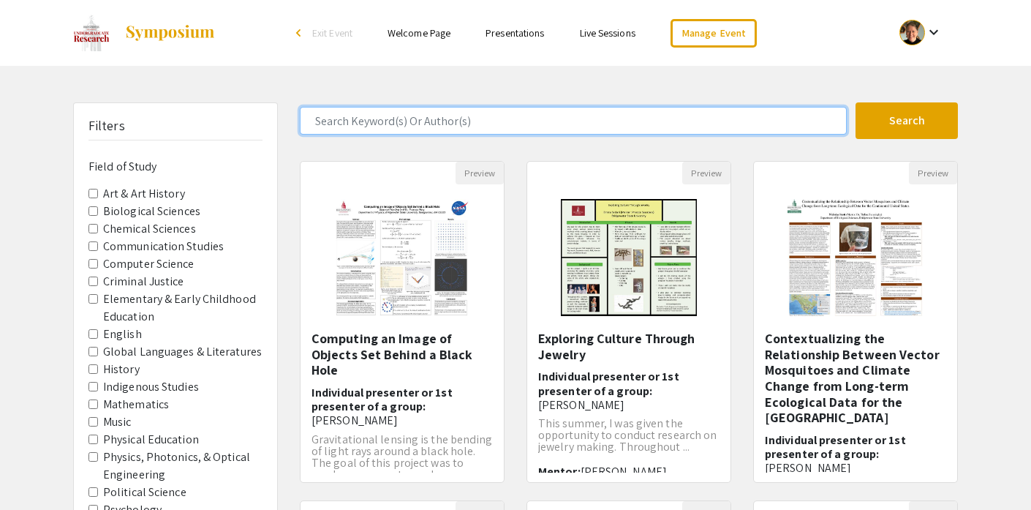
click at [358, 109] on input "Search Keyword(s) Or Author(s)" at bounding box center [573, 121] width 547 height 28
type input "QR code"
click at [855, 102] on button "Search" at bounding box center [906, 120] width 102 height 37
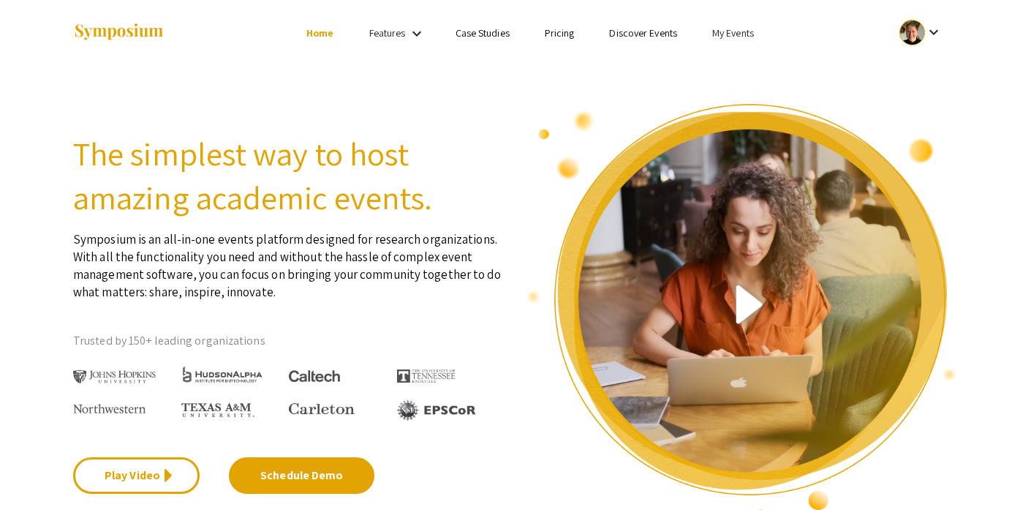
click at [913, 36] on div at bounding box center [912, 33] width 26 height 26
click at [913, 73] on button "My Account" at bounding box center [929, 72] width 90 height 35
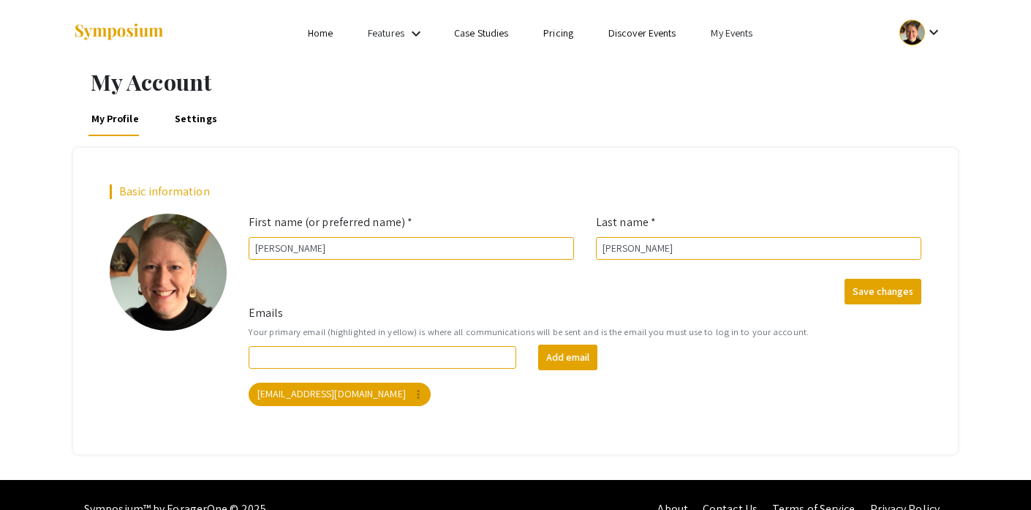
click at [718, 39] on link "My Events" at bounding box center [732, 32] width 42 height 13
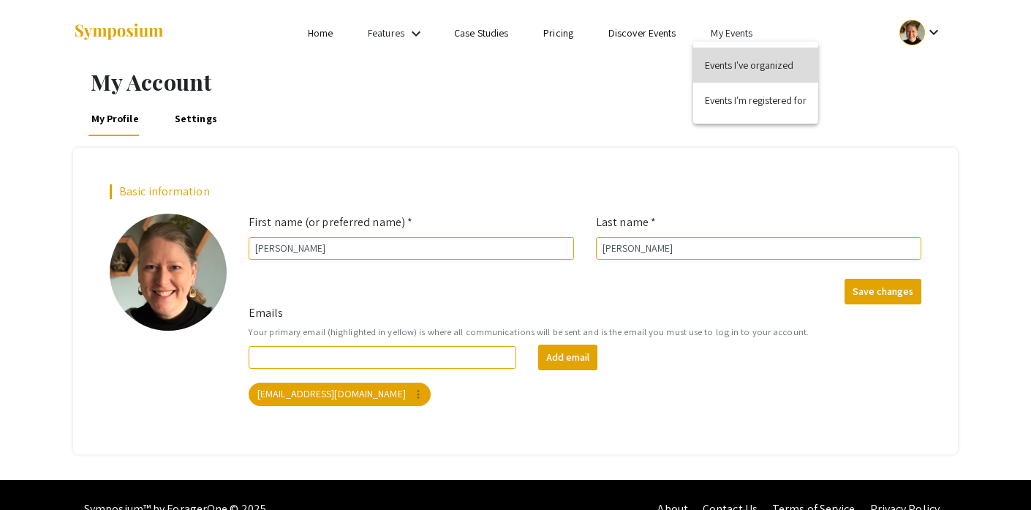
click at [719, 62] on button "Events I've organized" at bounding box center [755, 65] width 125 height 35
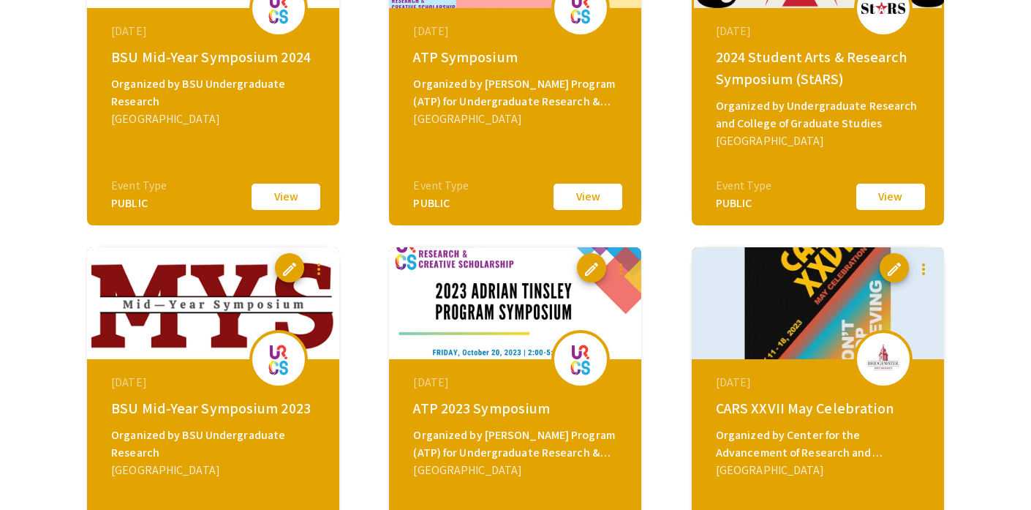
scroll to position [689, 0]
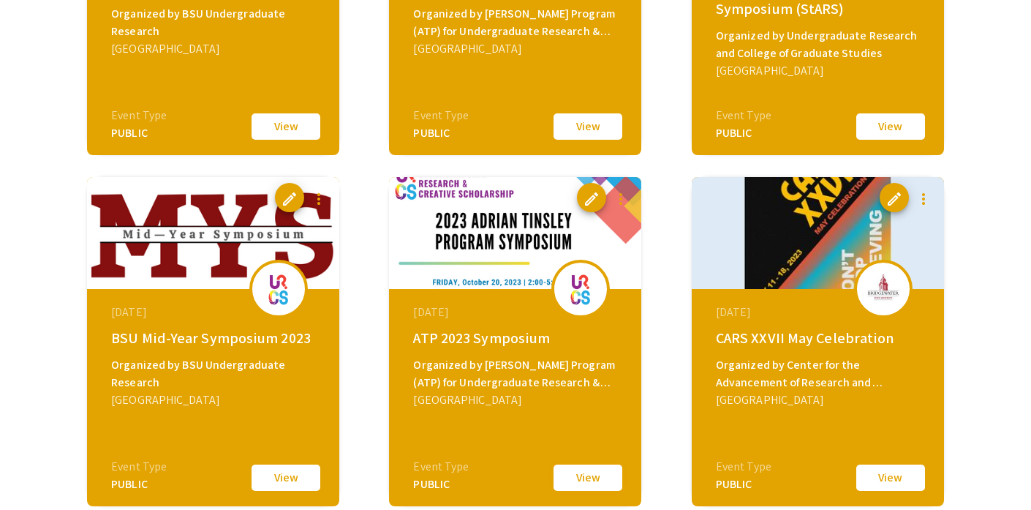
click at [602, 475] on button "View" at bounding box center [587, 477] width 73 height 31
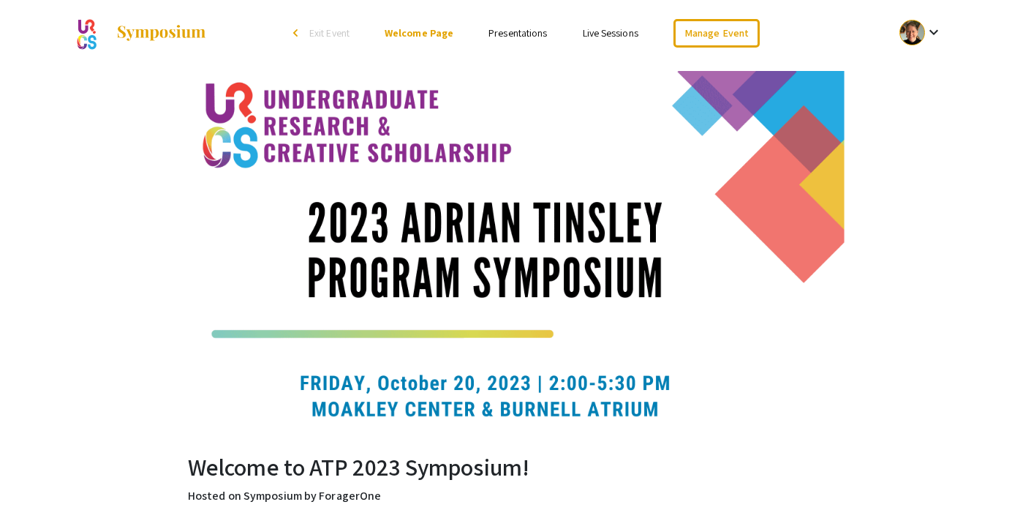
click at [494, 34] on link "Presentations" at bounding box center [517, 32] width 58 height 13
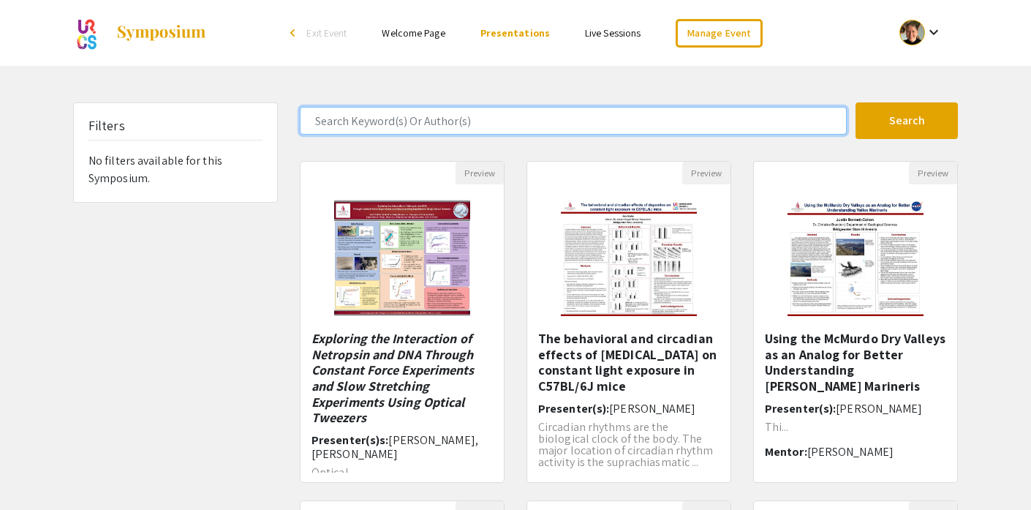
click at [386, 119] on input "Search Keyword(s) Or Author(s)" at bounding box center [573, 121] width 547 height 28
type input "Terra"
click at [855, 102] on button "Search" at bounding box center [906, 120] width 102 height 37
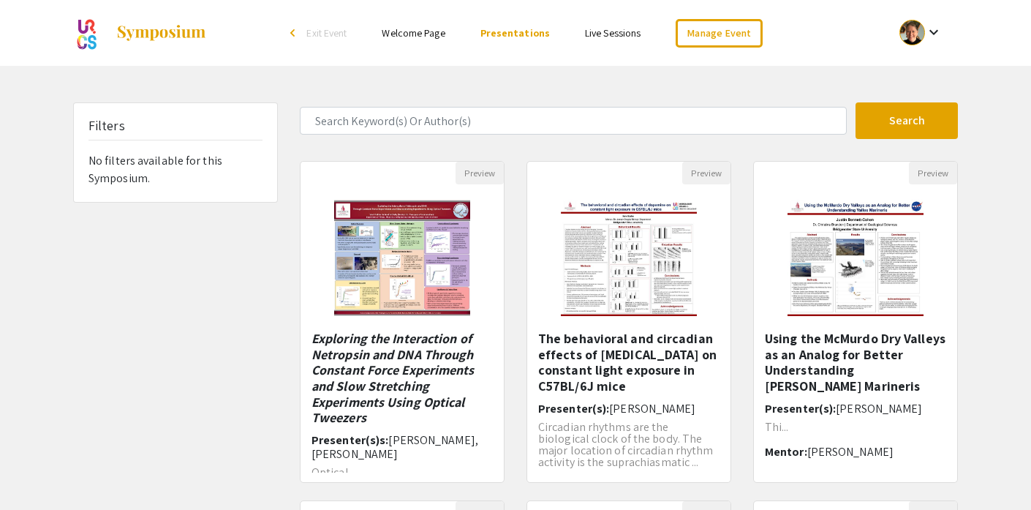
click at [906, 27] on div at bounding box center [912, 33] width 26 height 26
click at [528, 107] on div at bounding box center [515, 255] width 1031 height 510
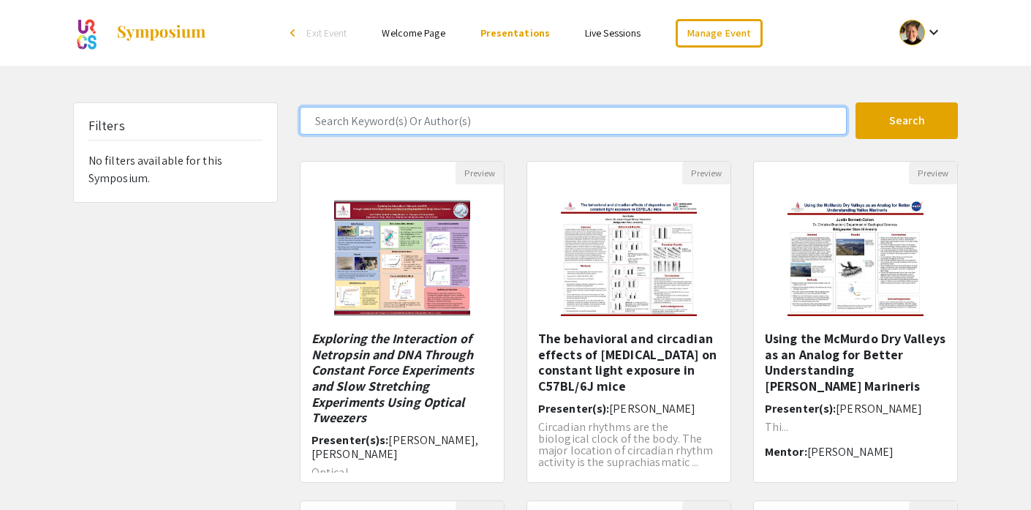
click at [525, 120] on input "Search Keyword(s) Or Author(s)" at bounding box center [573, 121] width 547 height 28
type input "Mason"
click at [855, 102] on button "Search" at bounding box center [906, 120] width 102 height 37
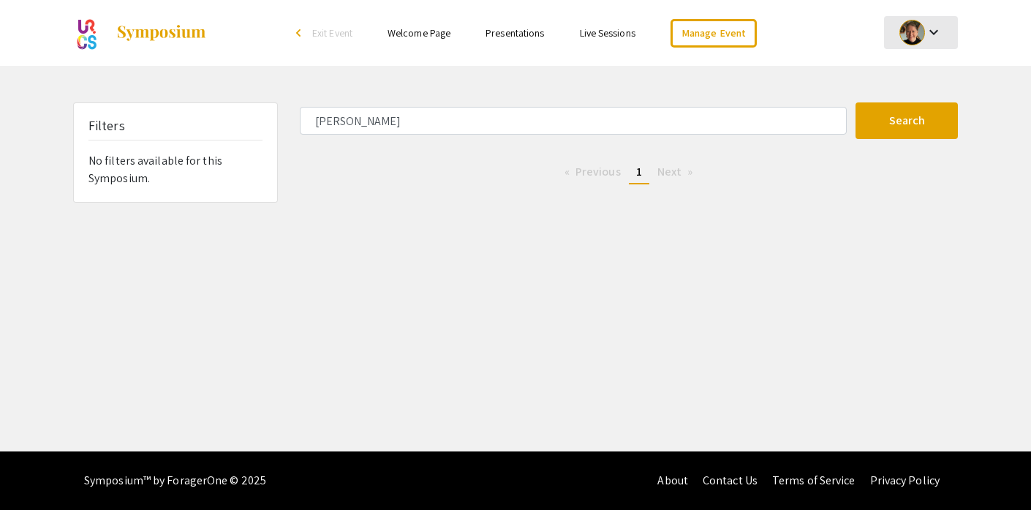
click at [914, 25] on div at bounding box center [912, 33] width 26 height 26
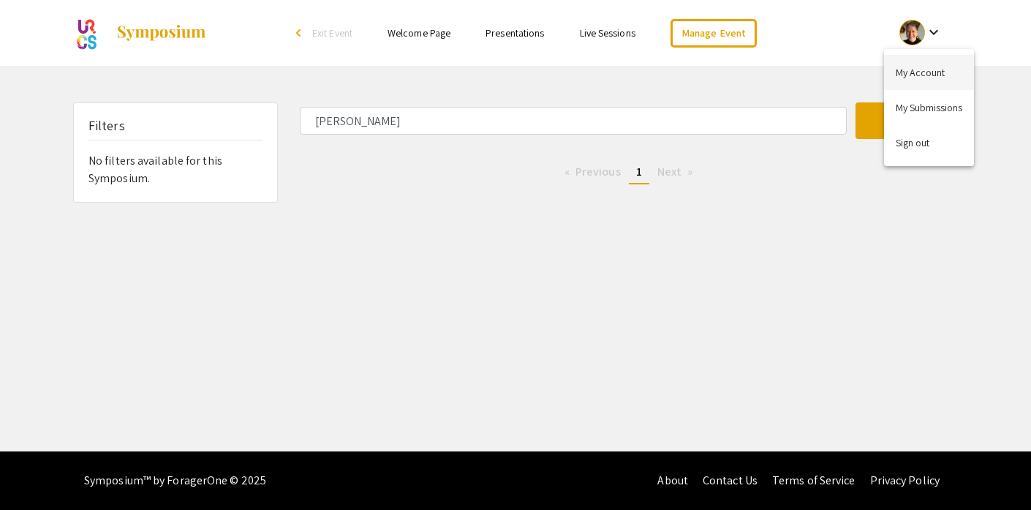
click at [913, 72] on button "My Account" at bounding box center [929, 72] width 90 height 35
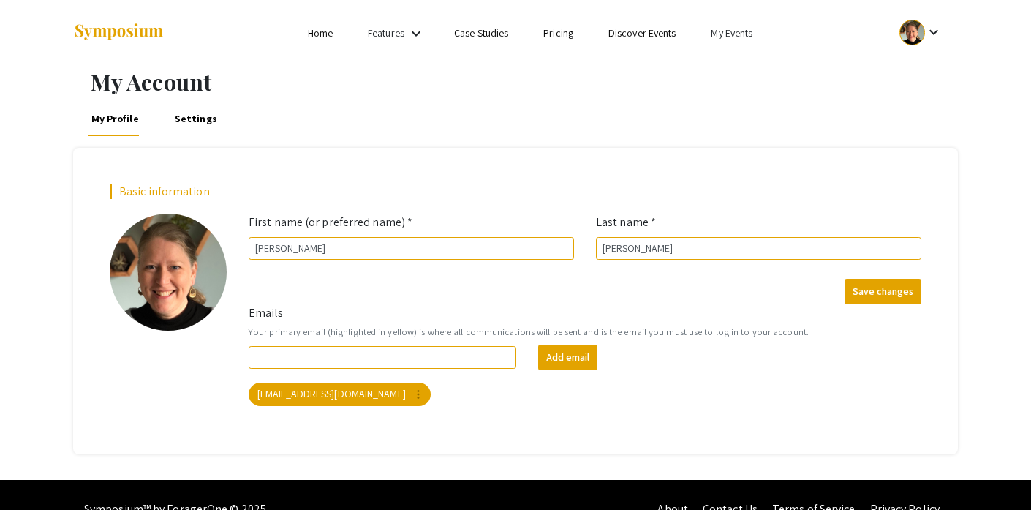
click at [739, 35] on link "My Events" at bounding box center [732, 32] width 42 height 13
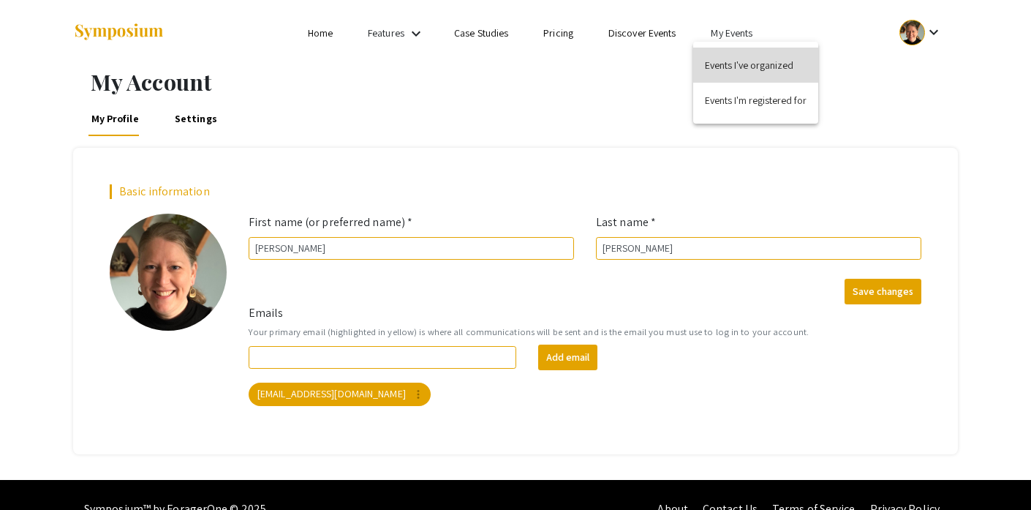
click at [738, 59] on button "Events I've organized" at bounding box center [755, 65] width 125 height 35
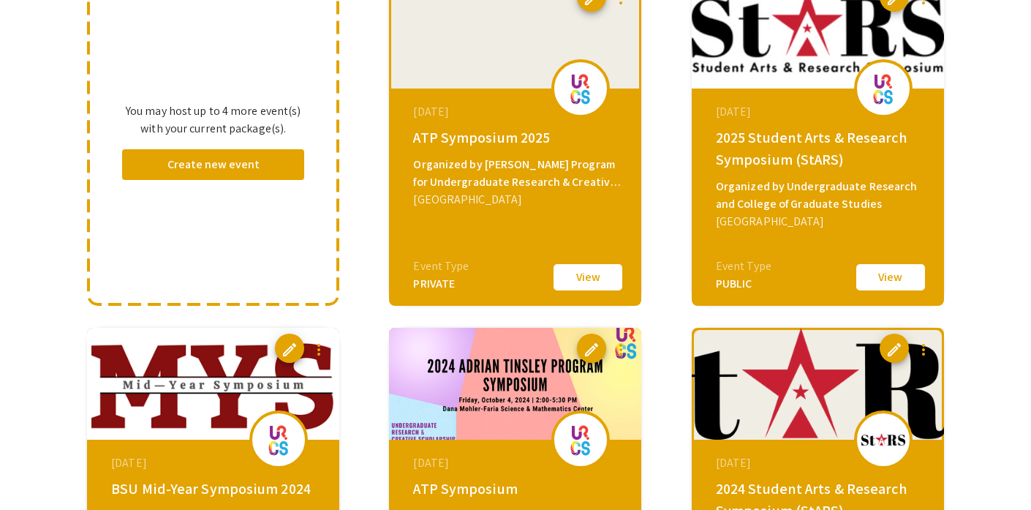
scroll to position [173, 0]
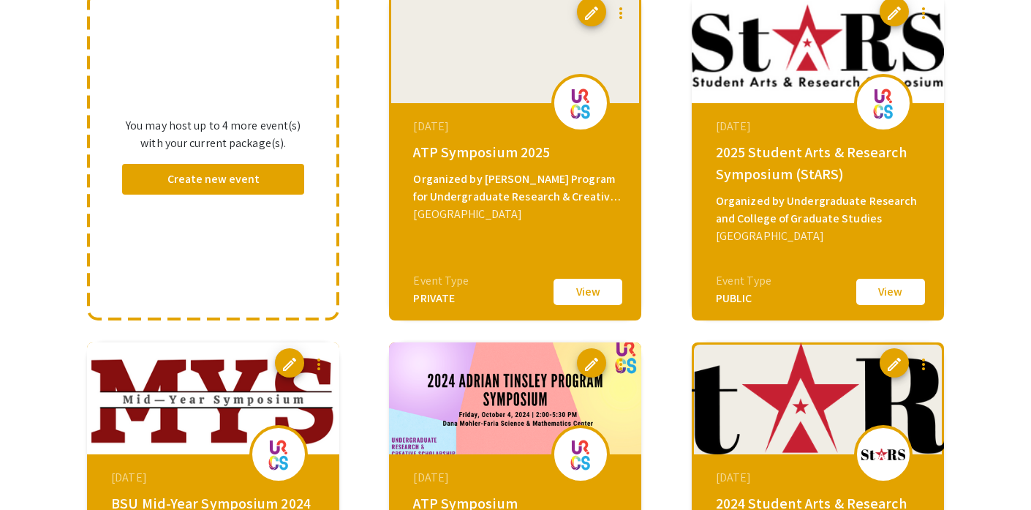
click at [502, 398] on img at bounding box center [515, 398] width 252 height 112
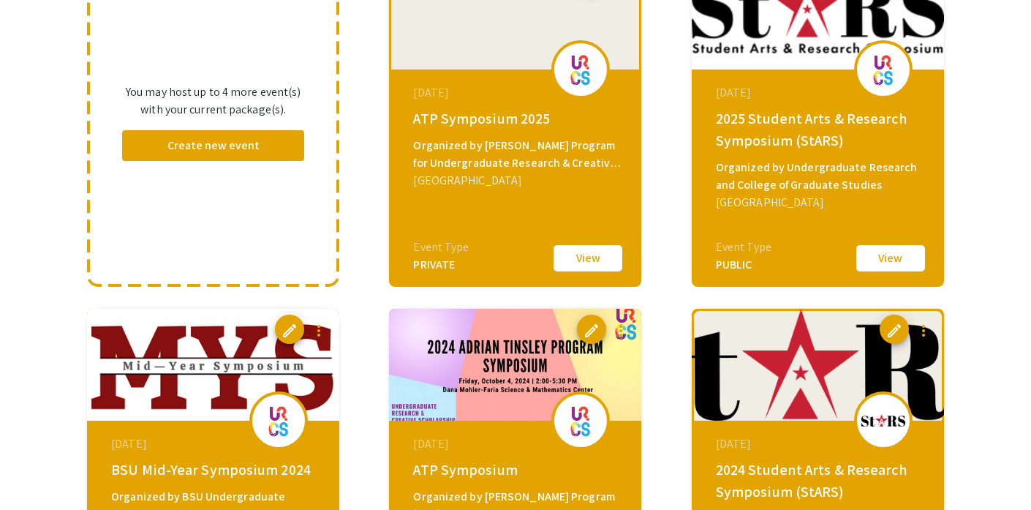
scroll to position [366, 0]
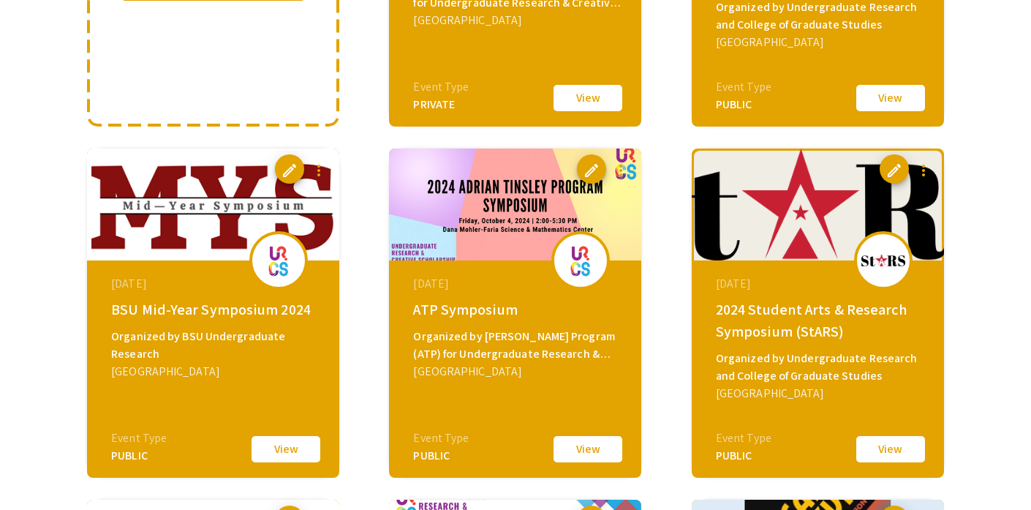
click at [600, 454] on button "View" at bounding box center [587, 449] width 73 height 31
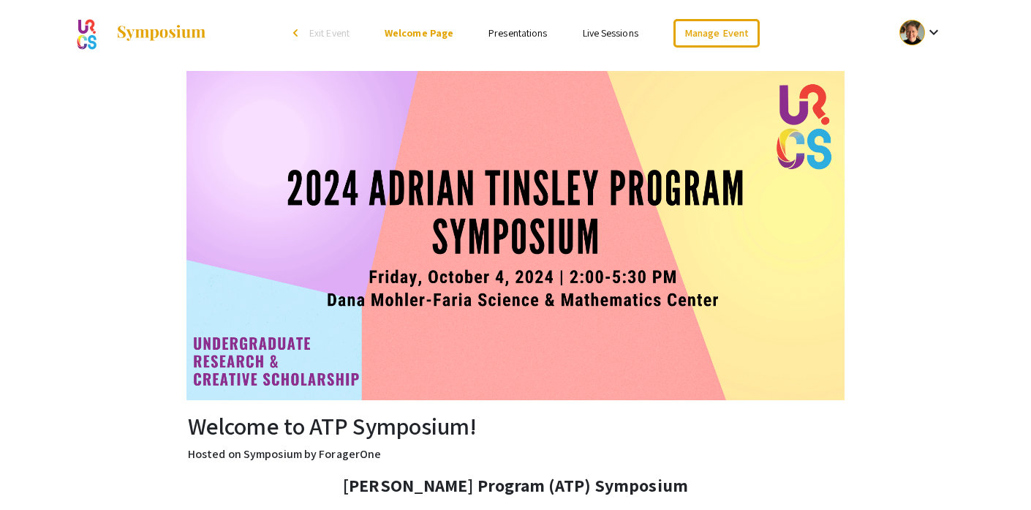
click at [534, 31] on link "Presentations" at bounding box center [517, 32] width 58 height 13
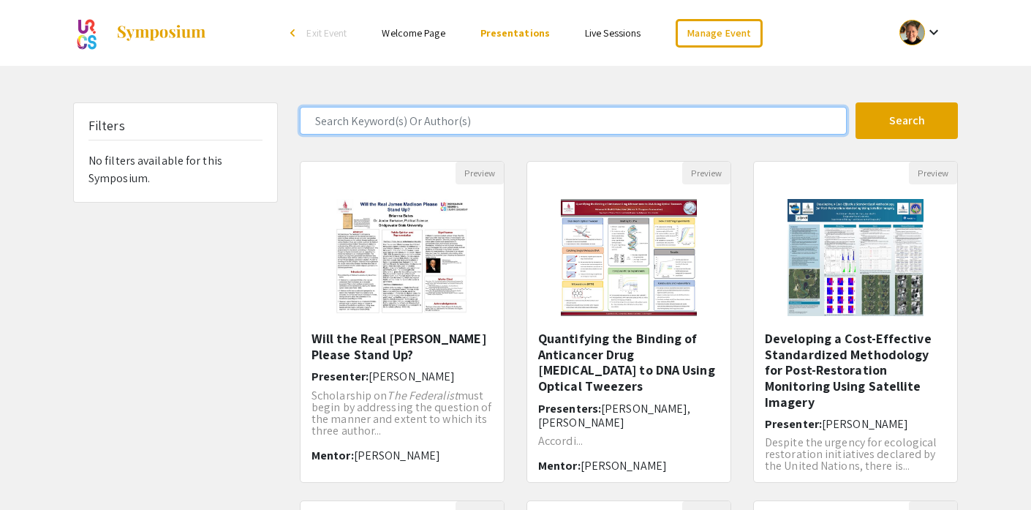
click at [363, 119] on input "Search Keyword(s) Or Author(s)" at bounding box center [573, 121] width 547 height 28
click at [855, 102] on button "Search" at bounding box center [906, 120] width 102 height 37
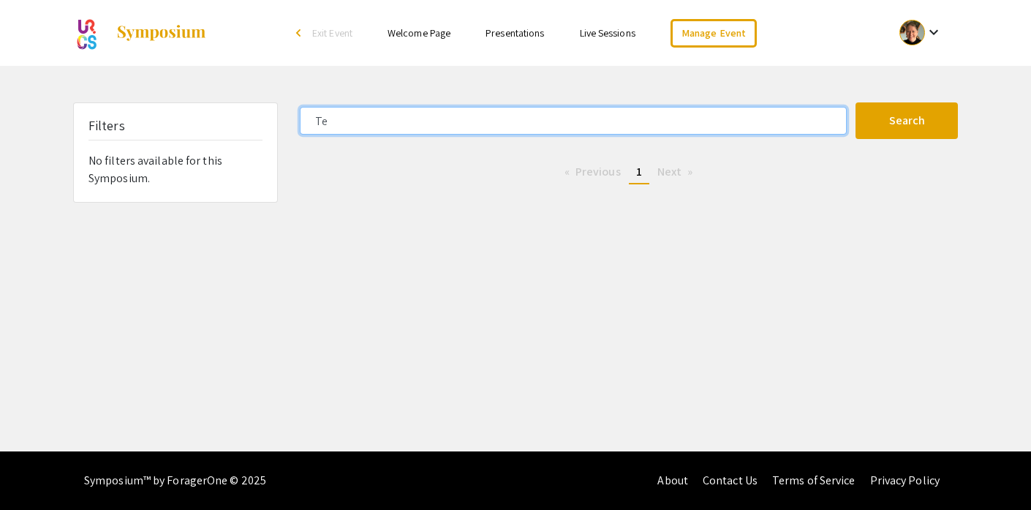
type input "T"
type input "Mason"
click at [855, 102] on button "Search" at bounding box center [906, 120] width 102 height 37
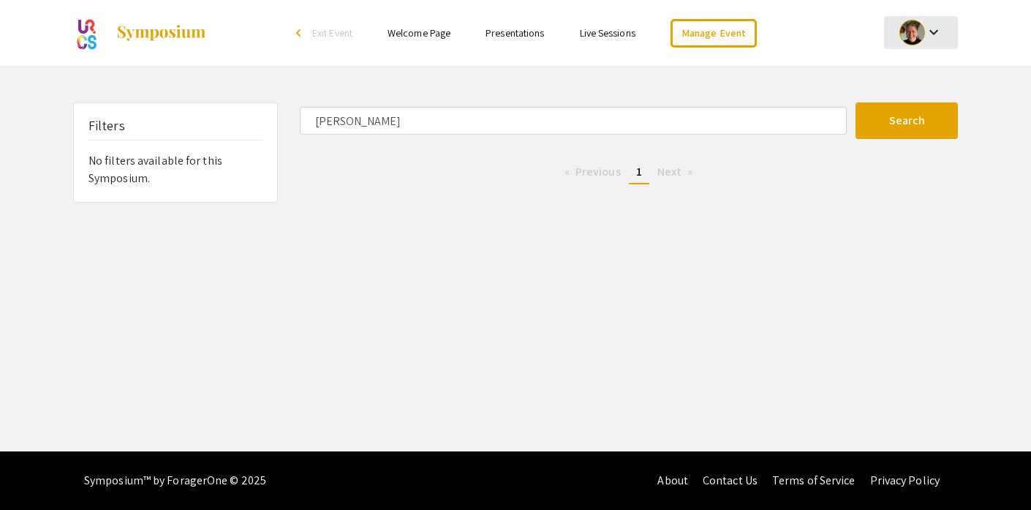
click at [922, 31] on div at bounding box center [912, 33] width 26 height 26
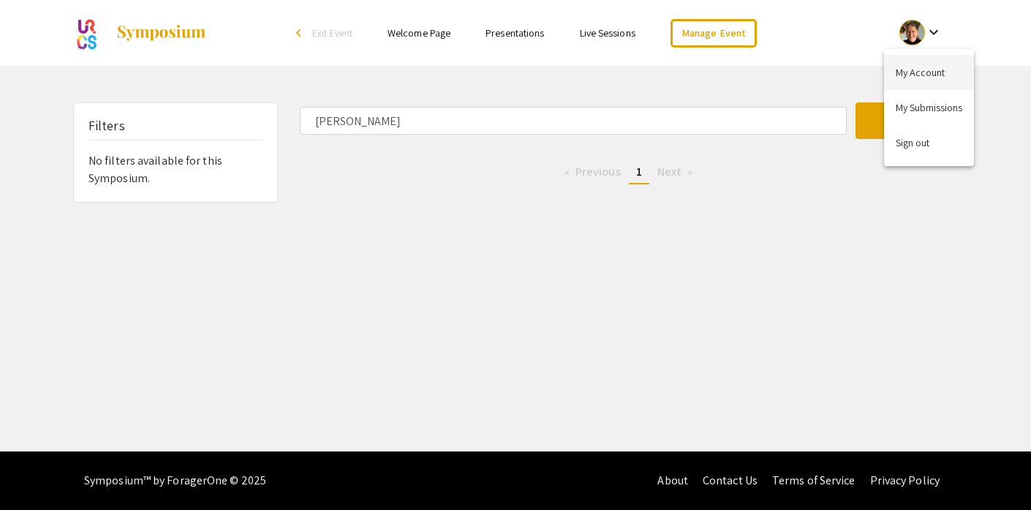
click at [922, 69] on button "My Account" at bounding box center [929, 72] width 90 height 35
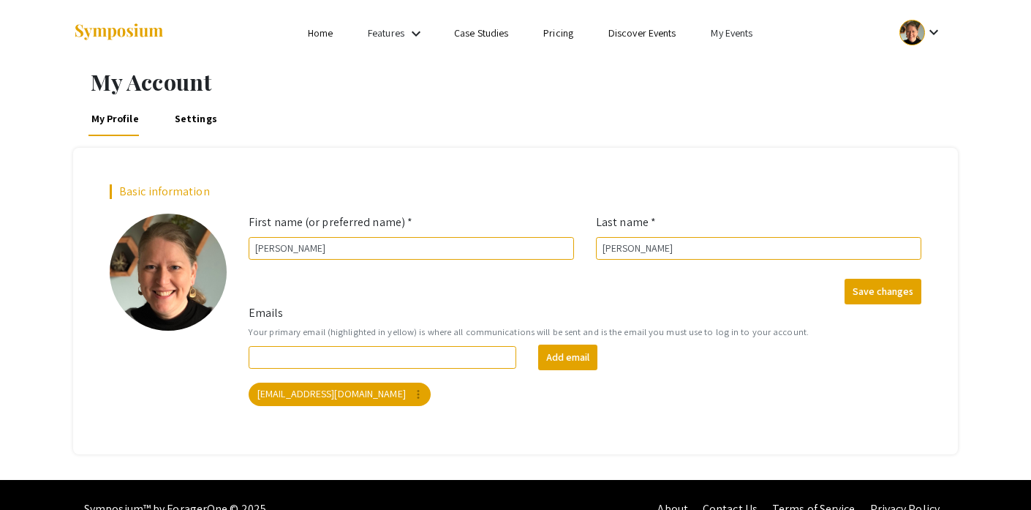
click at [723, 29] on link "My Events" at bounding box center [732, 32] width 42 height 13
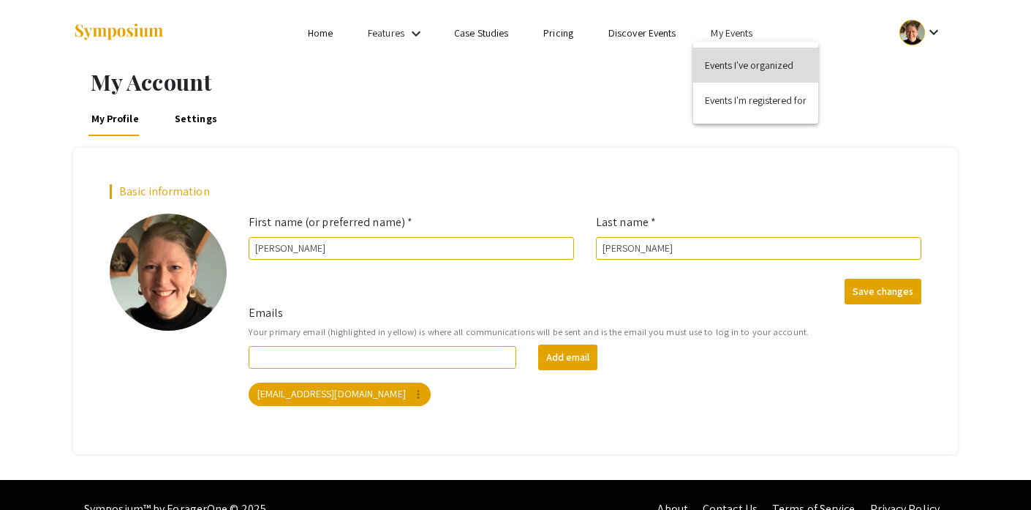
click at [728, 62] on button "Events I've organized" at bounding box center [755, 65] width 125 height 35
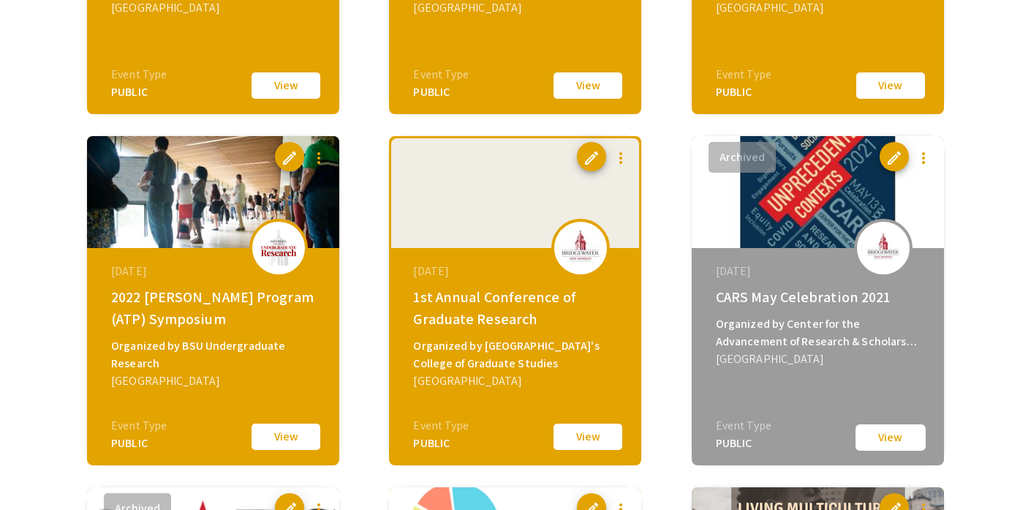
scroll to position [1078, 0]
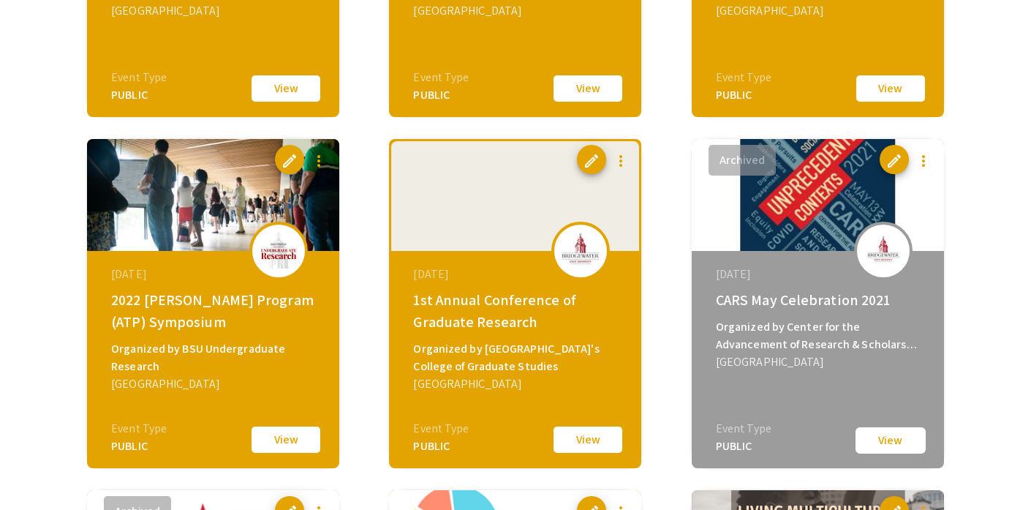
click at [216, 200] on img at bounding box center [213, 195] width 252 height 112
click at [299, 439] on button "View" at bounding box center [285, 439] width 73 height 31
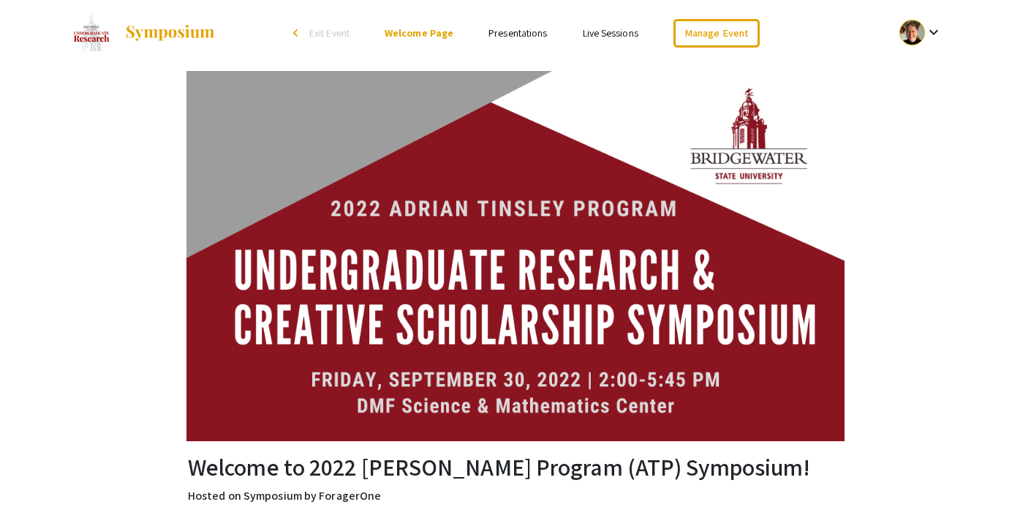
click at [537, 31] on link "Presentations" at bounding box center [517, 32] width 58 height 13
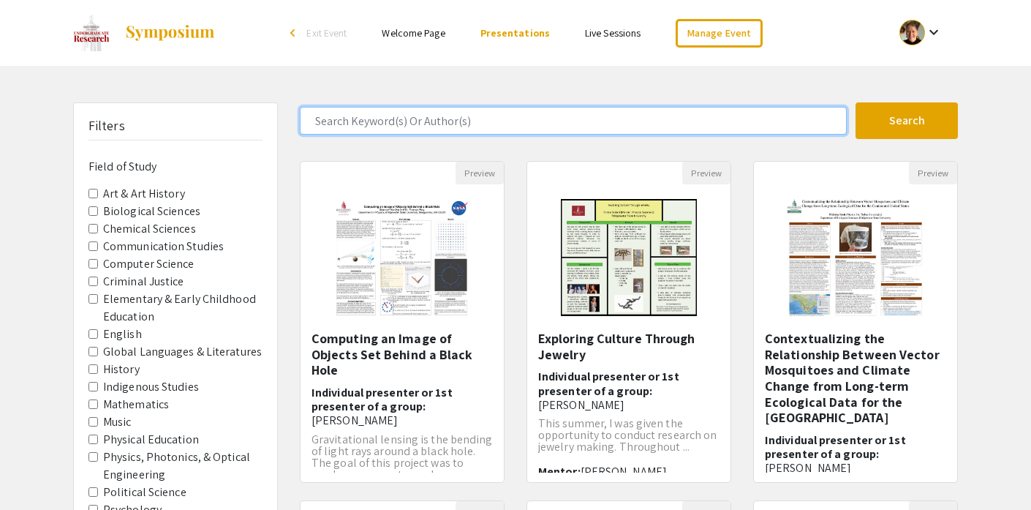
click at [471, 116] on input "Search Keyword(s) Or Author(s)" at bounding box center [573, 121] width 547 height 28
click at [855, 102] on button "Search" at bounding box center [906, 120] width 102 height 37
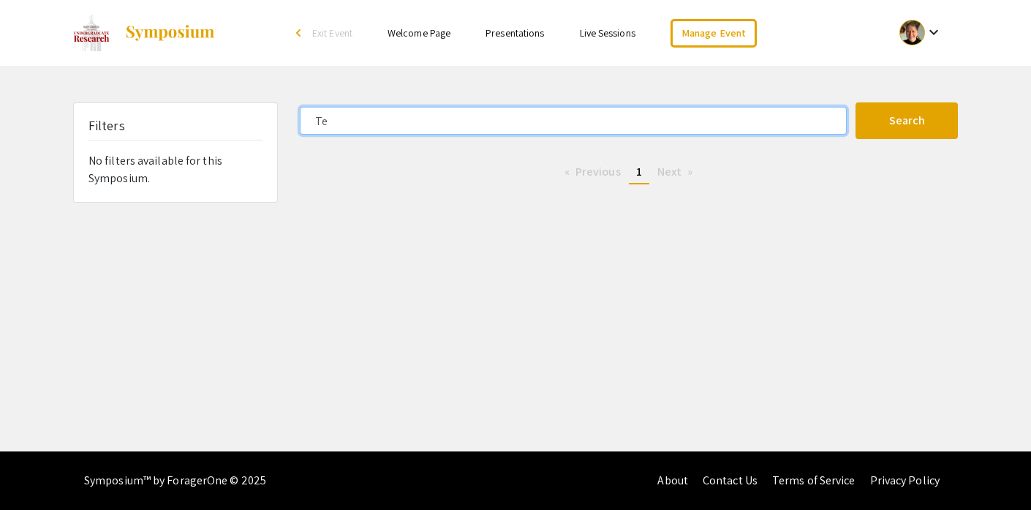
type input "T"
type input "Mason"
click at [855, 102] on button "Search" at bounding box center [906, 120] width 102 height 37
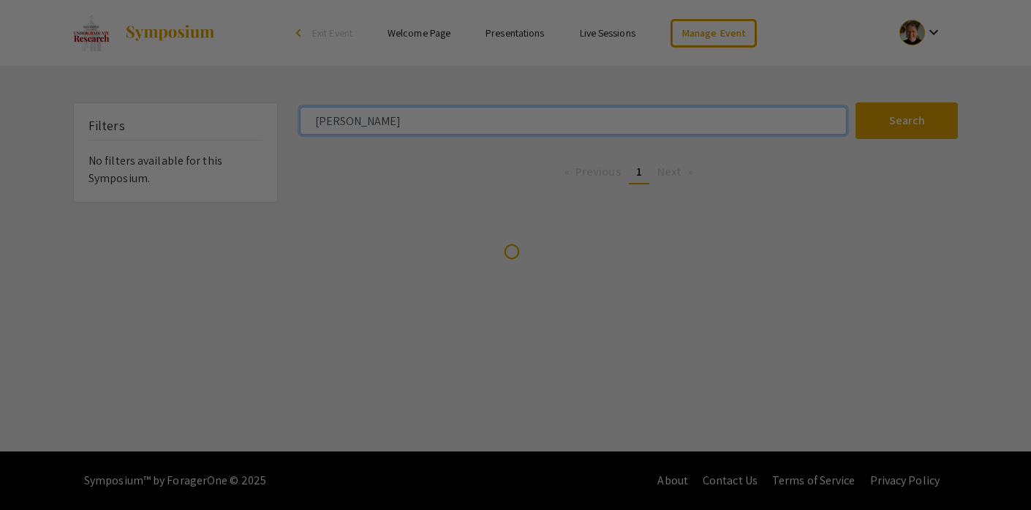
click at [855, 102] on button "Search" at bounding box center [906, 120] width 102 height 37
